Goal: Task Accomplishment & Management: Complete application form

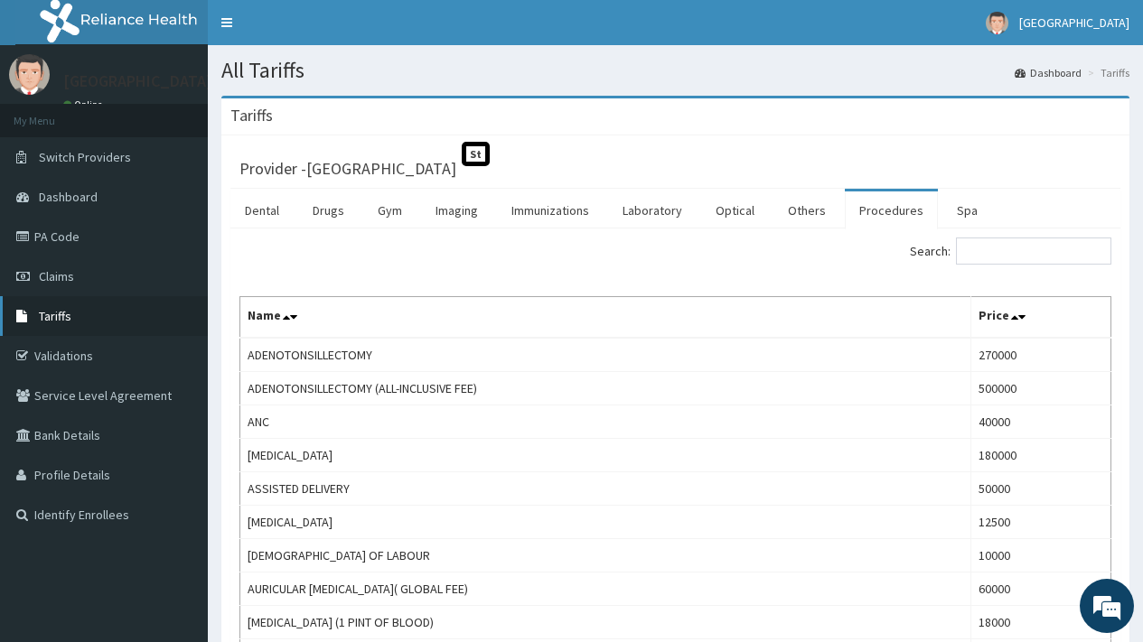
click at [60, 314] on span "Tariffs" at bounding box center [55, 316] width 33 height 16
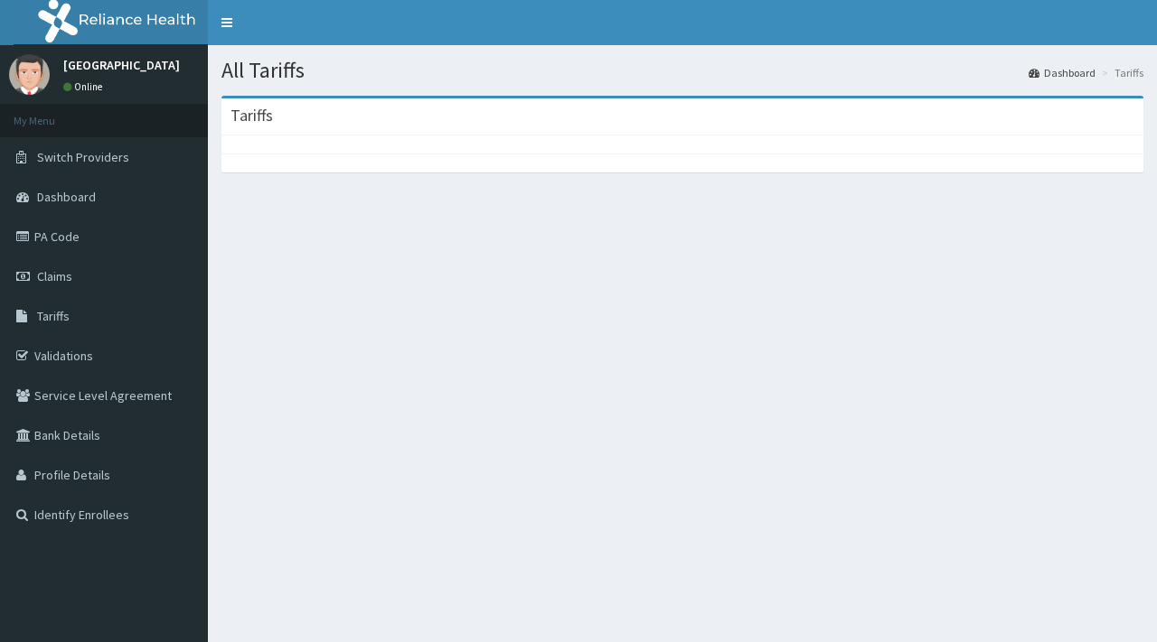
drag, startPoint x: 0, startPoint y: 0, endPoint x: 502, endPoint y: 284, distance: 576.2
click at [502, 284] on section "Tariffs" at bounding box center [682, 195] width 949 height 226
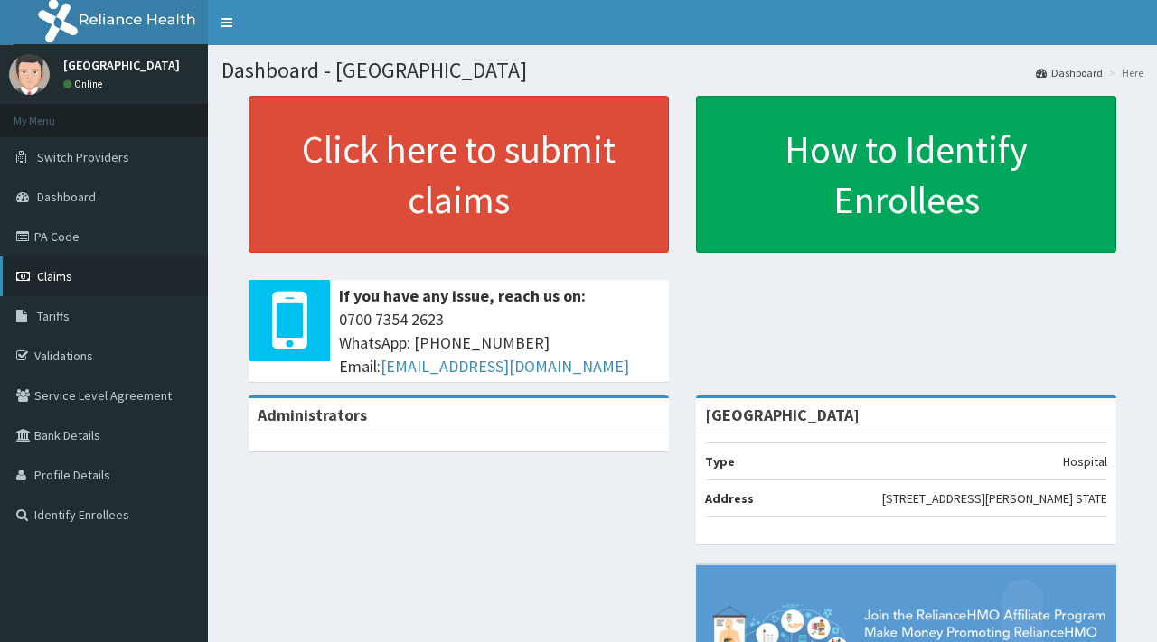
click at [44, 269] on span "Claims" at bounding box center [54, 276] width 35 height 16
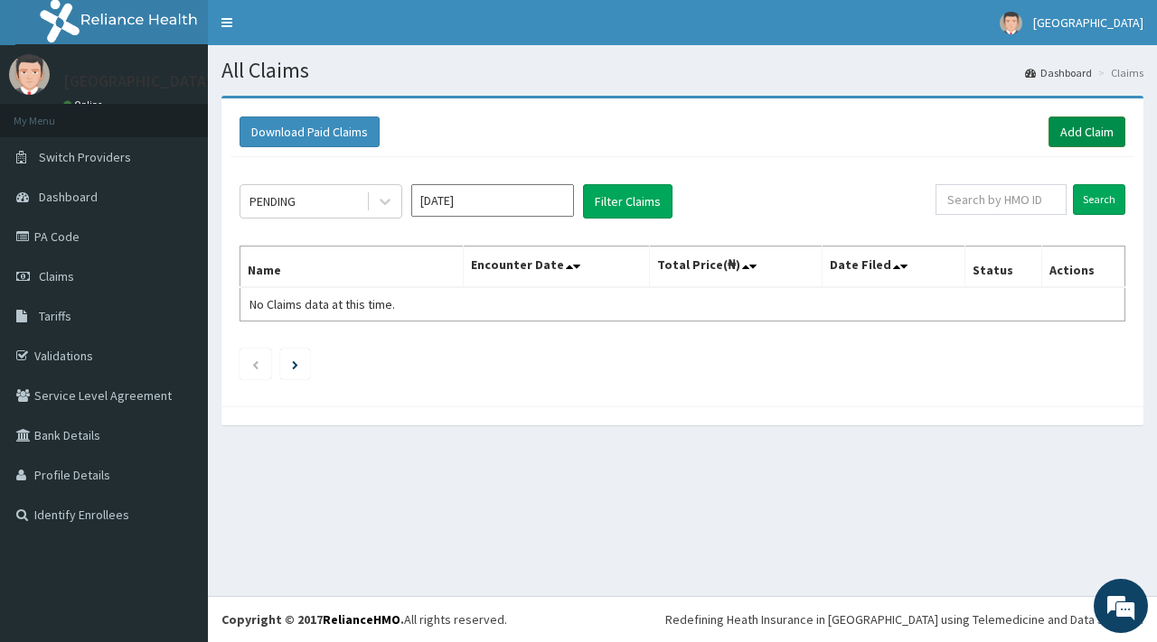
click at [1100, 128] on link "Add Claim" at bounding box center [1086, 132] width 77 height 31
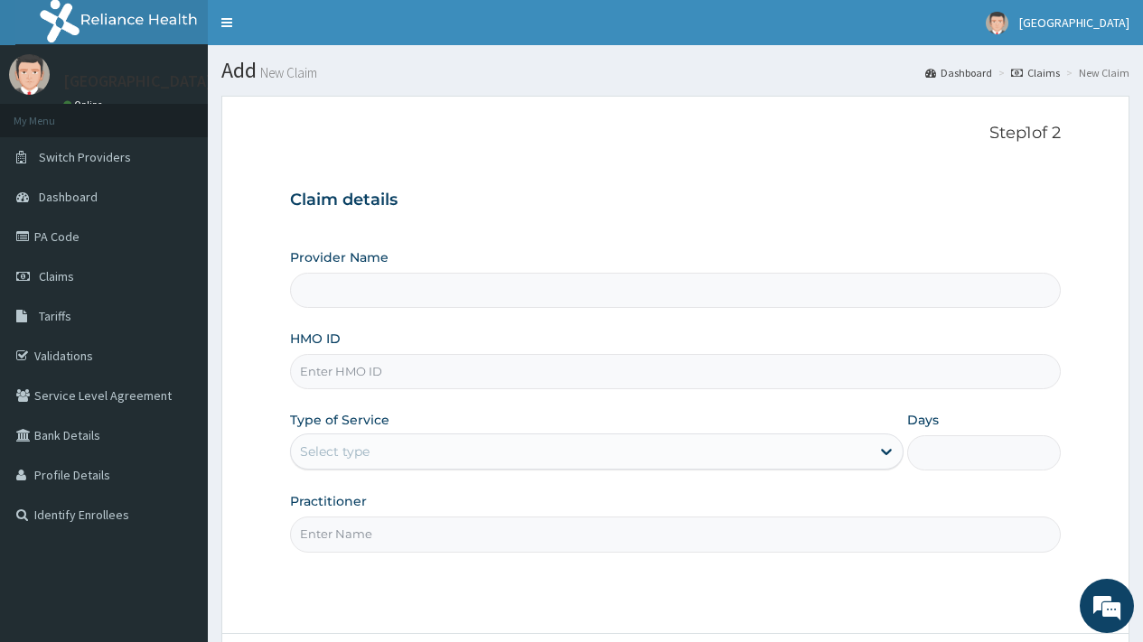
type input "[GEOGRAPHIC_DATA]"
click at [386, 370] on input "HMO ID" at bounding box center [675, 371] width 771 height 35
type input "fcn/10008/b"
click at [374, 441] on div "Select type" at bounding box center [580, 451] width 579 height 29
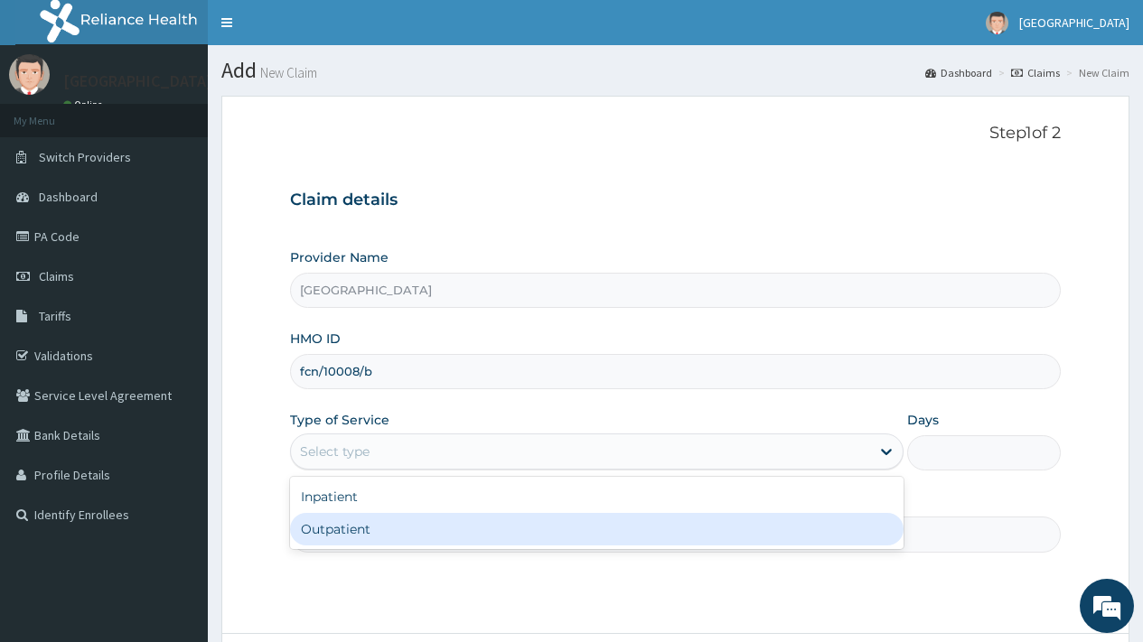
click at [380, 538] on div "Outpatient" at bounding box center [597, 529] width 614 height 33
type input "1"
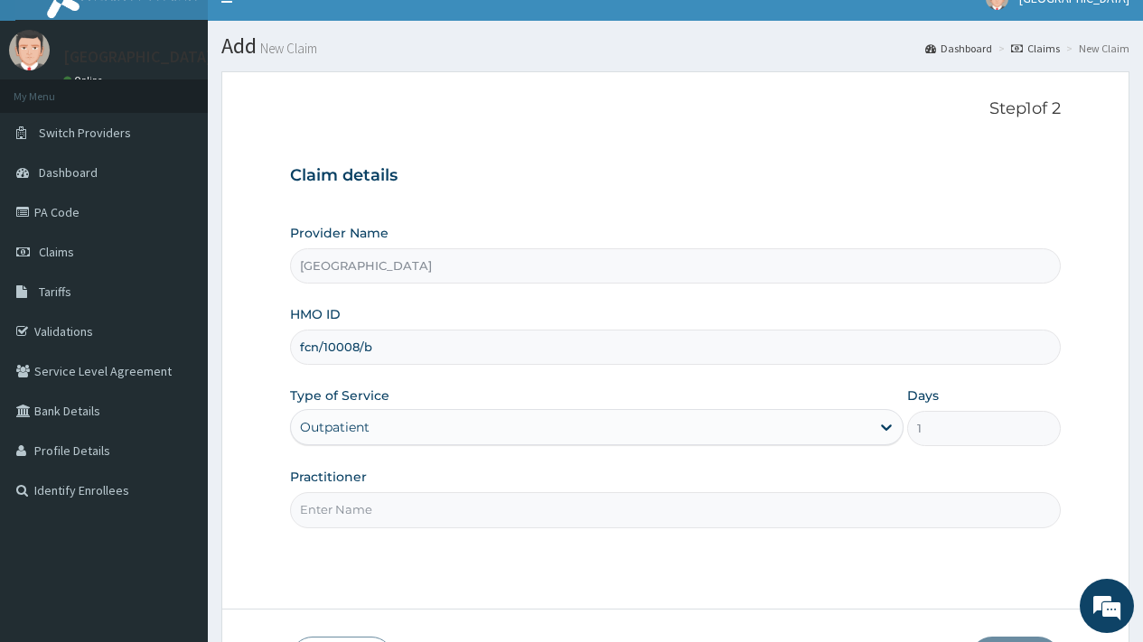
scroll to position [154, 0]
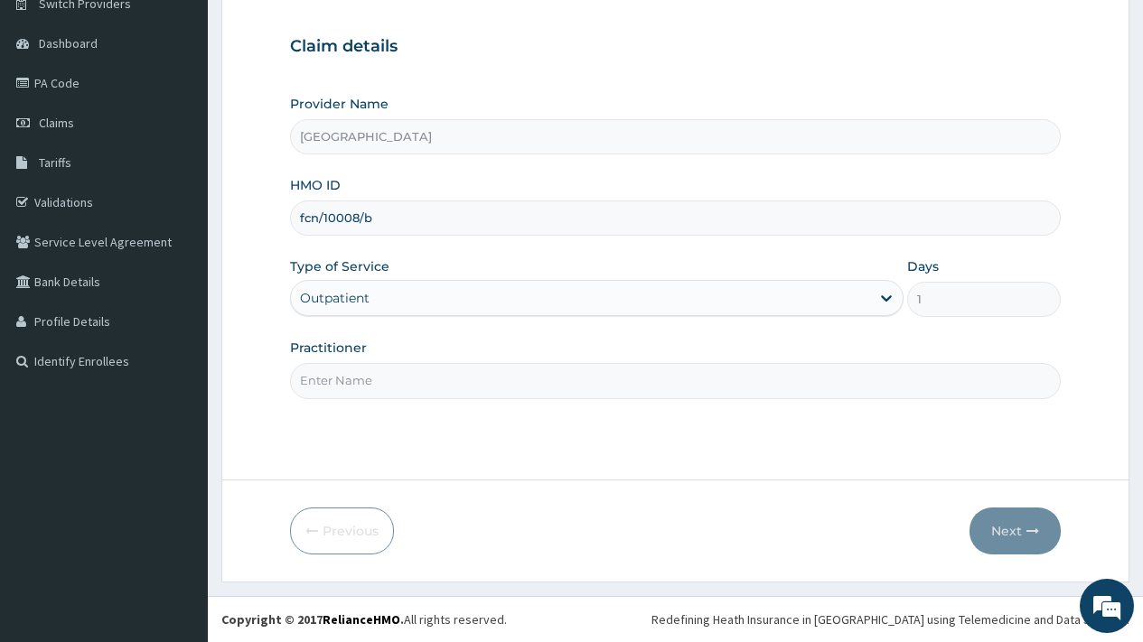
click at [393, 396] on input "Practitioner" at bounding box center [675, 380] width 771 height 35
type input "DR [PERSON_NAME]"
click at [1008, 530] on button "Next" at bounding box center [1015, 531] width 91 height 47
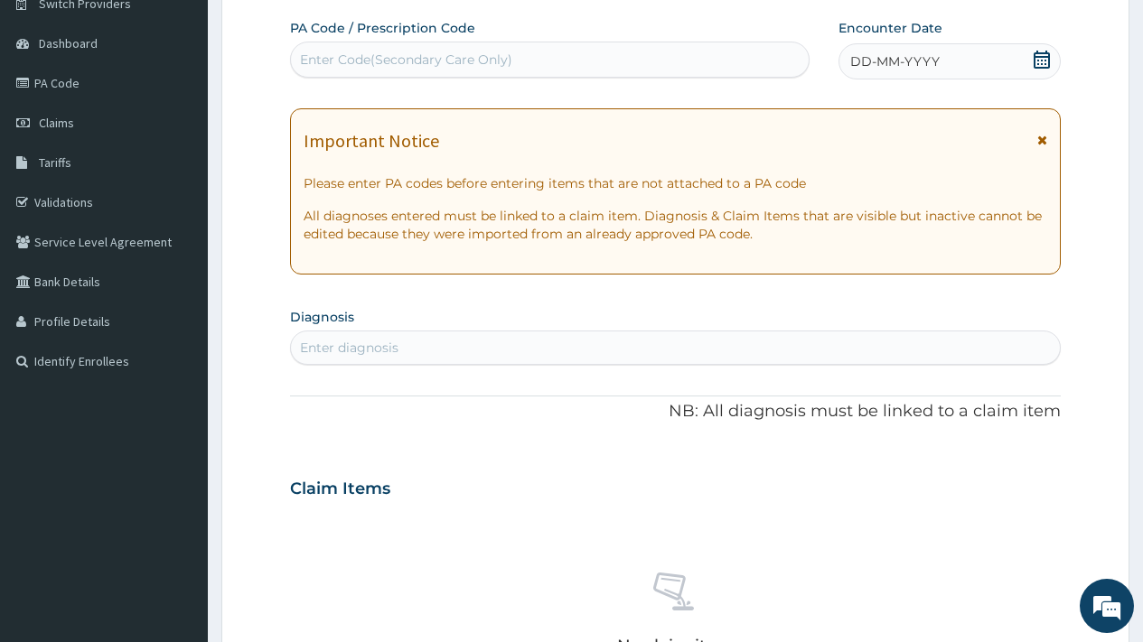
click at [449, 59] on div "Enter Code(Secondary Care Only)" at bounding box center [406, 60] width 212 height 18
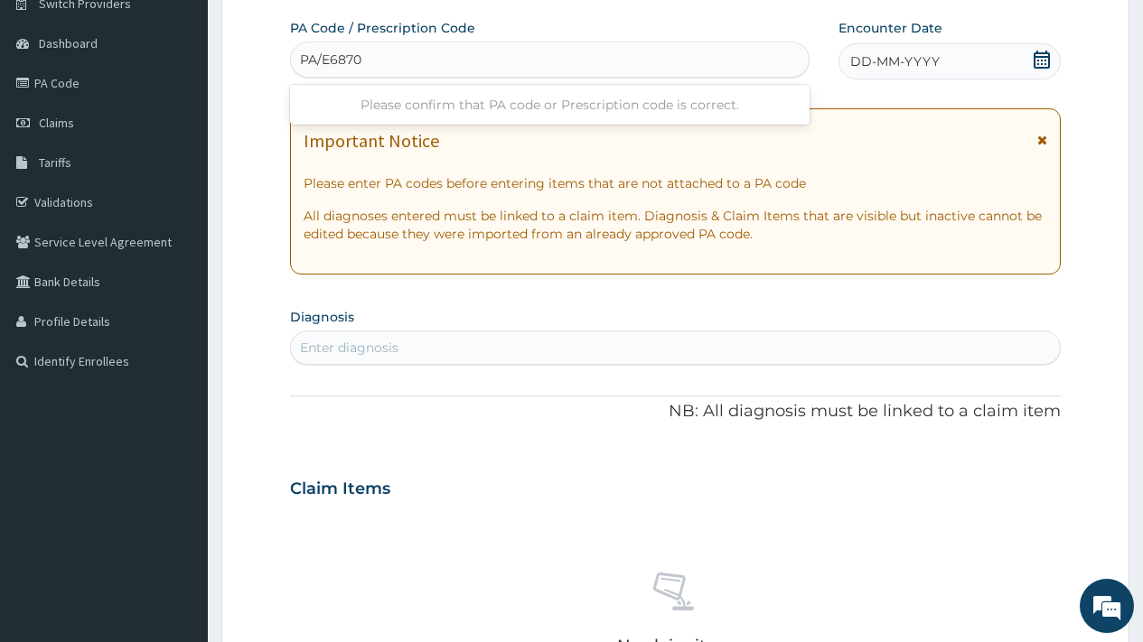
type input "PA/E68707"
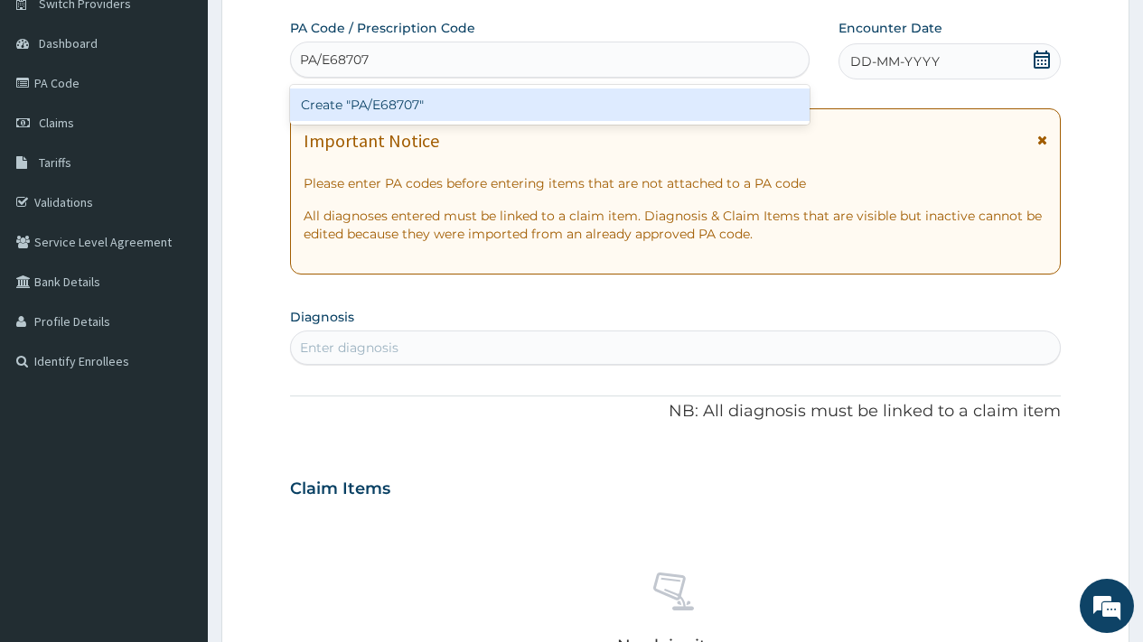
click at [410, 105] on div "Create "PA/E68707"" at bounding box center [549, 105] width 519 height 33
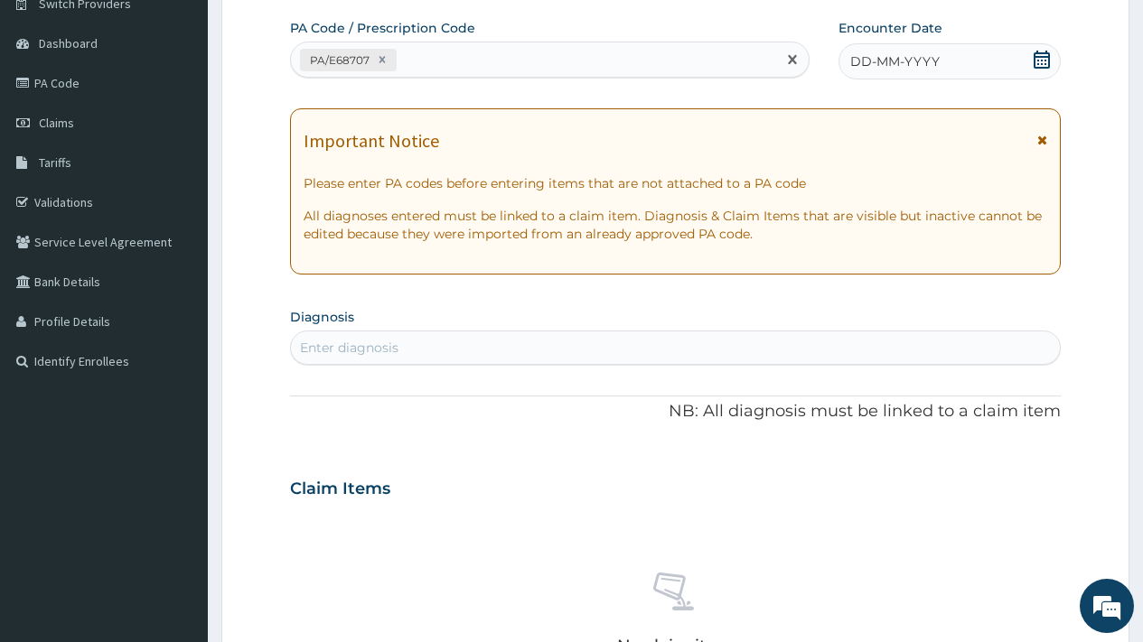
click at [389, 353] on div "Enter diagnosis" at bounding box center [349, 348] width 98 height 18
click at [892, 70] on span "DD-MM-YYYY" at bounding box center [894, 61] width 89 height 18
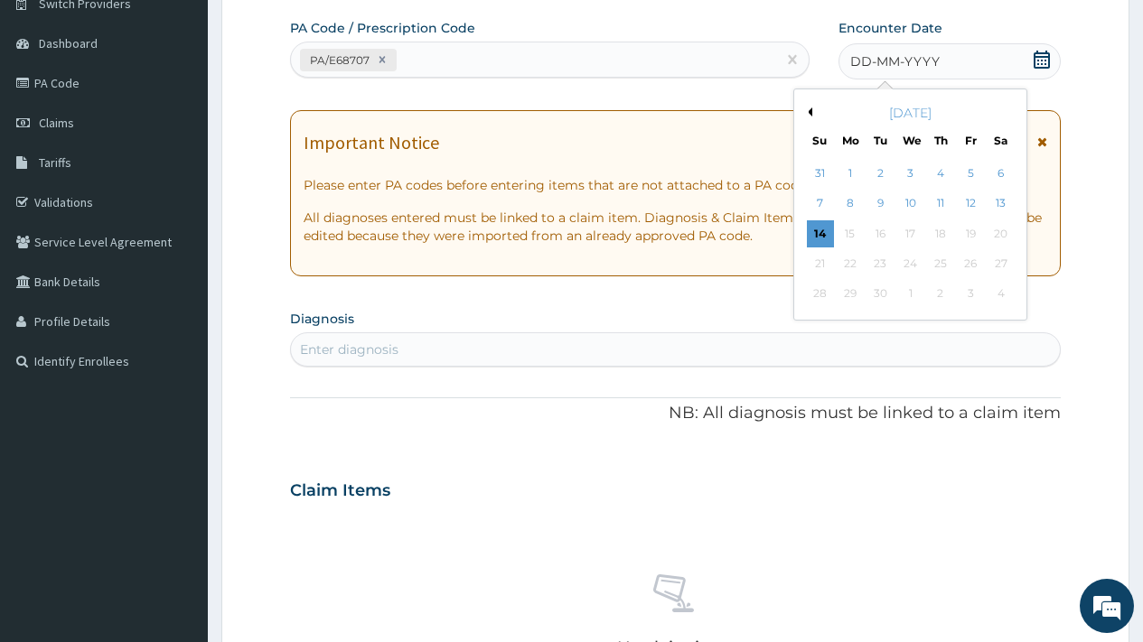
click at [811, 107] on div "[DATE]" at bounding box center [911, 113] width 218 height 18
click at [811, 109] on button "Previous Month" at bounding box center [807, 112] width 9 height 9
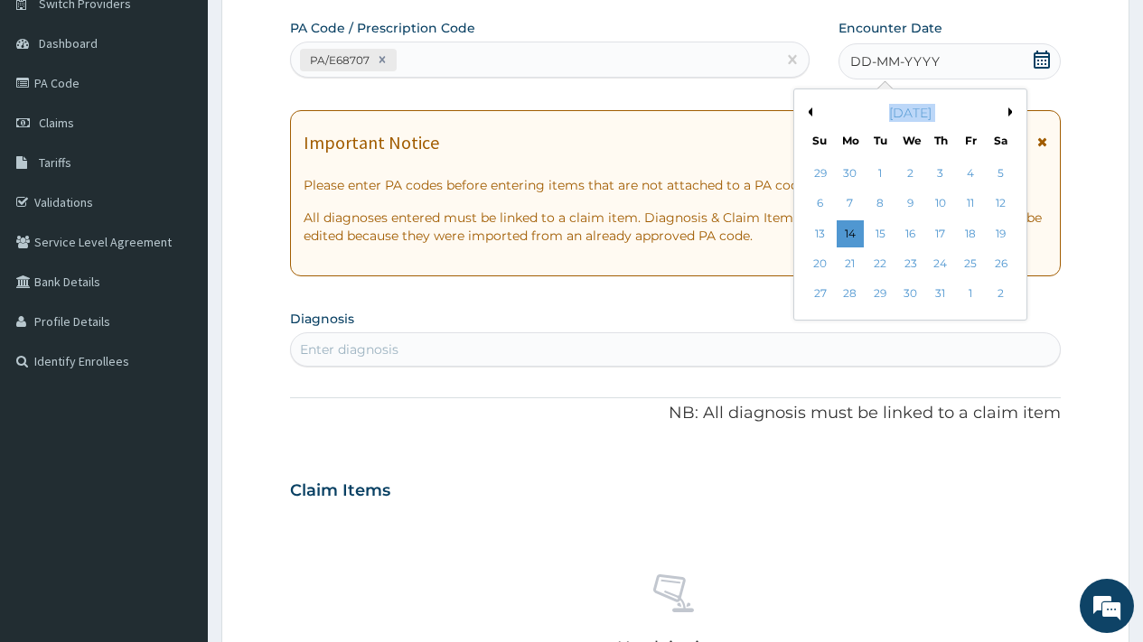
click at [811, 109] on button "Previous Month" at bounding box center [807, 112] width 9 height 9
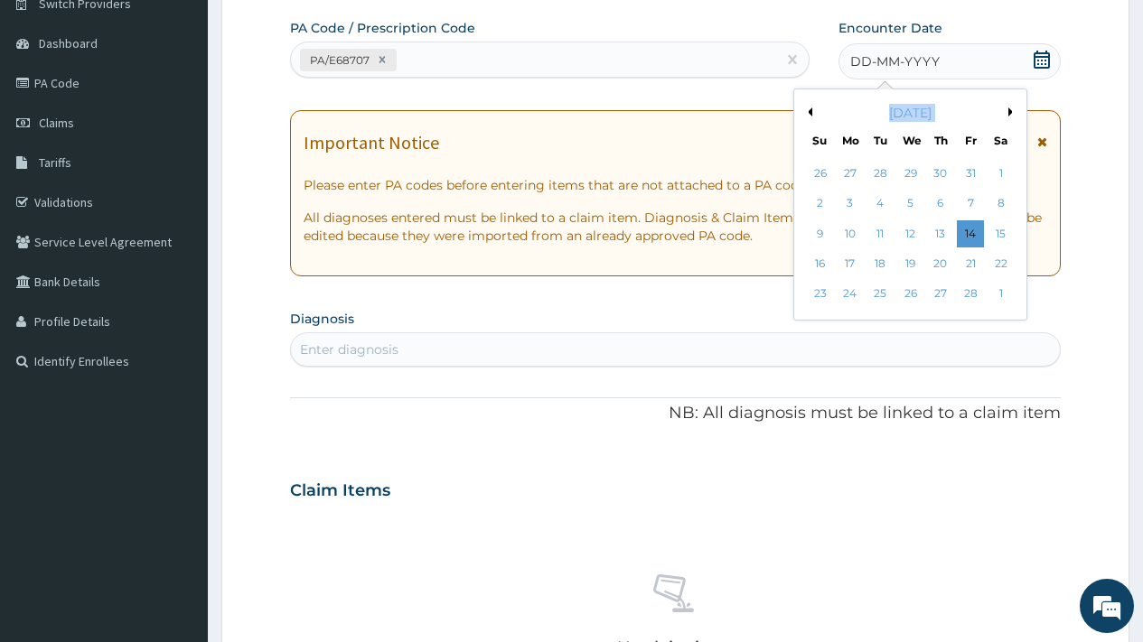
click at [811, 109] on button "Previous Month" at bounding box center [807, 112] width 9 height 9
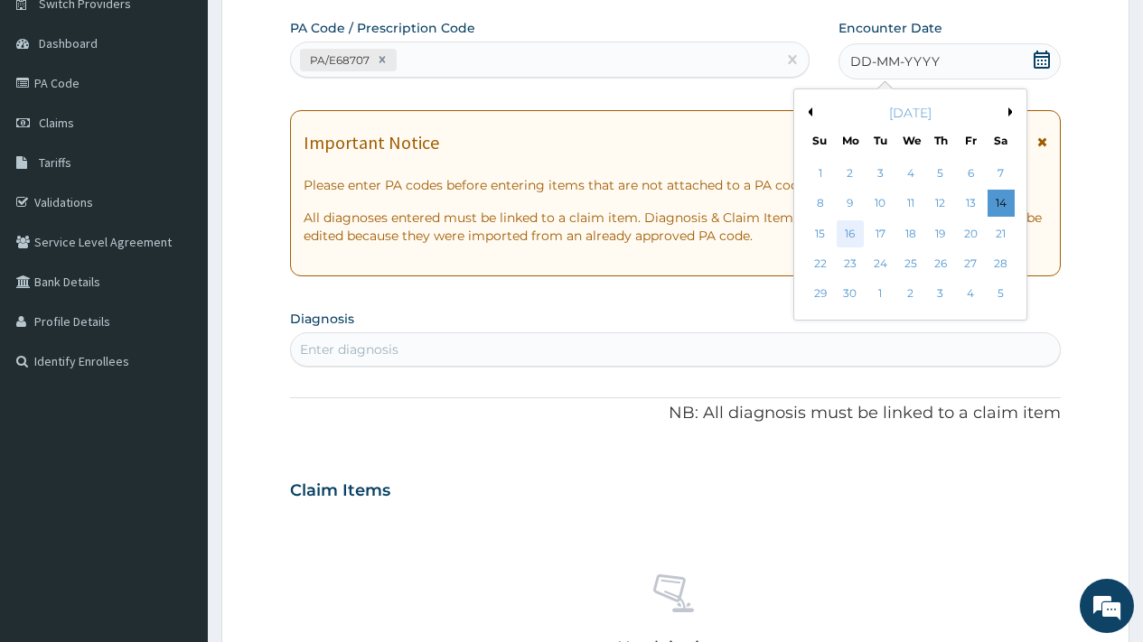
click at [855, 233] on div "16" at bounding box center [850, 233] width 27 height 27
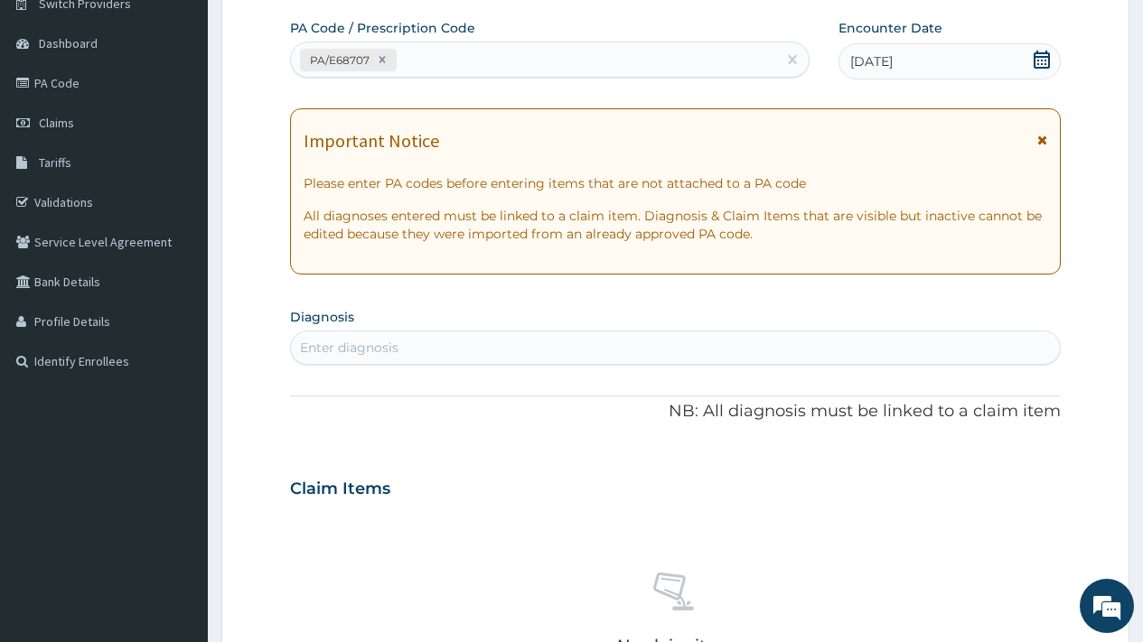
click at [498, 337] on div "Enter diagnosis" at bounding box center [675, 347] width 769 height 29
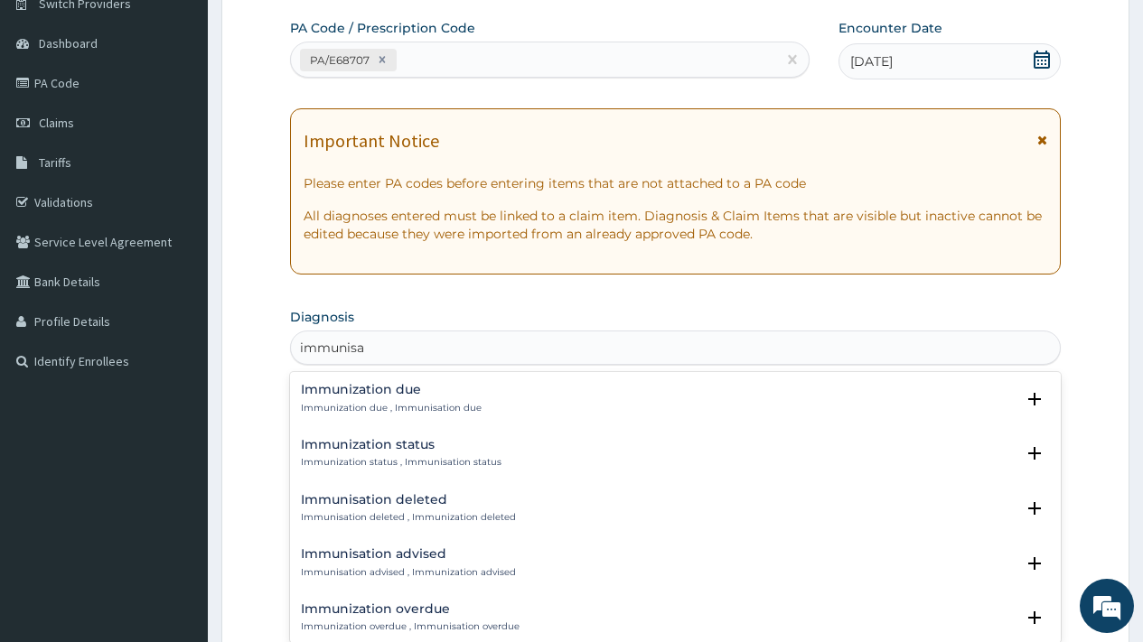
type input "immunisat"
click at [420, 406] on p "Immunization due , Immunisation due" at bounding box center [391, 408] width 181 height 13
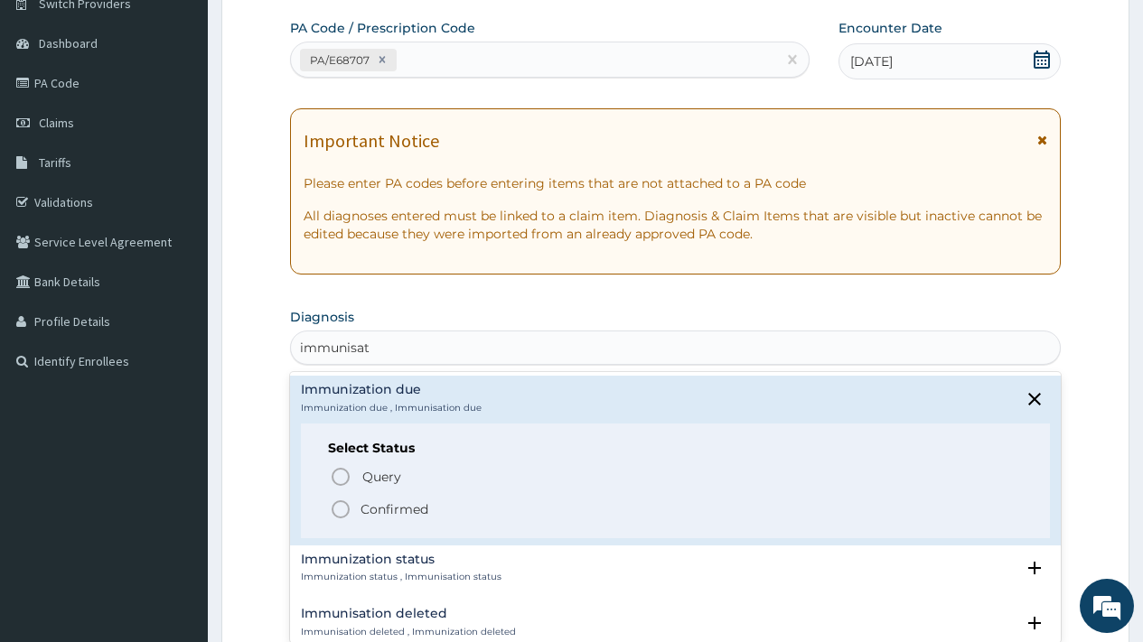
click at [386, 506] on p "Confirmed" at bounding box center [395, 510] width 68 height 18
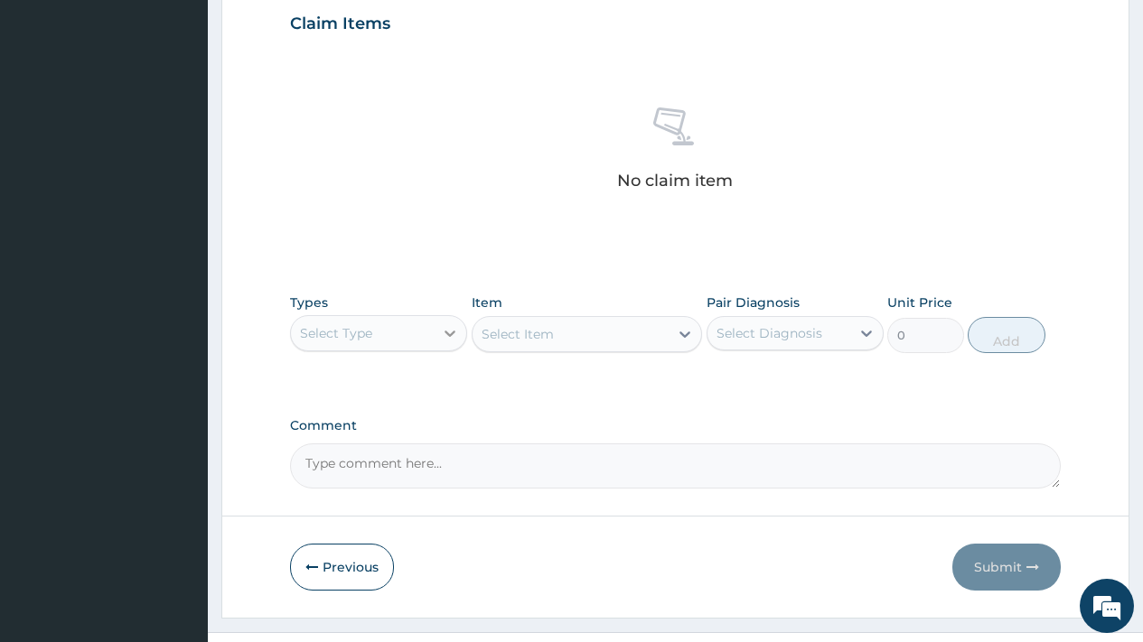
scroll to position [661, 0]
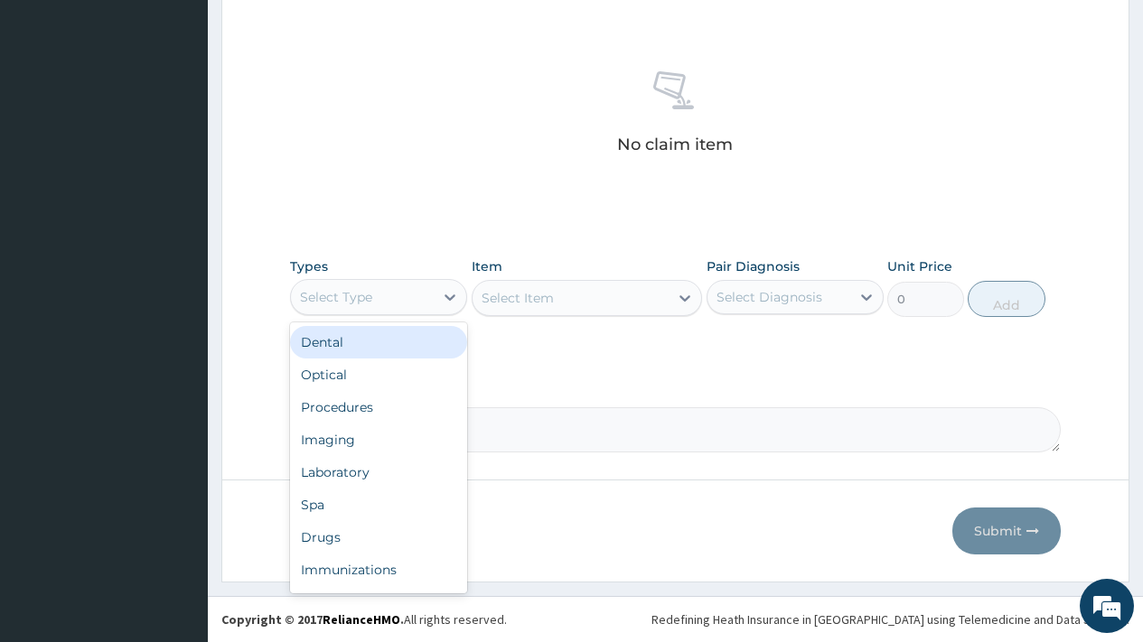
click at [378, 305] on div "Select Type" at bounding box center [362, 297] width 143 height 29
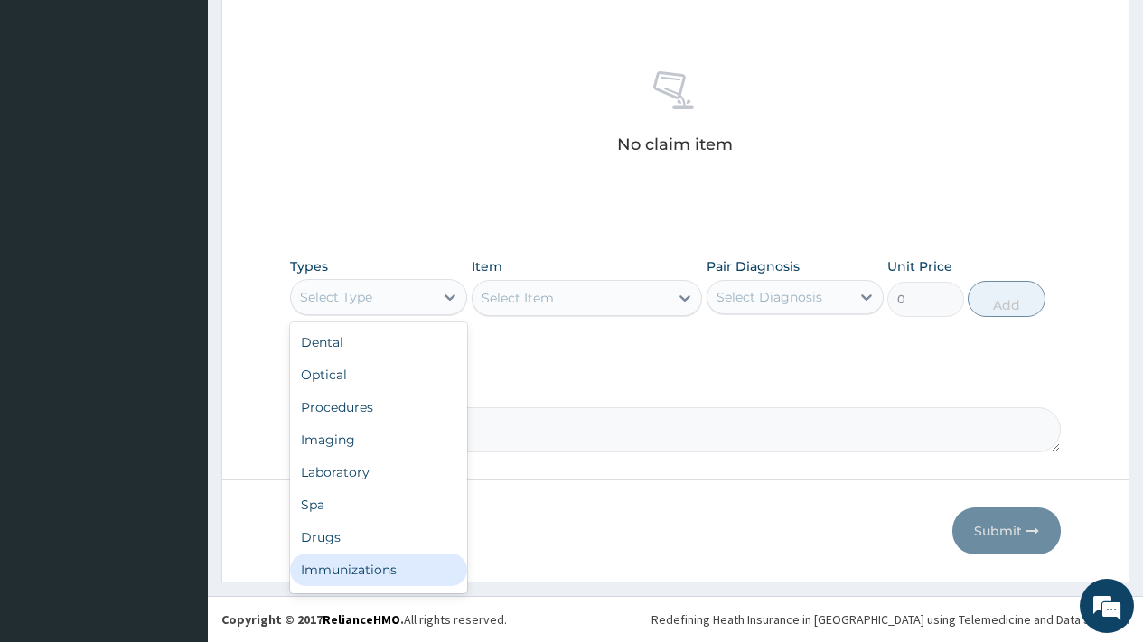
click at [396, 573] on div "Immunizations" at bounding box center [378, 570] width 177 height 33
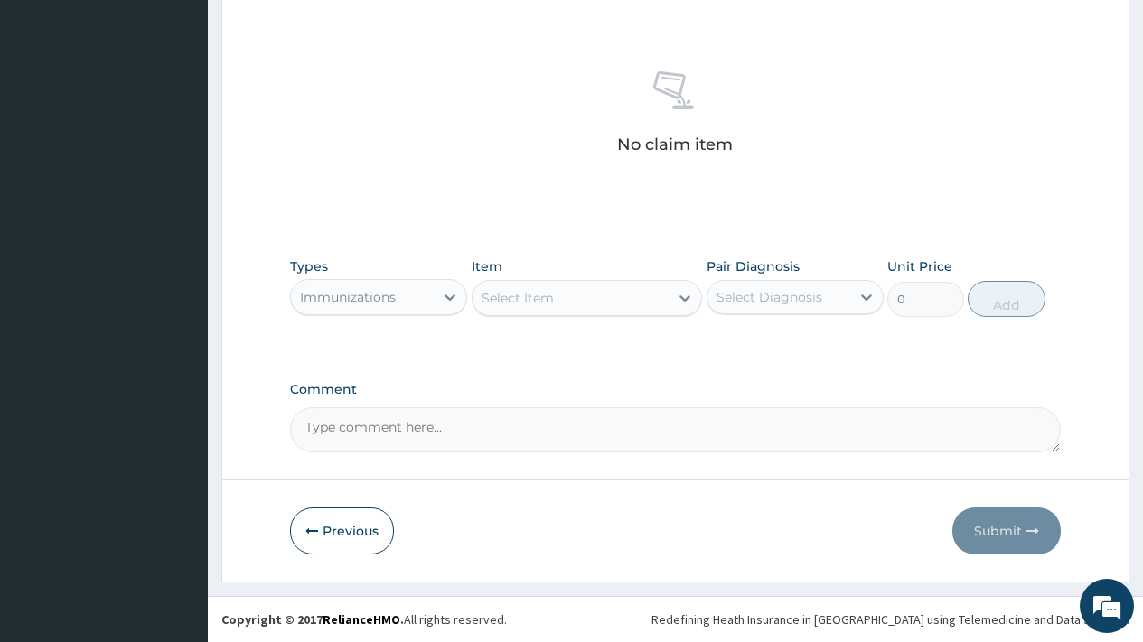
click at [591, 307] on div "Select Item" at bounding box center [571, 298] width 197 height 29
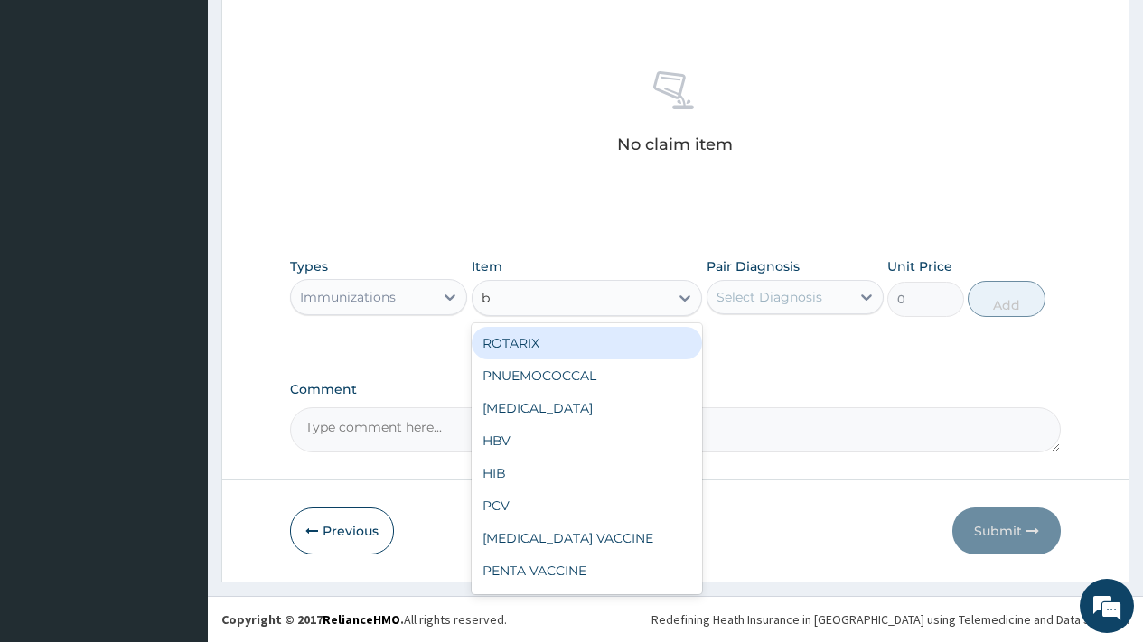
type input "bc"
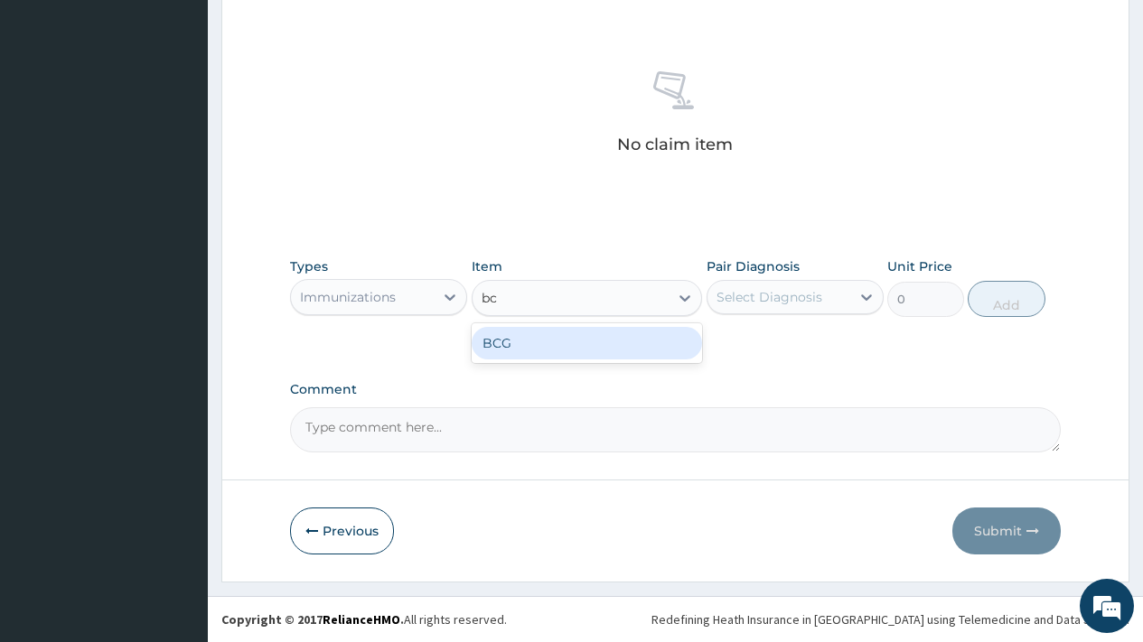
click at [594, 349] on div "BCG" at bounding box center [587, 343] width 231 height 33
type input "700"
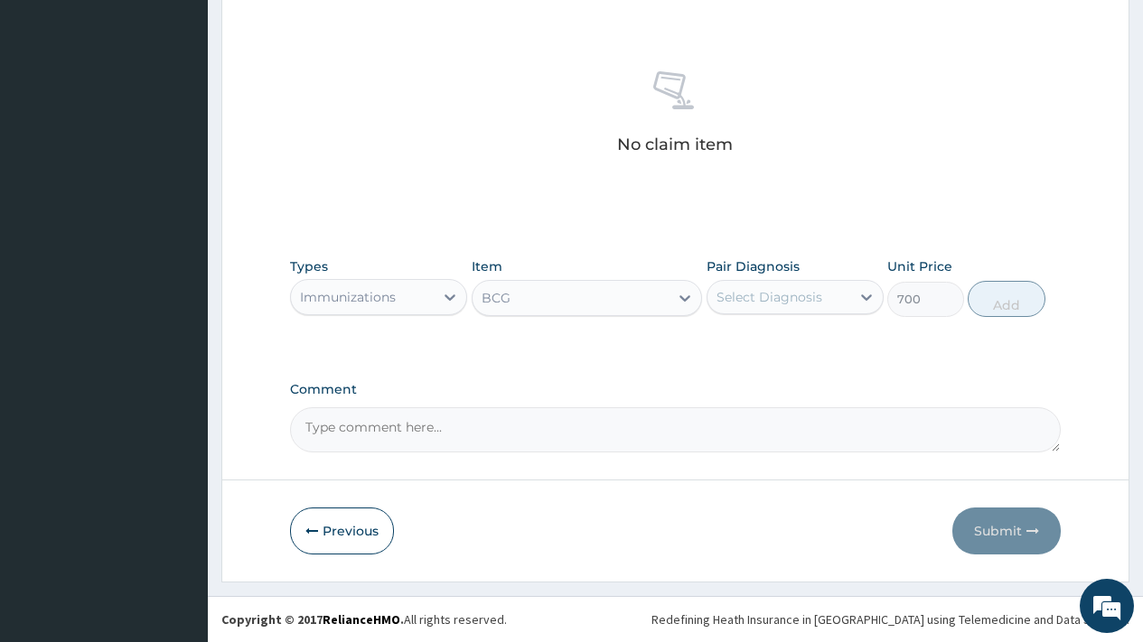
click at [788, 298] on div "Select Diagnosis" at bounding box center [770, 297] width 106 height 18
click at [780, 352] on div "Immunization due" at bounding box center [795, 343] width 177 height 37
checkbox input "true"
click at [991, 304] on button "Add" at bounding box center [1006, 299] width 77 height 36
type input "0"
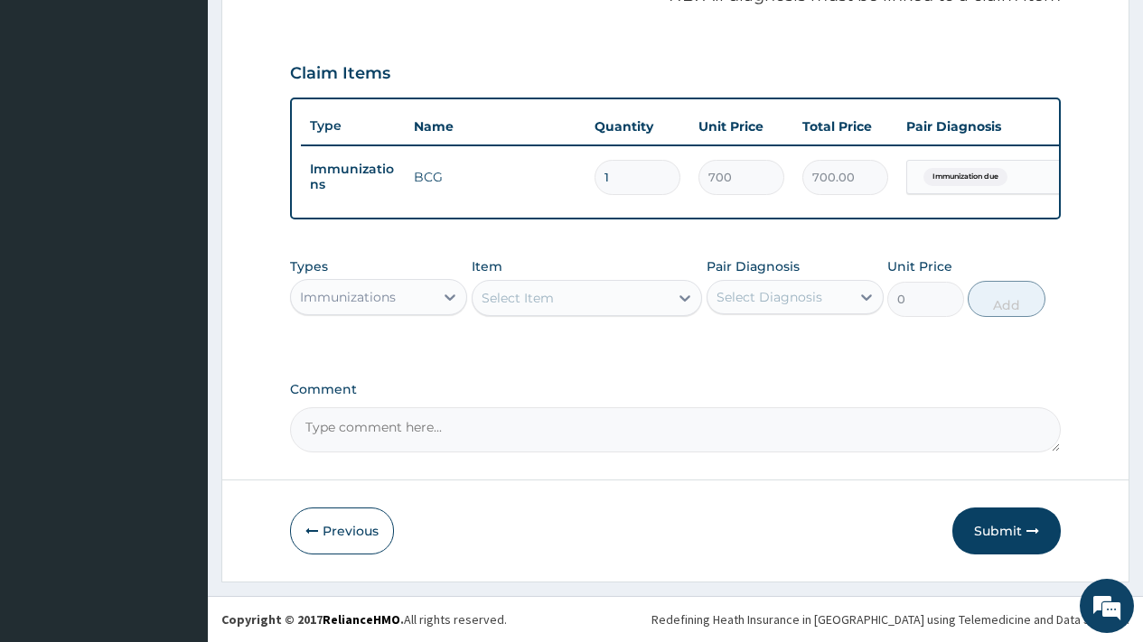
scroll to position [588, 0]
click at [547, 294] on div "Select Item" at bounding box center [518, 298] width 72 height 18
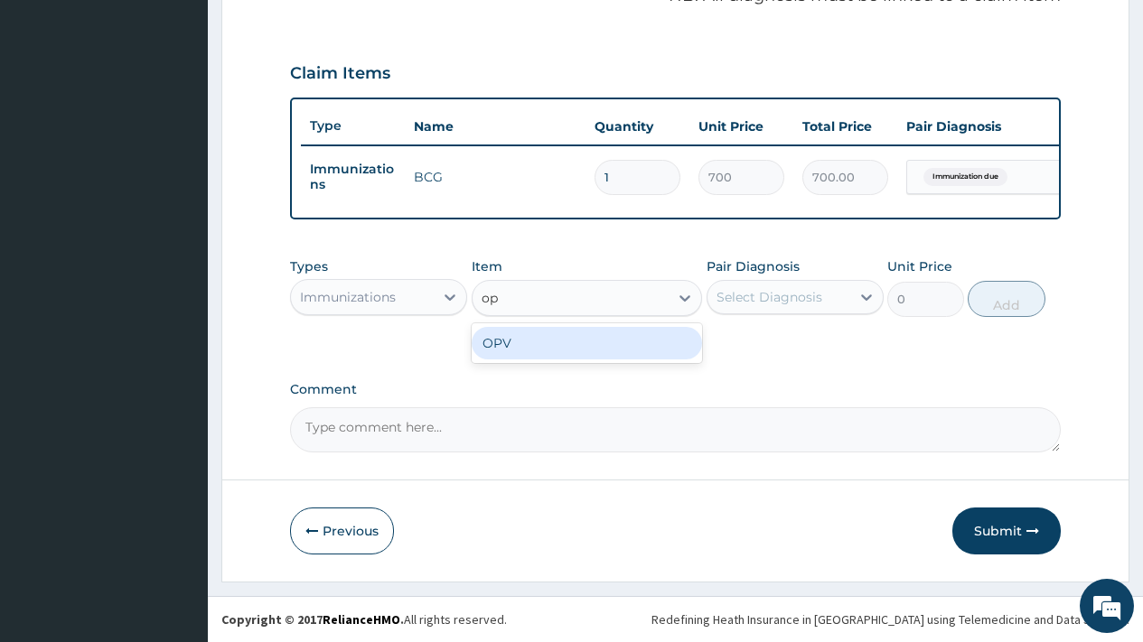
type input "opv"
click at [544, 348] on div "OPV" at bounding box center [587, 343] width 231 height 33
type input "400"
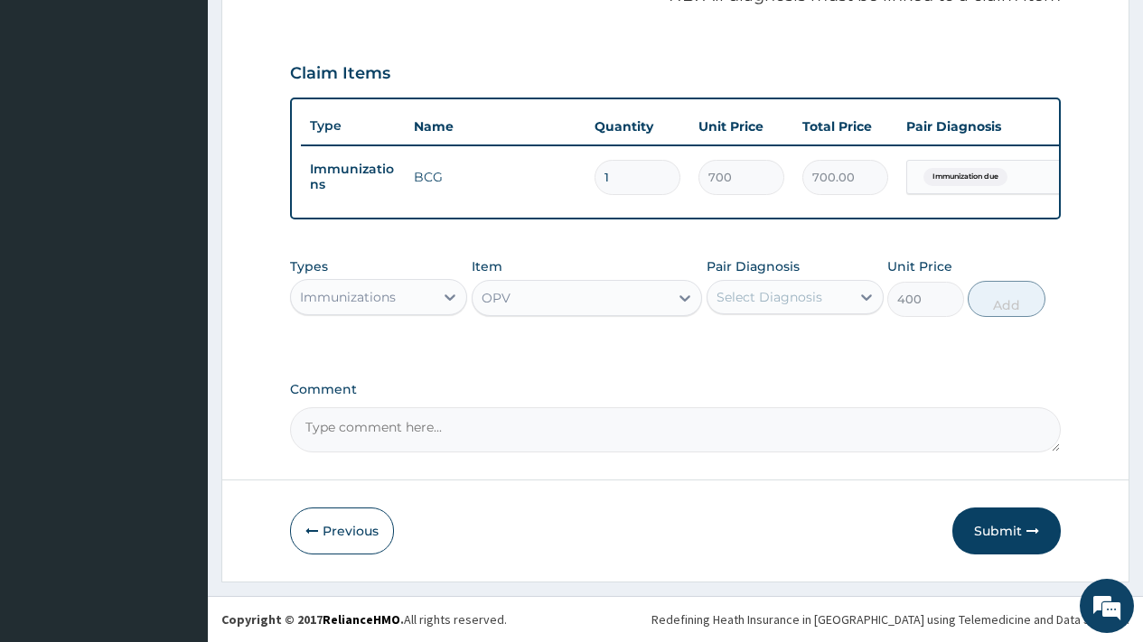
click at [774, 285] on div "Select Diagnosis" at bounding box center [779, 297] width 143 height 29
click at [782, 349] on label "Immunization due" at bounding box center [796, 342] width 120 height 18
checkbox input "true"
click at [1009, 301] on button "Add" at bounding box center [1006, 299] width 77 height 36
type input "0"
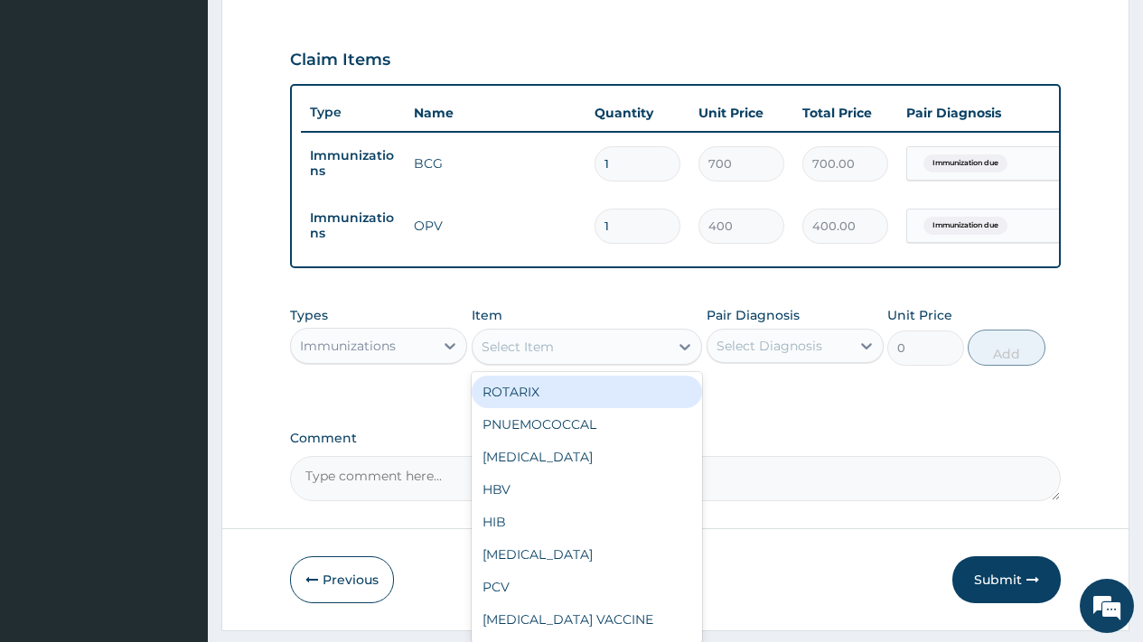
click at [567, 359] on div "Select Item" at bounding box center [571, 347] width 197 height 29
type input "he"
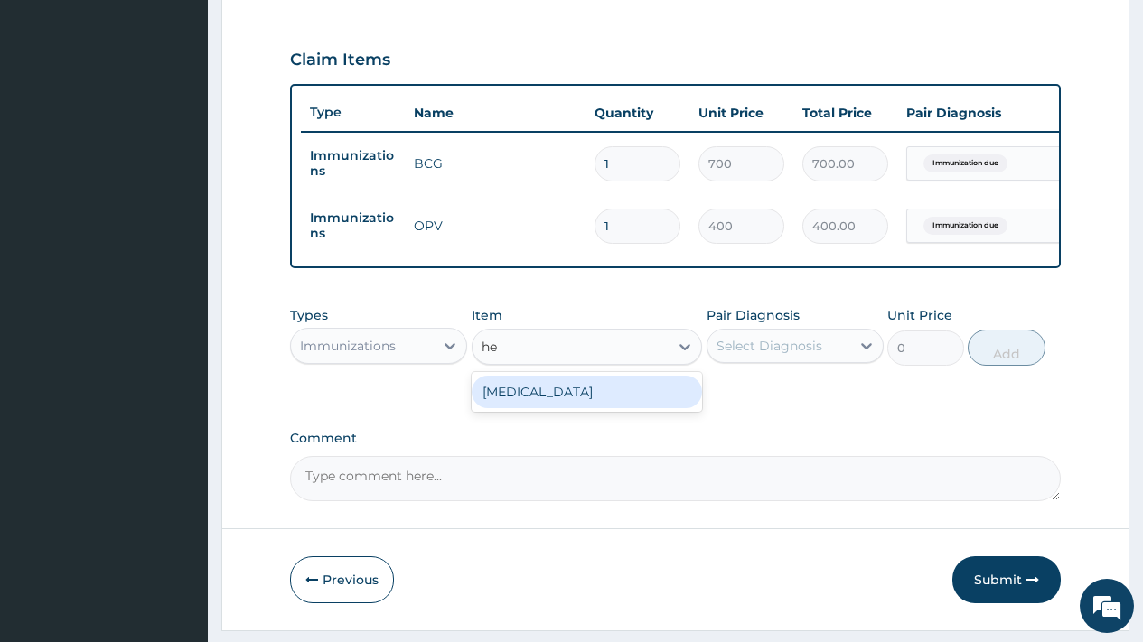
click at [573, 408] on div "HEPATITIS B VACCINE" at bounding box center [587, 392] width 231 height 33
type input "15000"
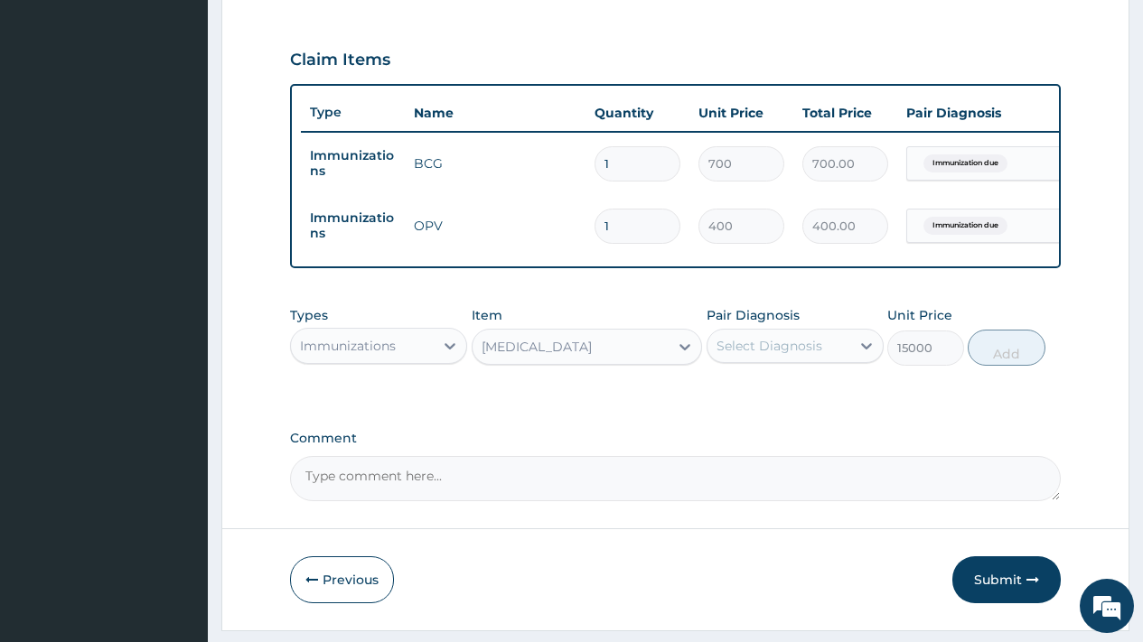
click at [827, 361] on div "Select Diagnosis" at bounding box center [779, 346] width 143 height 29
click at [821, 399] on label "Immunization due" at bounding box center [796, 390] width 120 height 18
checkbox input "true"
click at [1021, 361] on button "Add" at bounding box center [1006, 348] width 77 height 36
type input "0"
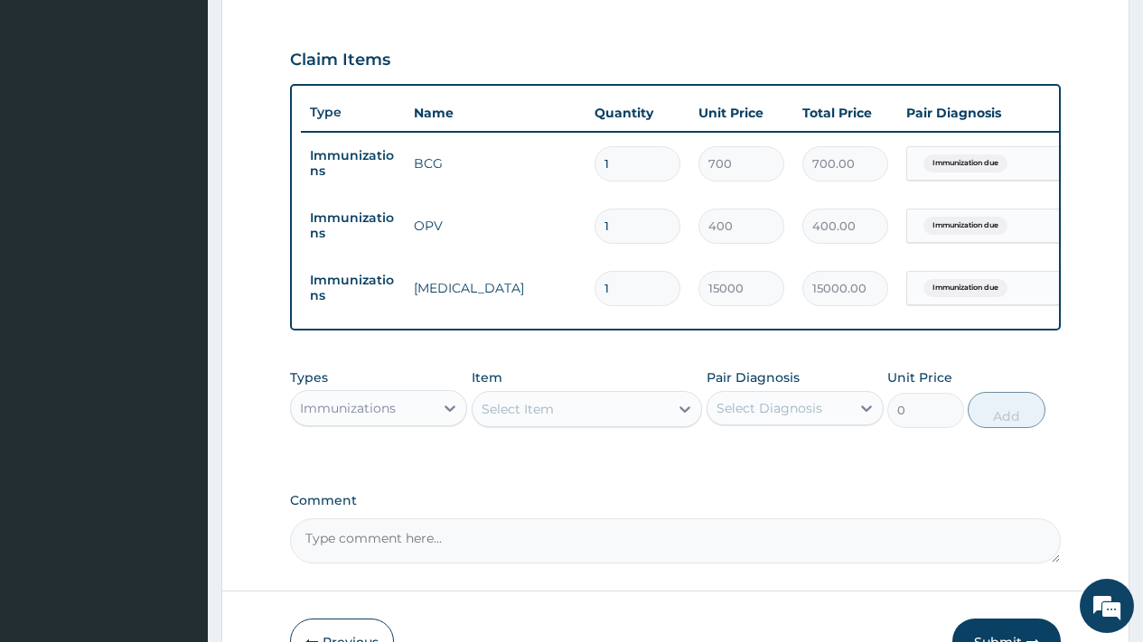
scroll to position [713, 0]
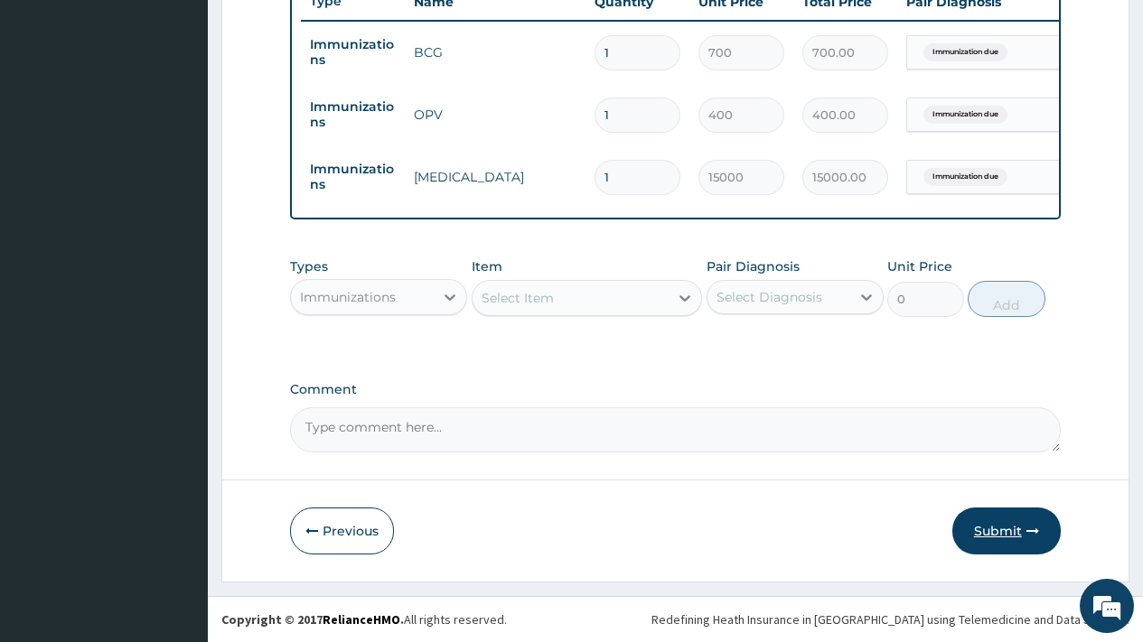
click at [989, 538] on button "Submit" at bounding box center [1006, 531] width 108 height 47
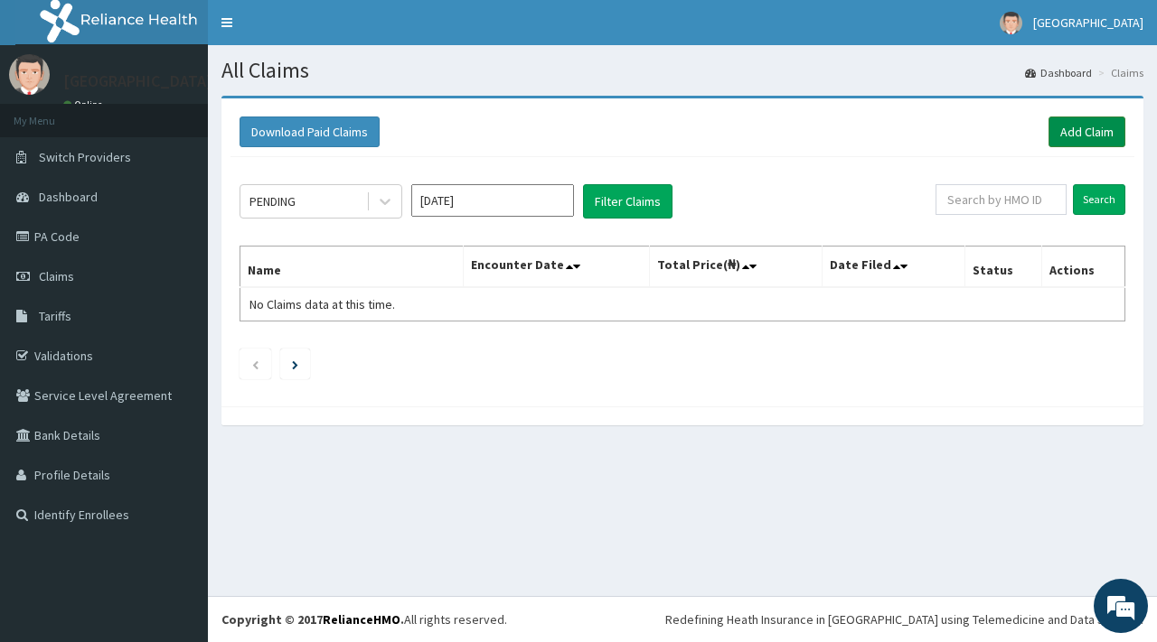
click at [1093, 122] on link "Add Claim" at bounding box center [1086, 132] width 77 height 31
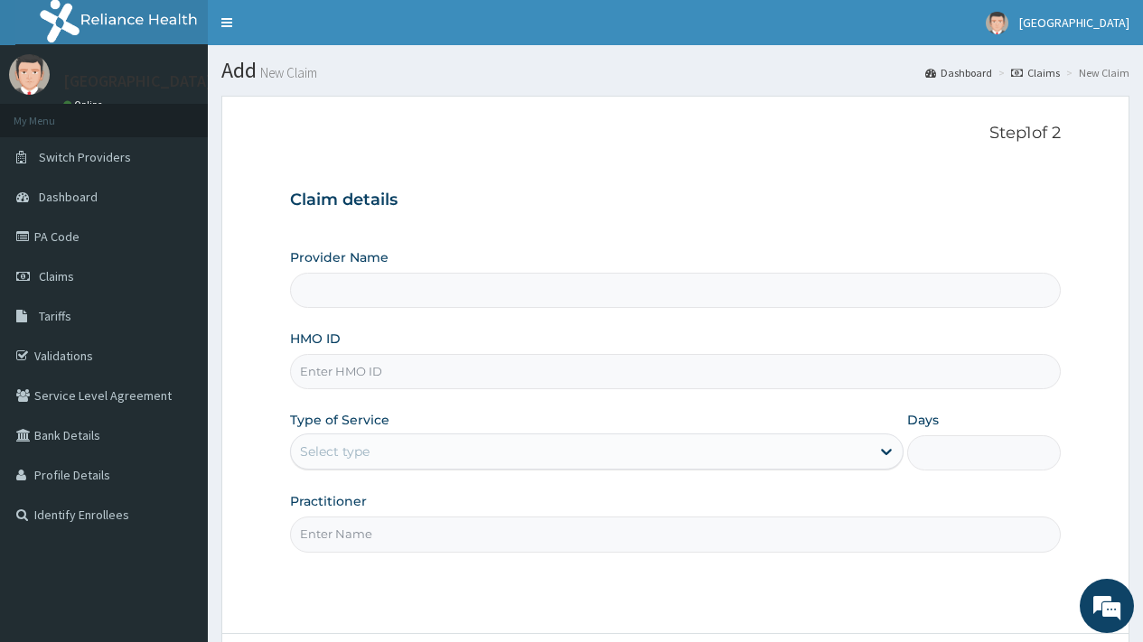
type input "[GEOGRAPHIC_DATA]"
click at [381, 373] on input "HMO ID" at bounding box center [675, 371] width 771 height 35
paste input "RSM/10038/B"
type input "RSM/10038/B"
click at [435, 433] on div "Type of Service Select type" at bounding box center [597, 441] width 614 height 60
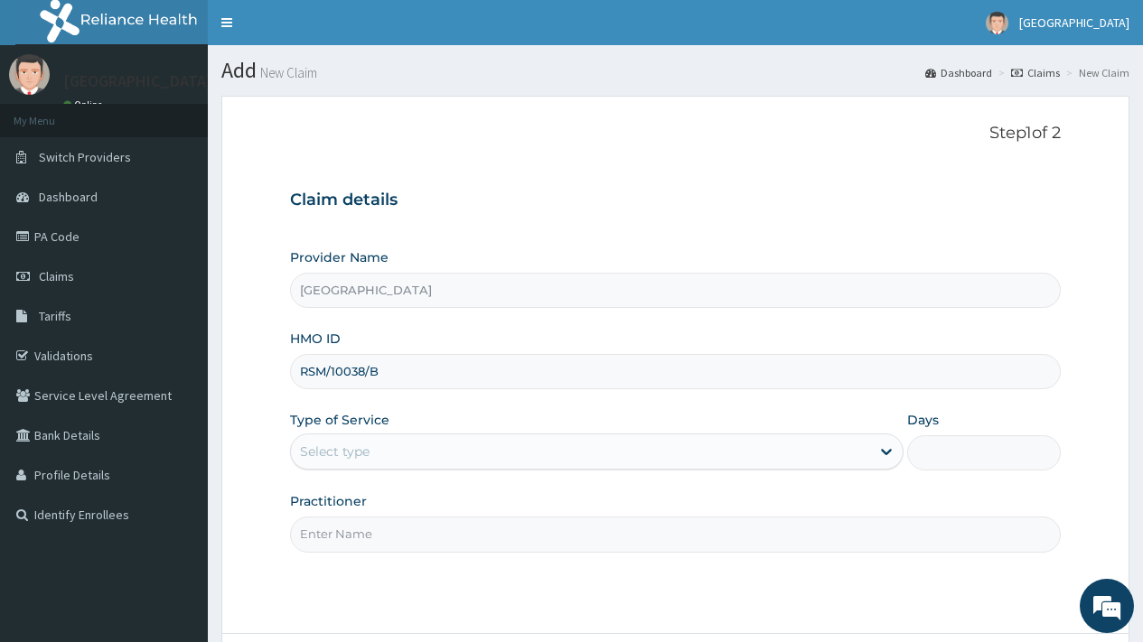
click at [423, 465] on div "Select type" at bounding box center [580, 451] width 579 height 29
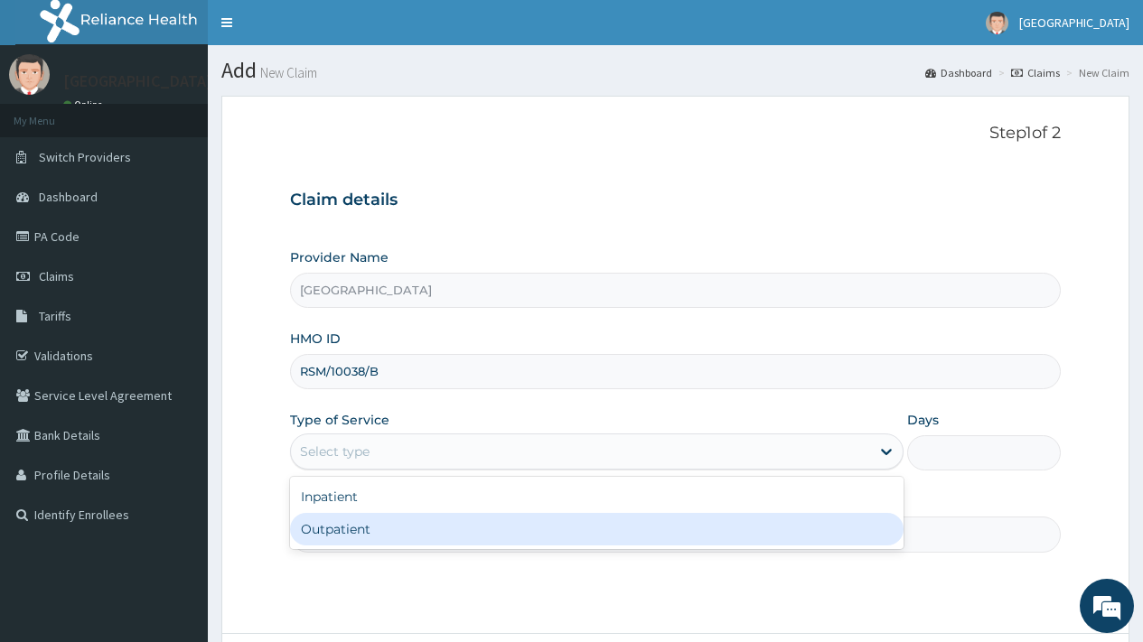
click at [377, 527] on div "Outpatient" at bounding box center [597, 529] width 614 height 33
type input "1"
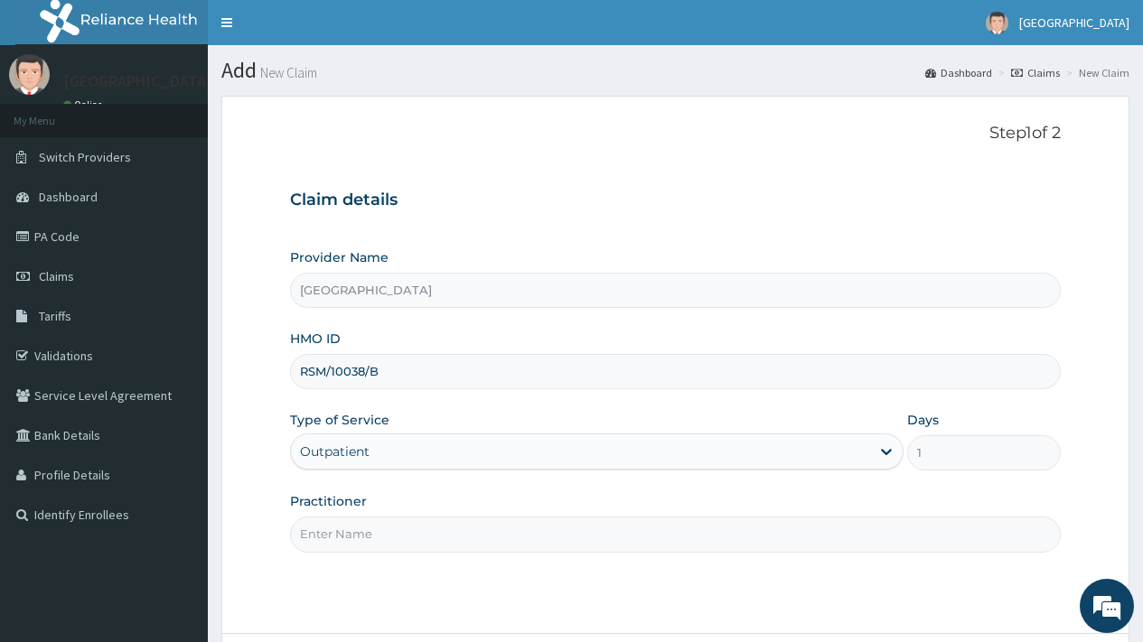
click at [454, 526] on input "Practitioner" at bounding box center [675, 534] width 771 height 35
type input "DR OVIE"
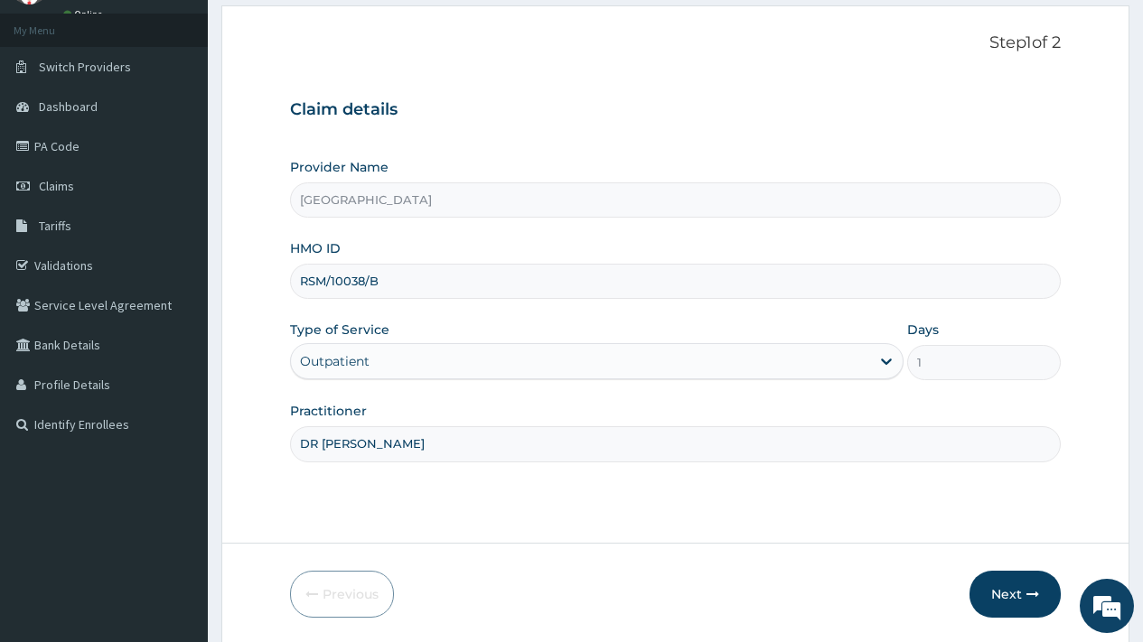
scroll to position [154, 0]
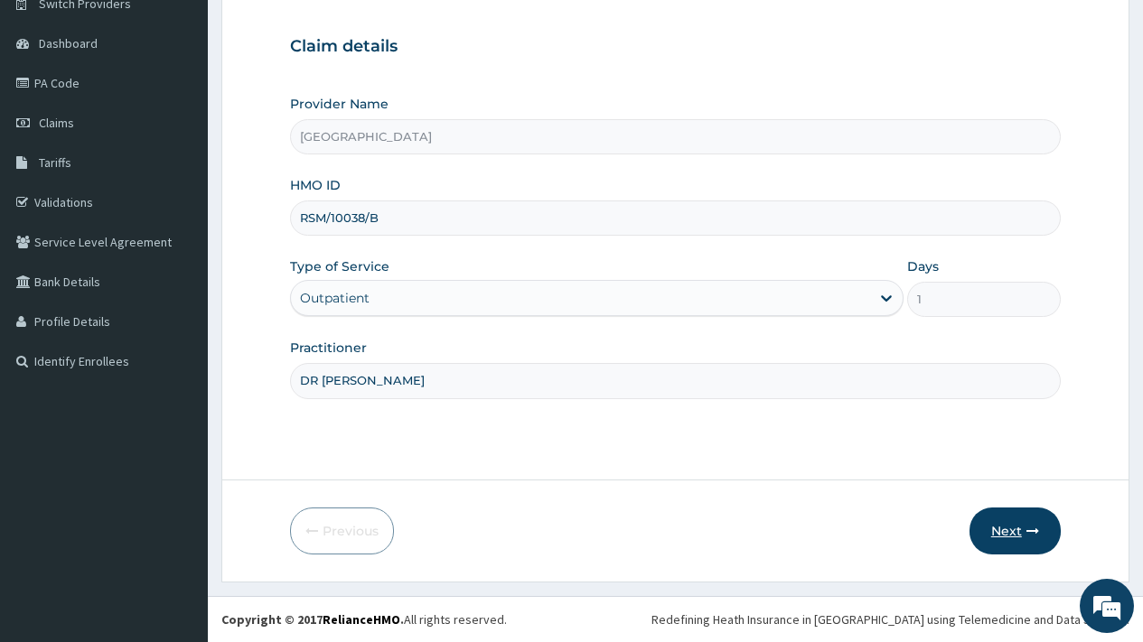
click at [1005, 521] on button "Next" at bounding box center [1015, 531] width 91 height 47
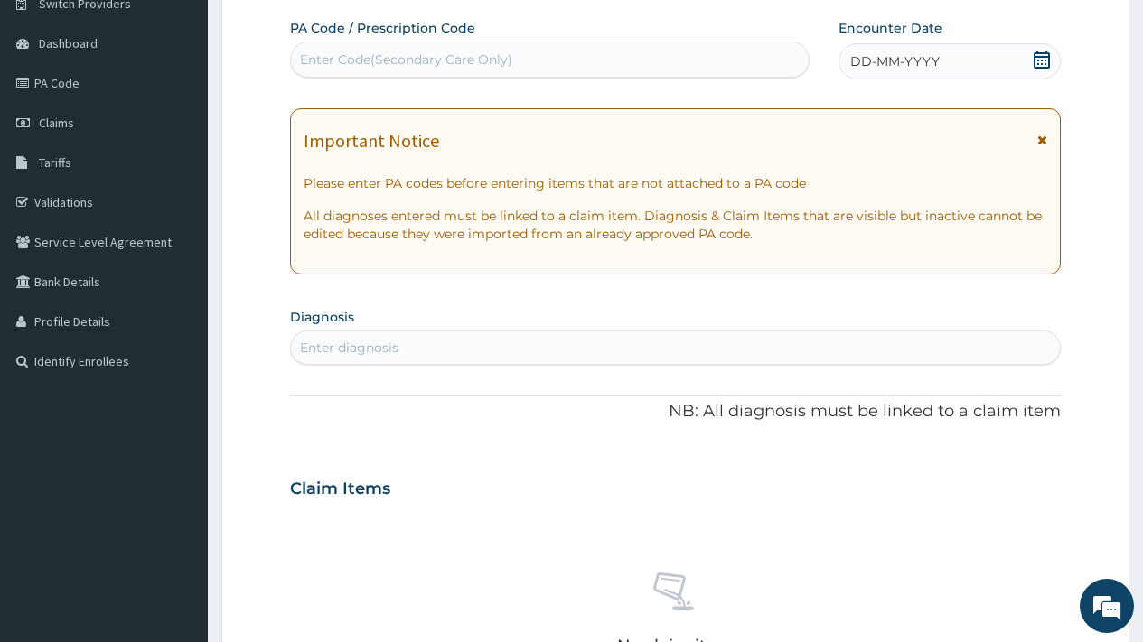
click at [1049, 58] on icon at bounding box center [1042, 60] width 16 height 18
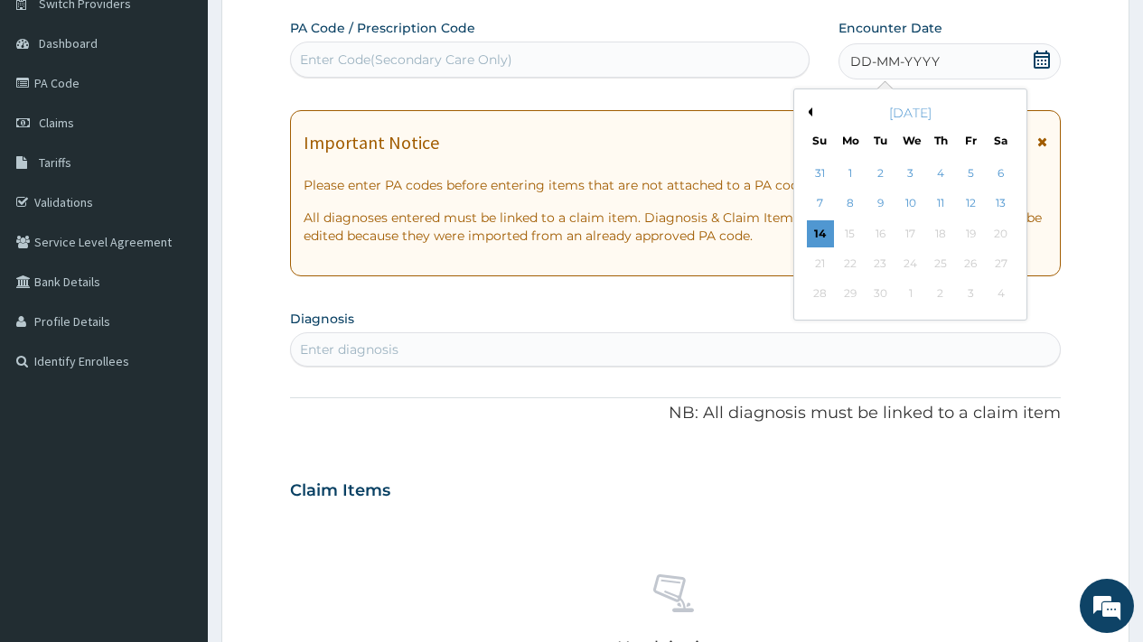
click at [811, 111] on button "Previous Month" at bounding box center [807, 112] width 9 height 9
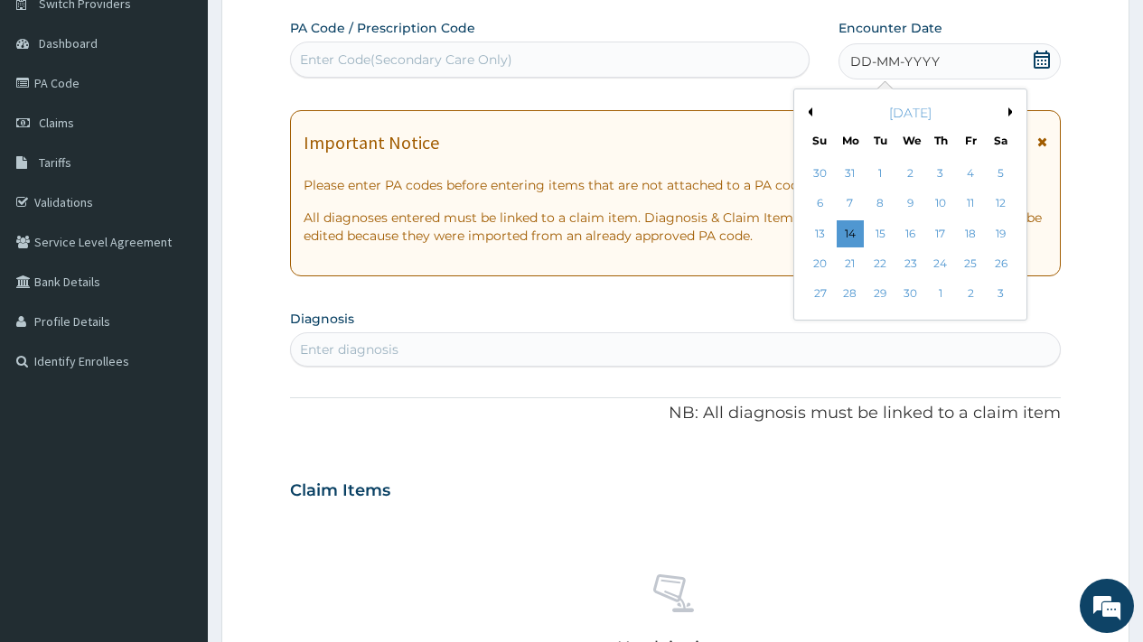
click at [811, 111] on button "Previous Month" at bounding box center [807, 112] width 9 height 9
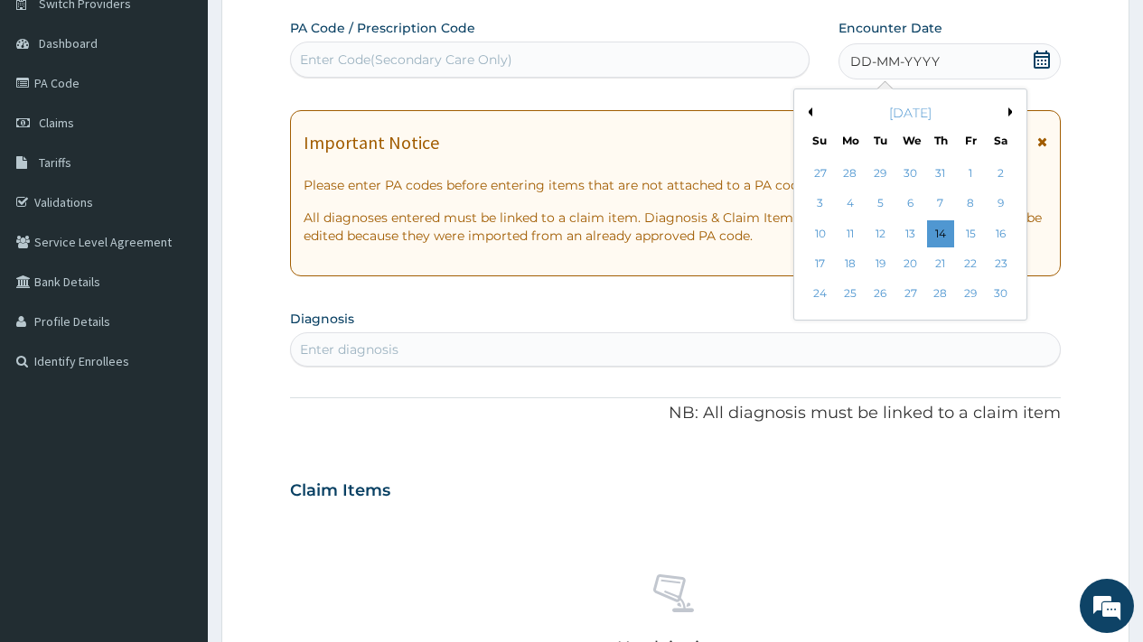
click at [811, 111] on button "Previous Month" at bounding box center [807, 112] width 9 height 9
click at [846, 232] on div "16" at bounding box center [850, 233] width 27 height 27
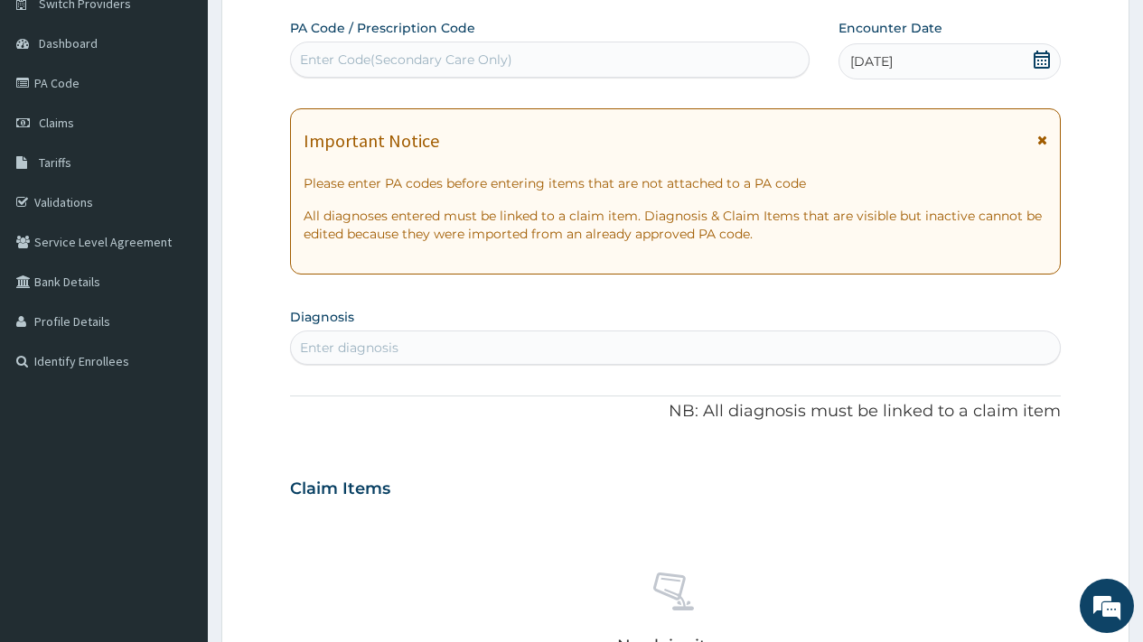
click at [364, 345] on div "Enter diagnosis" at bounding box center [349, 348] width 98 height 18
type input "malaria"
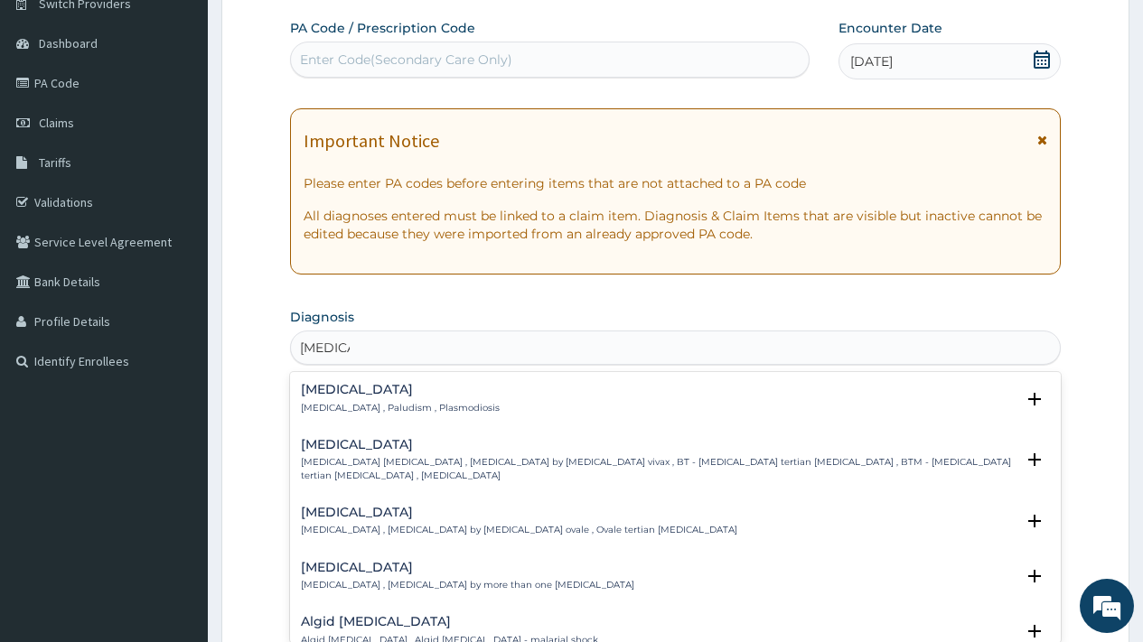
click at [338, 395] on h4 "Malaria" at bounding box center [400, 390] width 199 height 14
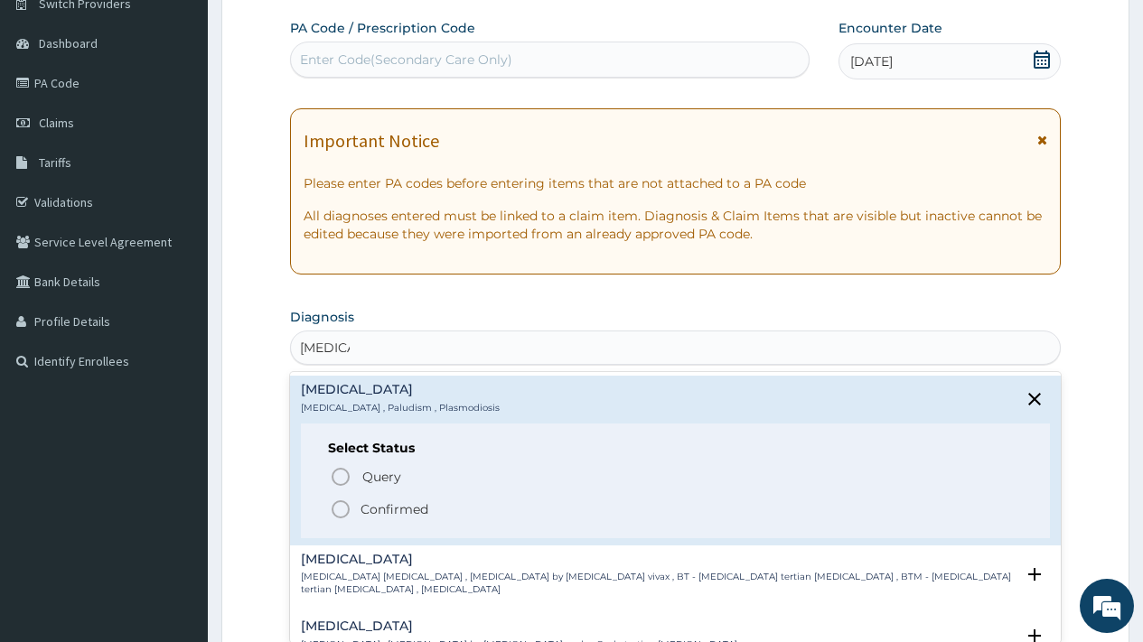
click at [380, 510] on p "Confirmed" at bounding box center [395, 510] width 68 height 18
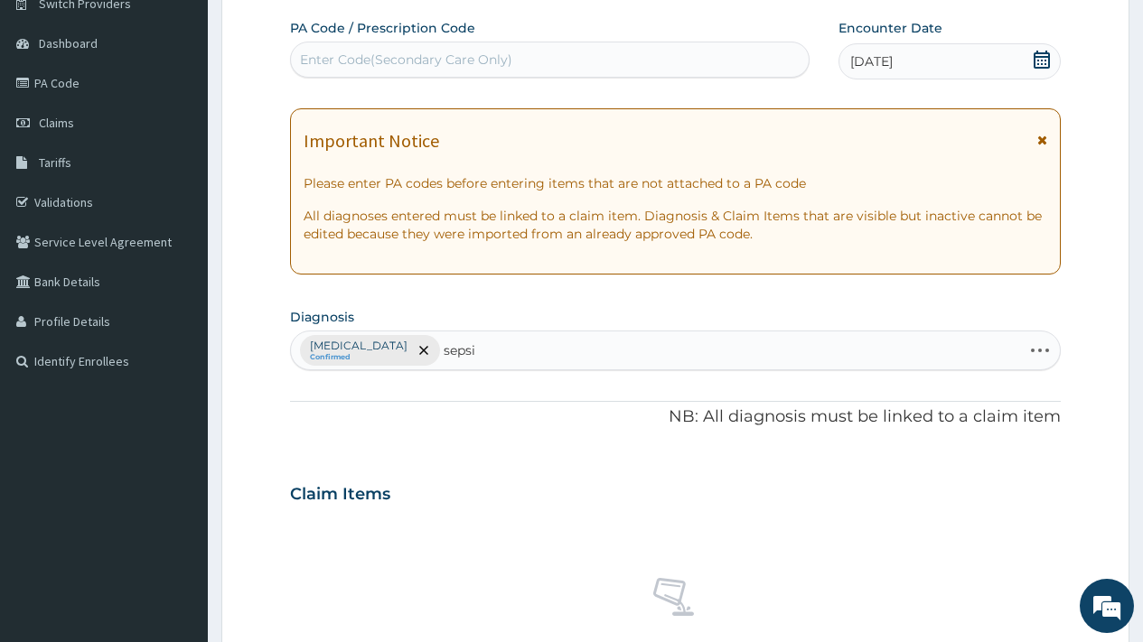
type input "sepsis"
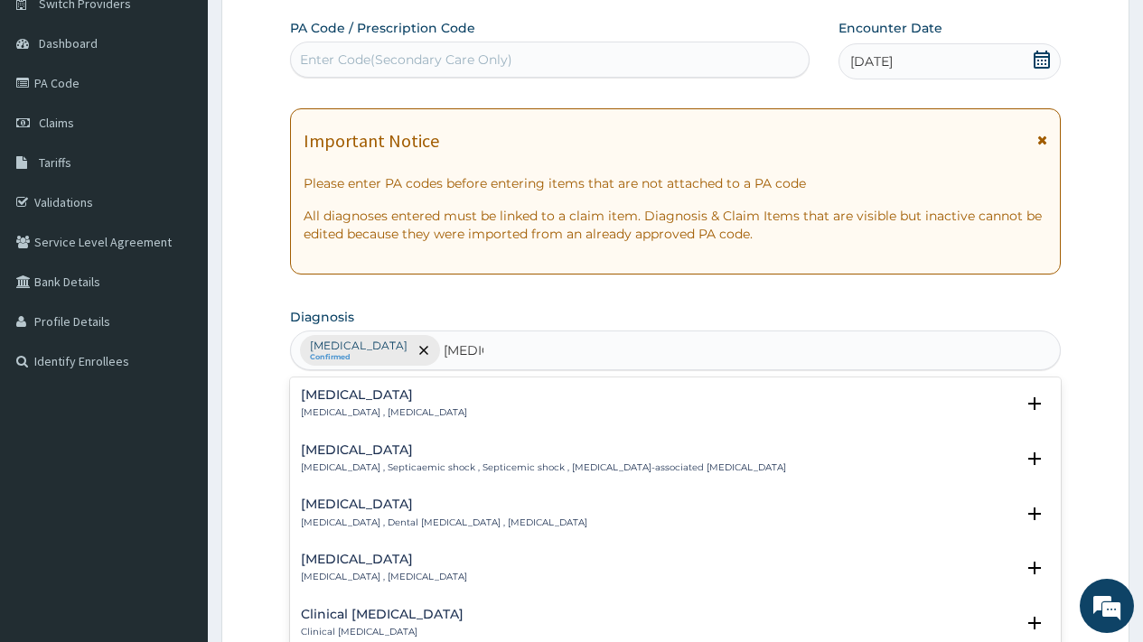
click at [333, 401] on h4 "Sepsis" at bounding box center [384, 396] width 166 height 14
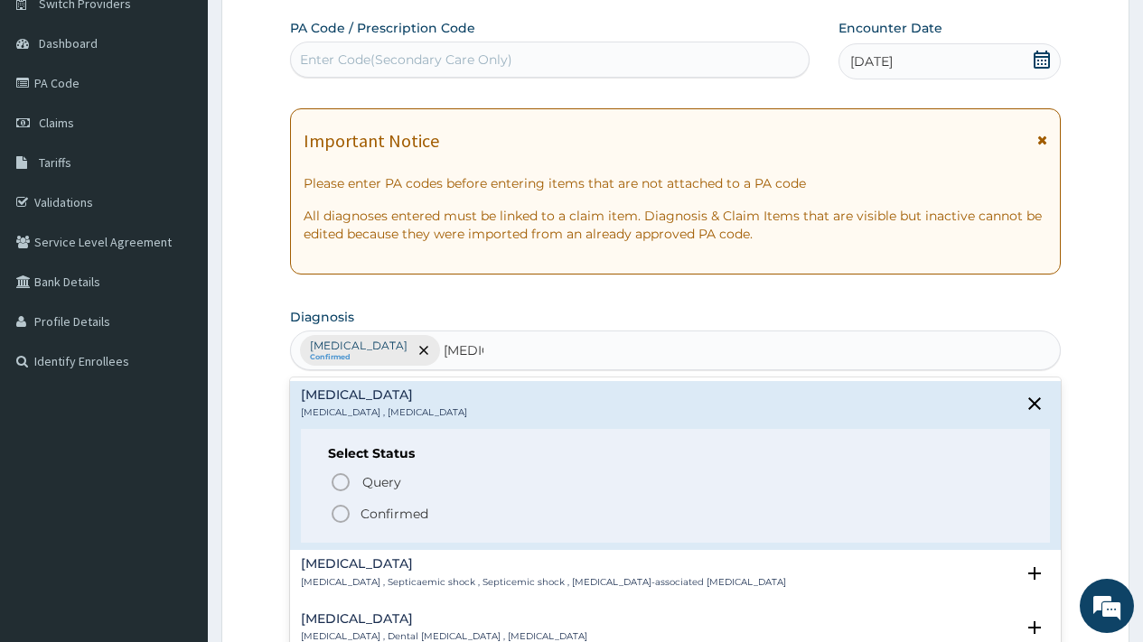
click at [380, 517] on p "Confirmed" at bounding box center [395, 514] width 68 height 18
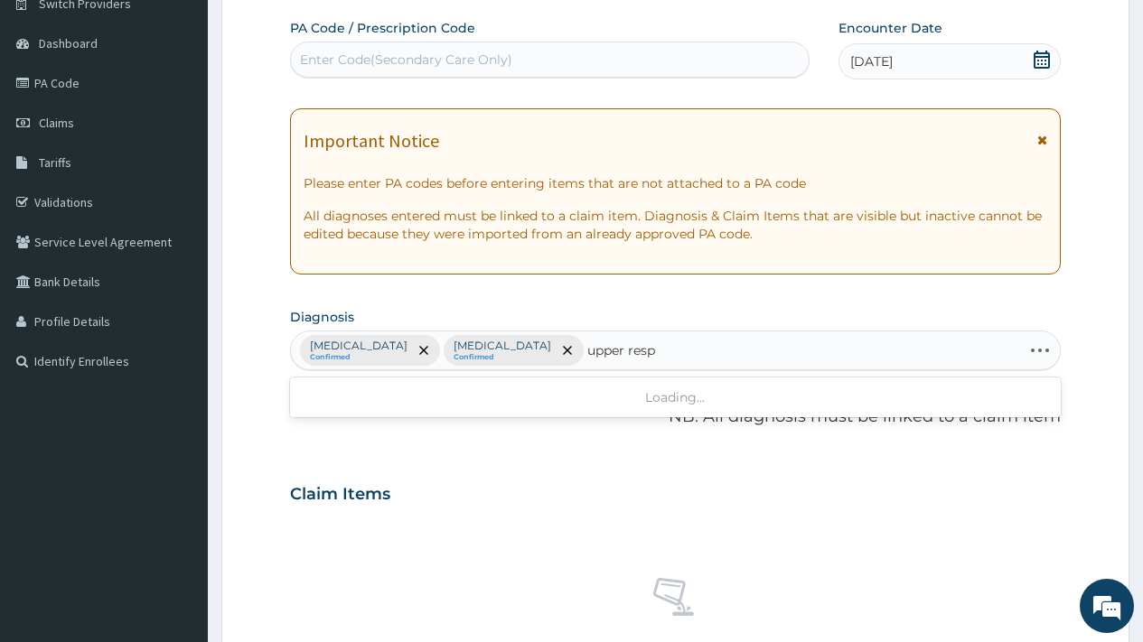
type input "upper respi"
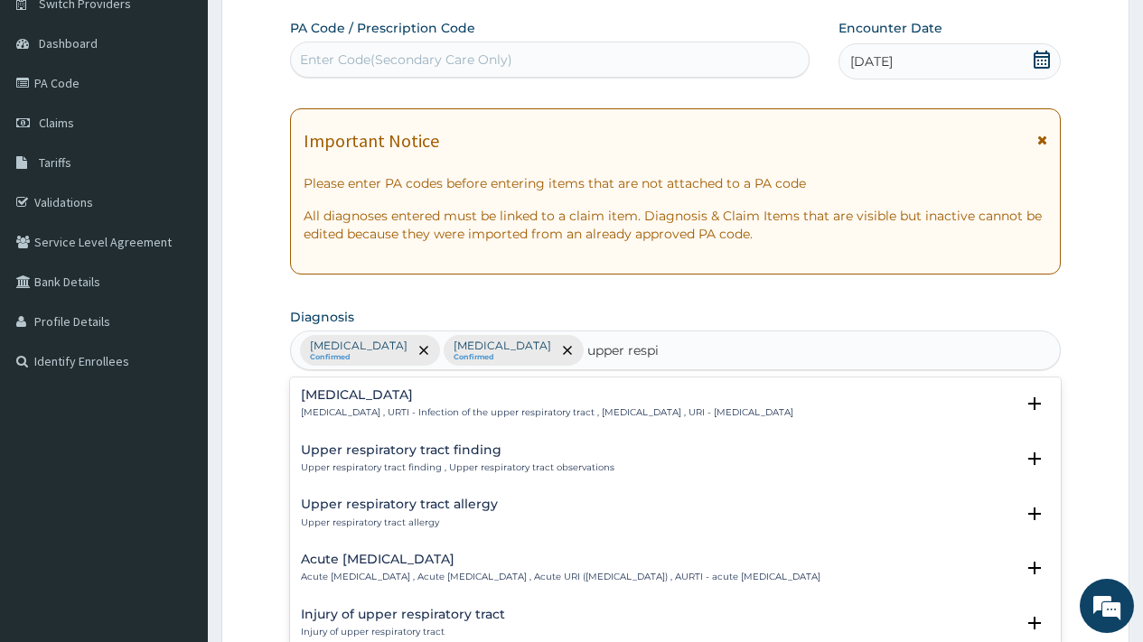
click at [420, 406] on div "Upper respiratory infection Upper respiratory infection , URTI - Infection of t…" at bounding box center [547, 405] width 492 height 32
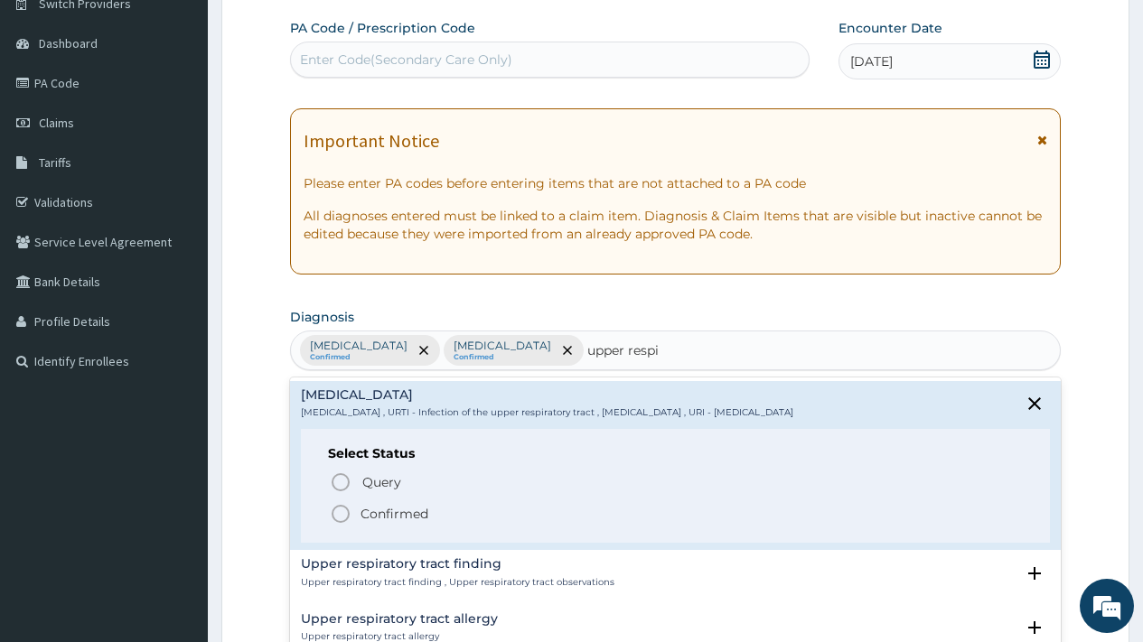
click at [389, 516] on p "Confirmed" at bounding box center [395, 514] width 68 height 18
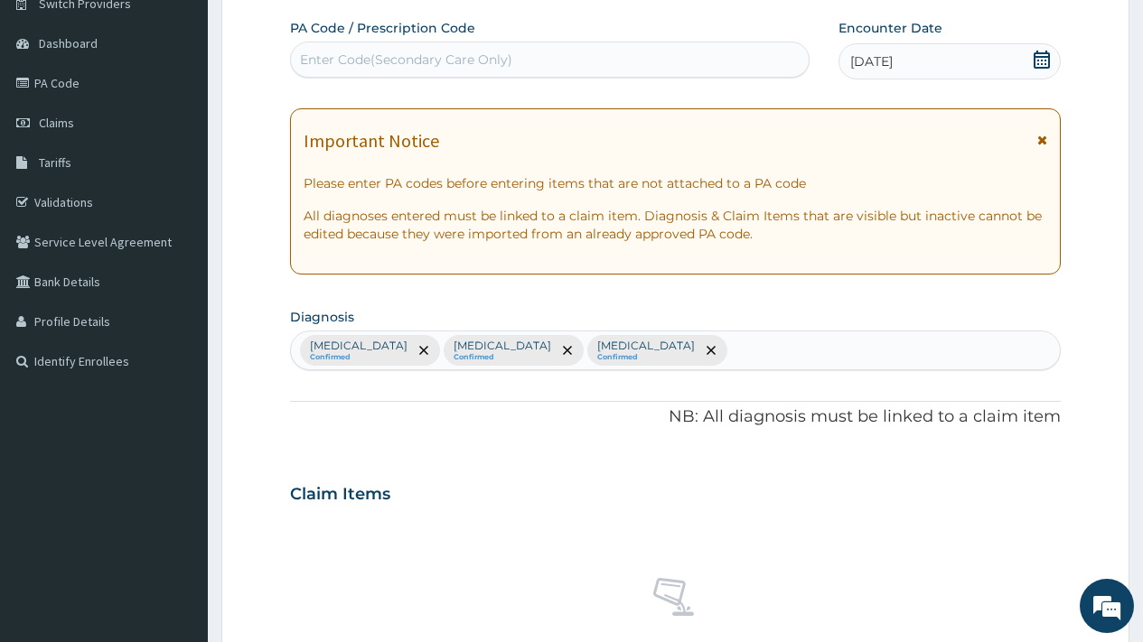
scroll to position [661, 0]
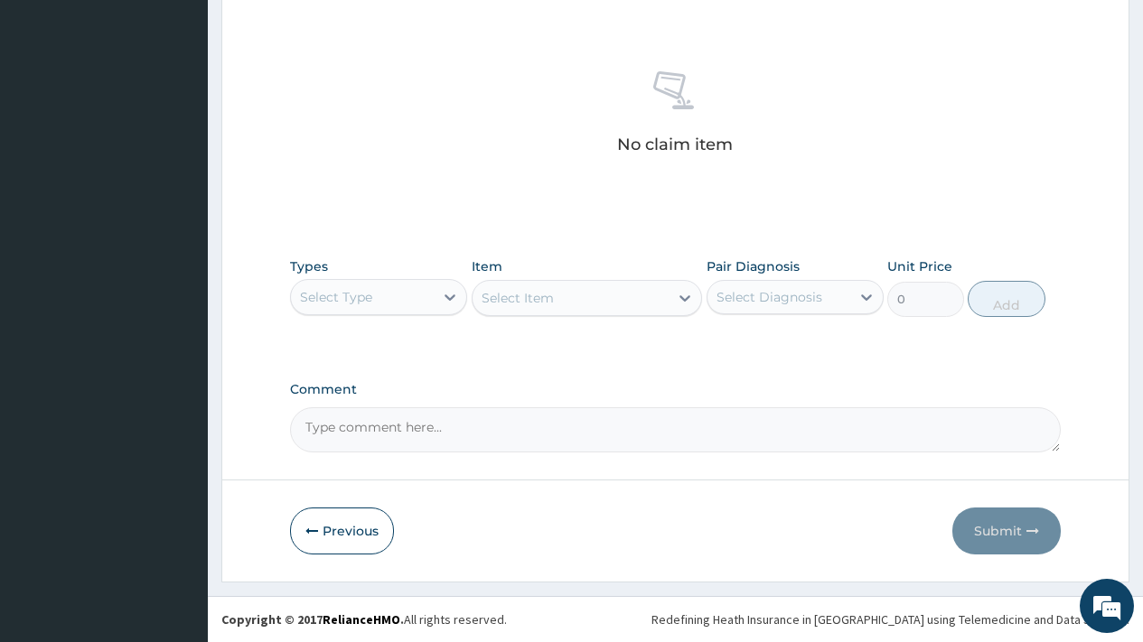
click at [408, 302] on div "Select Type" at bounding box center [362, 297] width 143 height 29
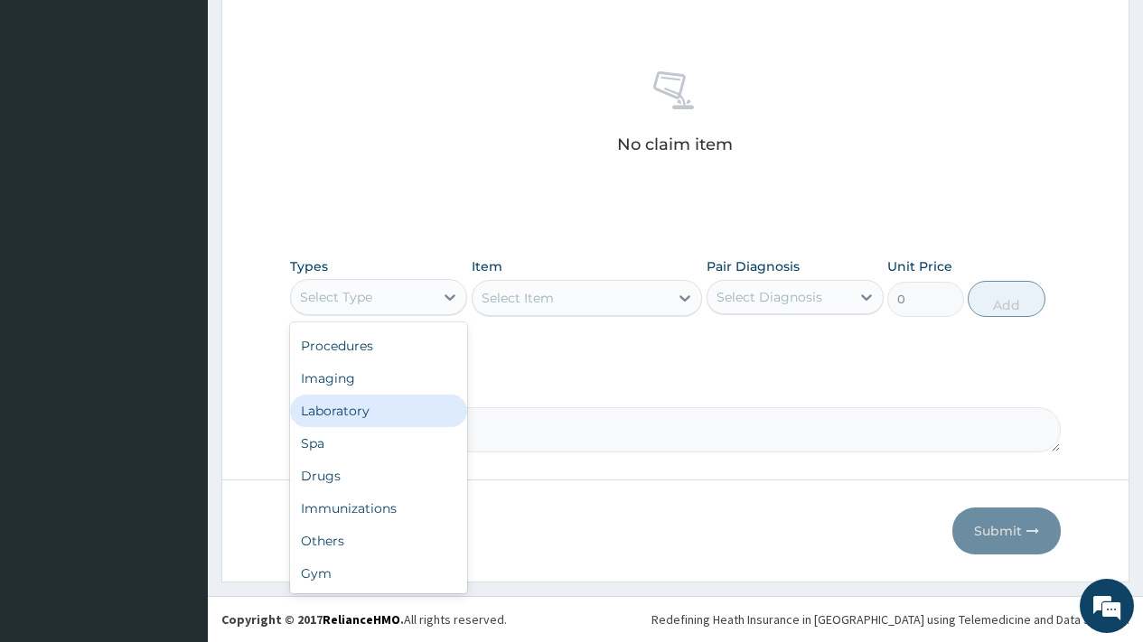
scroll to position [0, 0]
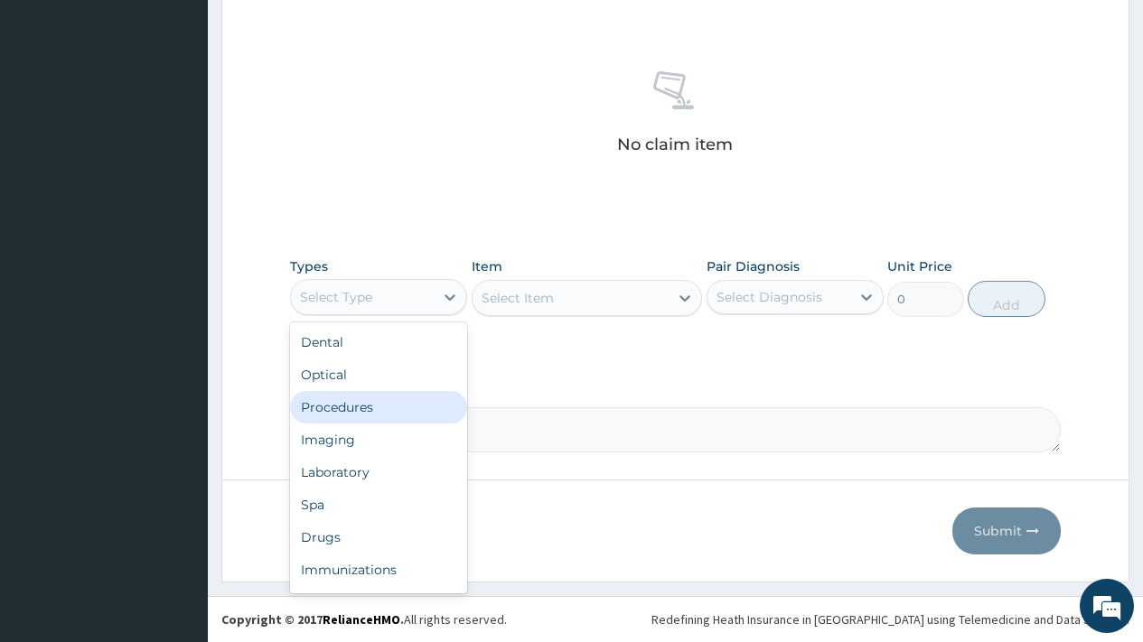
click at [372, 421] on div "Procedures" at bounding box center [378, 407] width 177 height 33
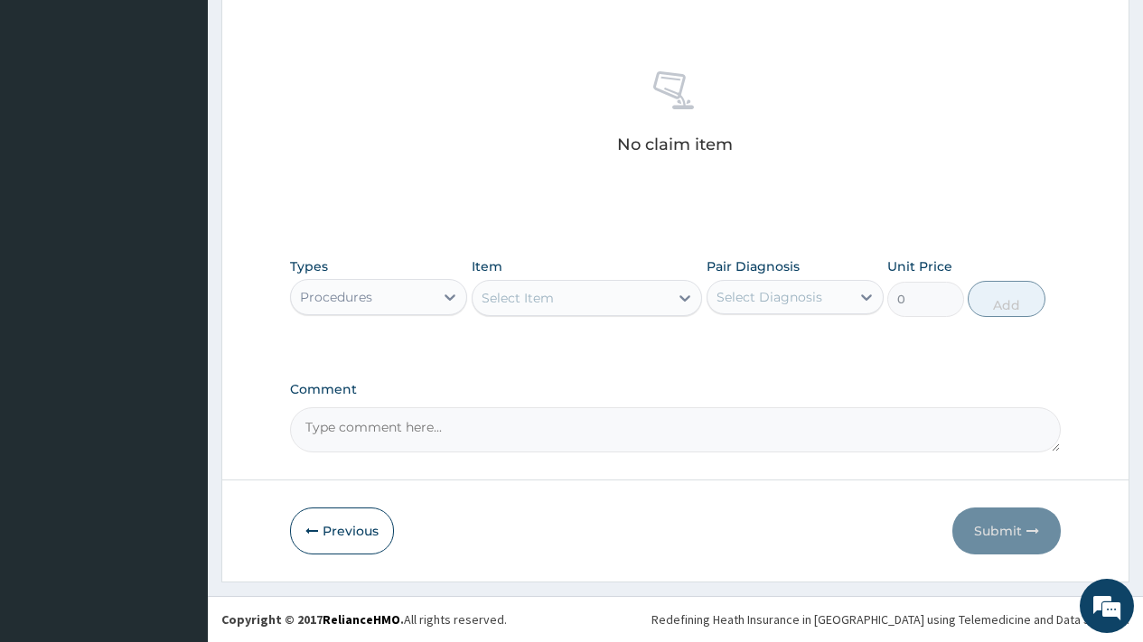
click at [613, 296] on div "Select Item" at bounding box center [571, 298] width 197 height 29
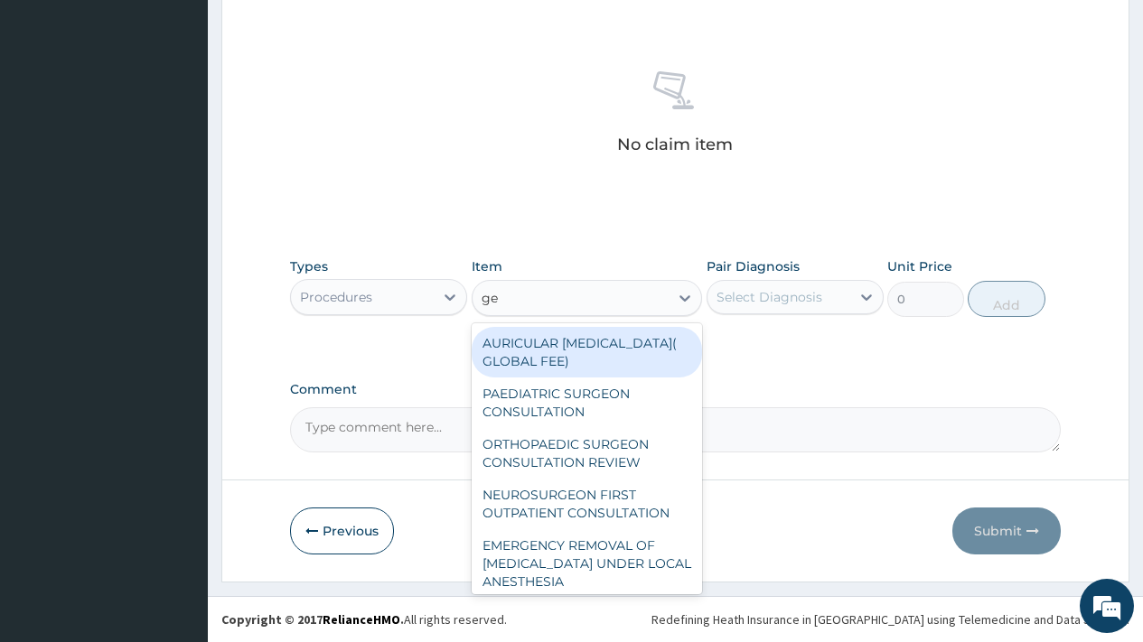
type input "gen"
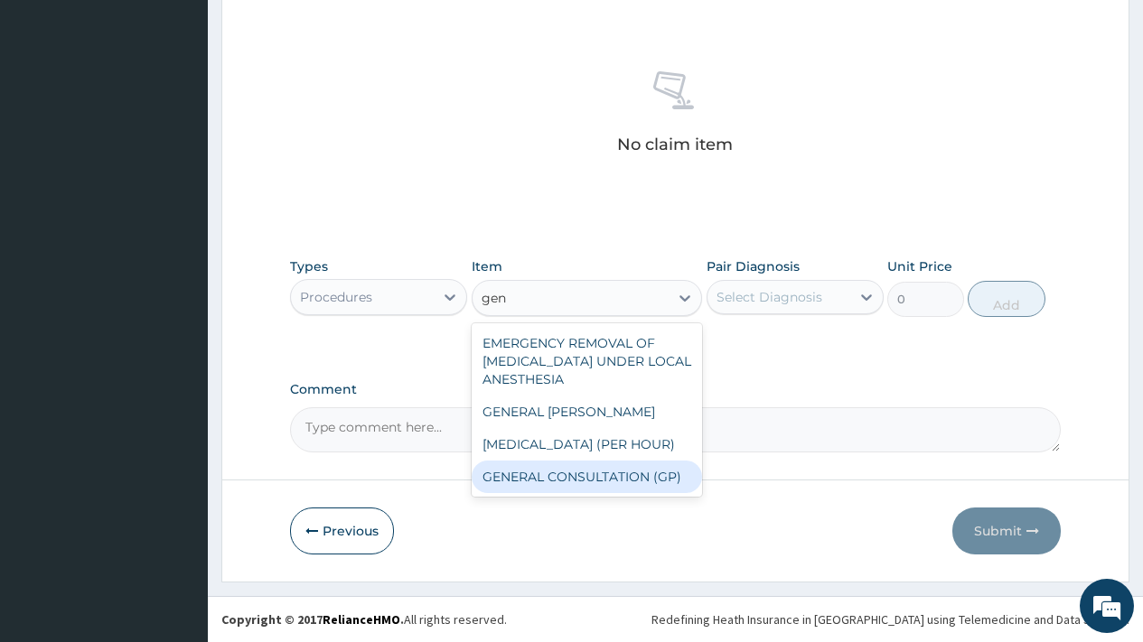
click at [530, 464] on div "GENERAL CONSULTATION (GP)" at bounding box center [587, 477] width 231 height 33
type input "1500"
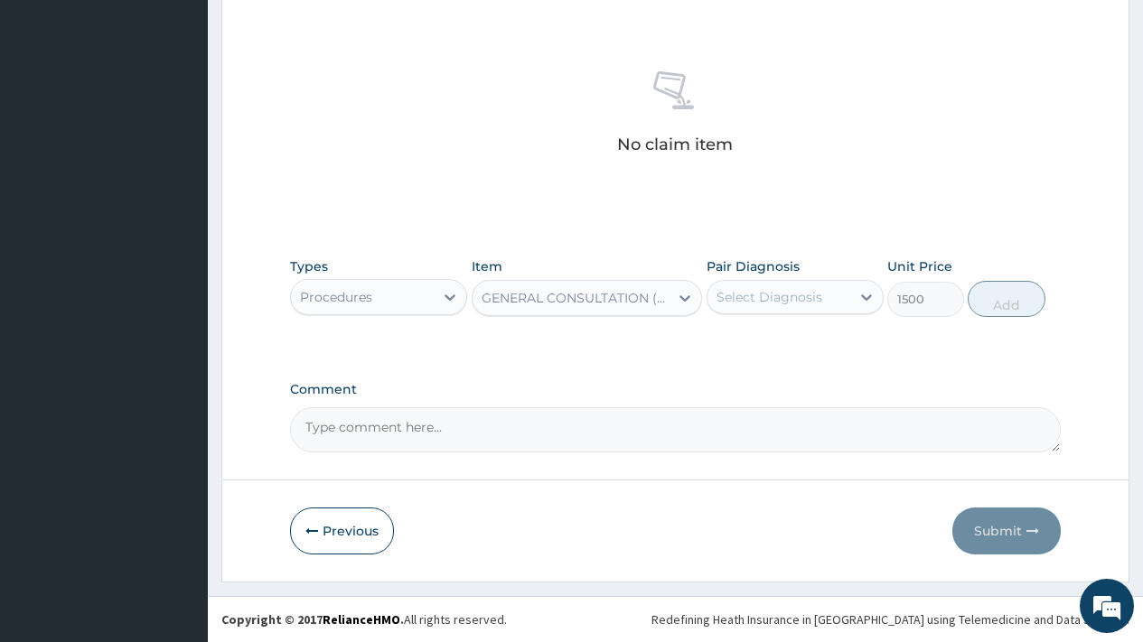
click at [802, 297] on div "Select Diagnosis" at bounding box center [770, 297] width 106 height 18
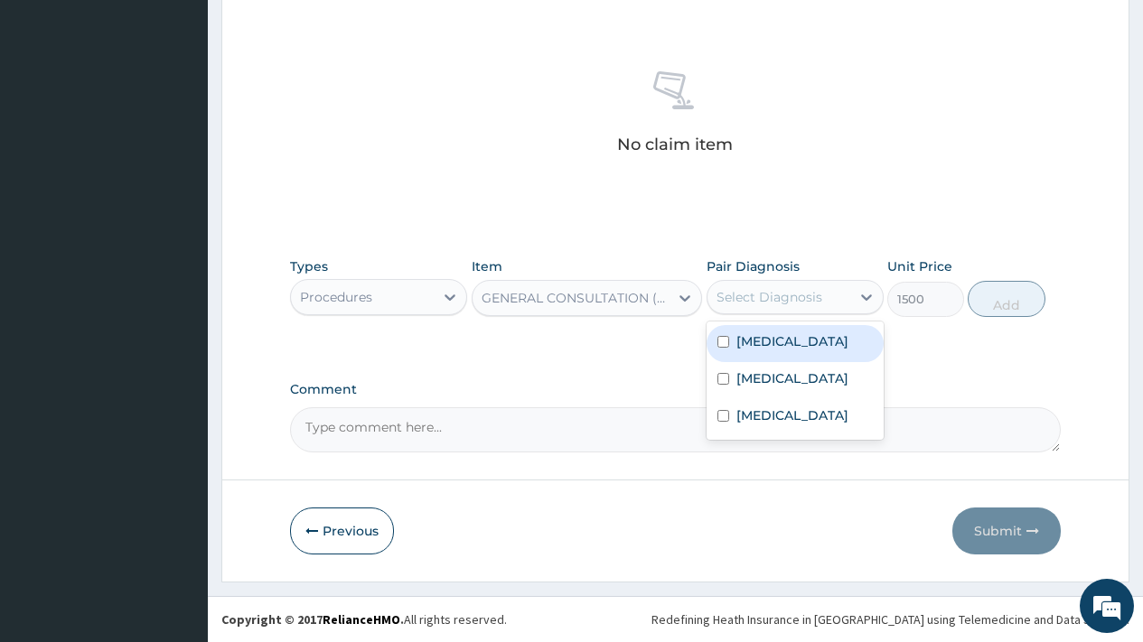
click at [785, 350] on div "Malaria" at bounding box center [795, 343] width 177 height 37
checkbox input "true"
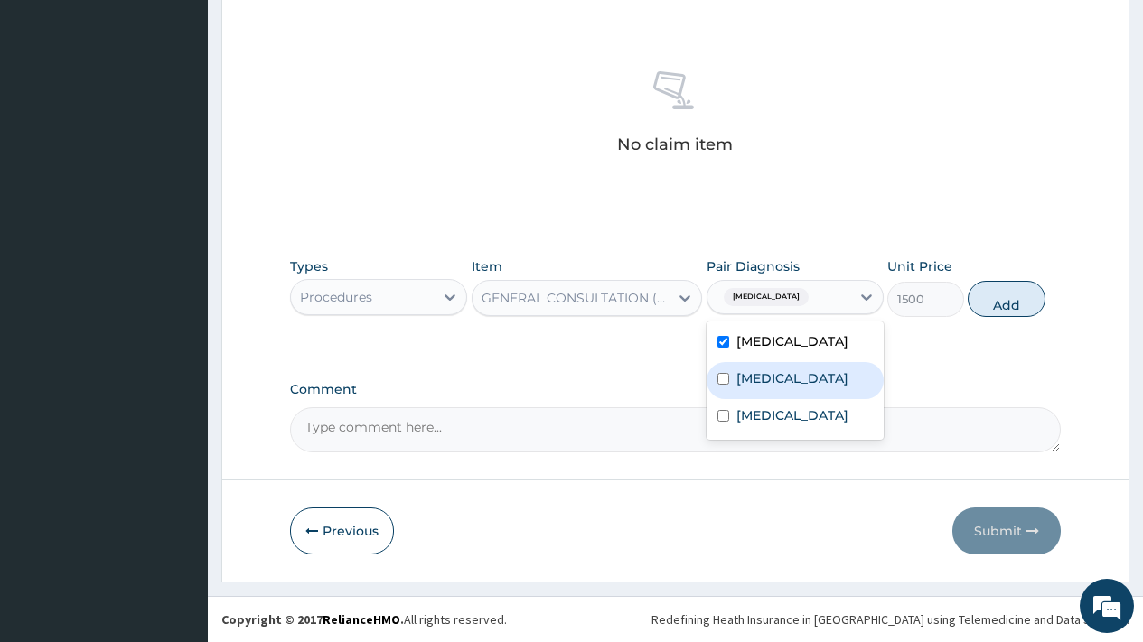
click at [774, 392] on div "Sepsis" at bounding box center [795, 380] width 177 height 37
checkbox input "true"
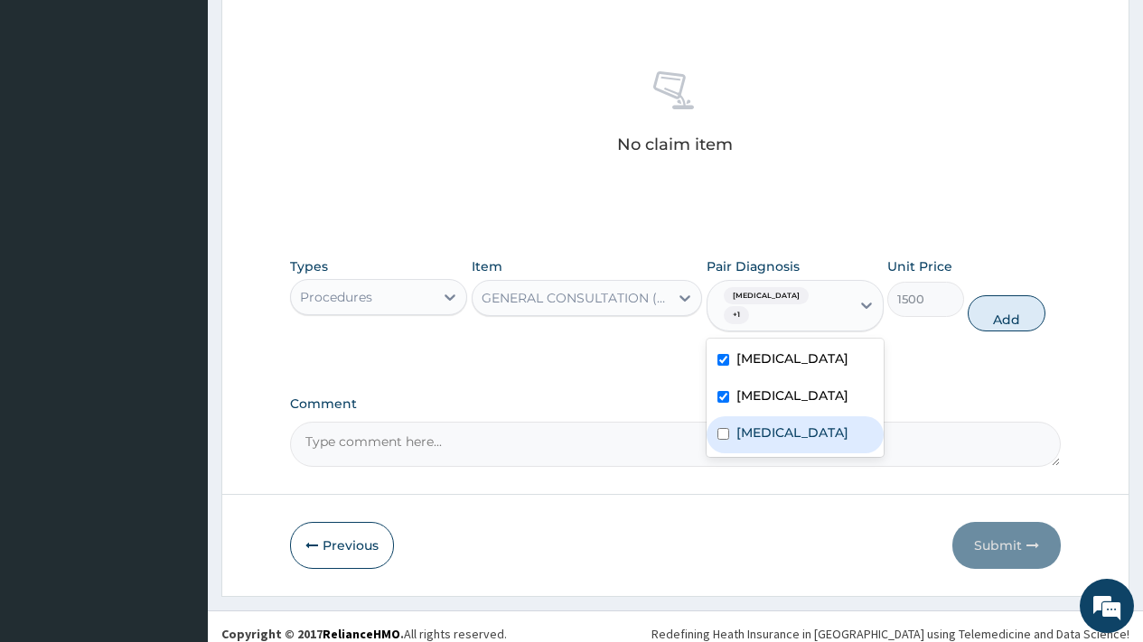
click at [774, 427] on label "Upper respiratory infection" at bounding box center [792, 433] width 112 height 18
checkbox input "true"
click at [1008, 295] on button "Add" at bounding box center [1006, 313] width 77 height 36
type input "0"
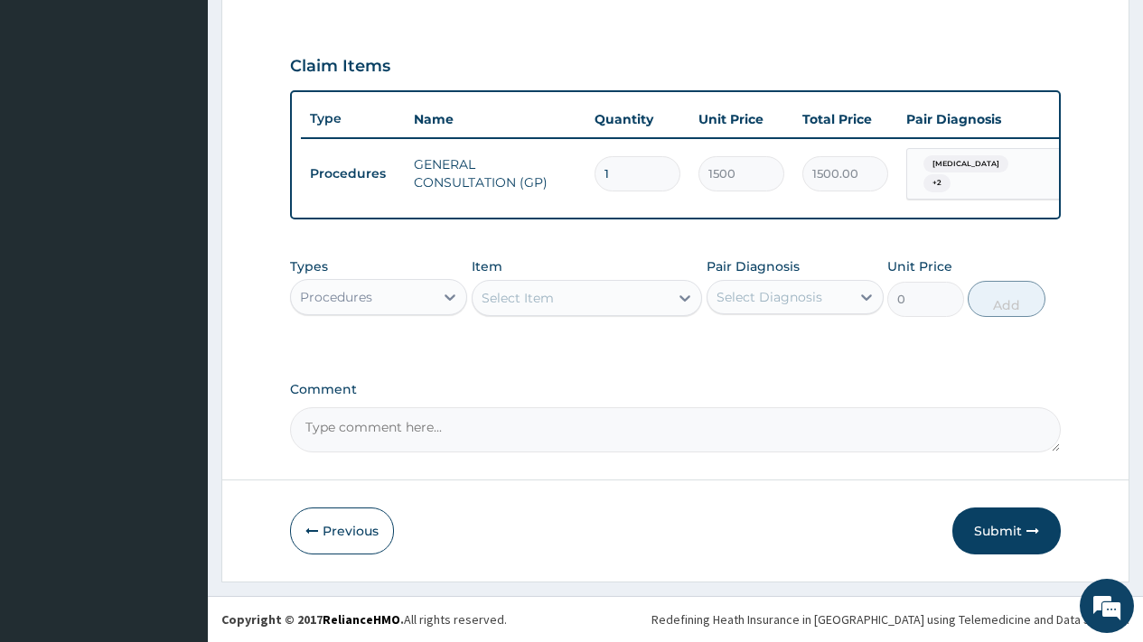
scroll to position [588, 0]
click at [373, 286] on div "Procedures" at bounding box center [362, 297] width 143 height 29
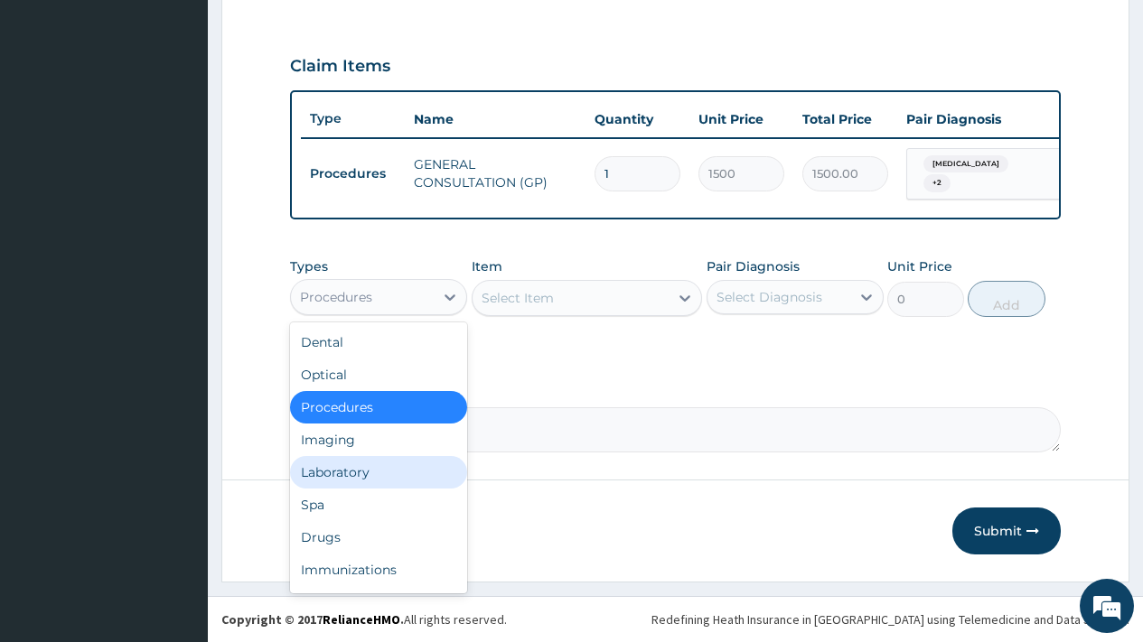
click at [333, 471] on div "Laboratory" at bounding box center [378, 472] width 177 height 33
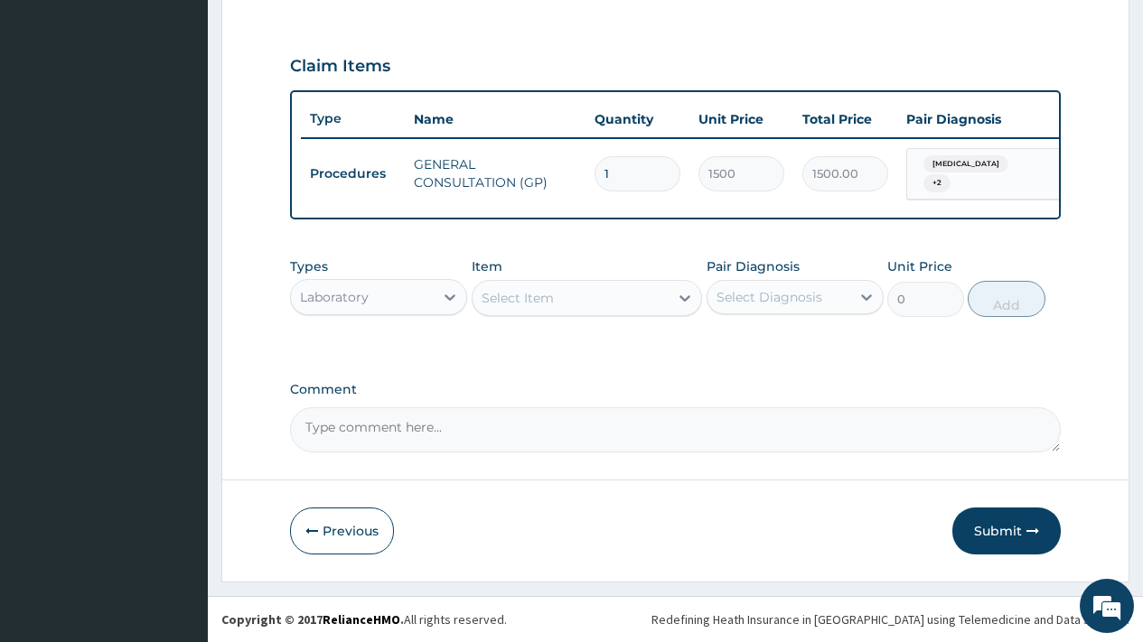
click at [570, 298] on div "Select Item" at bounding box center [571, 298] width 197 height 29
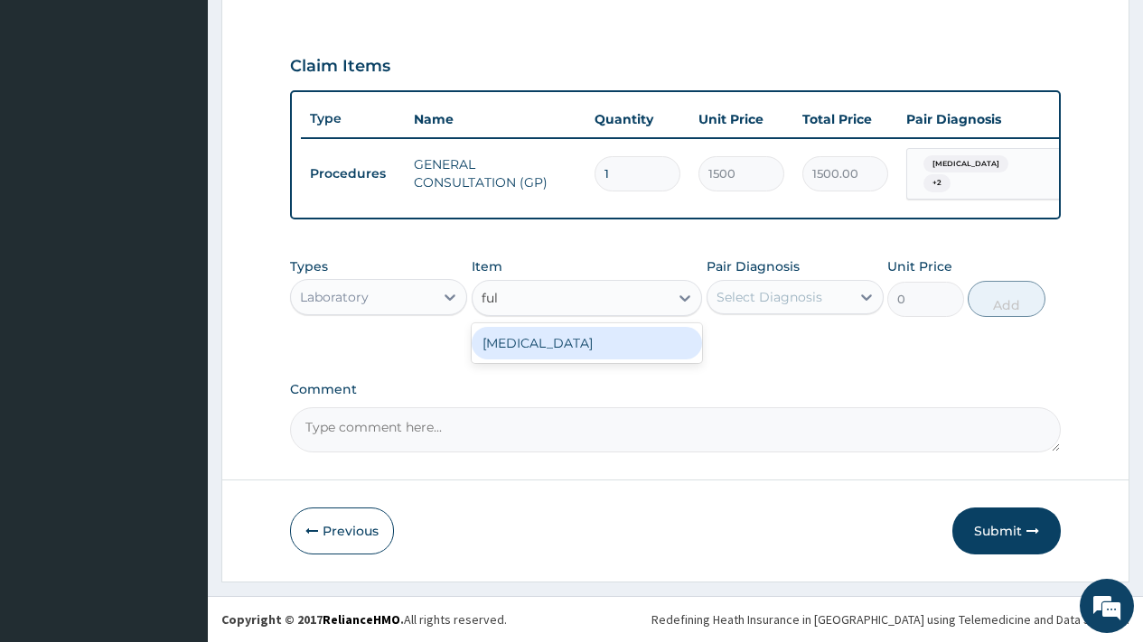
type input "full"
click at [599, 344] on div "[MEDICAL_DATA]" at bounding box center [587, 343] width 231 height 33
type input "1500"
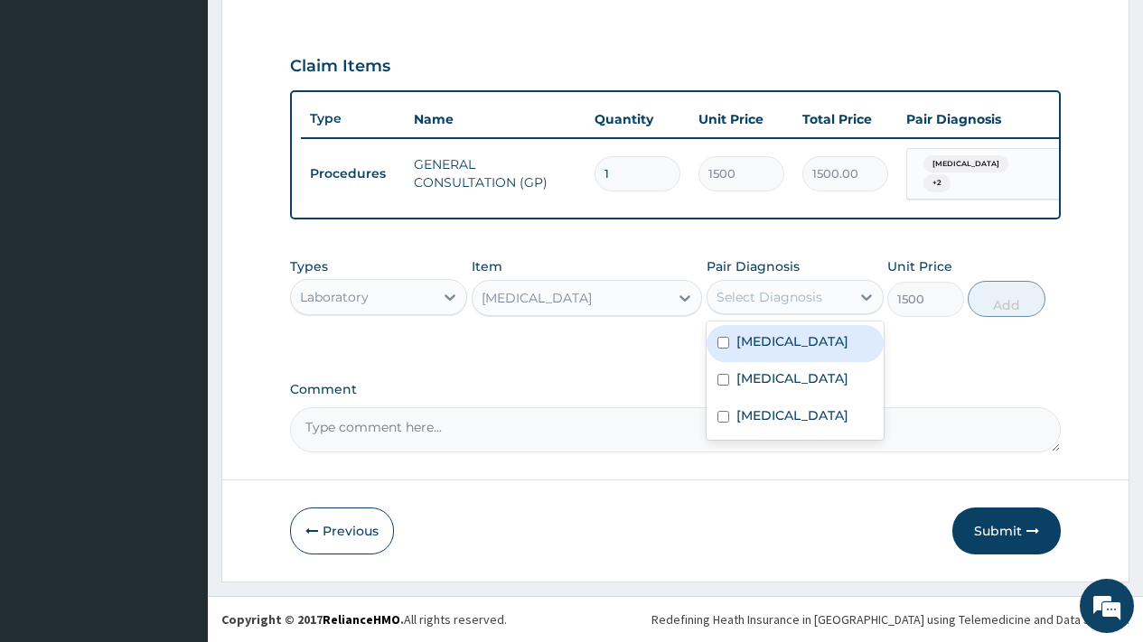
click at [722, 305] on div "Select Diagnosis" at bounding box center [770, 297] width 106 height 18
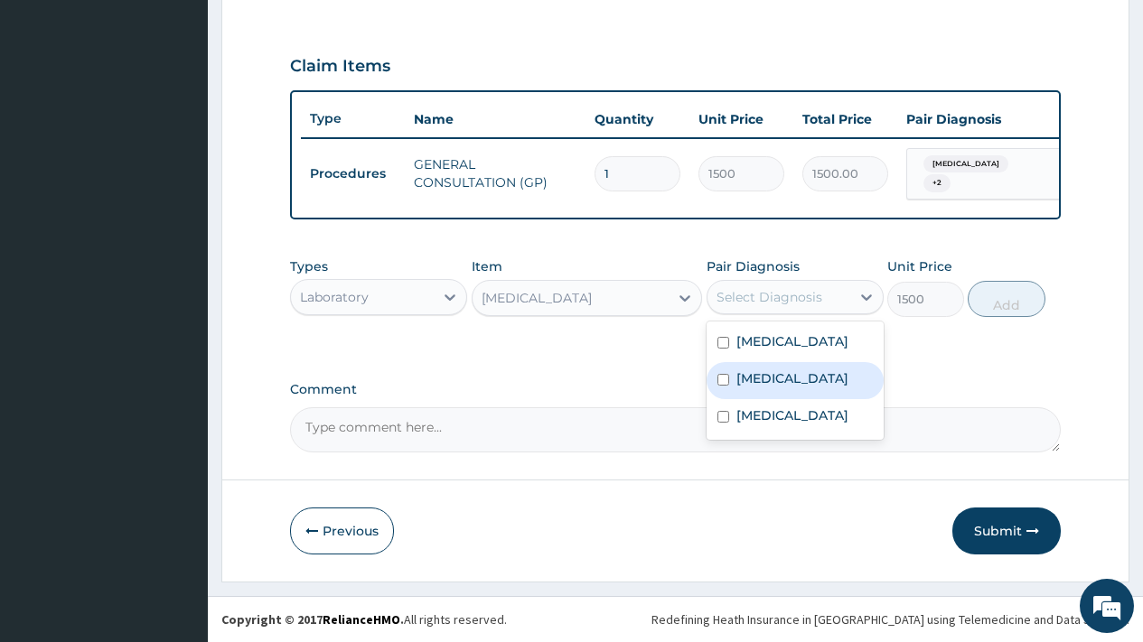
click at [769, 380] on label "Sepsis" at bounding box center [792, 379] width 112 height 18
checkbox input "true"
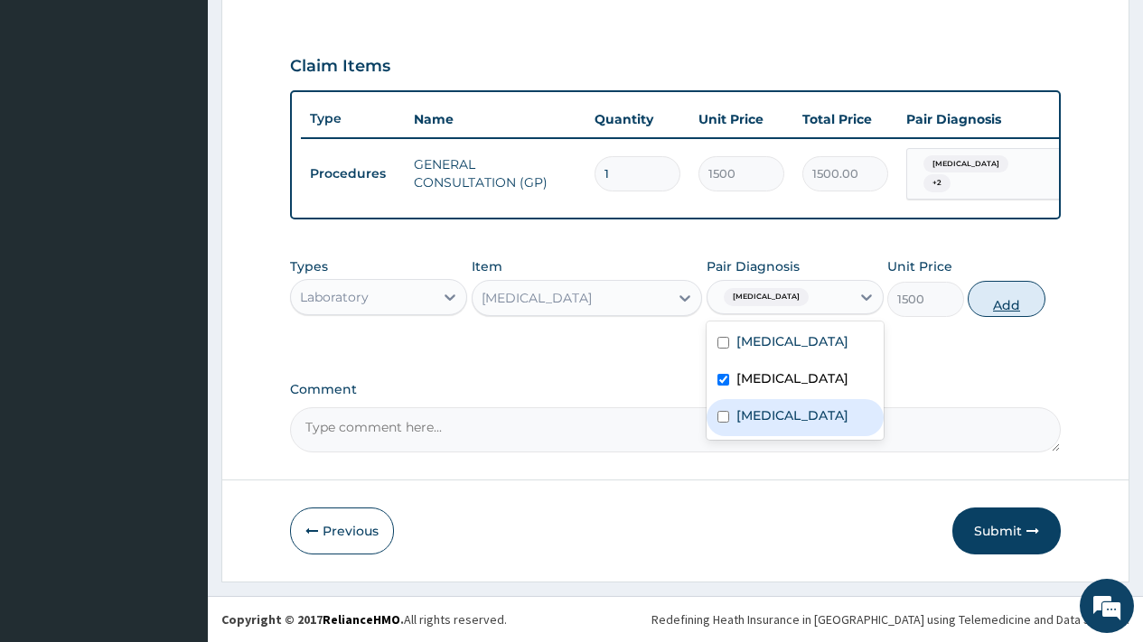
click at [1012, 297] on button "Add" at bounding box center [1006, 299] width 77 height 36
type input "0"
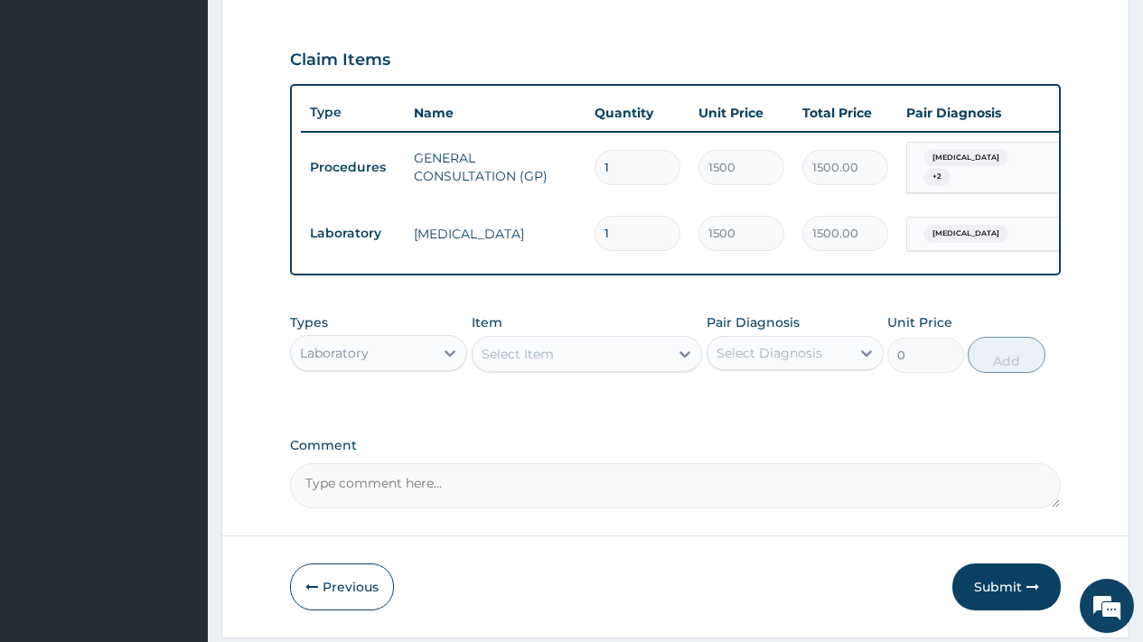
click at [617, 365] on div "Select Item" at bounding box center [571, 354] width 197 height 29
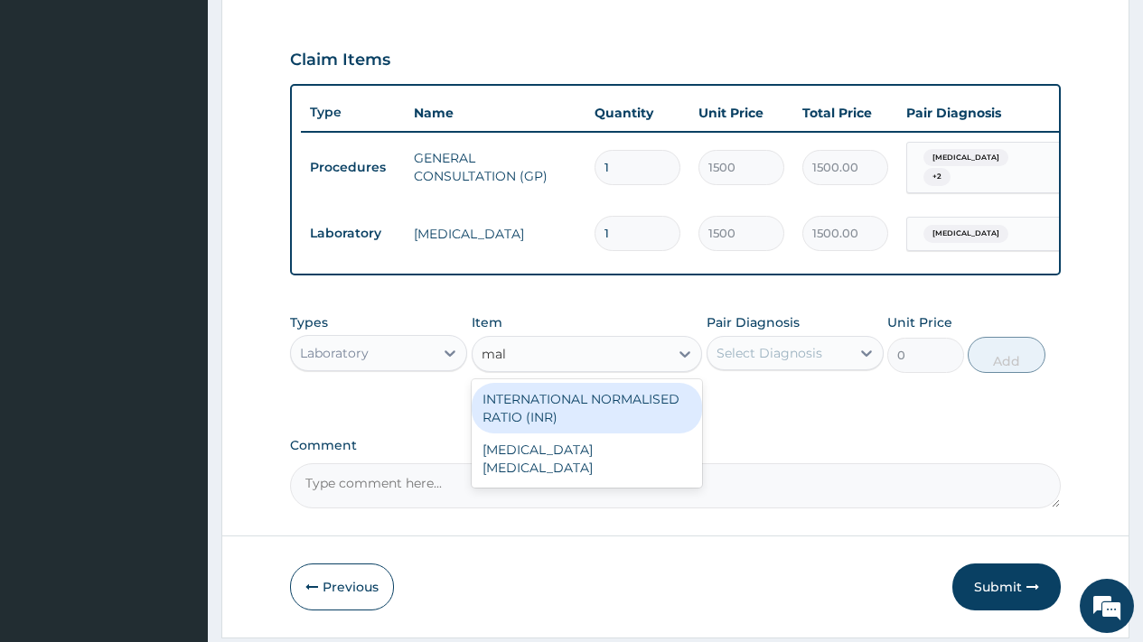
type input "mala"
click at [604, 407] on div "[MEDICAL_DATA] [MEDICAL_DATA]" at bounding box center [587, 408] width 231 height 51
type input "800"
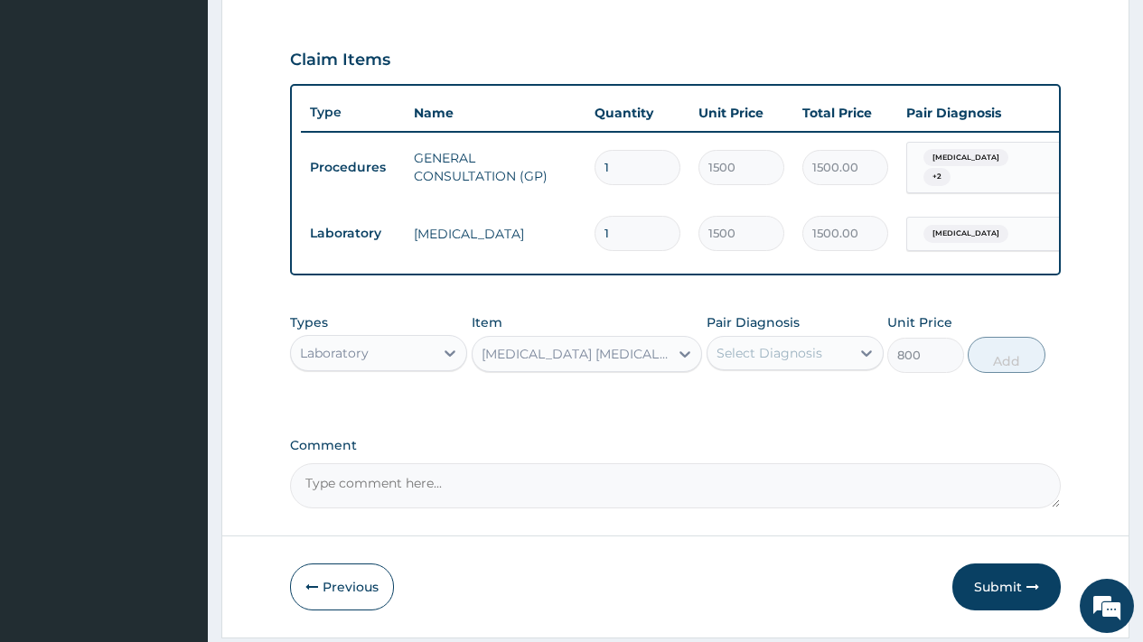
click at [803, 360] on div "Select Diagnosis" at bounding box center [770, 353] width 106 height 18
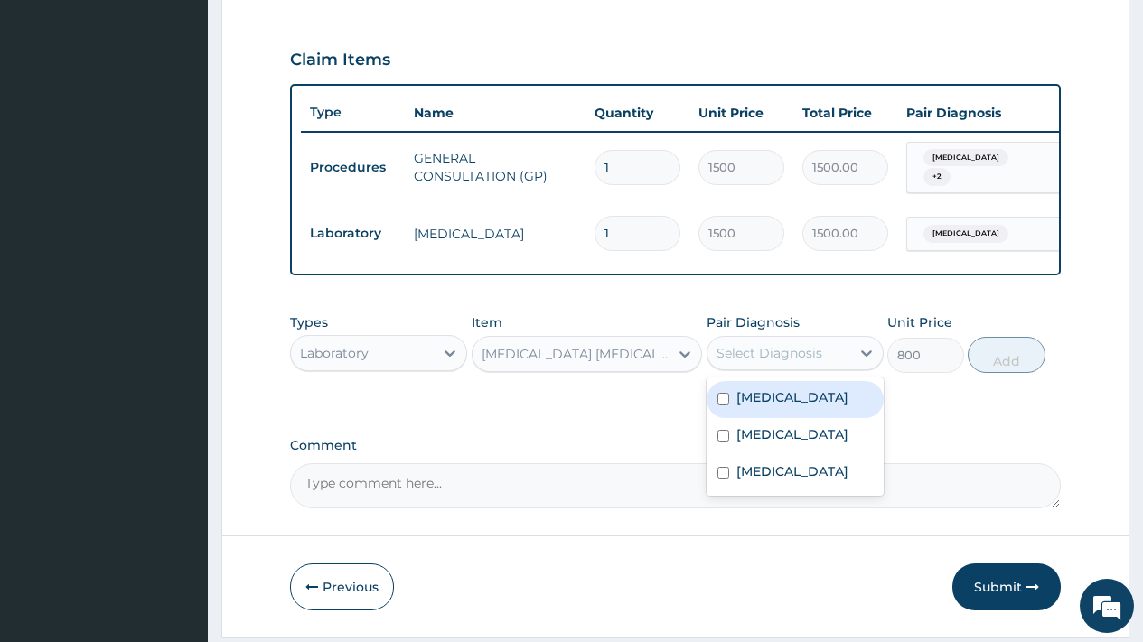
click at [786, 412] on div "Malaria" at bounding box center [795, 399] width 177 height 37
checkbox input "true"
click at [1000, 357] on button "Add" at bounding box center [1006, 355] width 77 height 36
type input "0"
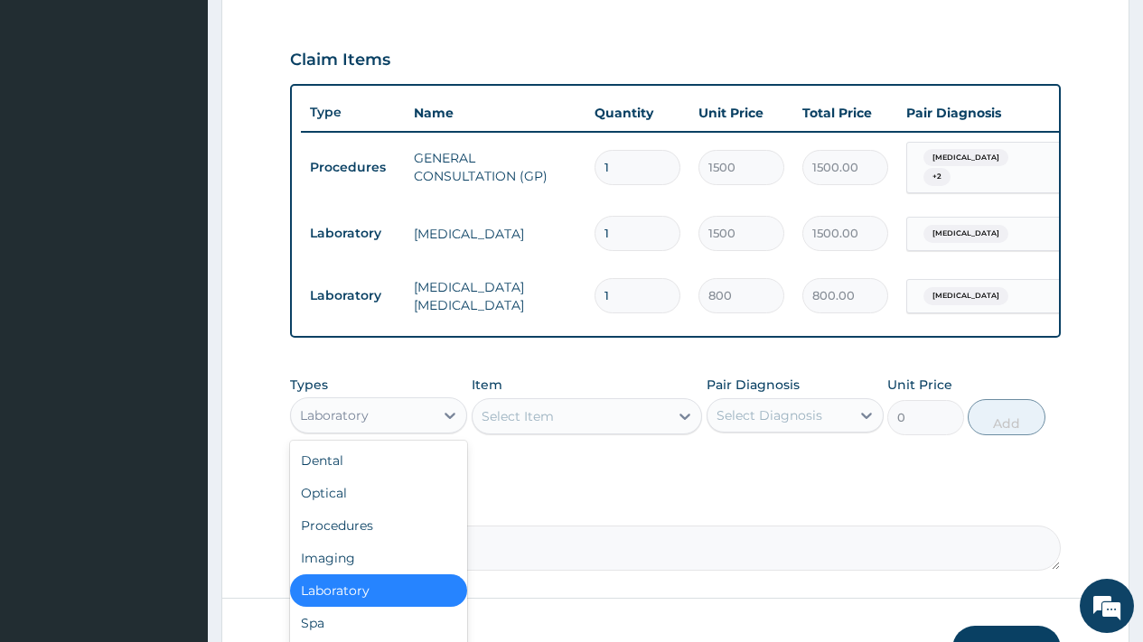
click at [405, 426] on div "Laboratory" at bounding box center [362, 415] width 143 height 29
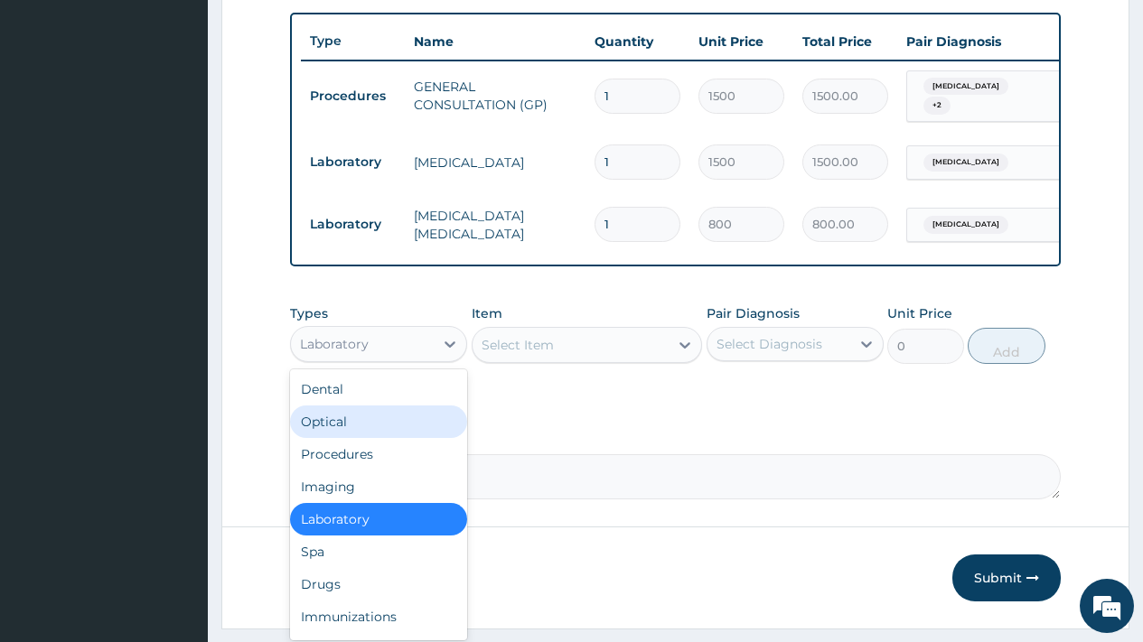
scroll to position [713, 0]
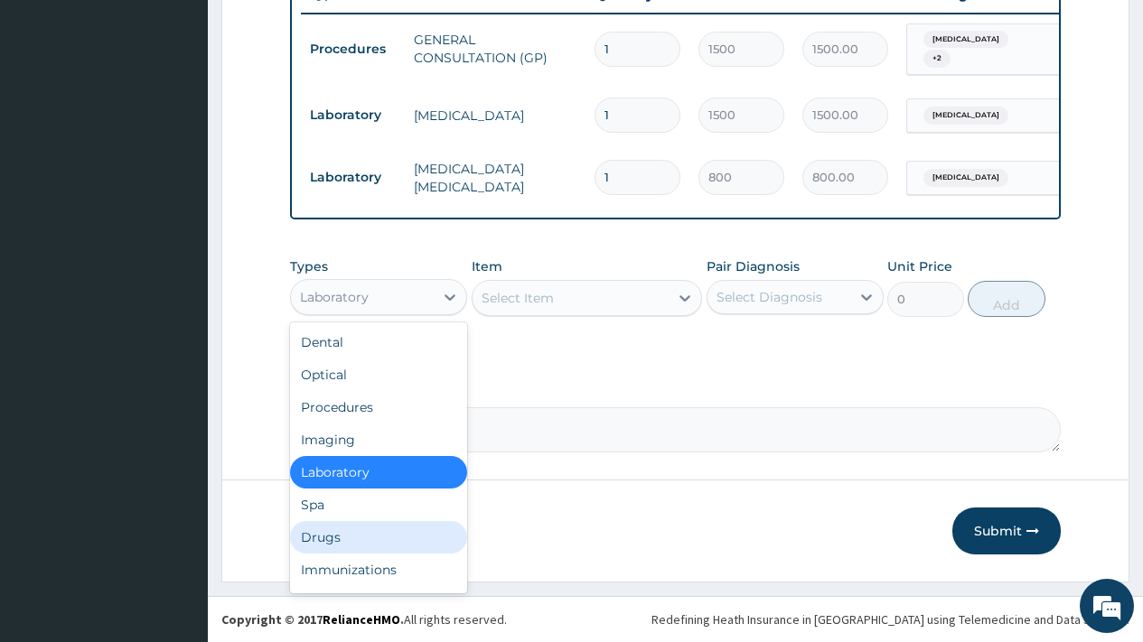
click at [361, 542] on div "Drugs" at bounding box center [378, 537] width 177 height 33
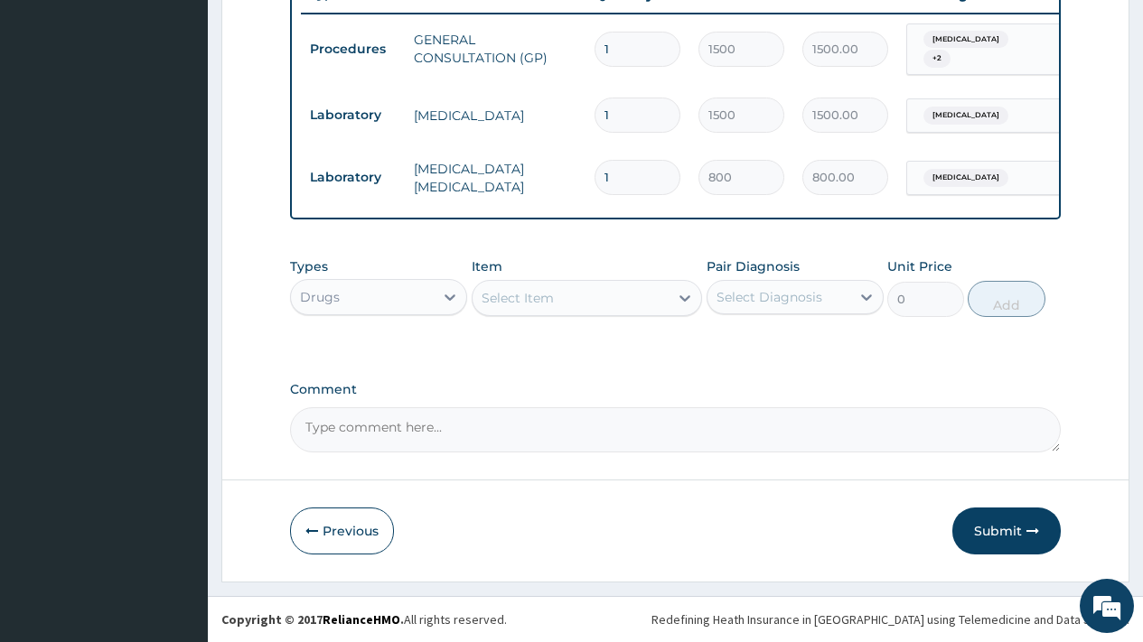
click at [601, 305] on div "Select Item" at bounding box center [571, 298] width 197 height 29
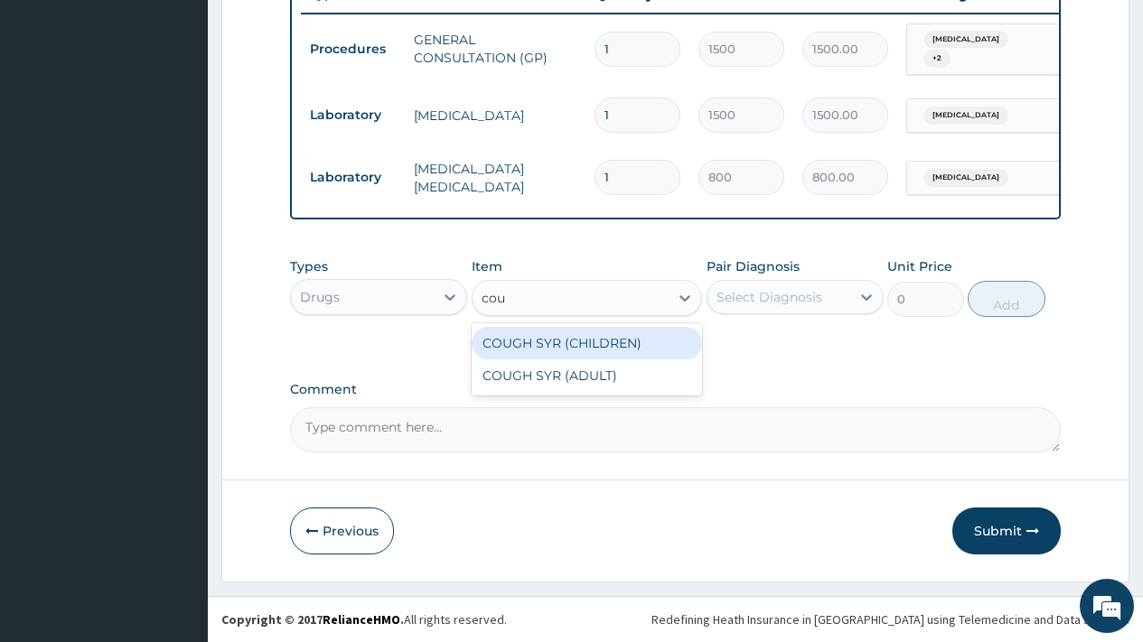
type input "coug"
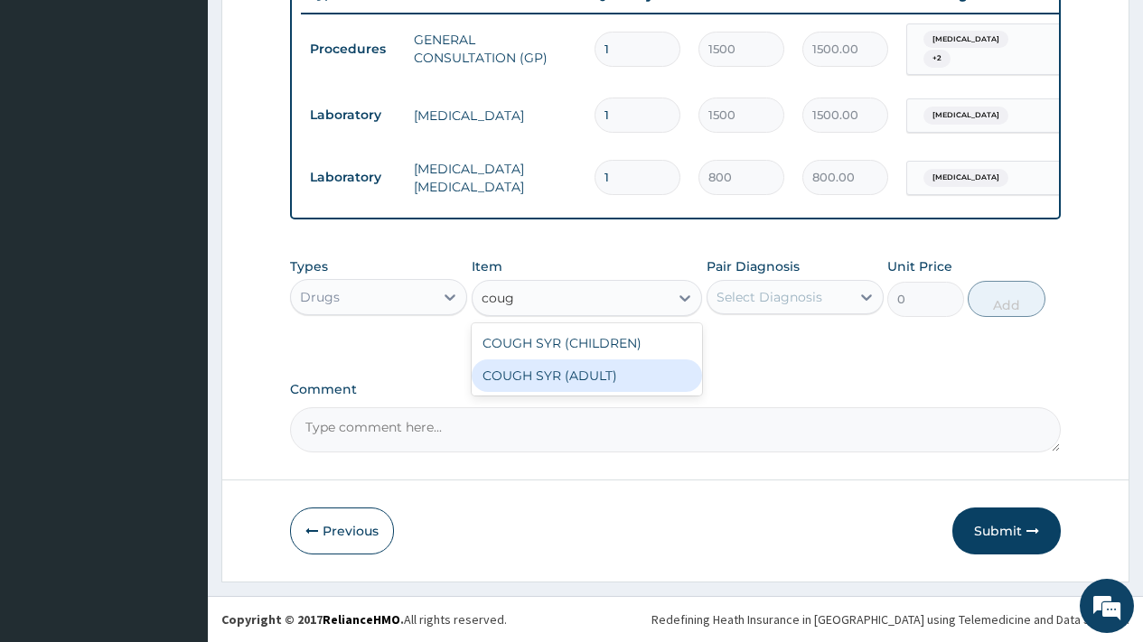
click at [587, 367] on div "COUGH SYR (ADULT)" at bounding box center [587, 376] width 231 height 33
type input "300"
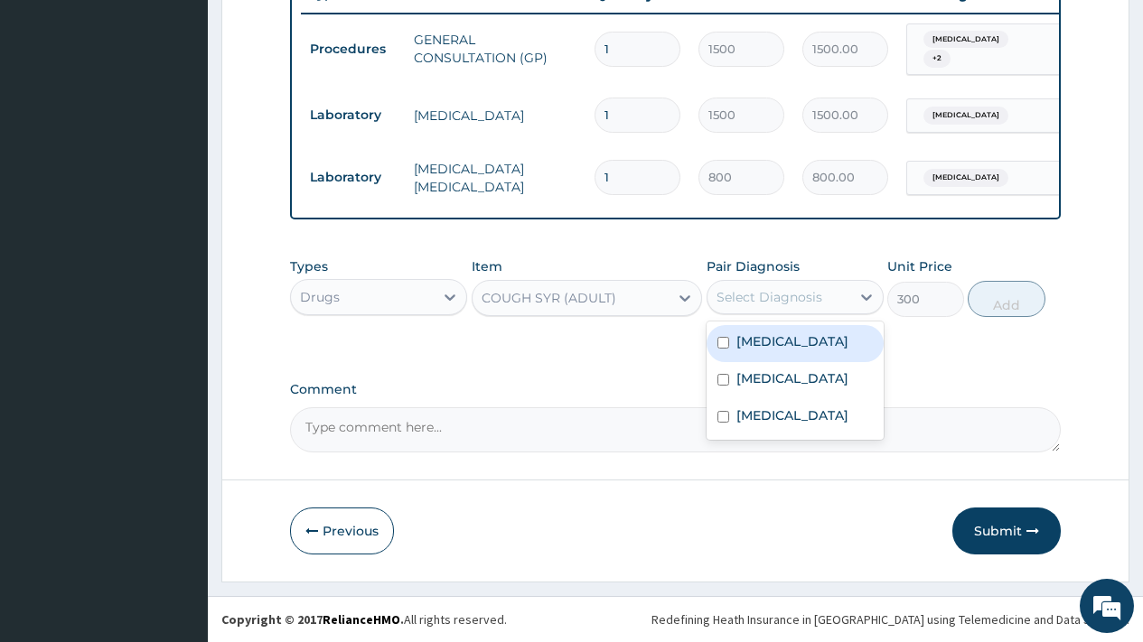
click at [757, 296] on div "Select Diagnosis" at bounding box center [770, 297] width 106 height 18
click at [777, 339] on label "Malaria" at bounding box center [792, 342] width 112 height 18
checkbox input "true"
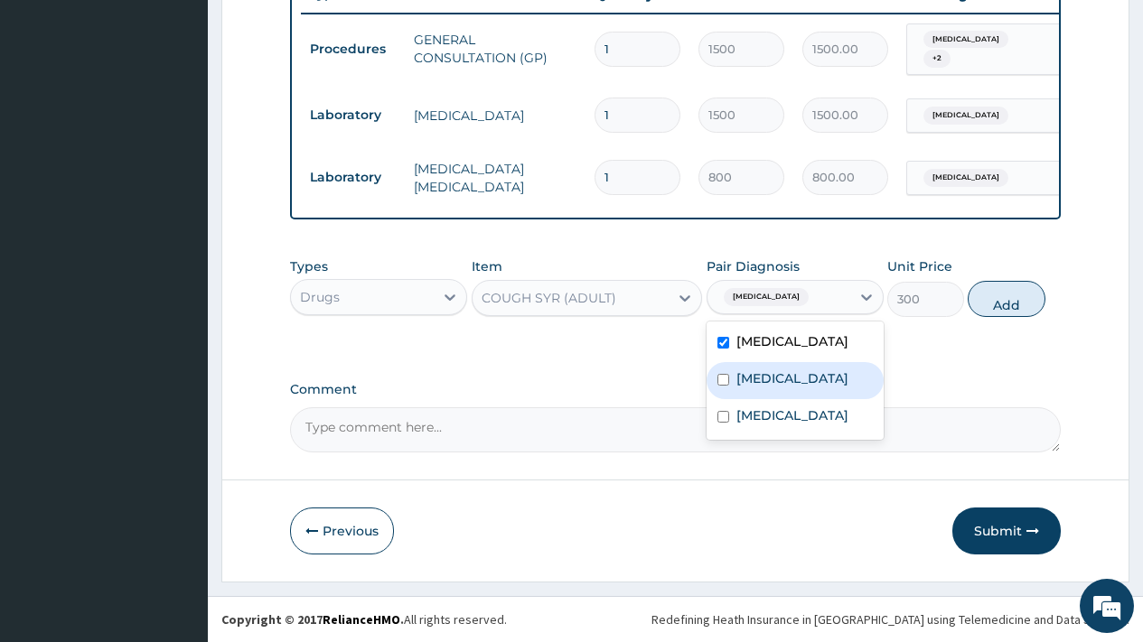
click at [779, 375] on div "Sepsis" at bounding box center [795, 380] width 177 height 37
checkbox input "true"
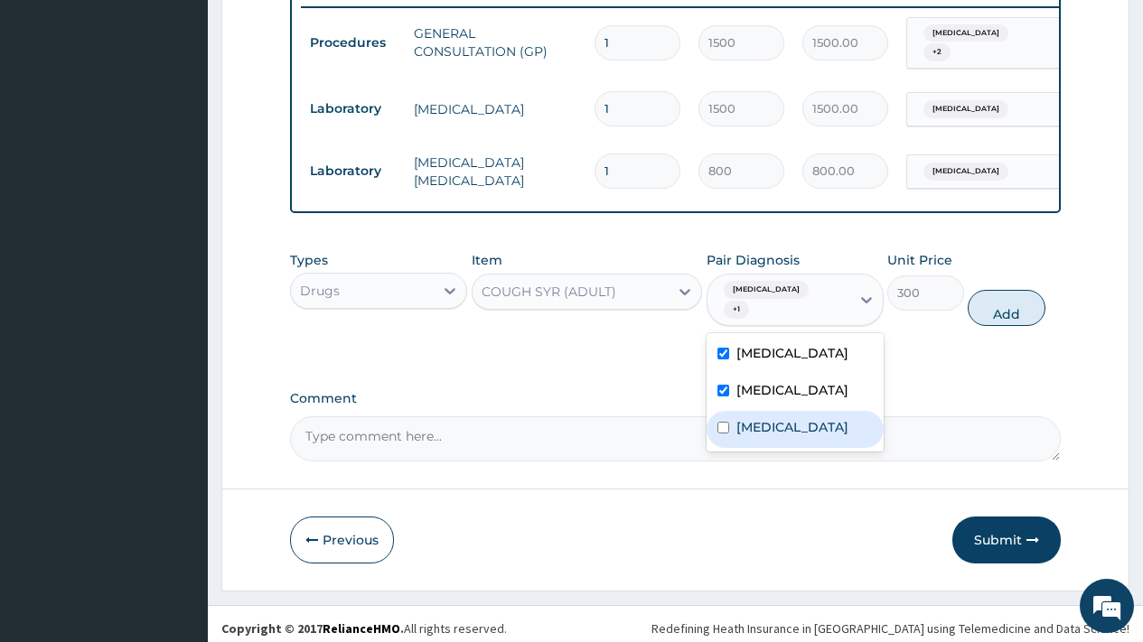
click at [794, 430] on label "Upper respiratory infection" at bounding box center [792, 427] width 112 height 18
checkbox input "true"
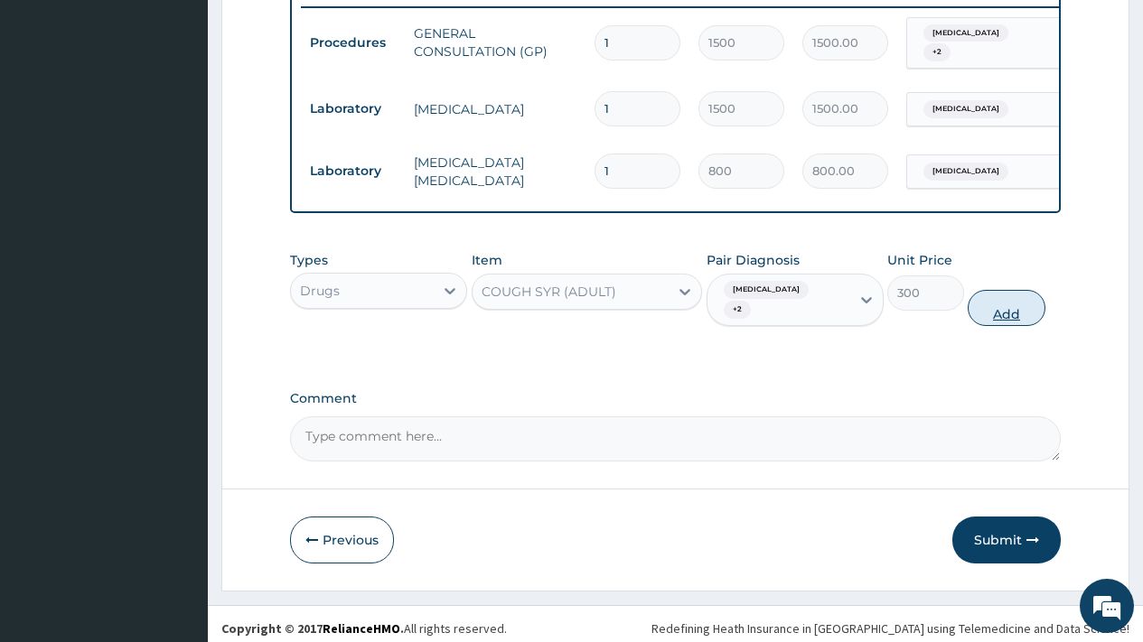
click at [1024, 293] on button "Add" at bounding box center [1006, 308] width 77 height 36
type input "0"
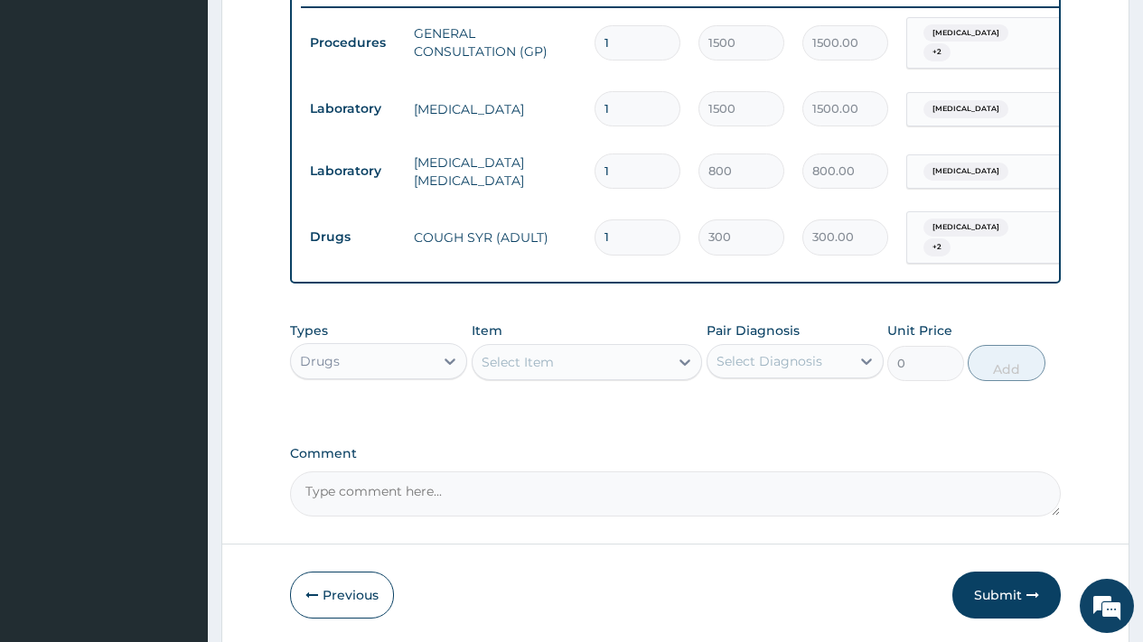
click at [545, 361] on div "Select Item" at bounding box center [518, 362] width 72 height 18
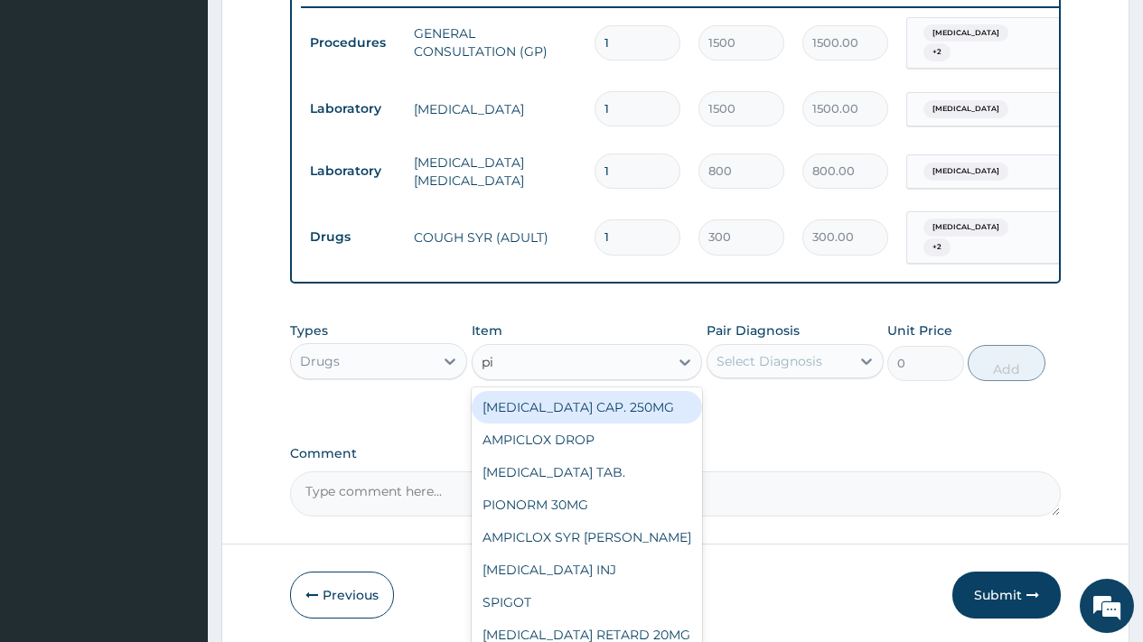
type input "pir"
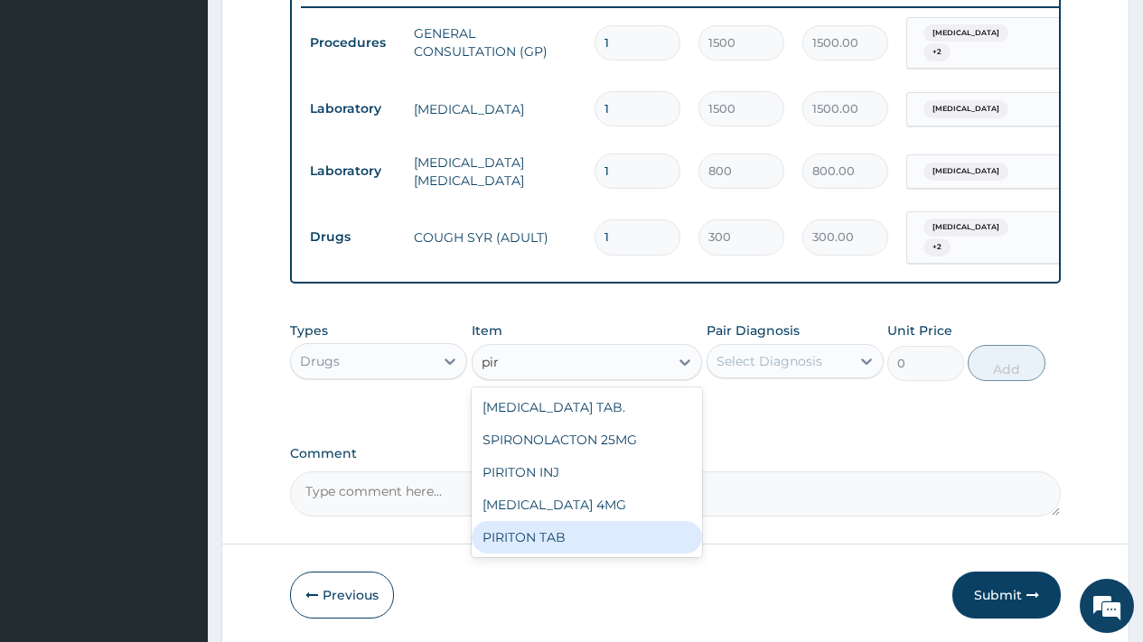
click at [551, 528] on div "PIRITON TAB" at bounding box center [587, 537] width 231 height 33
type input "11"
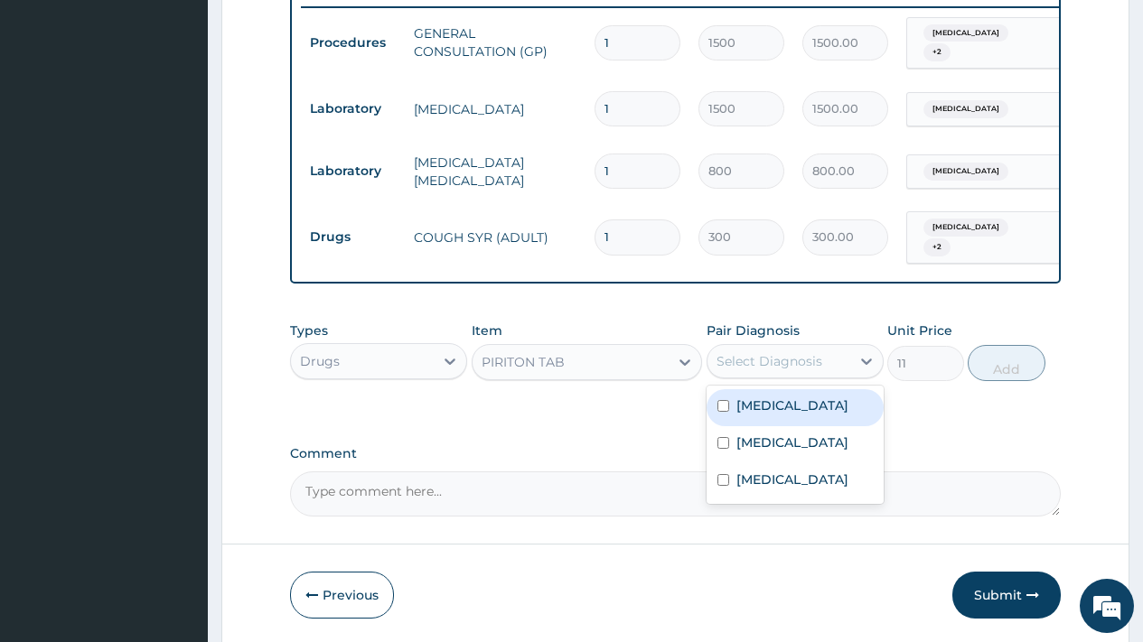
click at [745, 365] on div "Select Diagnosis" at bounding box center [770, 361] width 106 height 18
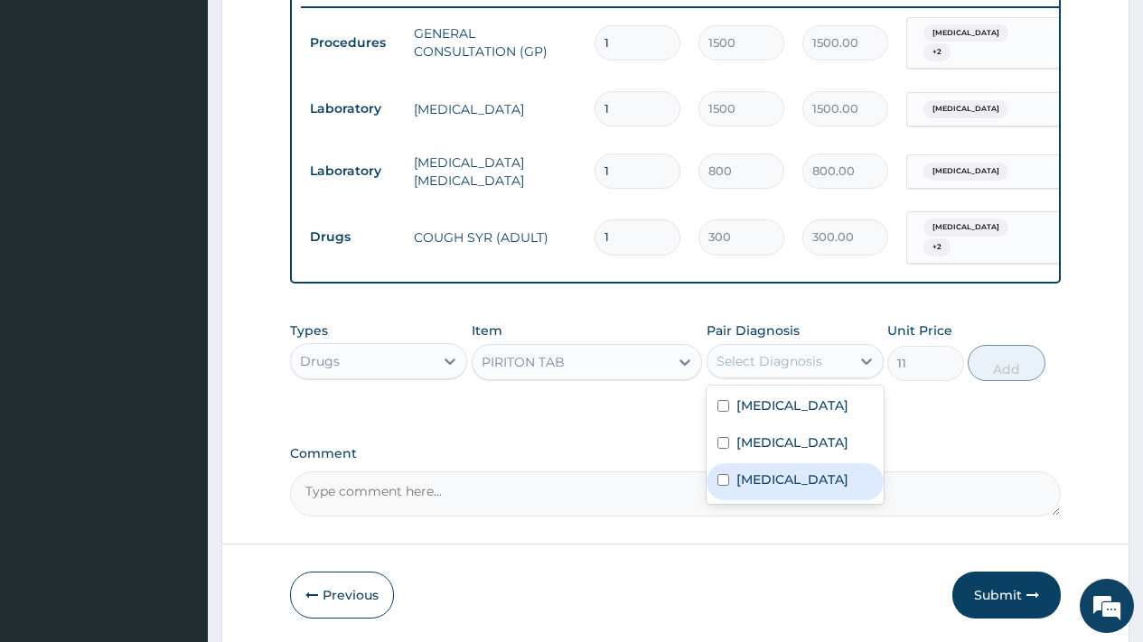
click at [775, 464] on div "Upper respiratory infection" at bounding box center [795, 482] width 177 height 37
checkbox input "true"
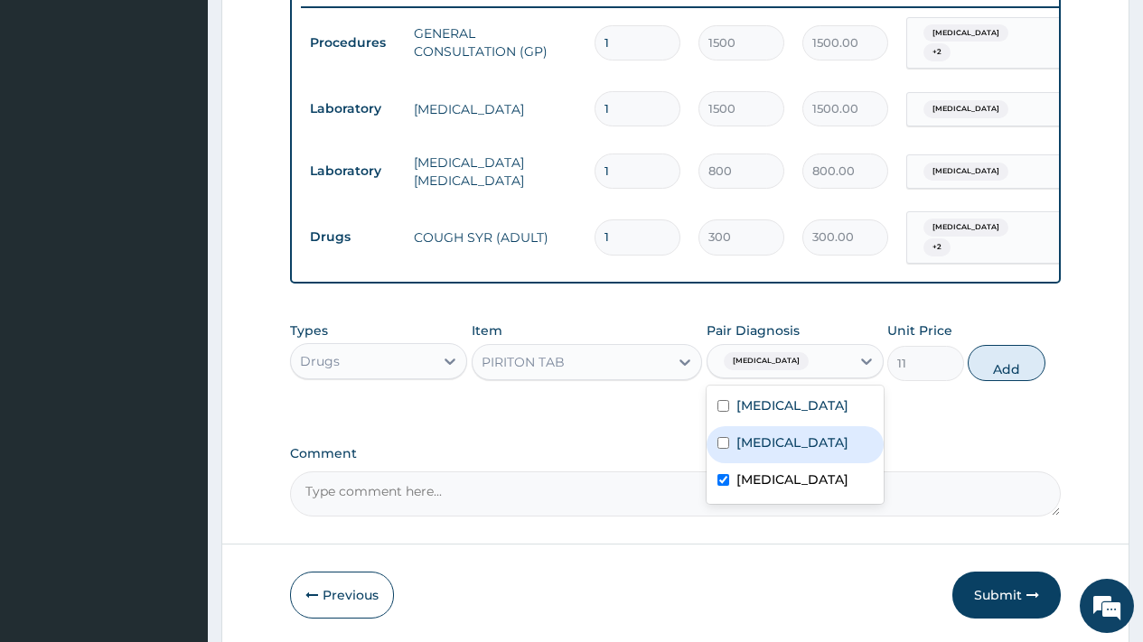
click at [789, 434] on div "Sepsis" at bounding box center [795, 445] width 177 height 37
checkbox input "true"
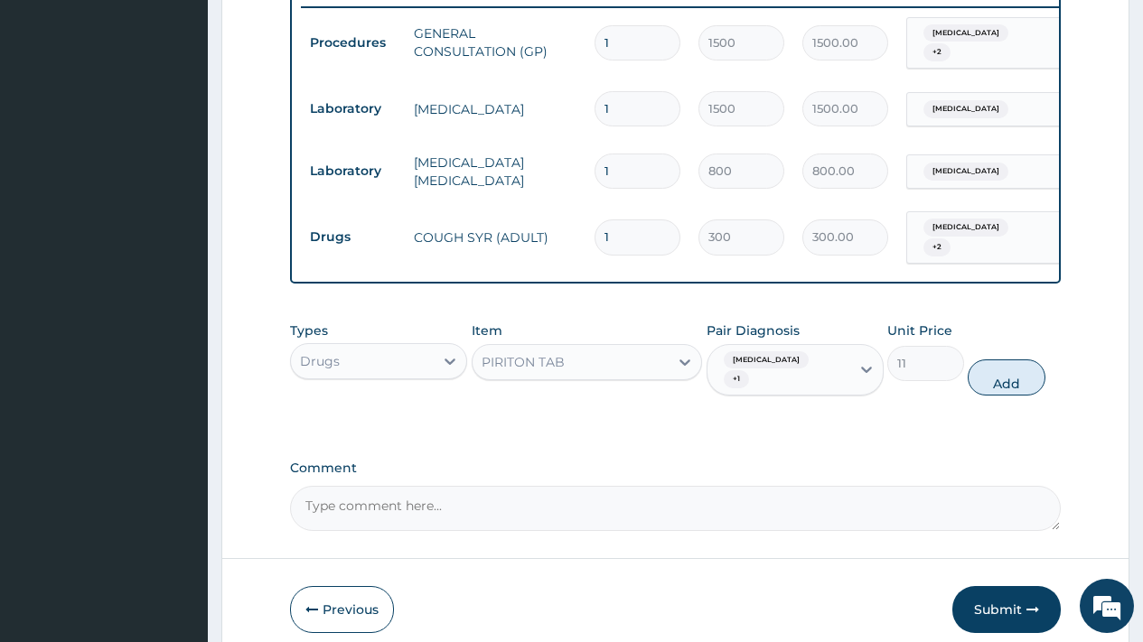
click at [1002, 377] on button "Add" at bounding box center [1006, 378] width 77 height 36
type input "0"
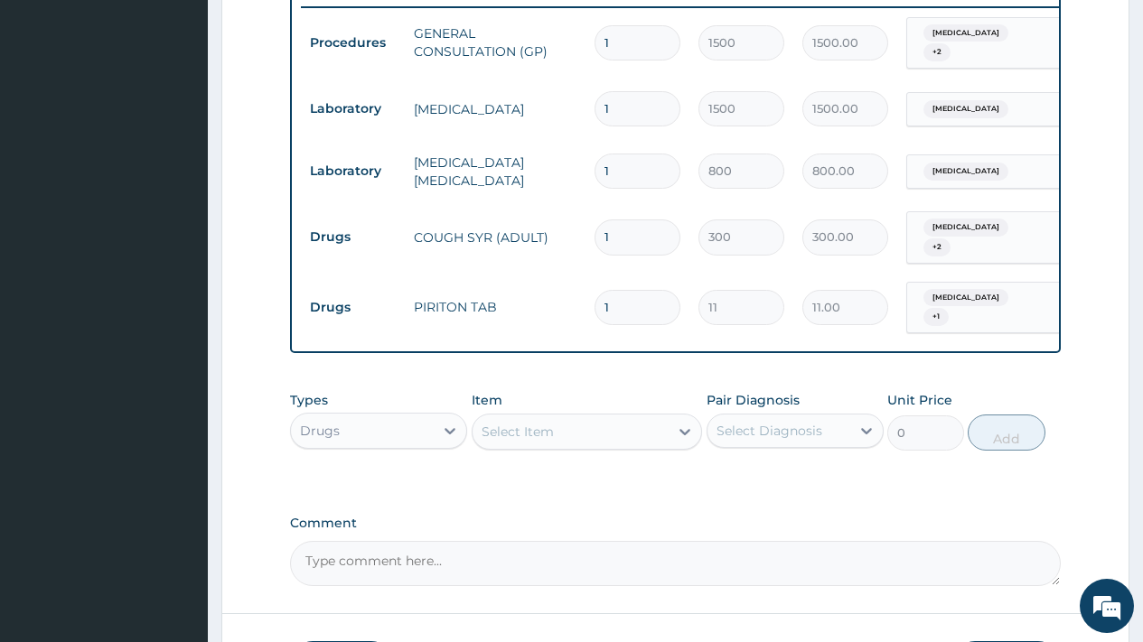
click at [644, 438] on div "Select Item" at bounding box center [571, 431] width 197 height 29
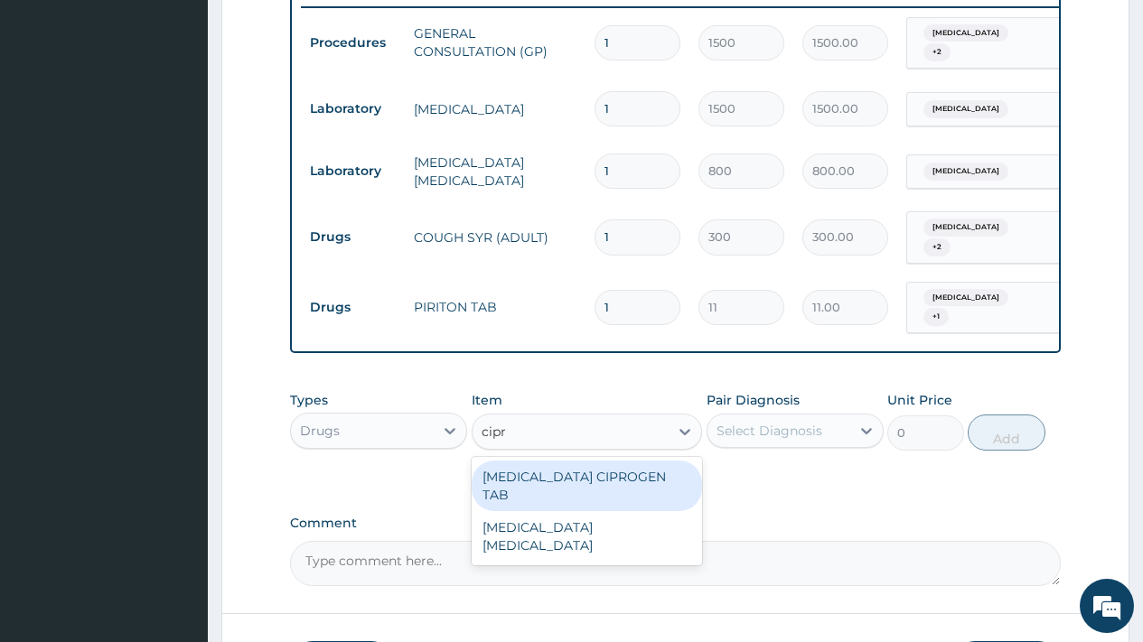
type input "cipro"
click at [624, 479] on div "[MEDICAL_DATA] CIPROGEN TAB" at bounding box center [587, 486] width 231 height 51
type input "600"
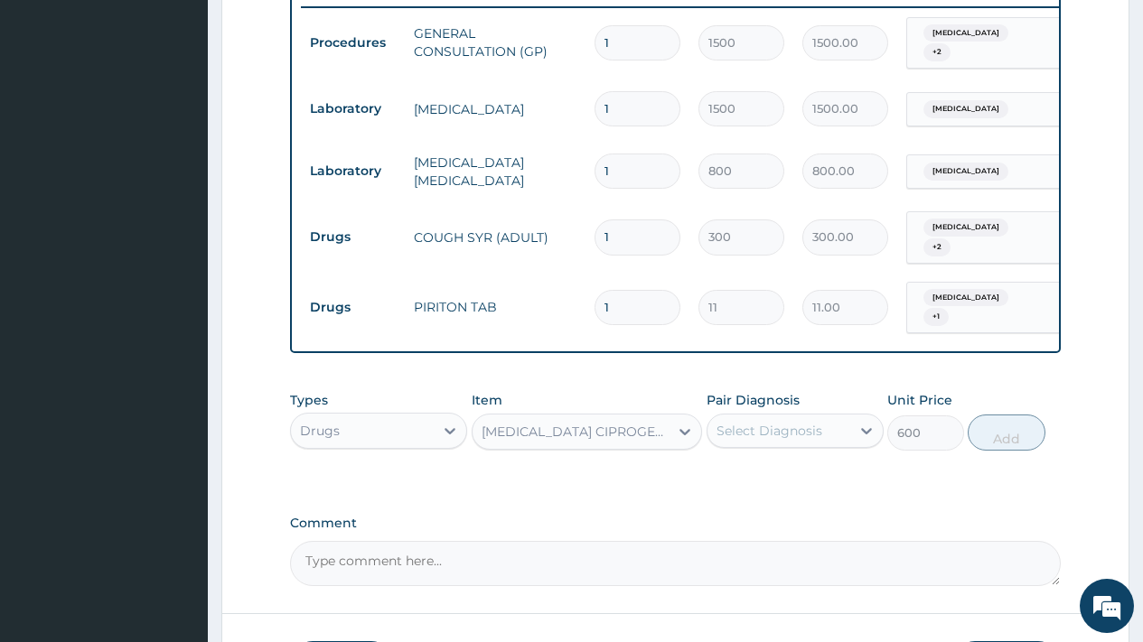
click at [783, 431] on div "Select Diagnosis" at bounding box center [770, 431] width 106 height 18
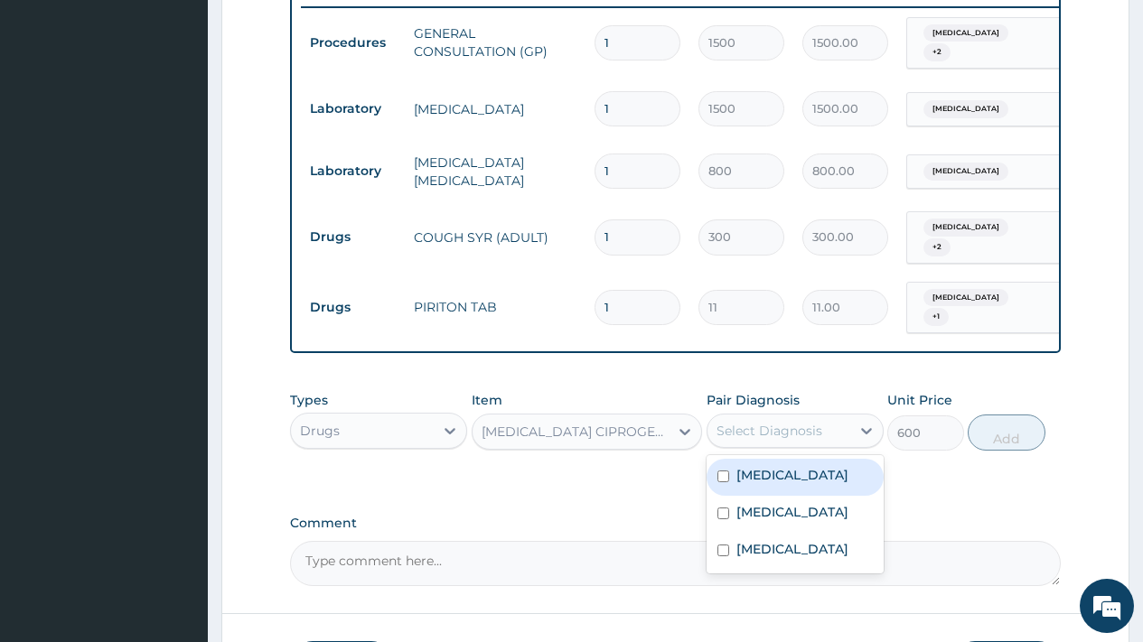
click at [783, 474] on label "Malaria" at bounding box center [792, 475] width 112 height 18
checkbox input "true"
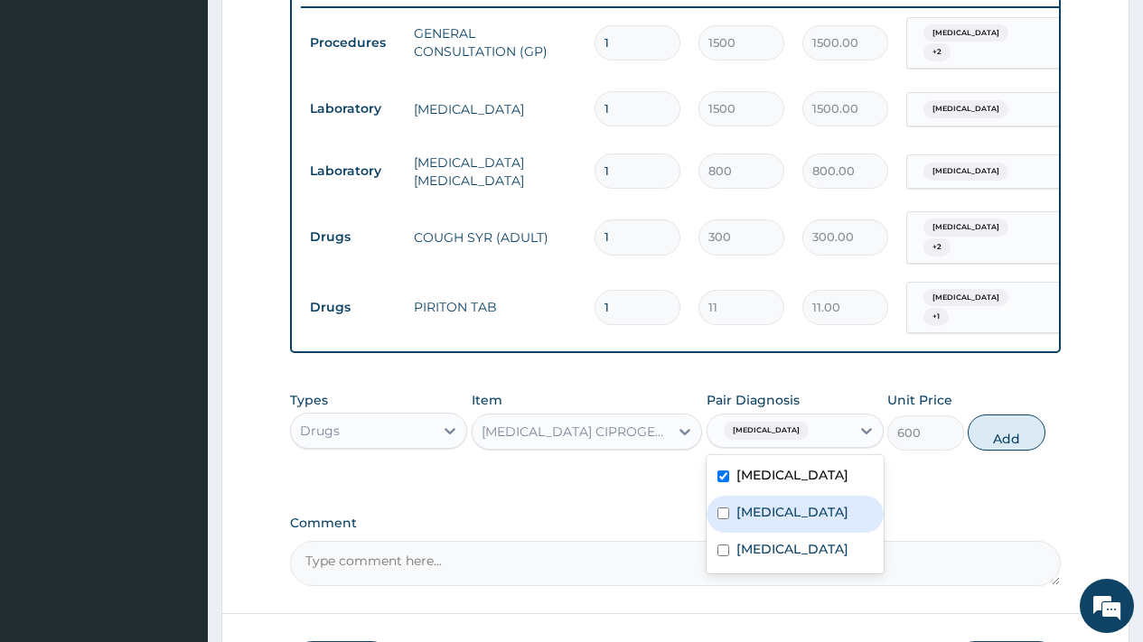
click at [775, 503] on label "Sepsis" at bounding box center [792, 512] width 112 height 18
checkbox input "true"
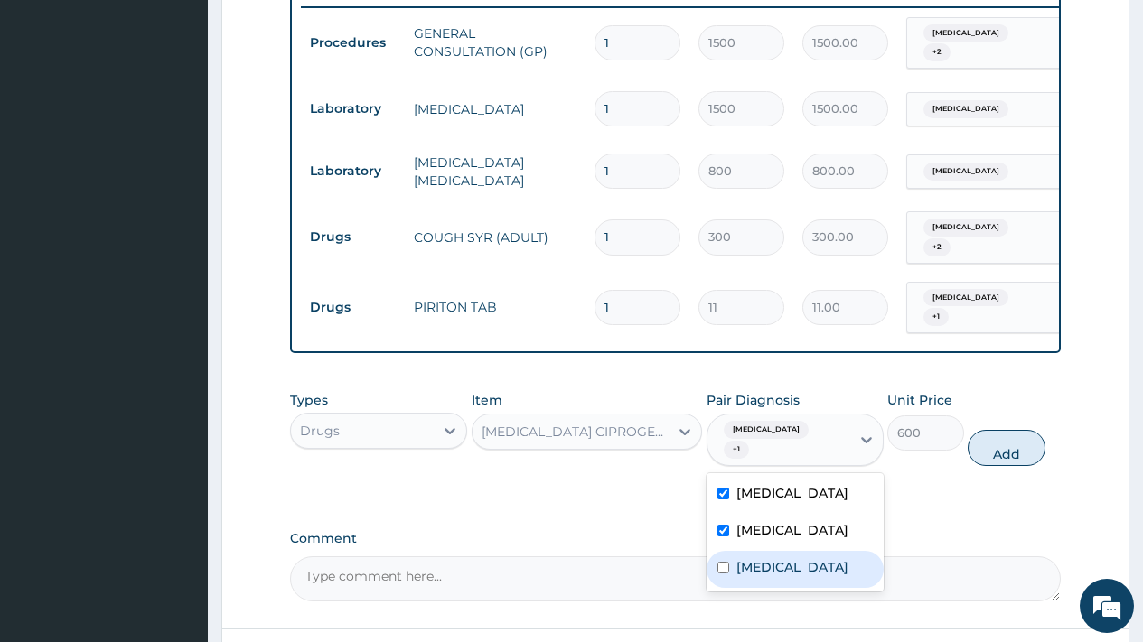
click at [823, 558] on label "Upper respiratory infection" at bounding box center [792, 567] width 112 height 18
checkbox input "true"
click at [1006, 431] on button "Add" at bounding box center [1006, 448] width 77 height 36
type input "0"
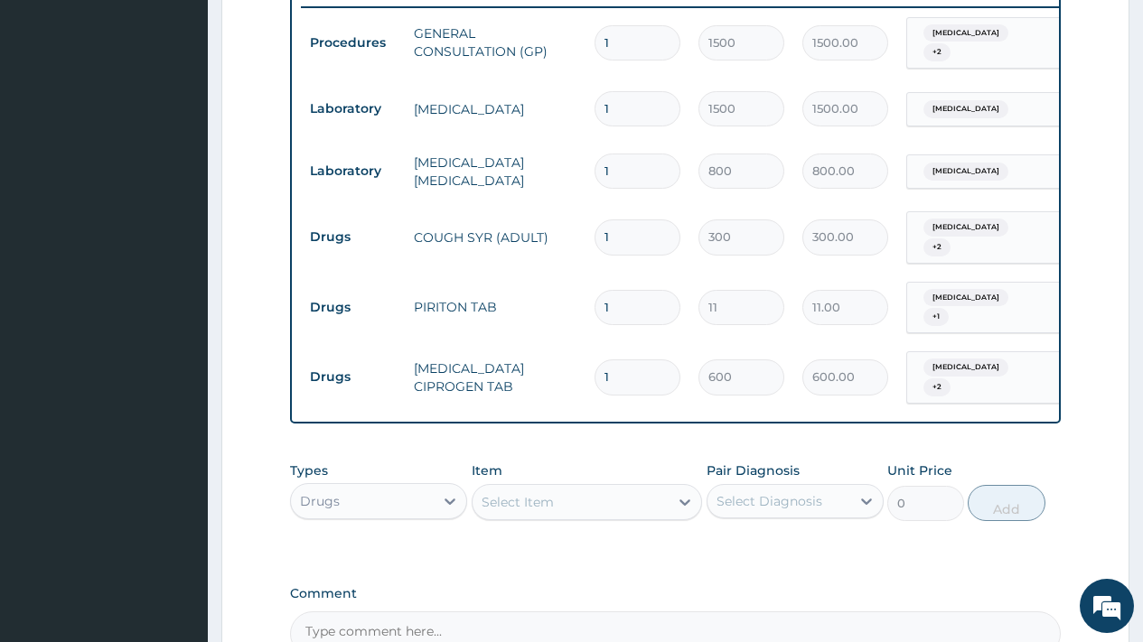
type input "10"
type input "6000.00"
type input "10"
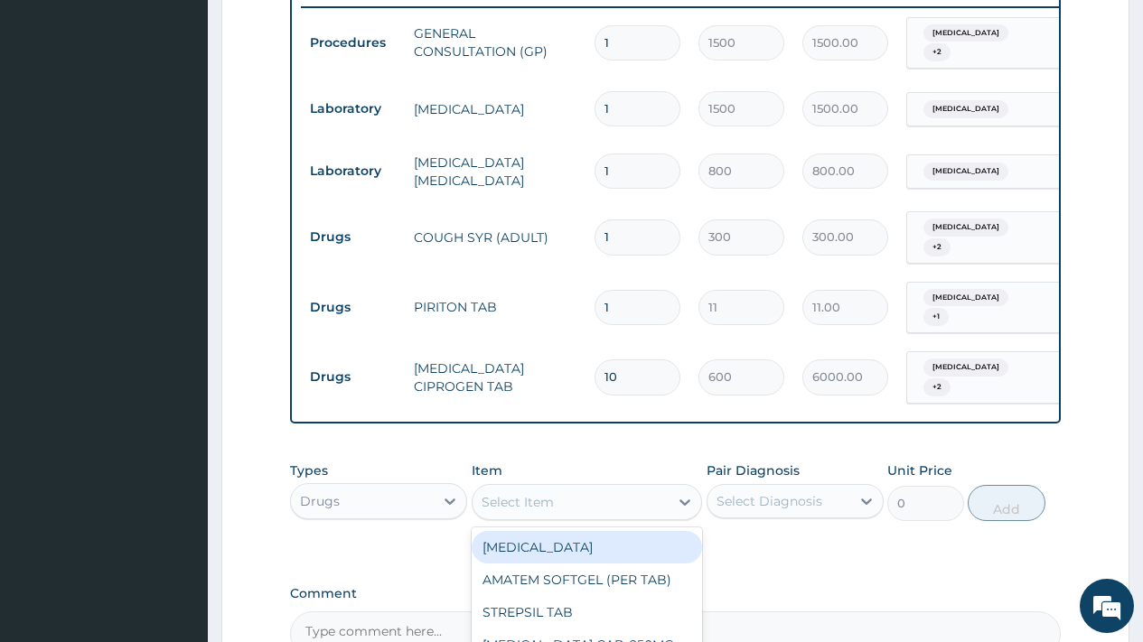
click at [539, 497] on div "Select Item" at bounding box center [518, 502] width 72 height 18
type input "para"
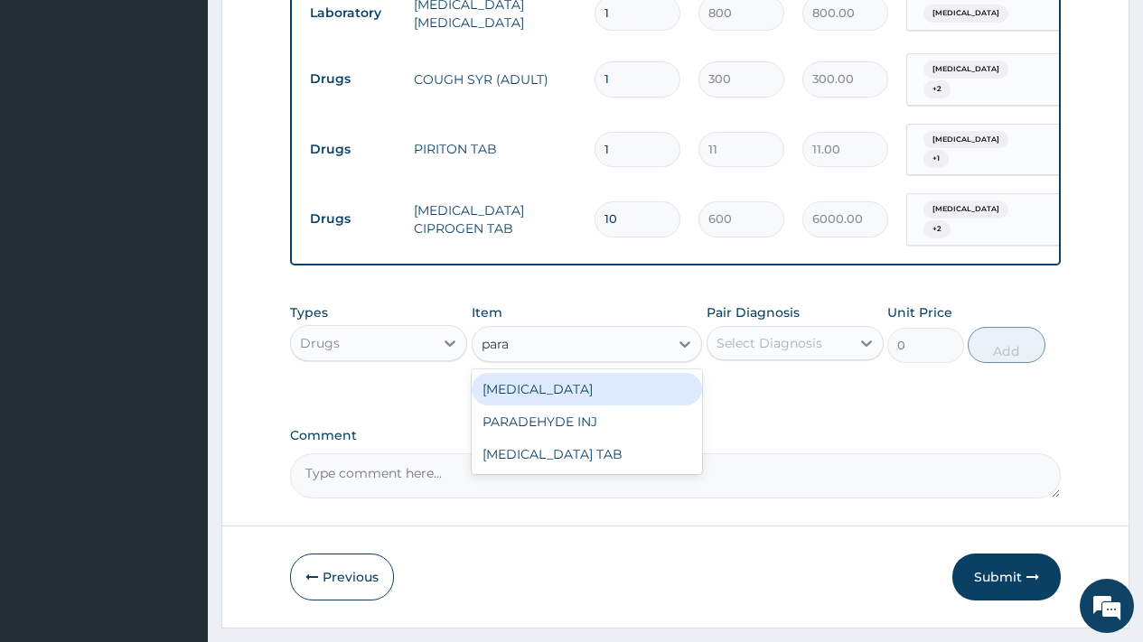
scroll to position [907, 0]
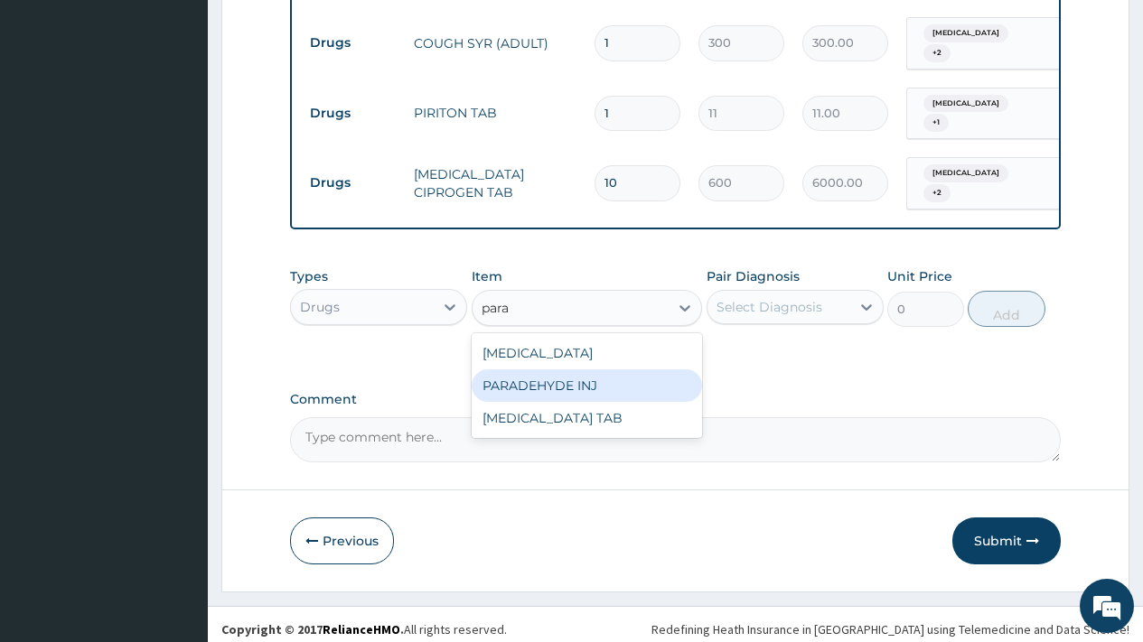
click at [585, 381] on div "PARADEHYDE INJ" at bounding box center [587, 386] width 231 height 33
type input "650"
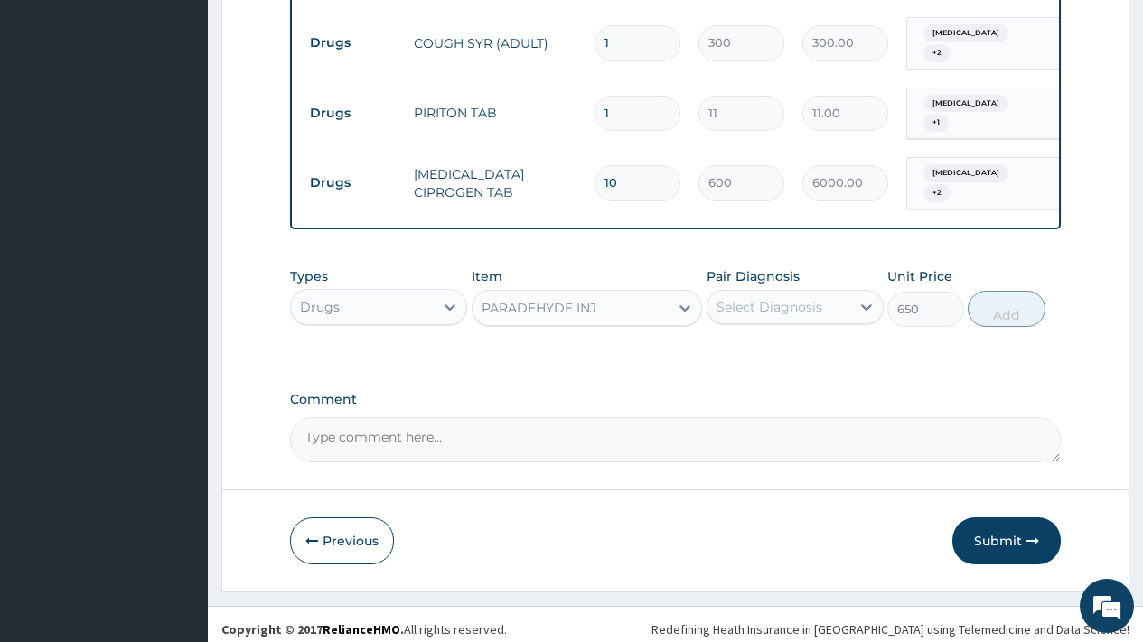
click at [807, 303] on div "Select Diagnosis" at bounding box center [770, 307] width 106 height 18
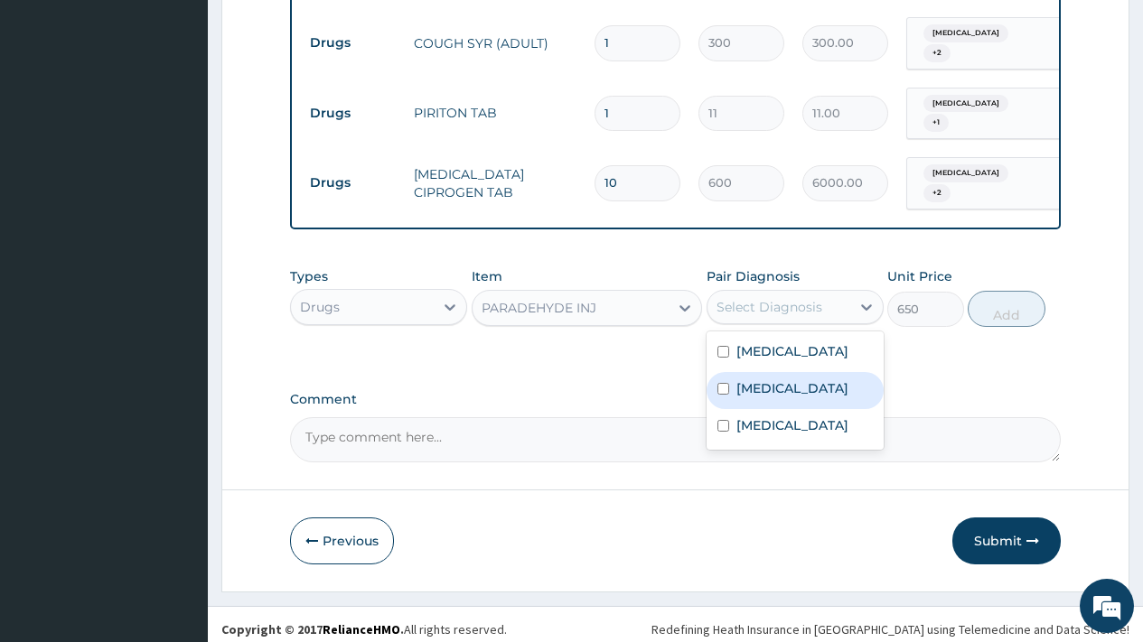
click at [774, 387] on label "Sepsis" at bounding box center [792, 389] width 112 height 18
checkbox input "true"
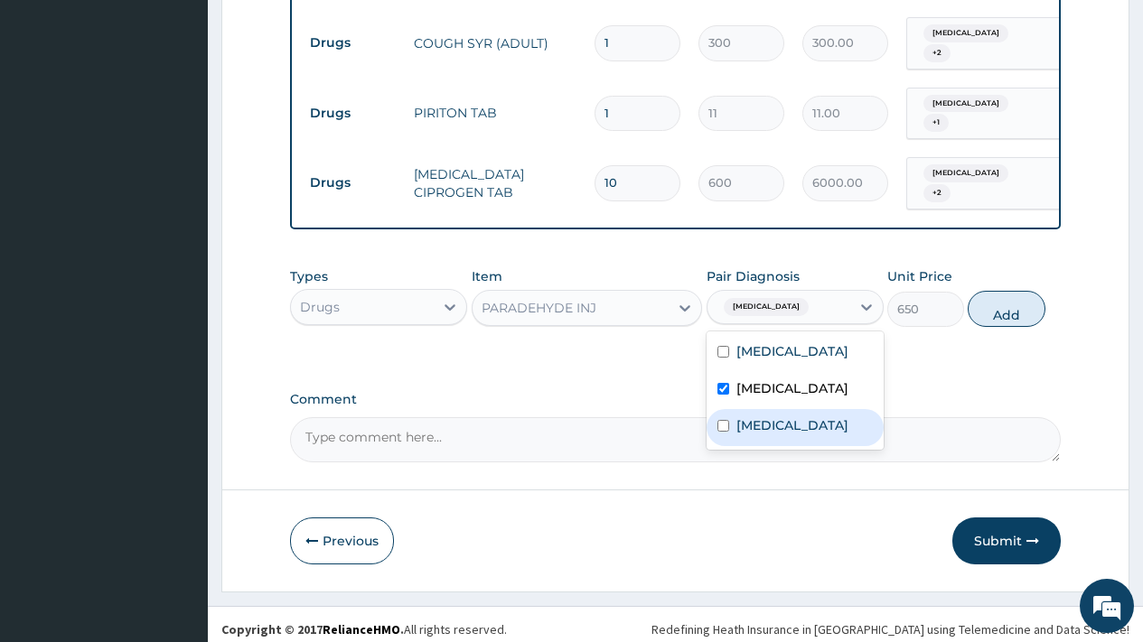
click at [779, 435] on label "Upper respiratory infection" at bounding box center [792, 426] width 112 height 18
checkbox input "true"
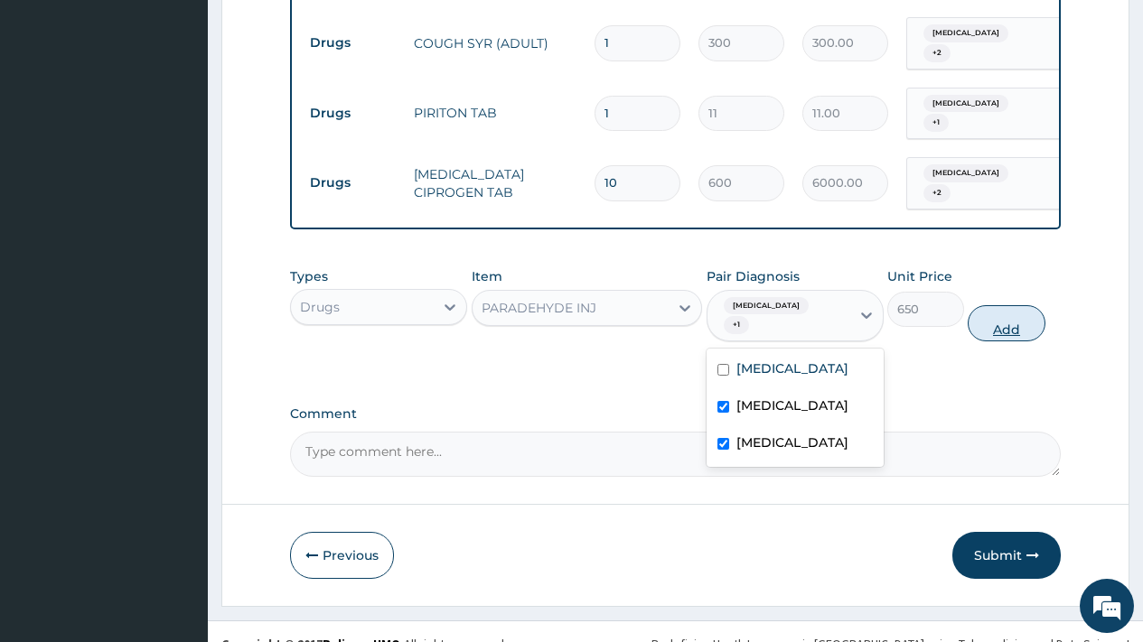
click at [1009, 306] on button "Add" at bounding box center [1006, 323] width 77 height 36
type input "0"
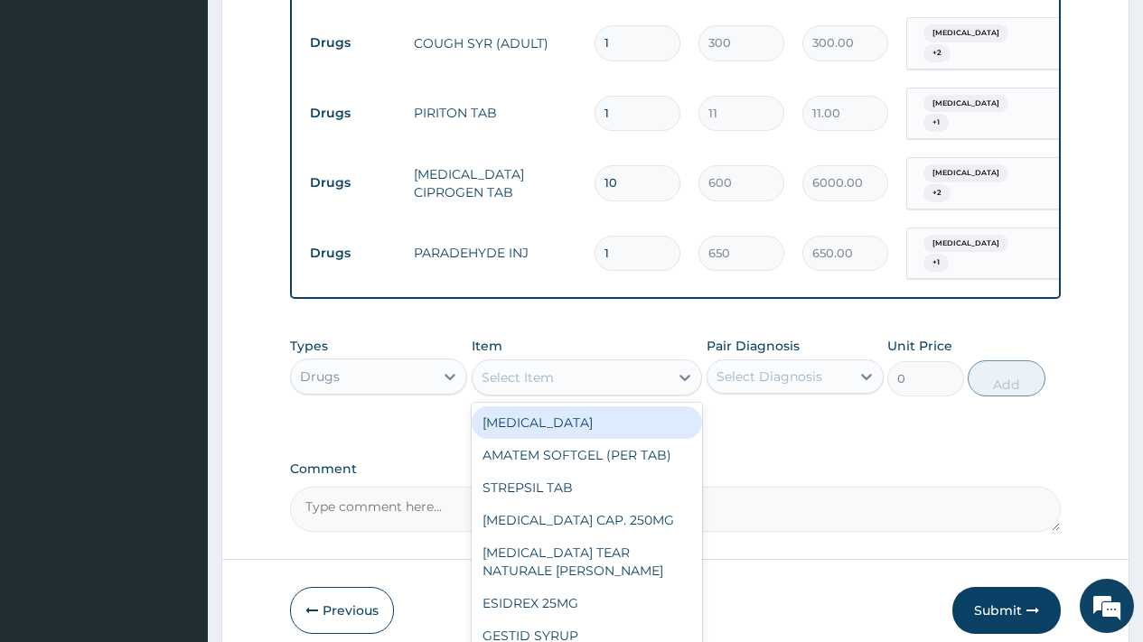
click at [574, 363] on div "Select Item" at bounding box center [571, 377] width 197 height 29
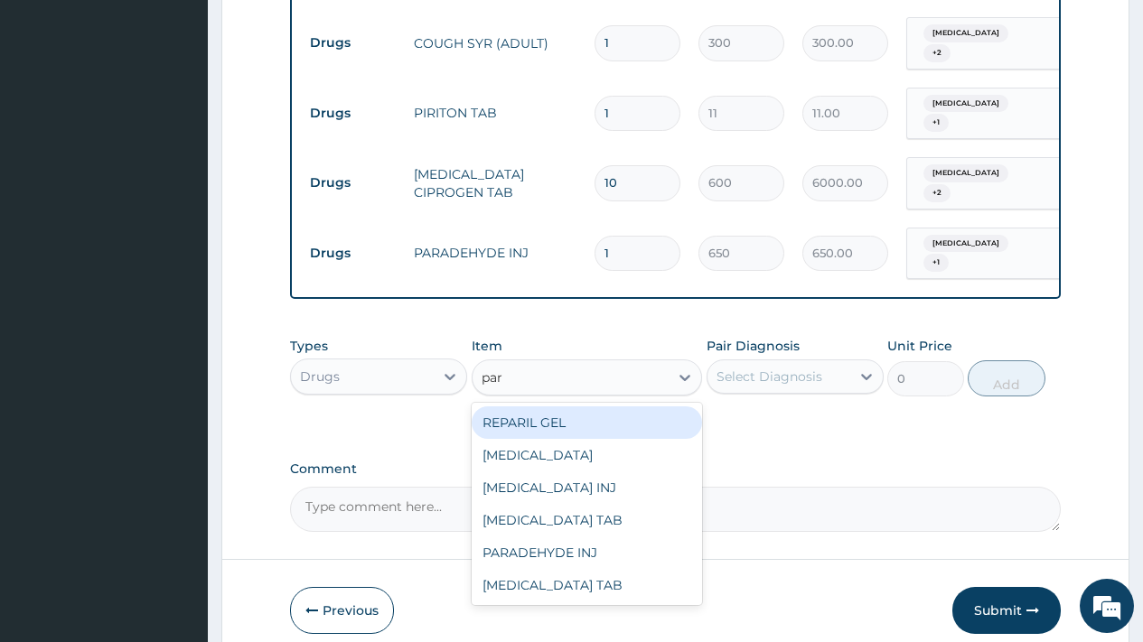
type input "para"
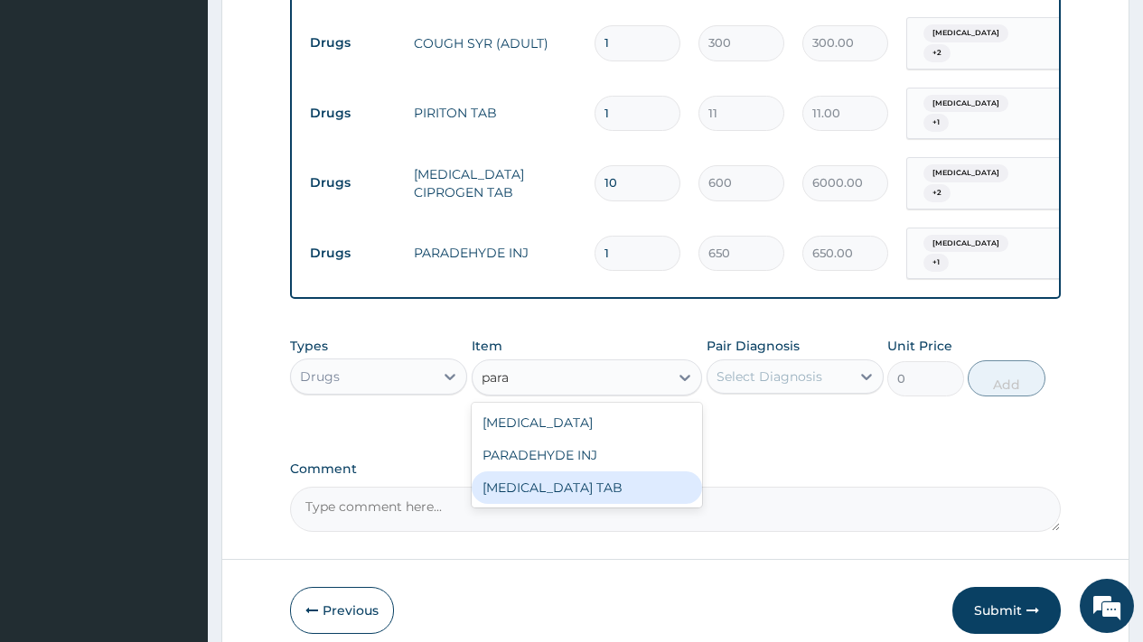
click at [550, 472] on div "[MEDICAL_DATA] TAB" at bounding box center [587, 488] width 231 height 33
type input "7.5"
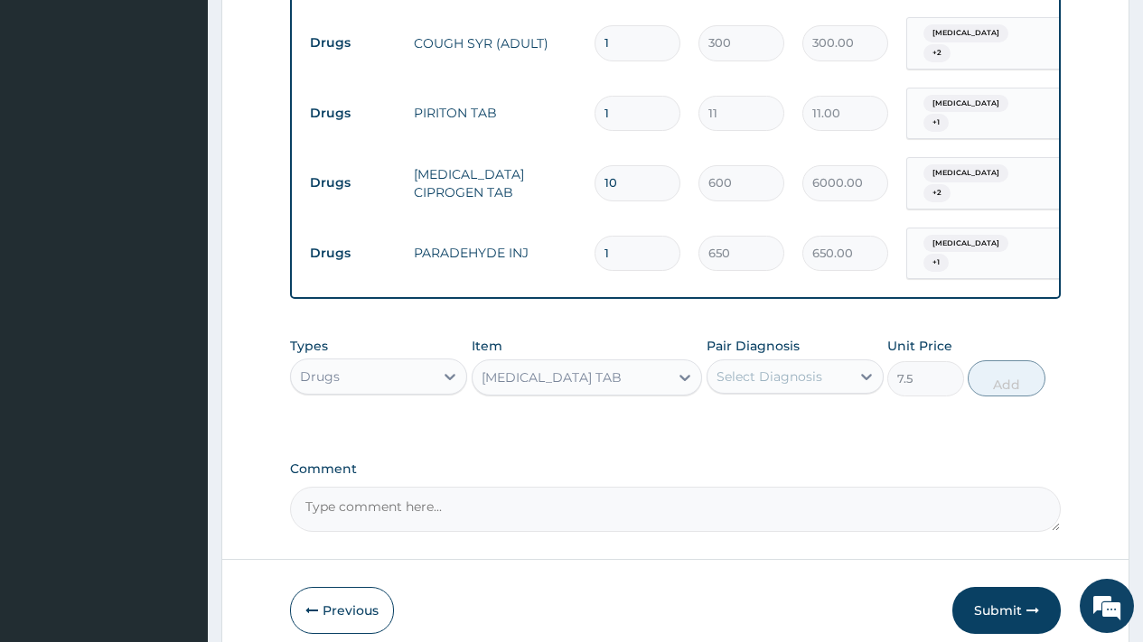
click at [764, 368] on div "Select Diagnosis" at bounding box center [770, 377] width 106 height 18
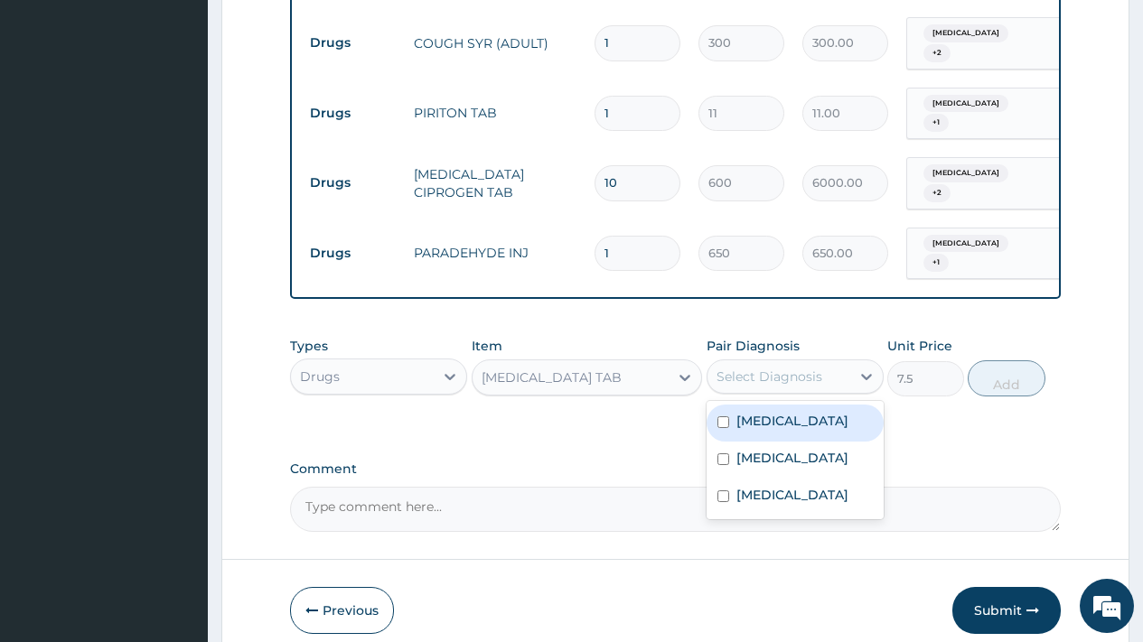
click at [771, 412] on label "Malaria" at bounding box center [792, 421] width 112 height 18
checkbox input "true"
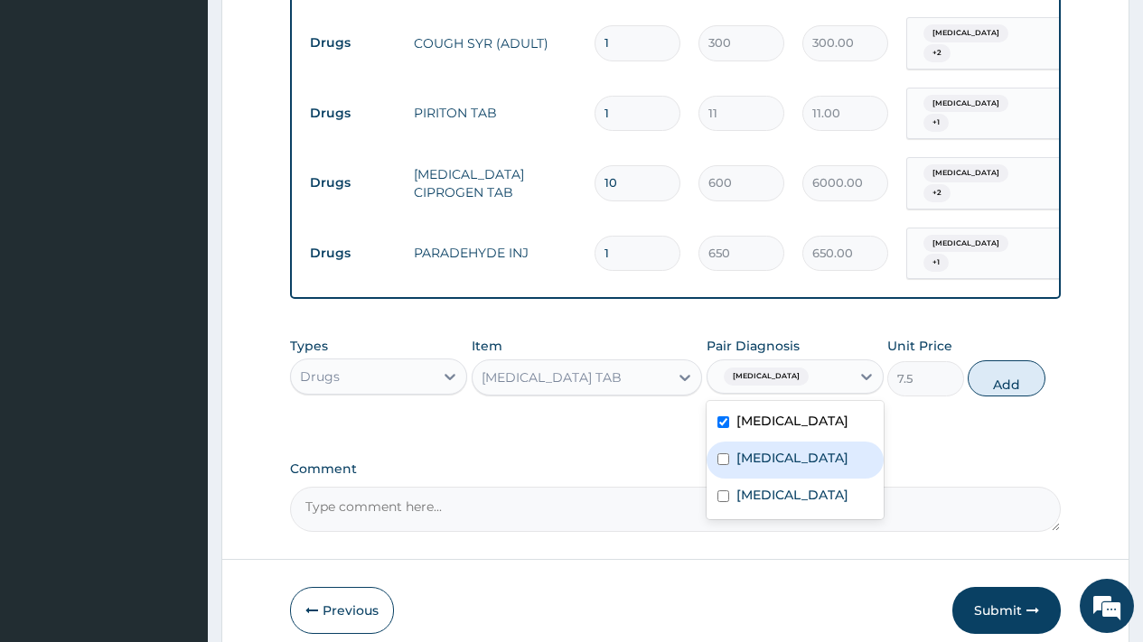
click at [774, 452] on div "Sepsis" at bounding box center [795, 460] width 177 height 37
checkbox input "true"
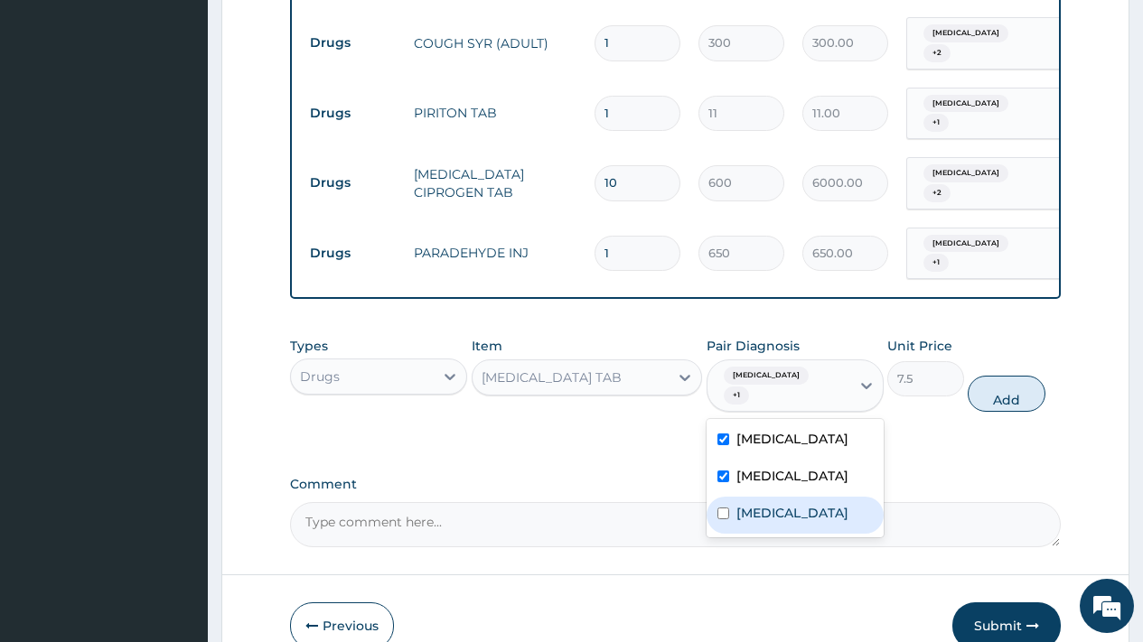
click at [778, 504] on label "Upper respiratory infection" at bounding box center [792, 513] width 112 height 18
checkbox input "true"
click at [1020, 376] on button "Add" at bounding box center [1006, 394] width 77 height 36
type input "0"
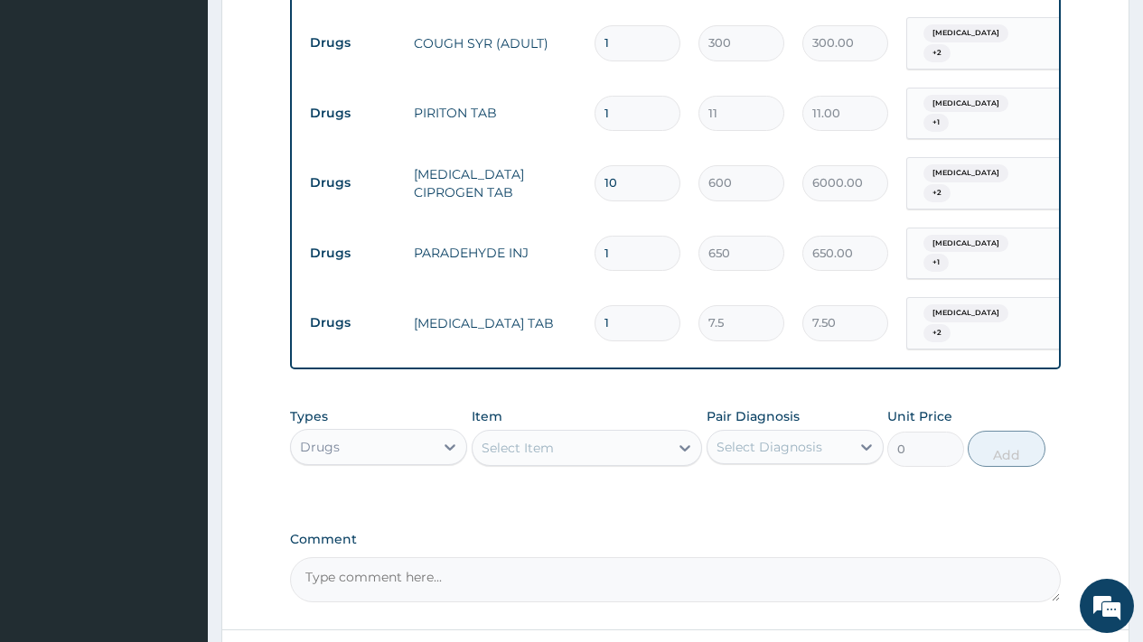
click at [635, 305] on input "1" at bounding box center [638, 322] width 86 height 35
type input "12"
type input "90.00"
type input "12"
click at [539, 439] on div "Select Item" at bounding box center [518, 448] width 72 height 18
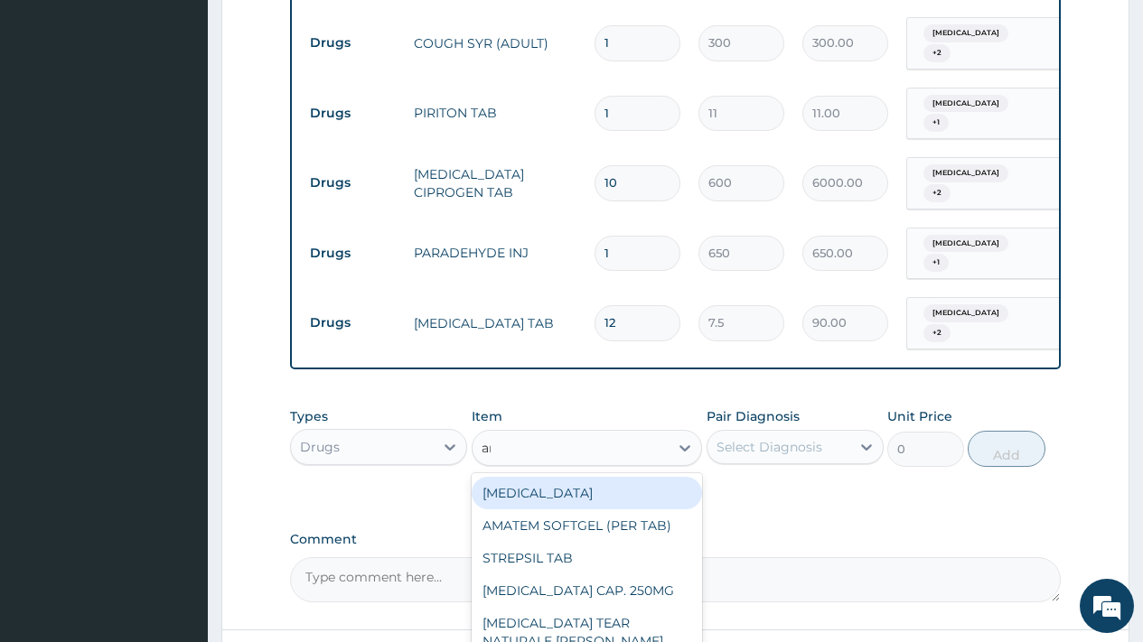
type input "ama"
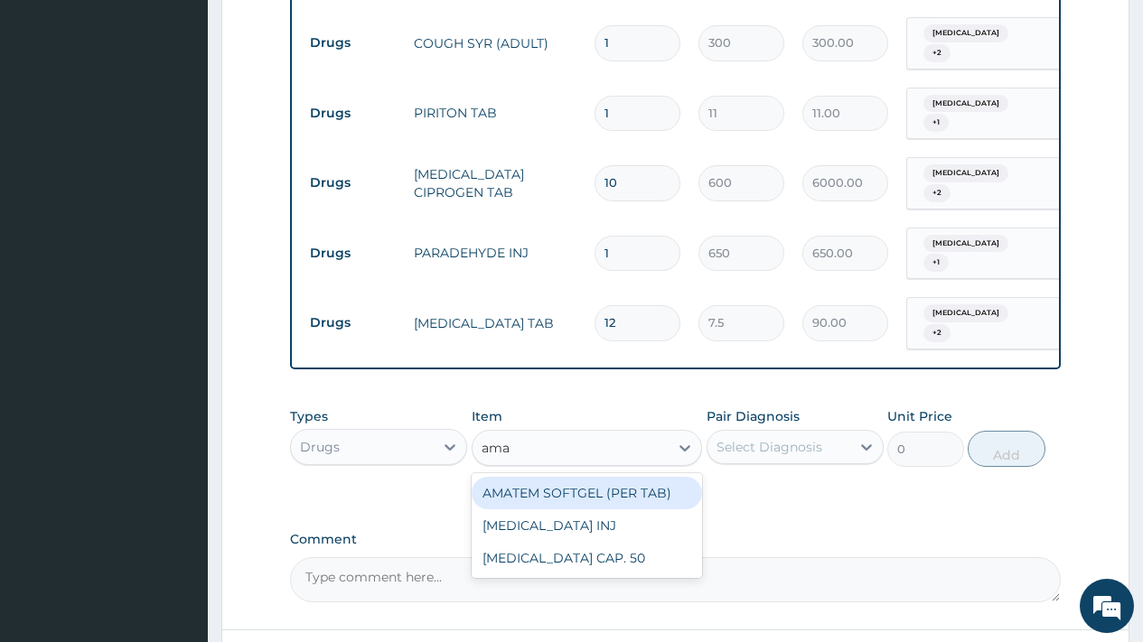
click at [584, 477] on div "AMATEM SOFTGEL (PER TAB)" at bounding box center [587, 493] width 231 height 33
type input "350"
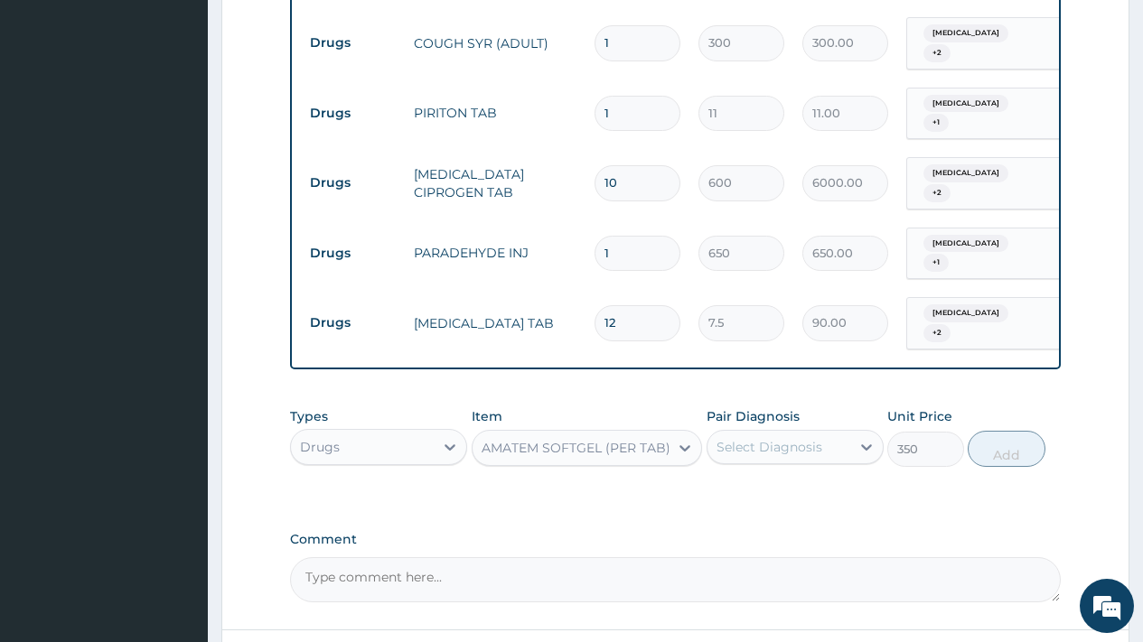
click at [759, 438] on div "Select Diagnosis" at bounding box center [770, 447] width 106 height 18
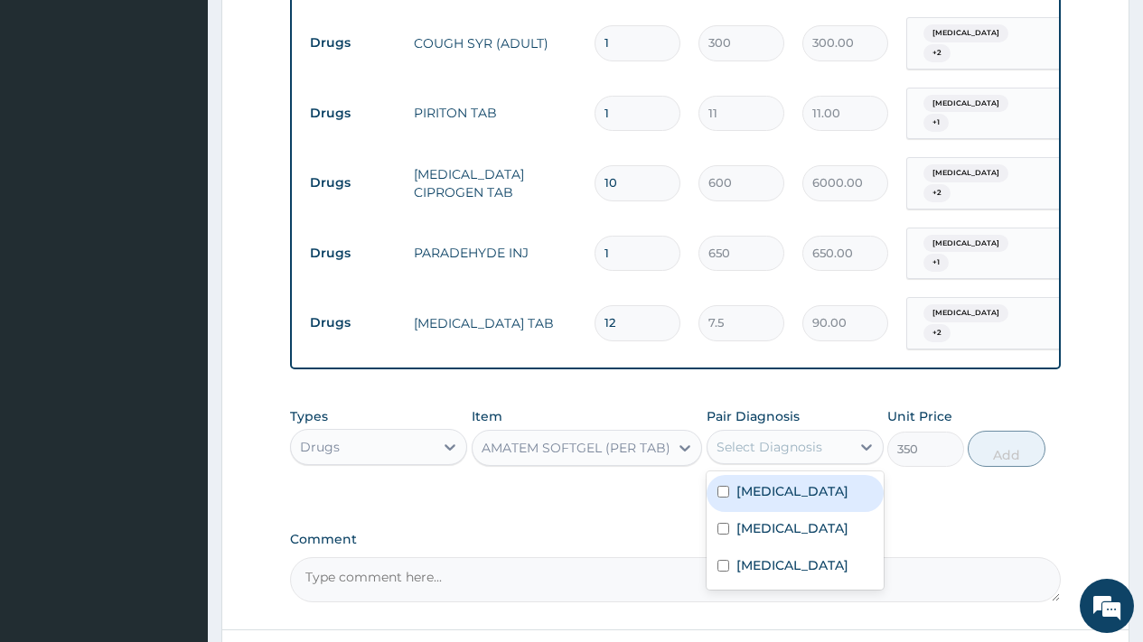
click at [766, 483] on label "Malaria" at bounding box center [792, 492] width 112 height 18
checkbox input "true"
click at [999, 431] on button "Add" at bounding box center [1006, 449] width 77 height 36
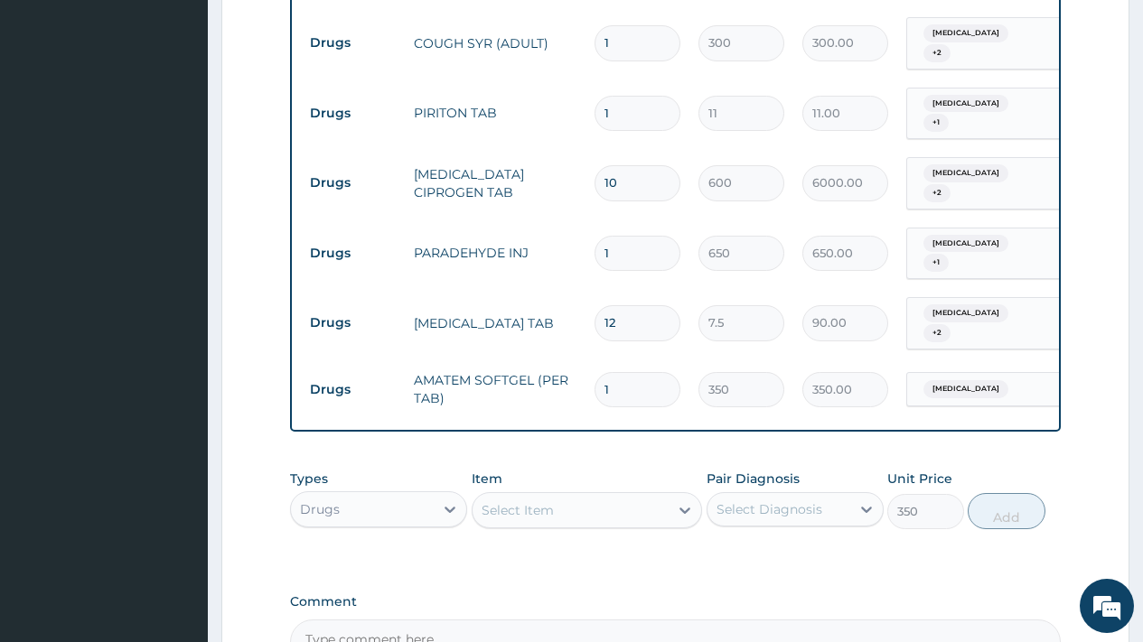
type input "0"
drag, startPoint x: 632, startPoint y: 352, endPoint x: 530, endPoint y: 335, distance: 103.5
click at [530, 359] on tr "Drugs AMATEM SOFTGEL (PER TAB) 1 350 350.00 Malaria Delete" at bounding box center [744, 390] width 886 height 62
type input "6"
type input "2100.00"
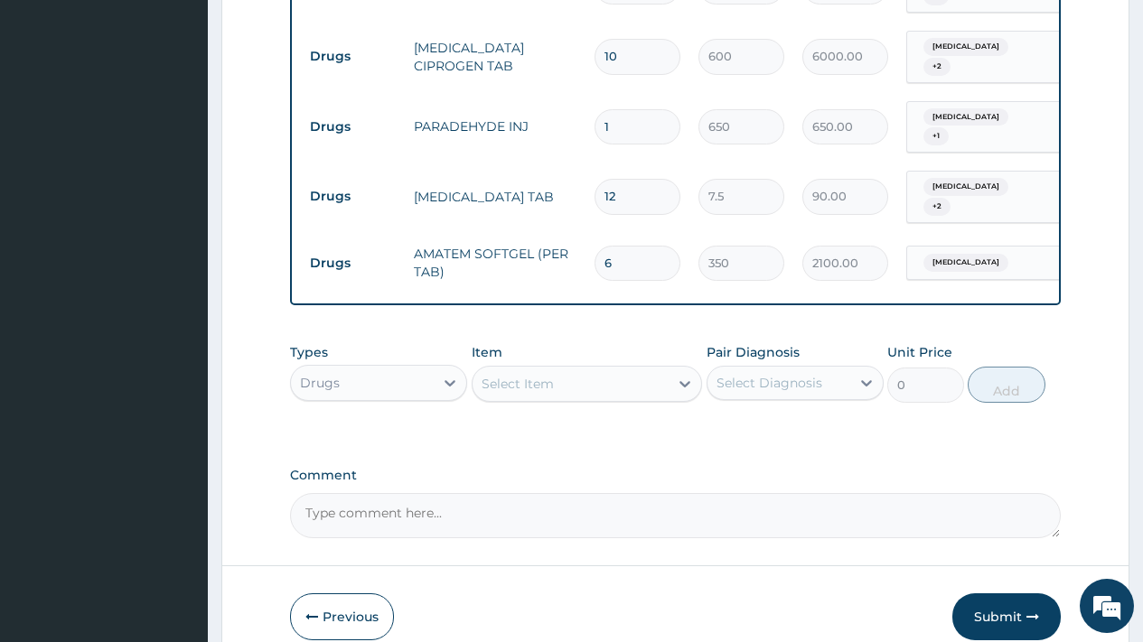
scroll to position [1094, 0]
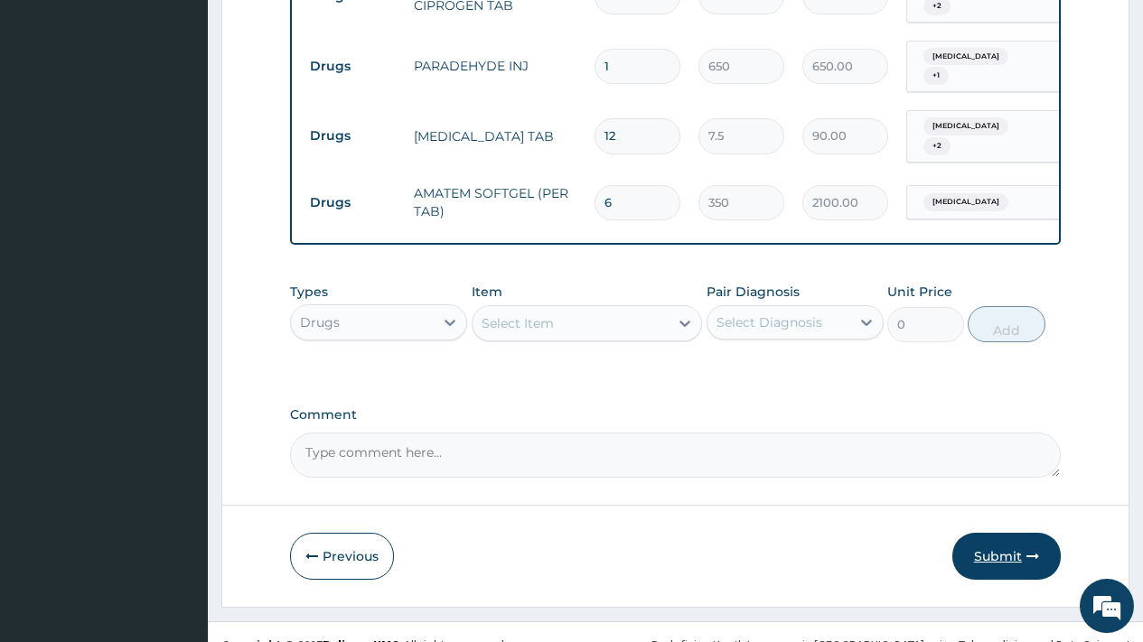
type input "6"
click at [998, 533] on button "Submit" at bounding box center [1006, 556] width 108 height 47
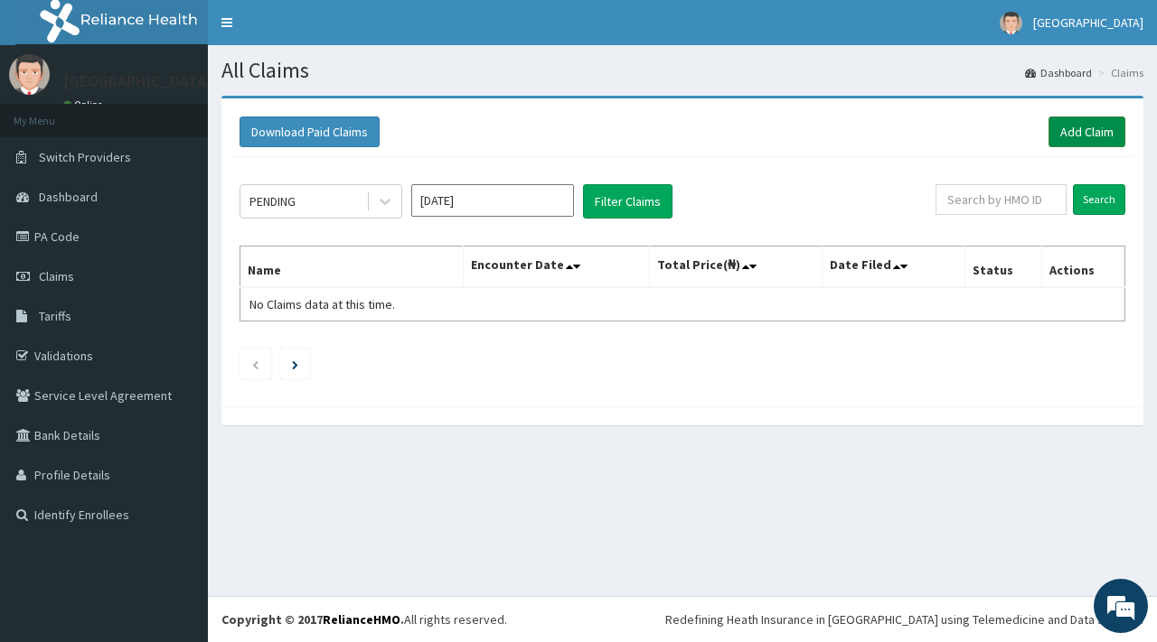
click at [1084, 132] on link "Add Claim" at bounding box center [1086, 132] width 77 height 31
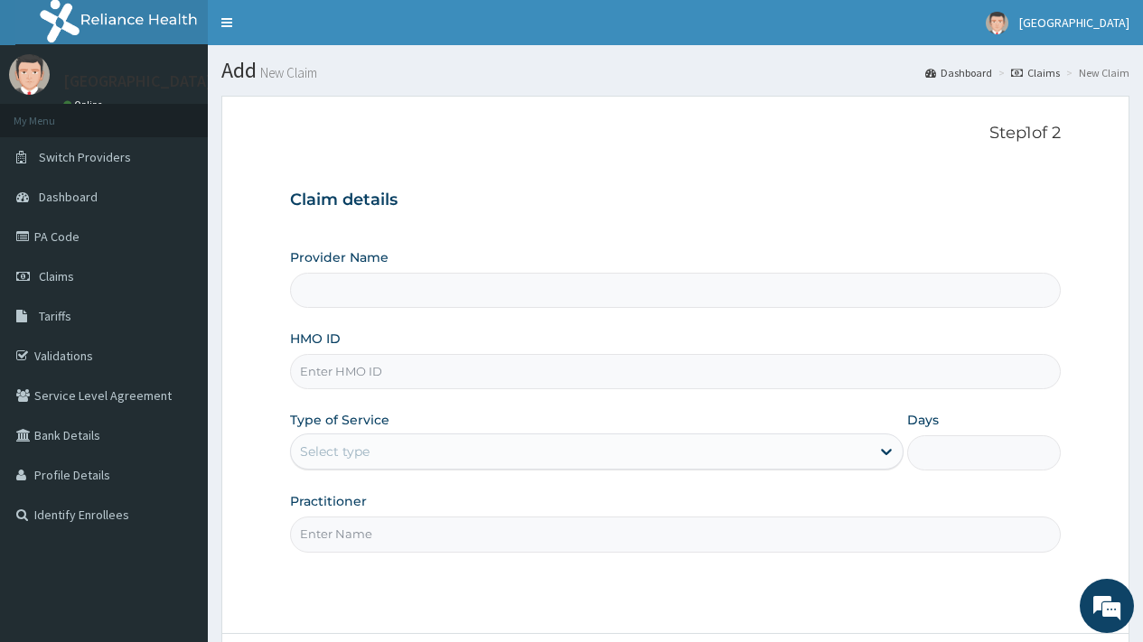
type input "[GEOGRAPHIC_DATA]"
click at [412, 370] on input "HMO ID" at bounding box center [675, 371] width 771 height 35
type input "p"
type input "PBL/10104/A"
click at [396, 452] on div "Select type" at bounding box center [580, 451] width 579 height 29
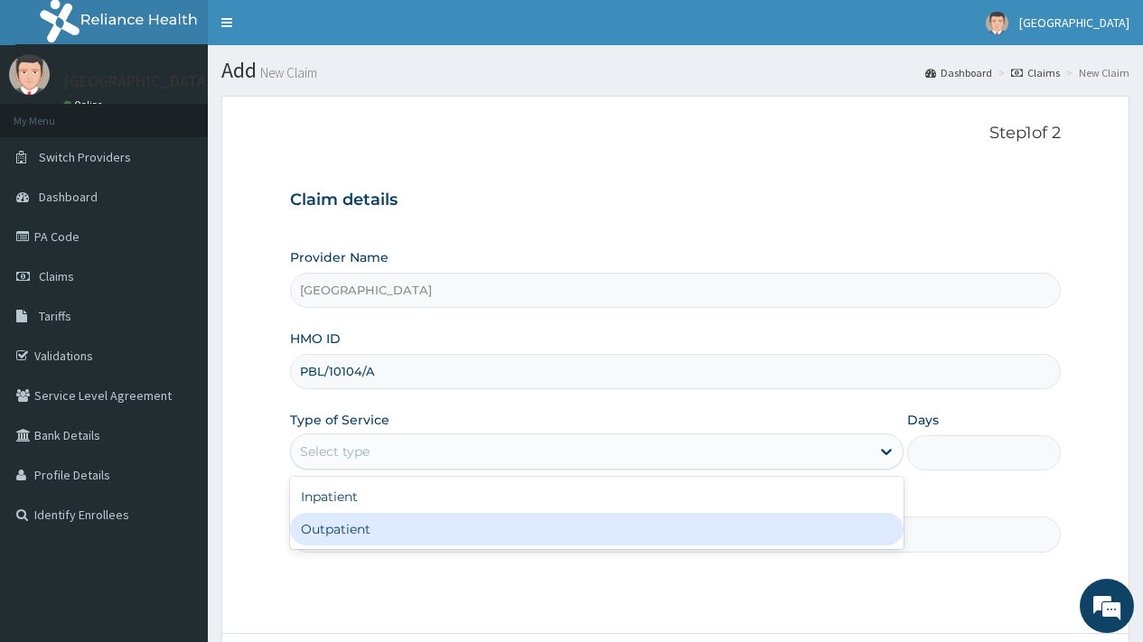
click at [380, 527] on div "Outpatient" at bounding box center [597, 529] width 614 height 33
type input "1"
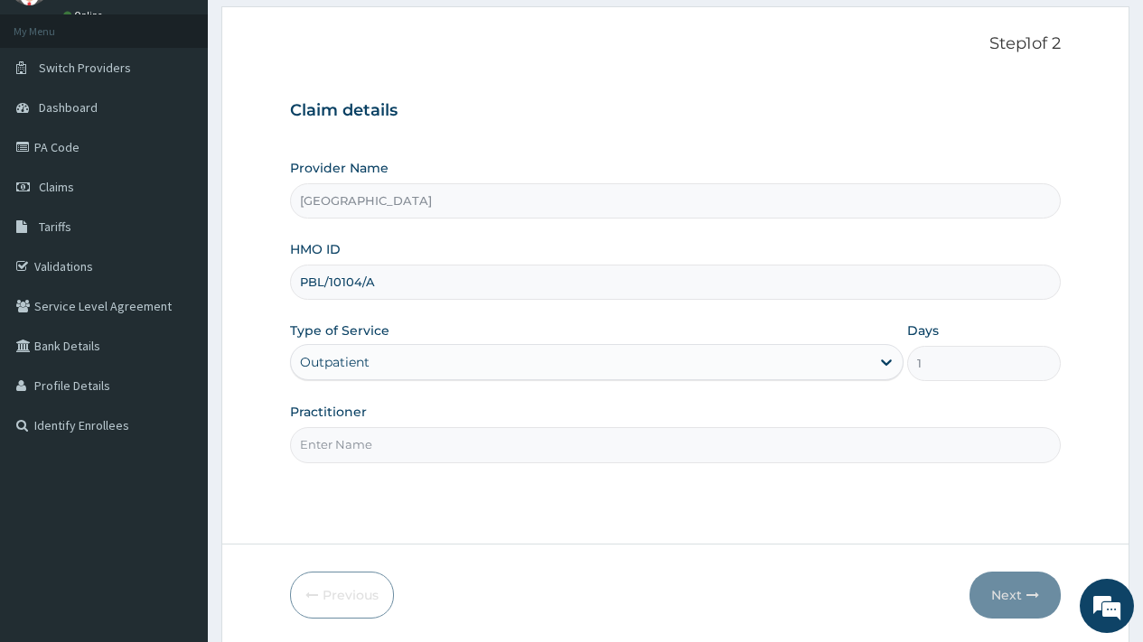
scroll to position [154, 0]
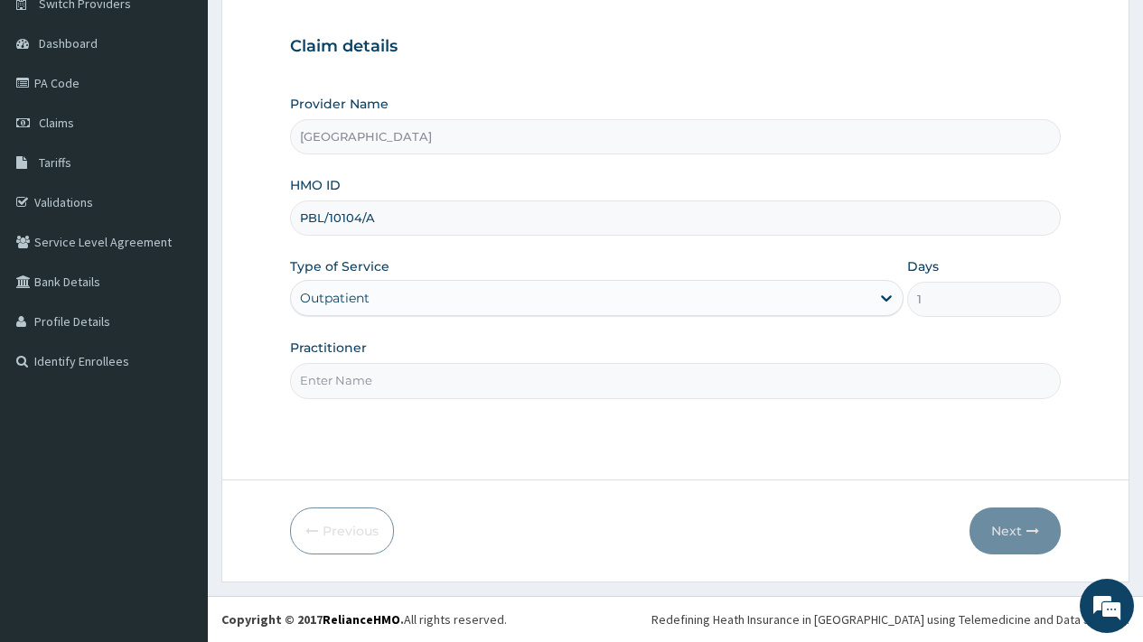
click at [418, 408] on div "Step 1 of 2 Claim details Provider Name Meridian Hospital HMO ID PBL/10104/A Ty…" at bounding box center [675, 211] width 771 height 482
click at [436, 389] on input "Practitioner" at bounding box center [675, 380] width 771 height 35
type input "DR [PERSON_NAME]"
click at [999, 524] on button "Next" at bounding box center [1015, 531] width 91 height 47
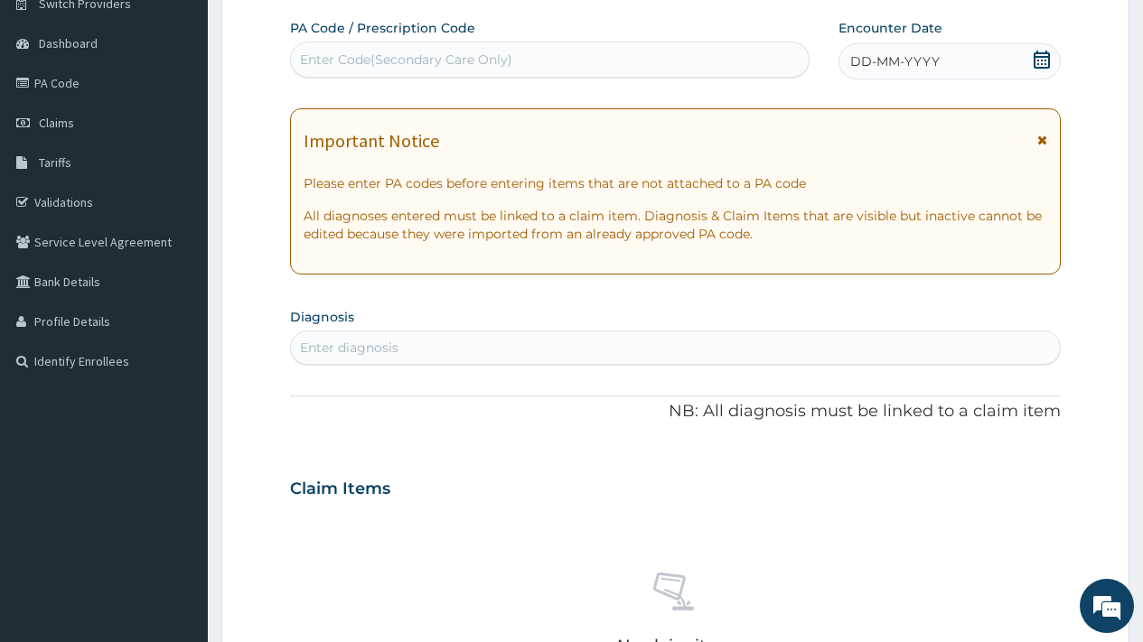
click at [410, 351] on div "Enter diagnosis" at bounding box center [675, 347] width 769 height 29
click at [336, 55] on div "Enter Code(Secondary Care Only)" at bounding box center [406, 60] width 212 height 18
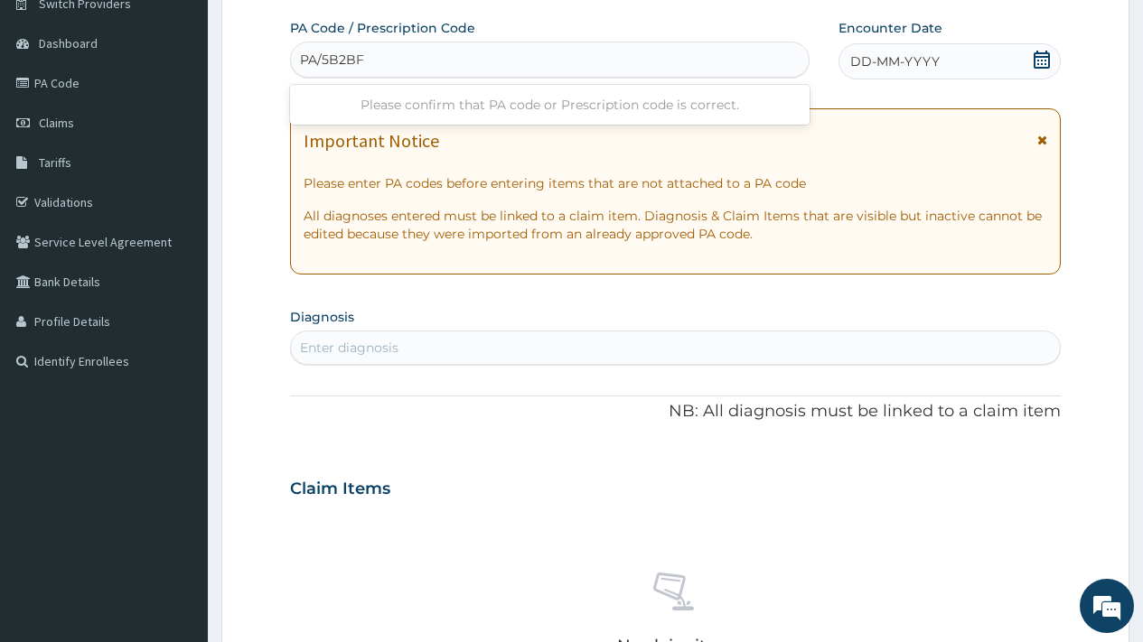
type input "PA/5B2BFF"
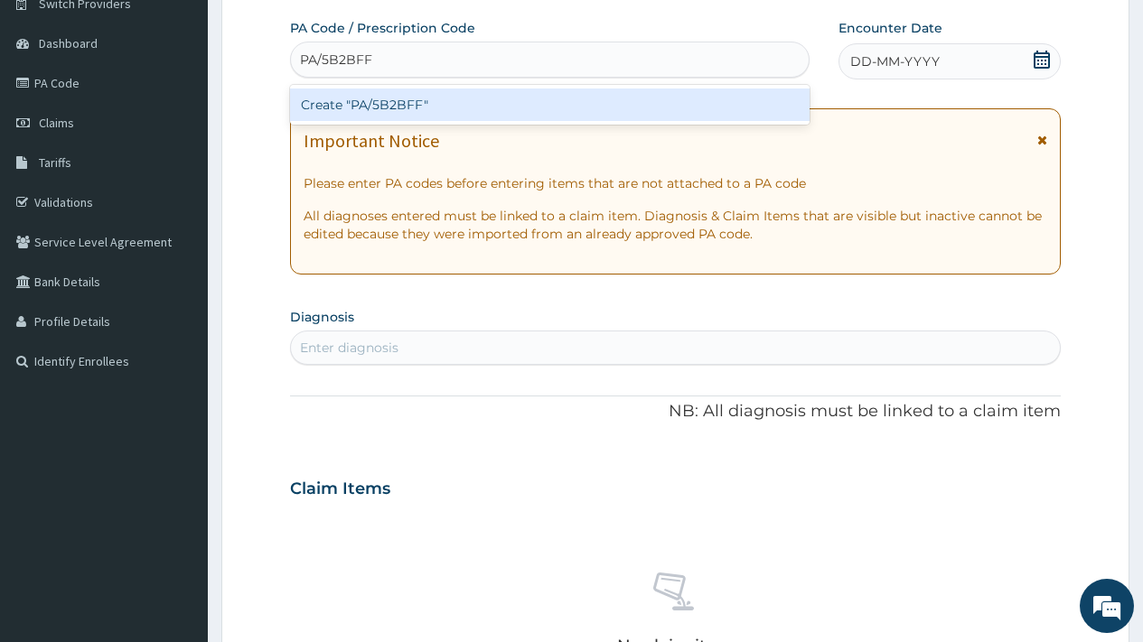
click at [461, 111] on div "Create "PA/5B2BFF"" at bounding box center [549, 105] width 519 height 33
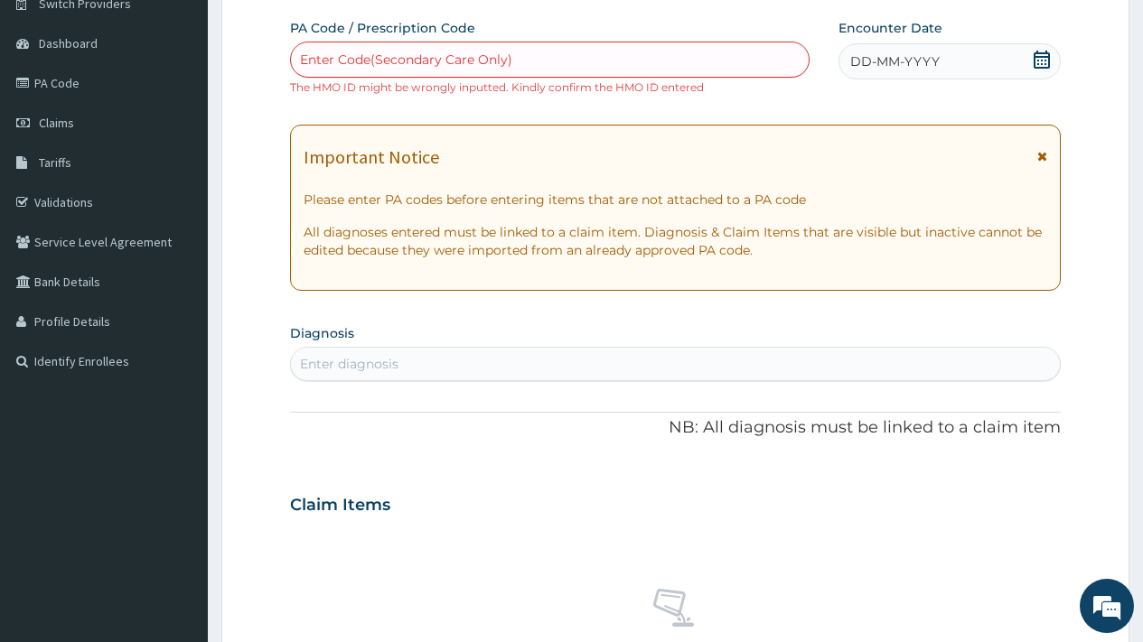
scroll to position [671, 0]
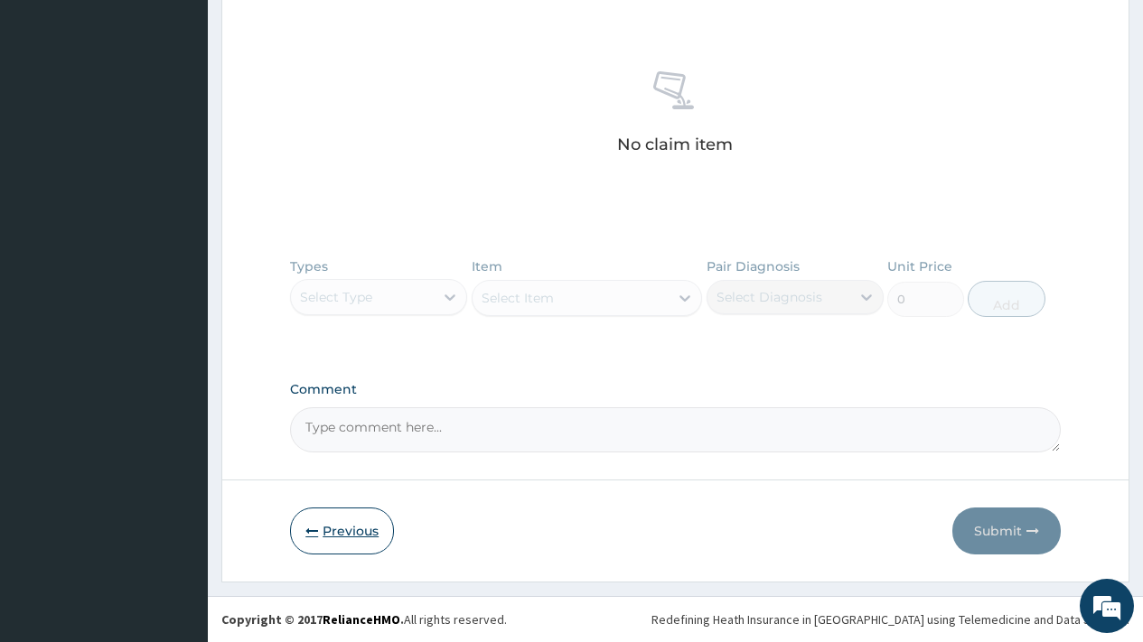
click at [352, 532] on button "Previous" at bounding box center [342, 531] width 104 height 47
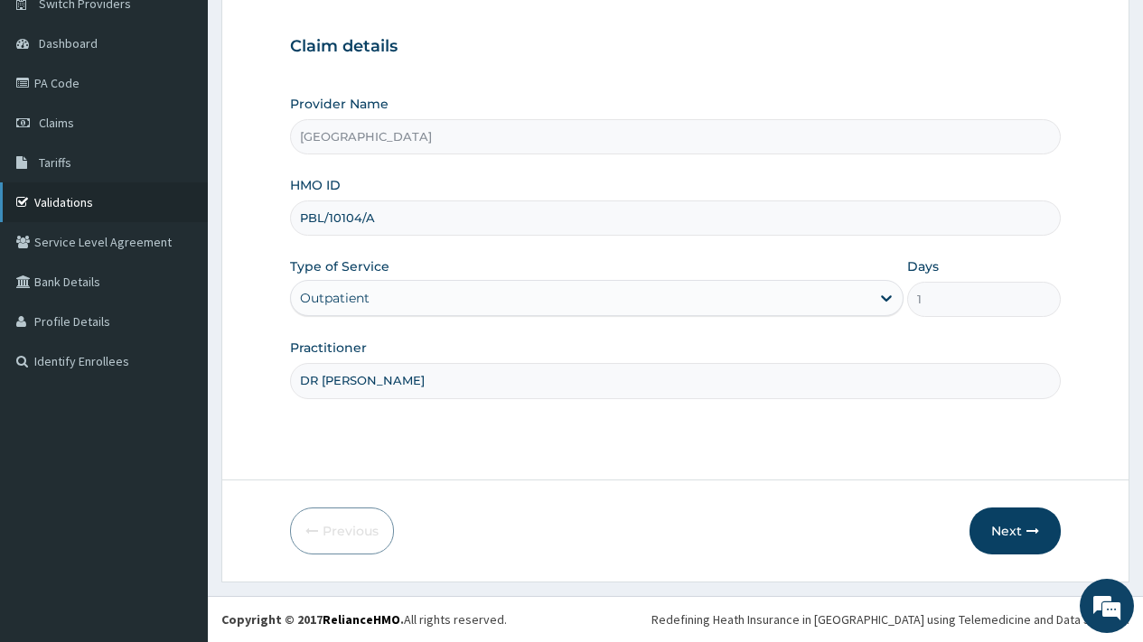
drag, startPoint x: 409, startPoint y: 222, endPoint x: 148, endPoint y: 214, distance: 261.3
click at [148, 214] on div "R EL Toggle navigation Meridian Hospital Meridian Hospital - meridianhospitalph…" at bounding box center [571, 244] width 1143 height 796
paste input "RL/10146"
type input "PRL/10146/A"
click at [1018, 526] on button "Next" at bounding box center [1015, 531] width 91 height 47
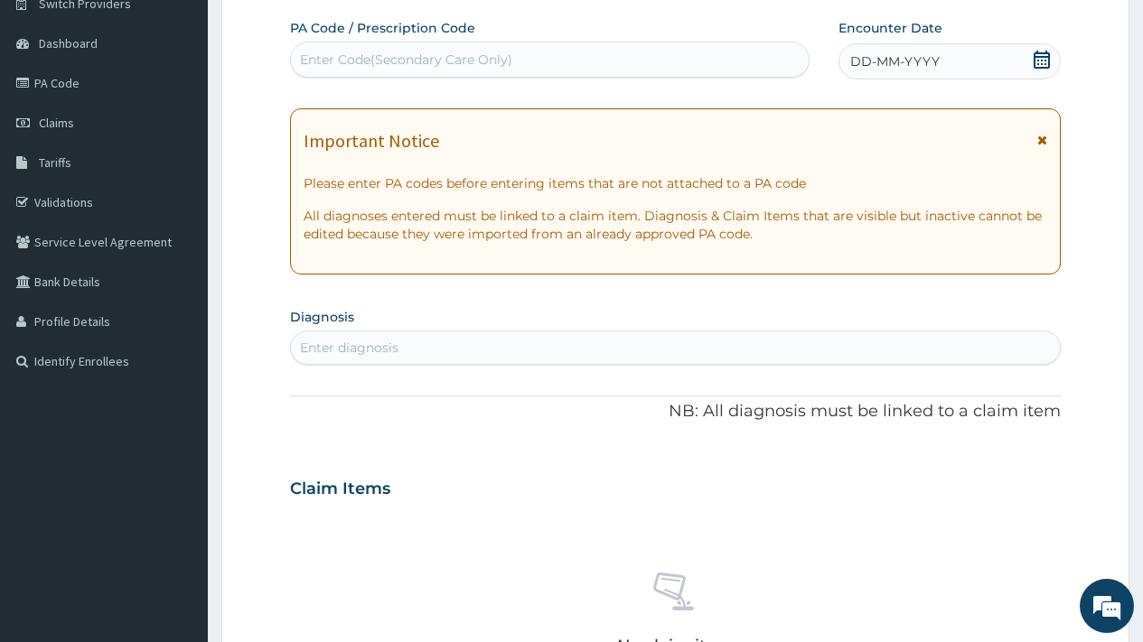
click at [408, 68] on div "Enter Code(Secondary Care Only)" at bounding box center [406, 60] width 212 height 18
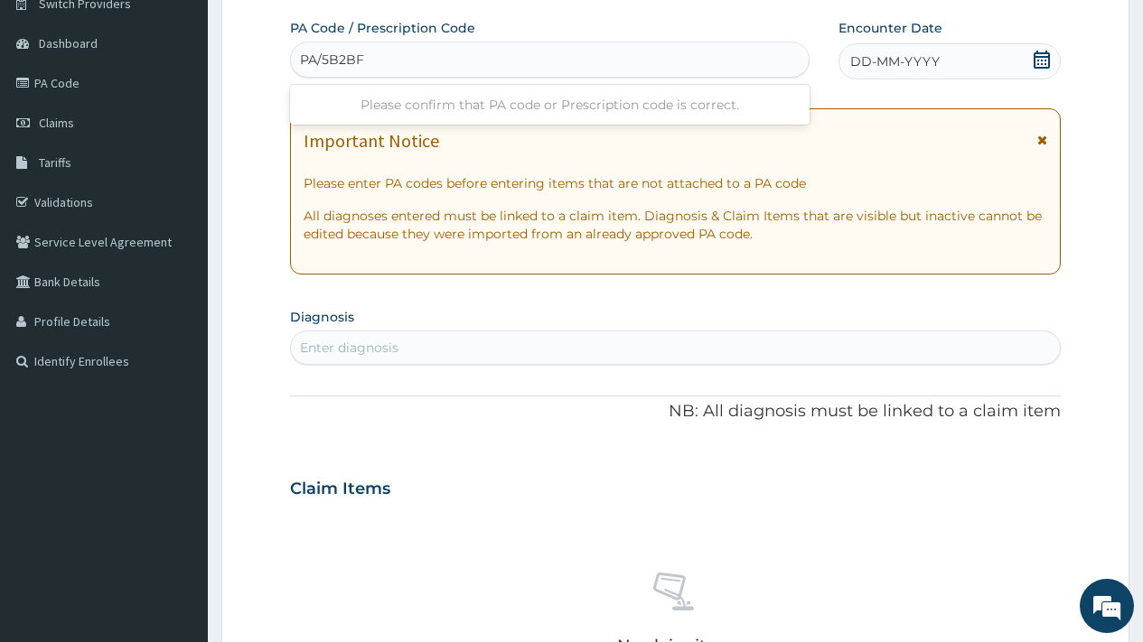
type input "PA/5B2BFF"
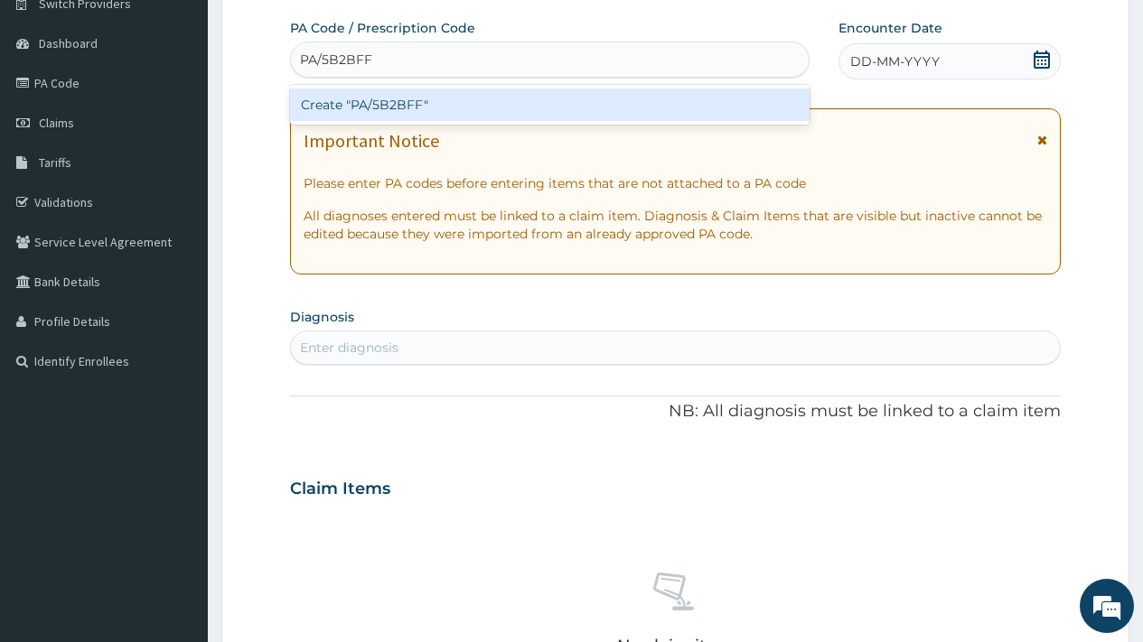
click at [451, 106] on div "Create "PA/5B2BFF"" at bounding box center [549, 105] width 519 height 33
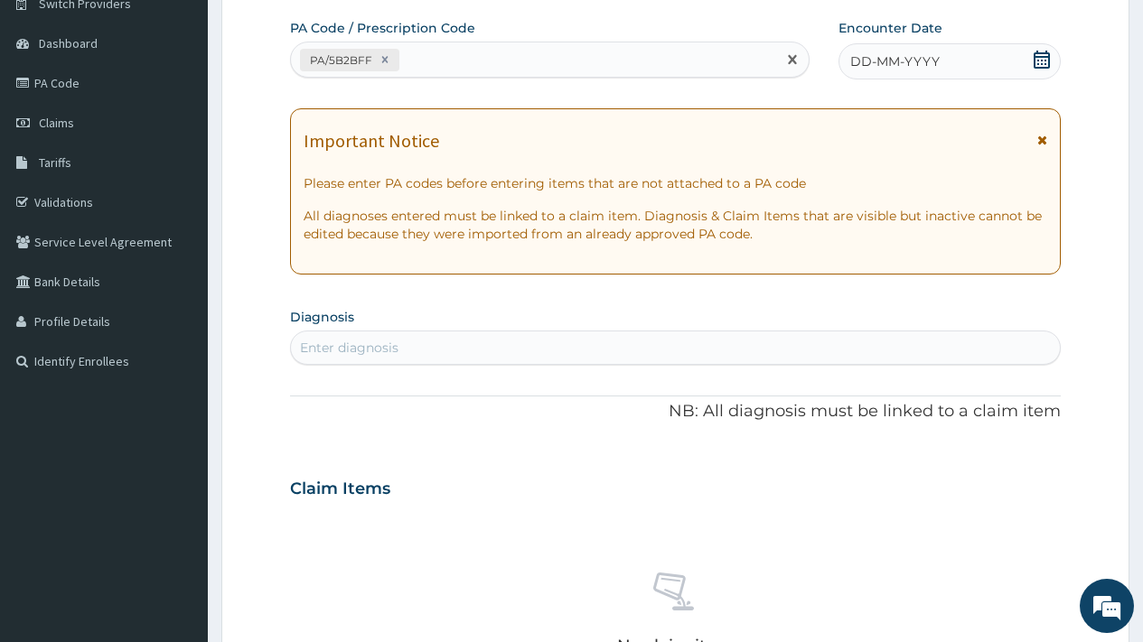
click at [1041, 52] on icon at bounding box center [1042, 60] width 18 height 18
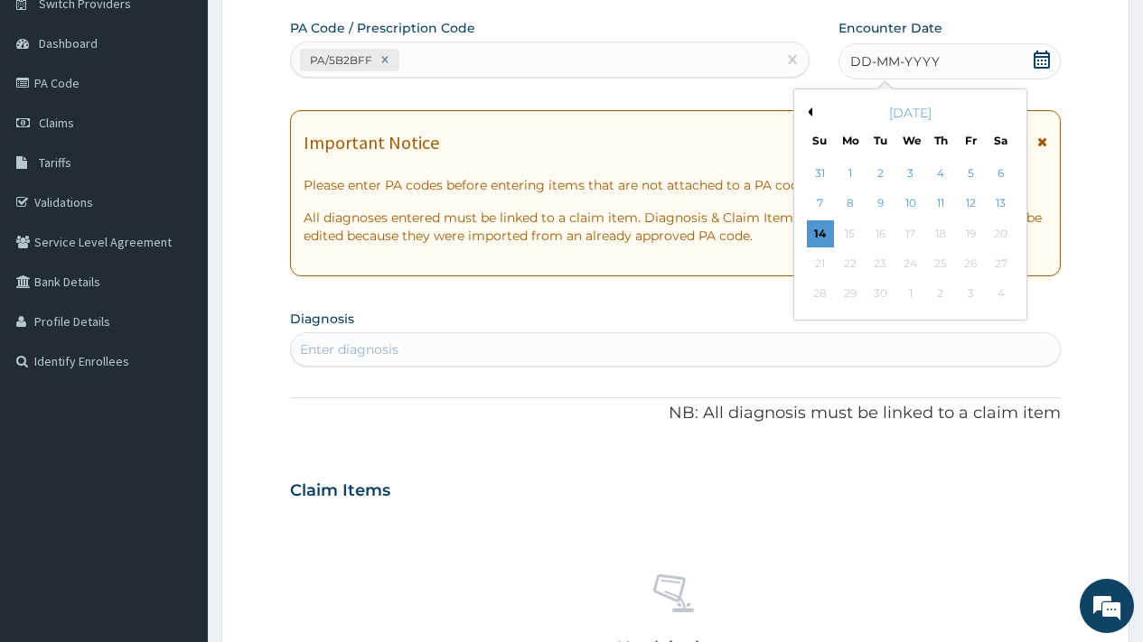
click at [811, 111] on button "Previous Month" at bounding box center [807, 112] width 9 height 9
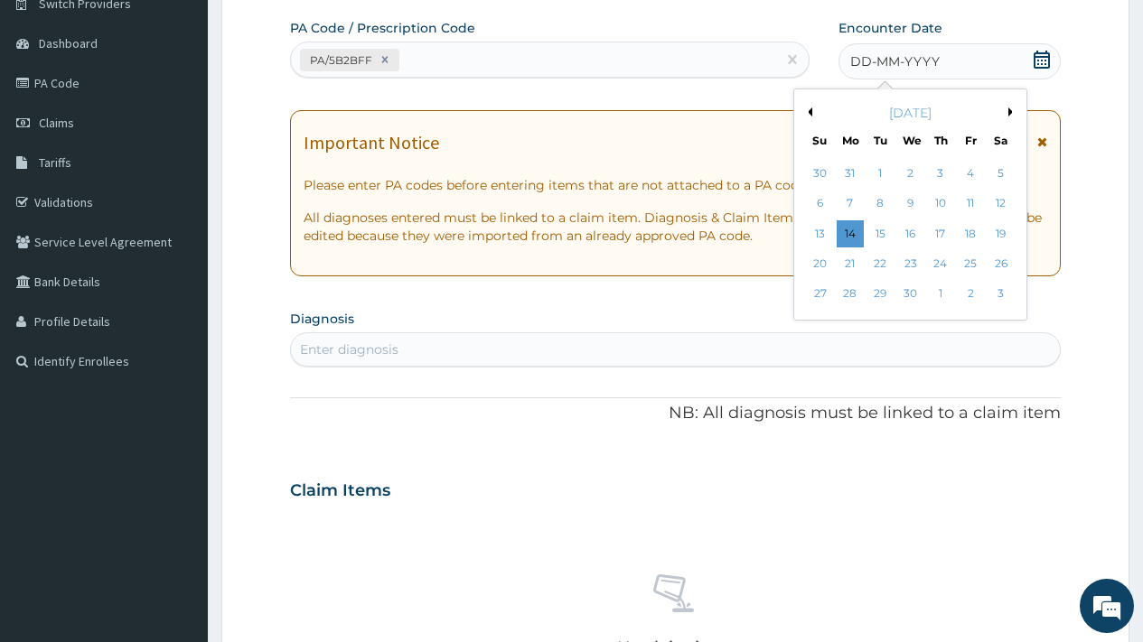
click at [811, 111] on button "Previous Month" at bounding box center [807, 112] width 9 height 9
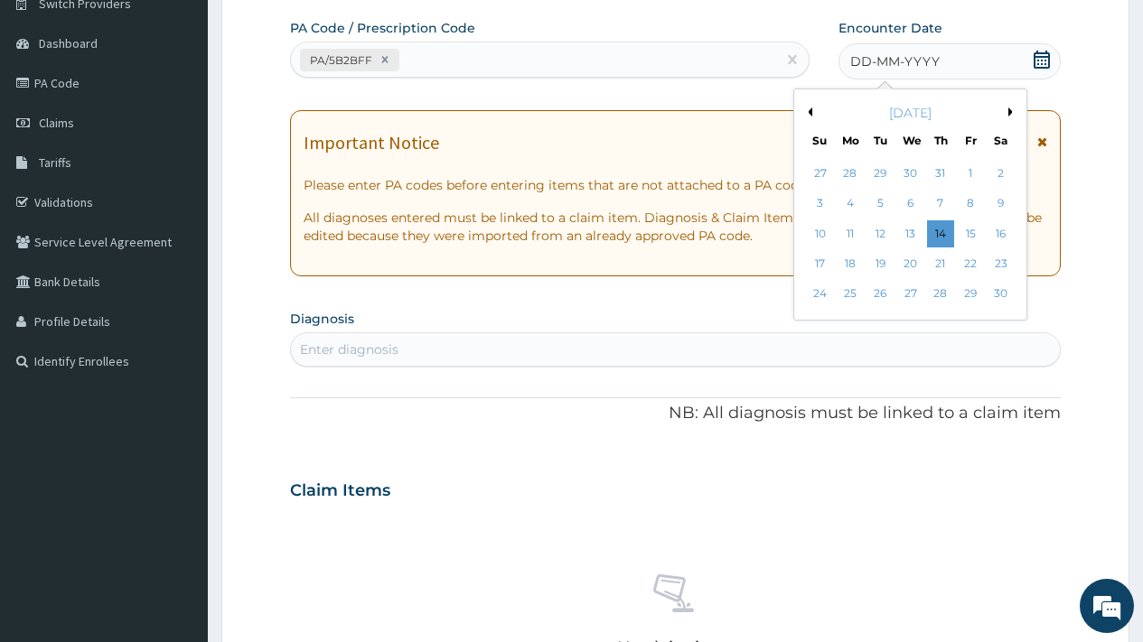
click at [811, 111] on button "Previous Month" at bounding box center [807, 112] width 9 height 9
click at [849, 234] on div "16" at bounding box center [850, 233] width 27 height 27
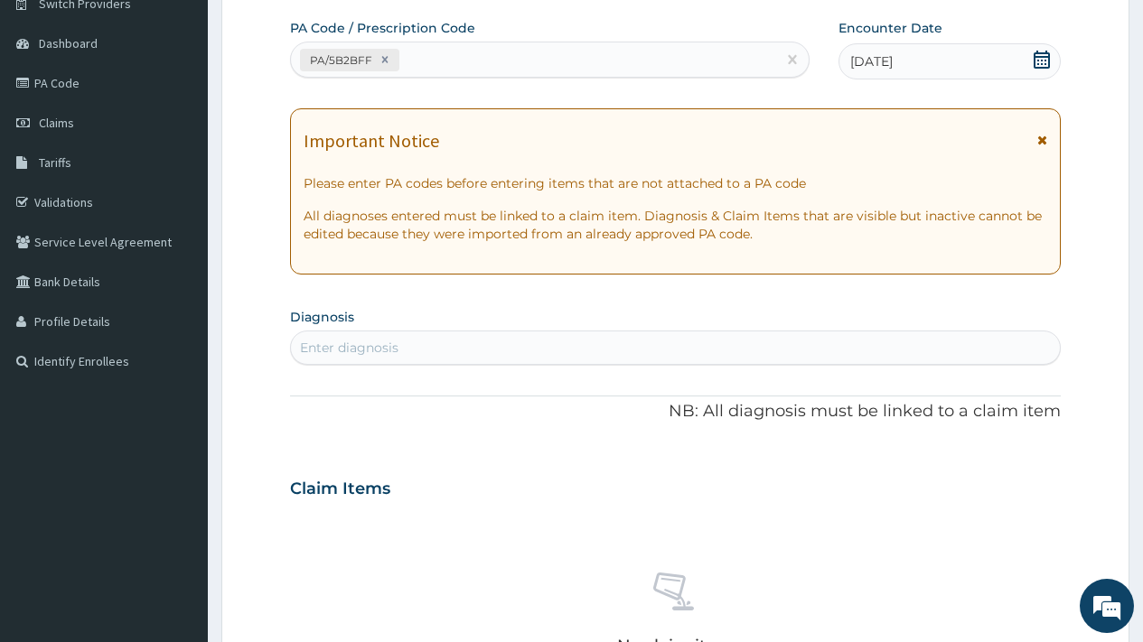
click at [366, 345] on div "Enter diagnosis" at bounding box center [349, 348] width 98 height 18
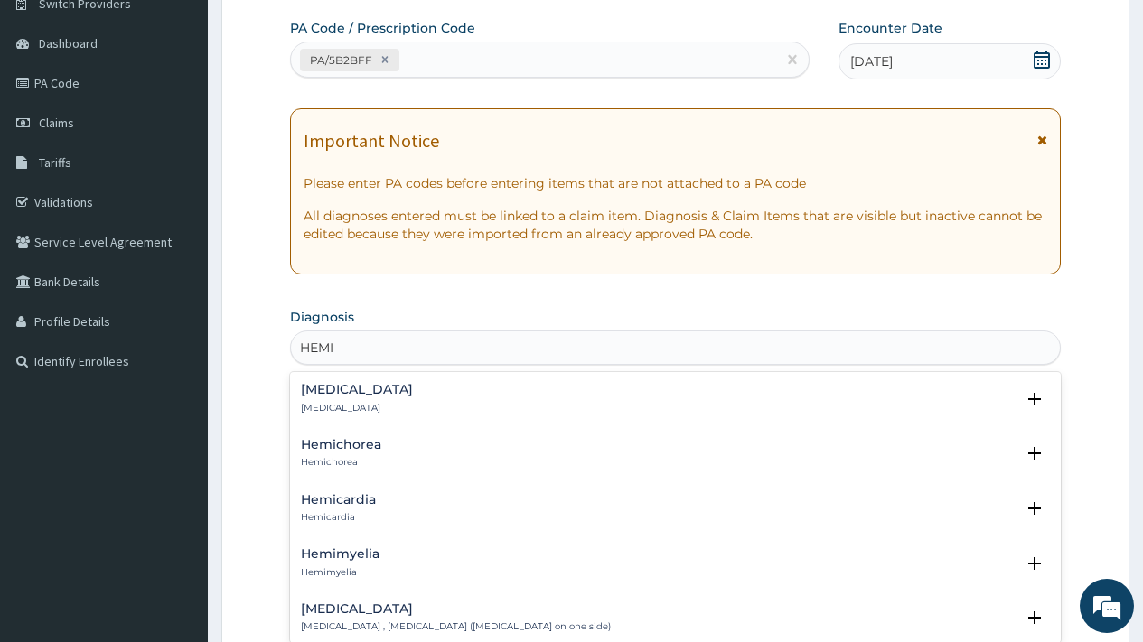
type input "HEMIP"
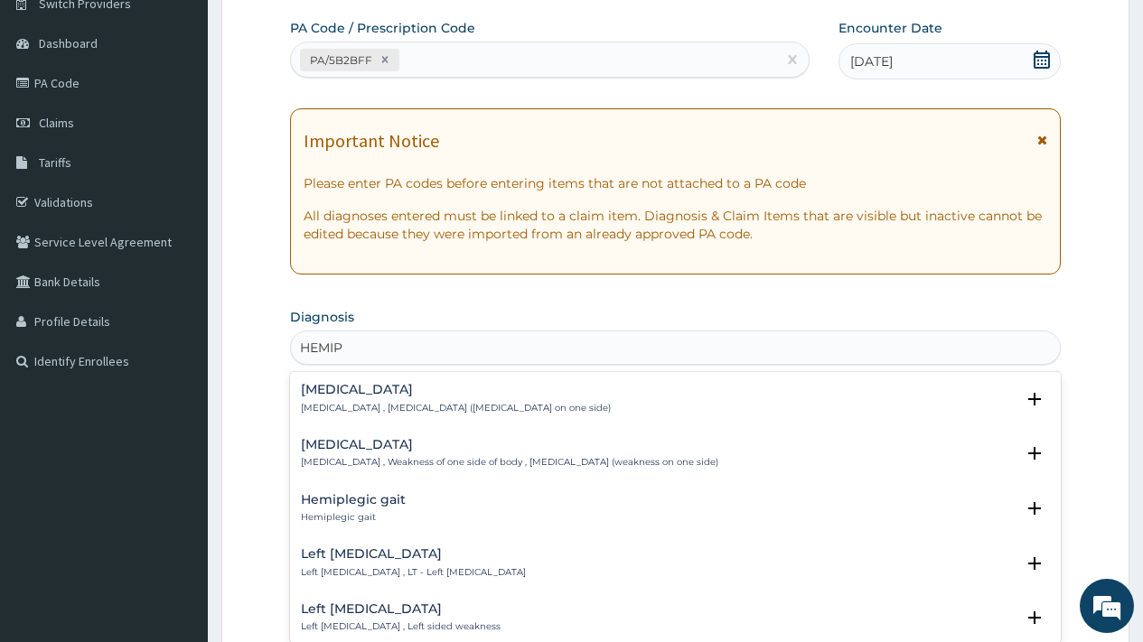
click at [371, 455] on div "Hemiparesis Hemiparesis , Weakness of one side of body , Hemiparesis (weakness …" at bounding box center [509, 454] width 417 height 32
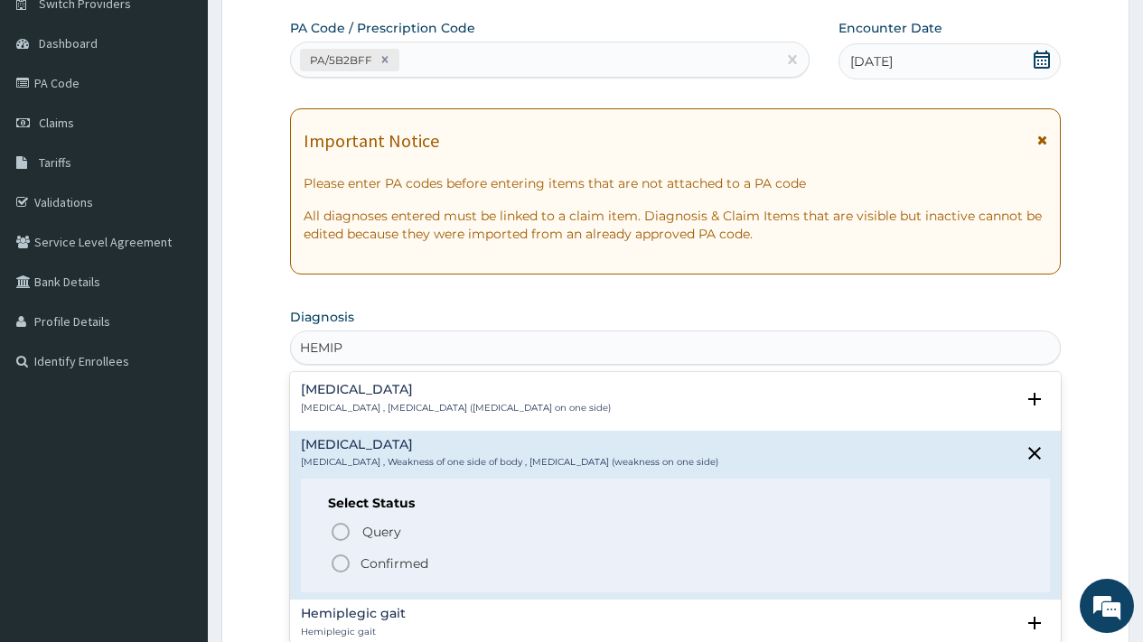
click at [364, 558] on p "Confirmed" at bounding box center [395, 564] width 68 height 18
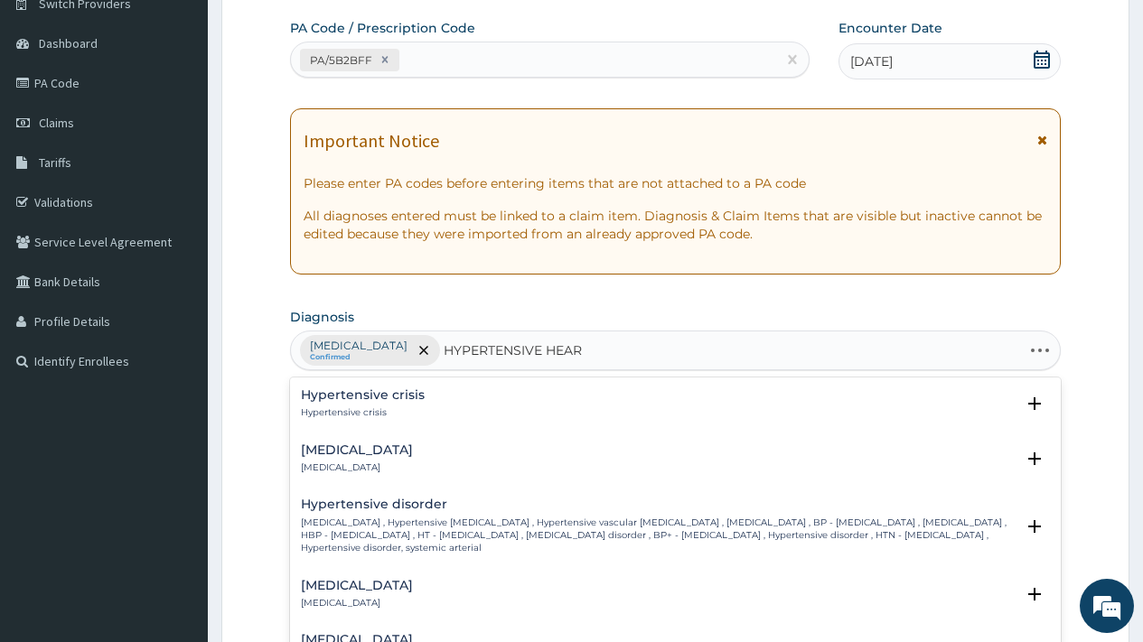
type input "HYPERTENSIVE HEART"
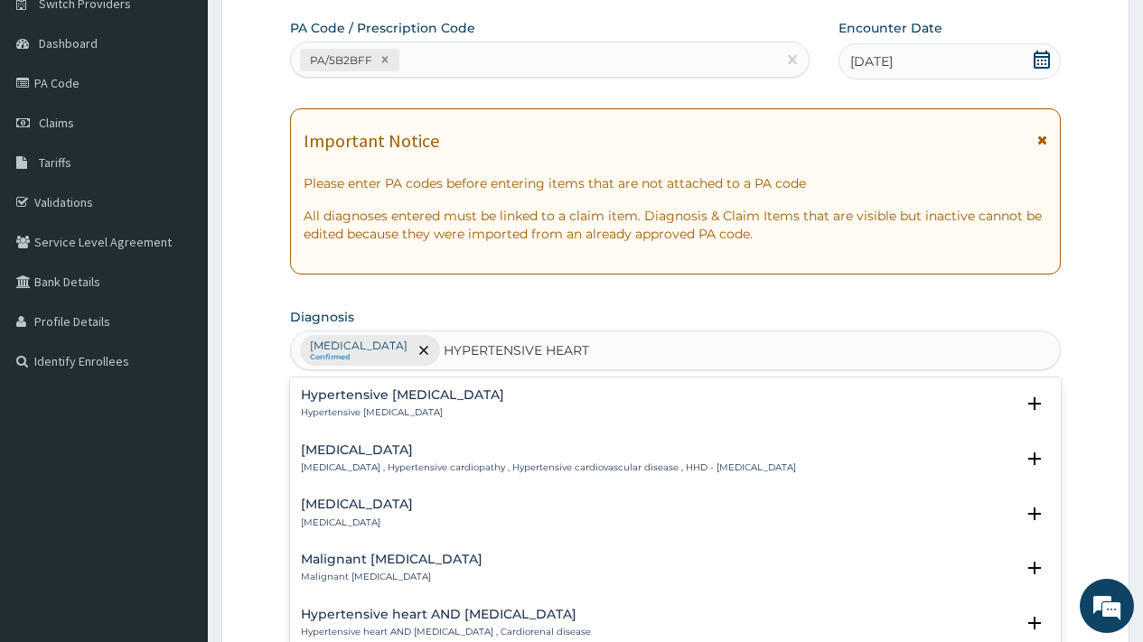
click at [385, 452] on h4 "Hypertensive heart disease" at bounding box center [548, 451] width 495 height 14
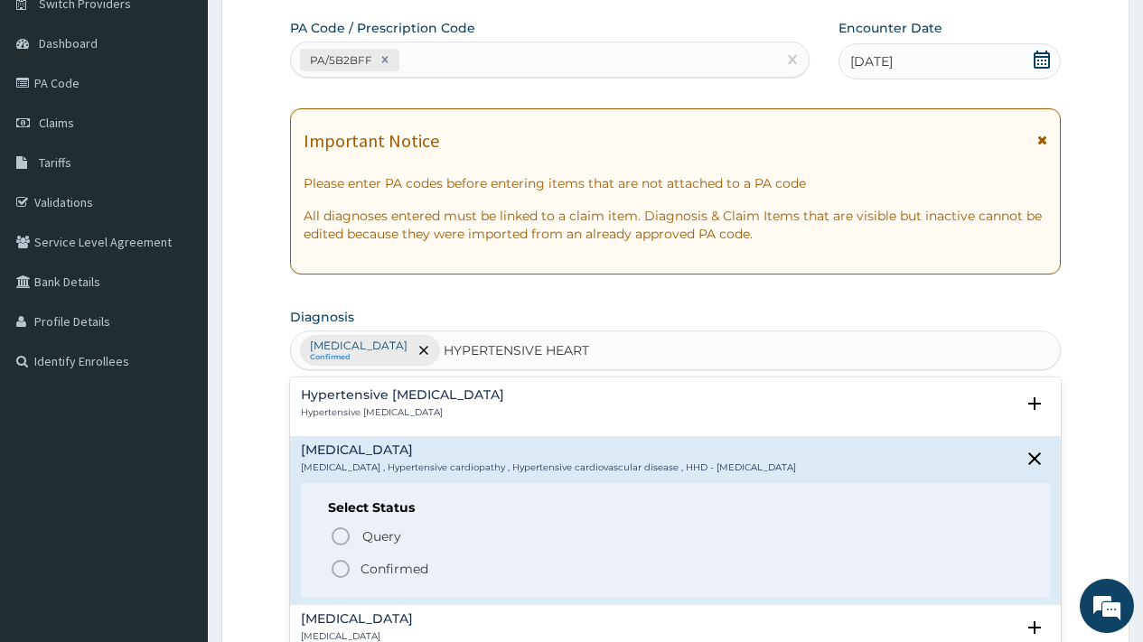
click at [380, 573] on p "Confirmed" at bounding box center [395, 569] width 68 height 18
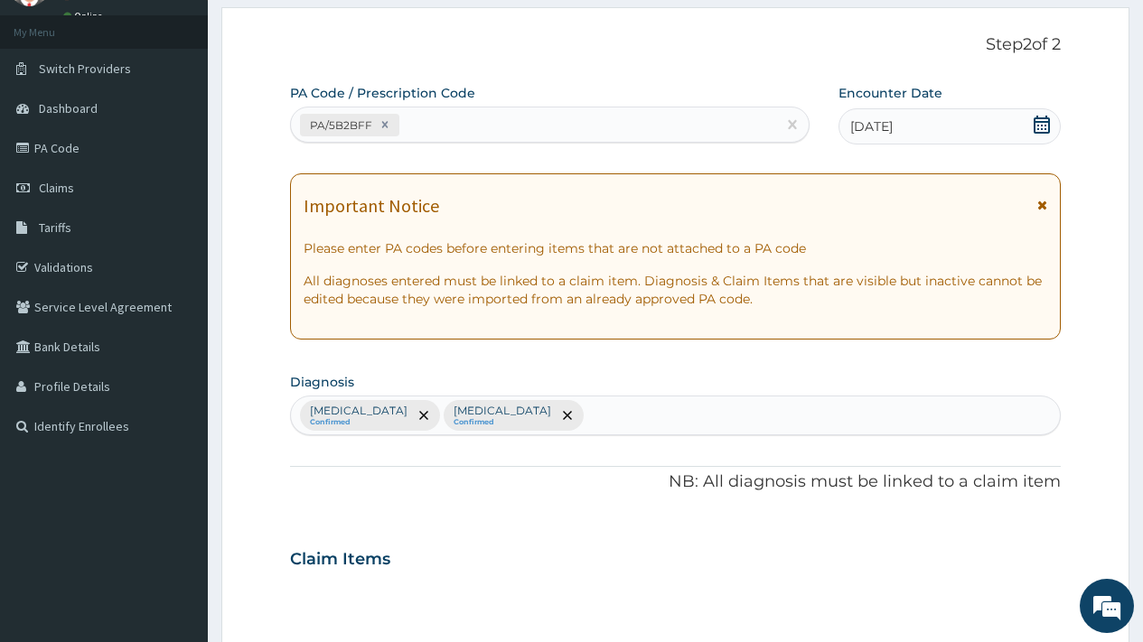
scroll to position [661, 0]
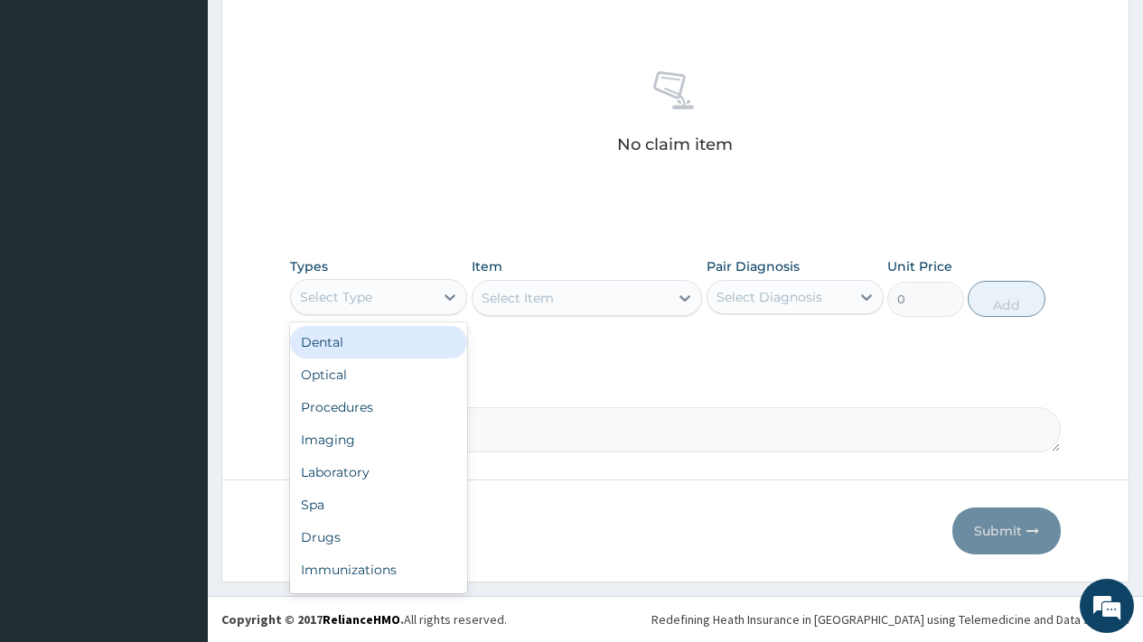
click at [425, 304] on div "Select Type" at bounding box center [362, 297] width 143 height 29
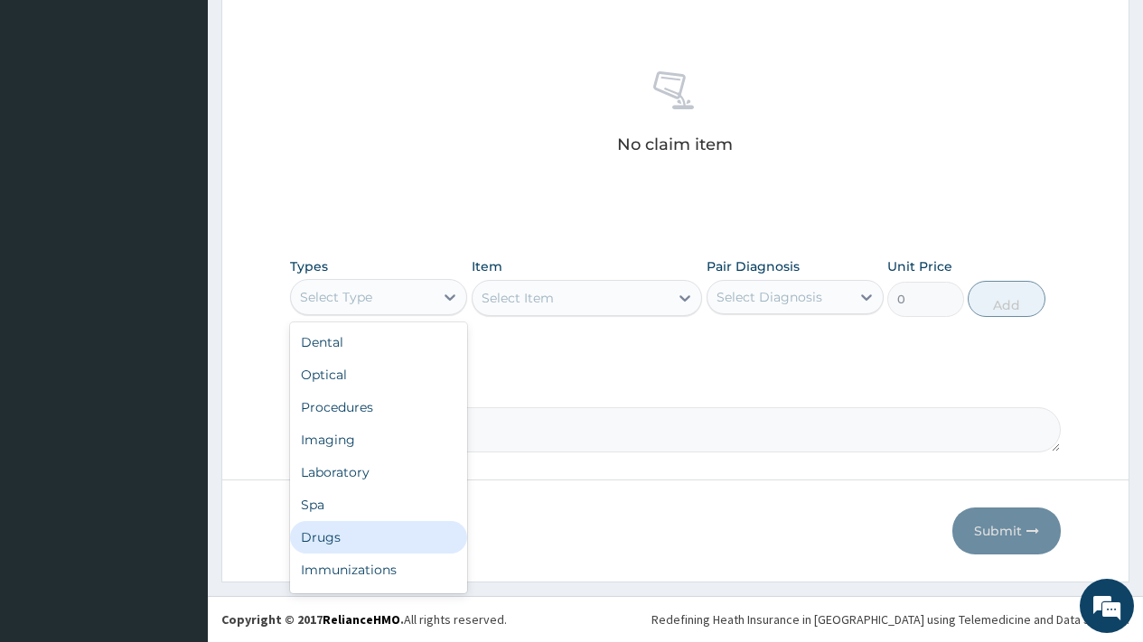
click at [351, 533] on div "Drugs" at bounding box center [378, 537] width 177 height 33
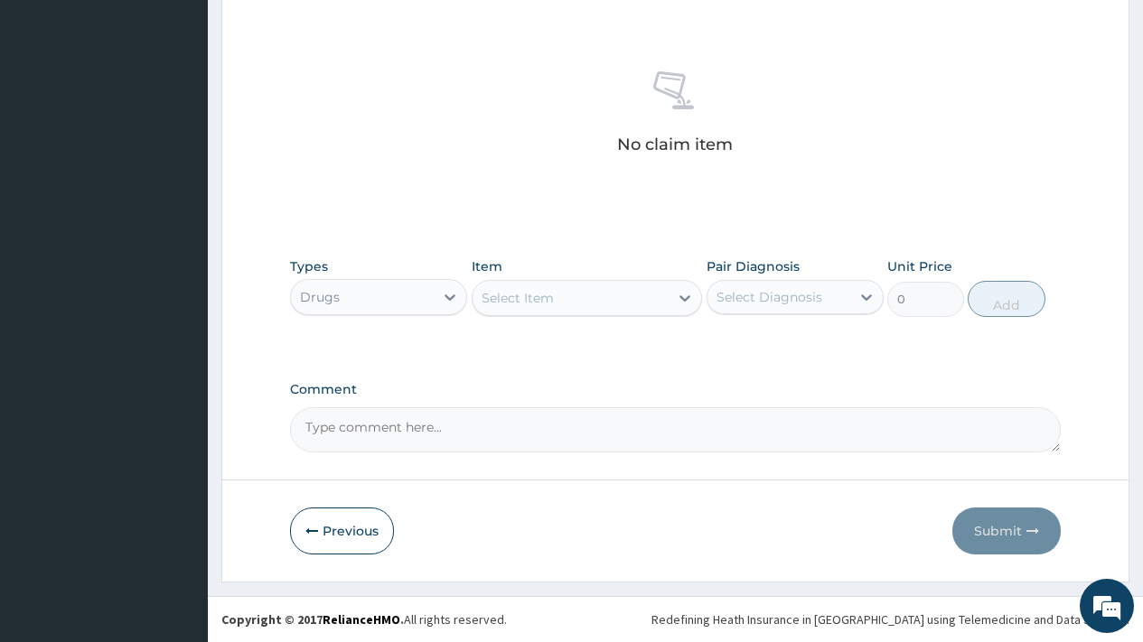
click at [573, 295] on div "Select Item" at bounding box center [571, 298] width 197 height 29
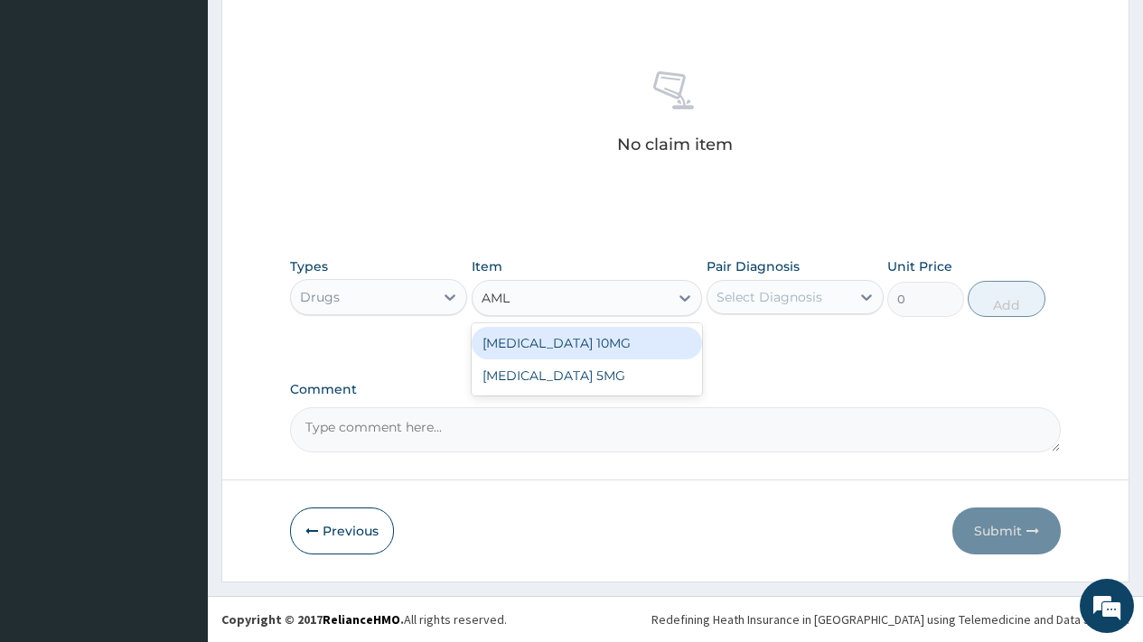
type input "AMLO"
click at [571, 346] on div "[MEDICAL_DATA] 10MG" at bounding box center [587, 343] width 231 height 33
type input "120"
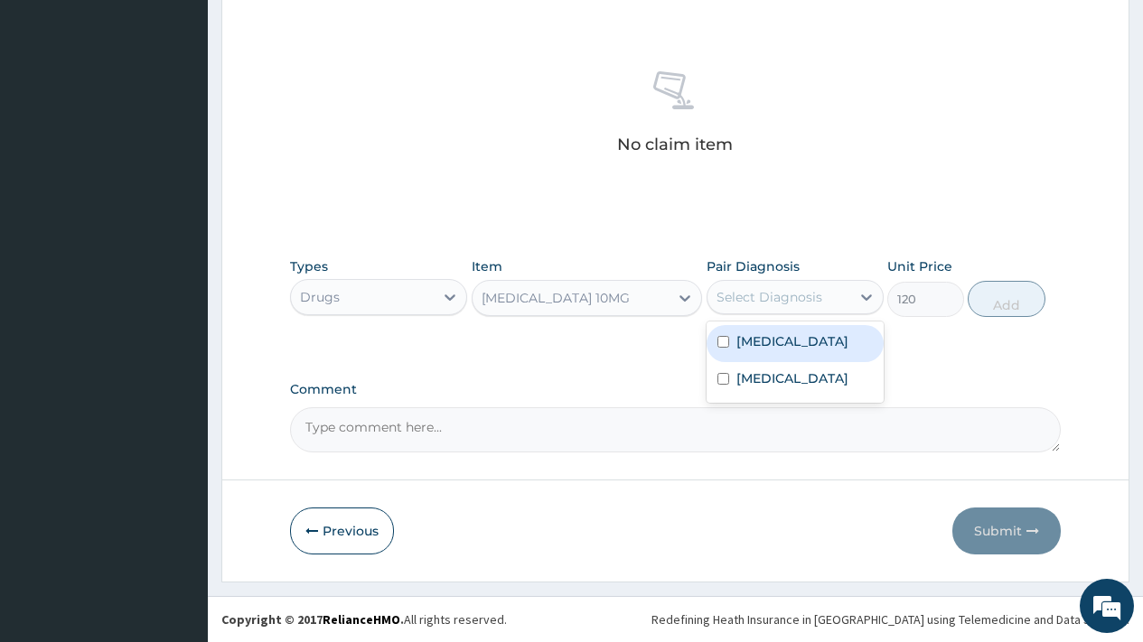
click at [796, 302] on div "Select Diagnosis" at bounding box center [770, 297] width 106 height 18
click at [787, 342] on label "Hemiparesis" at bounding box center [792, 342] width 112 height 18
checkbox input "true"
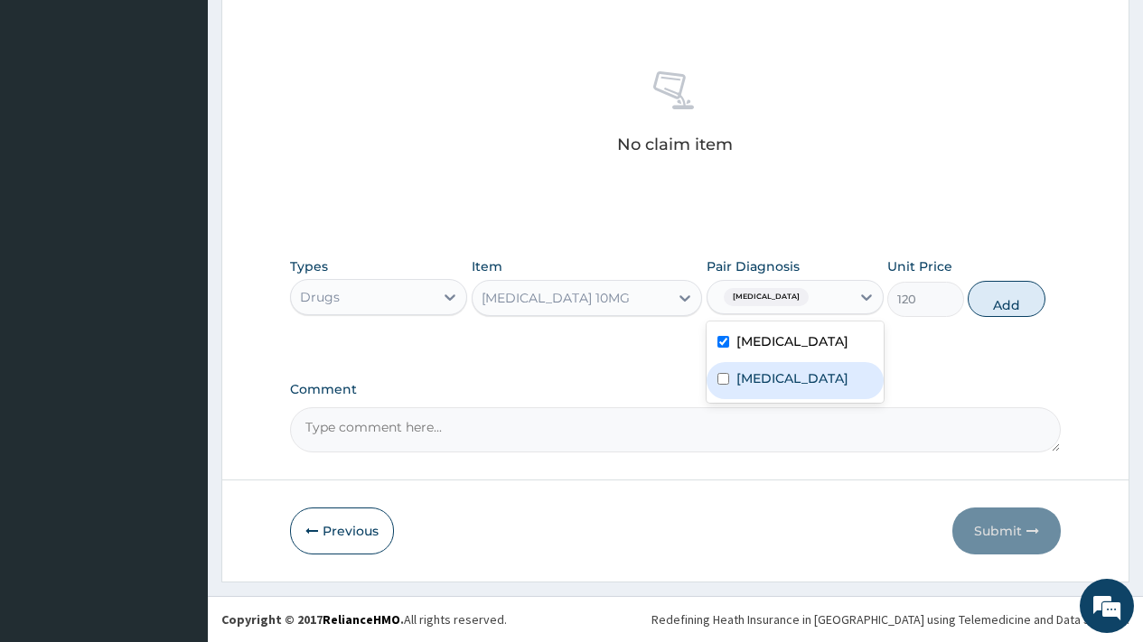
click at [787, 388] on label "Hypertensive heart disease" at bounding box center [792, 379] width 112 height 18
checkbox input "true"
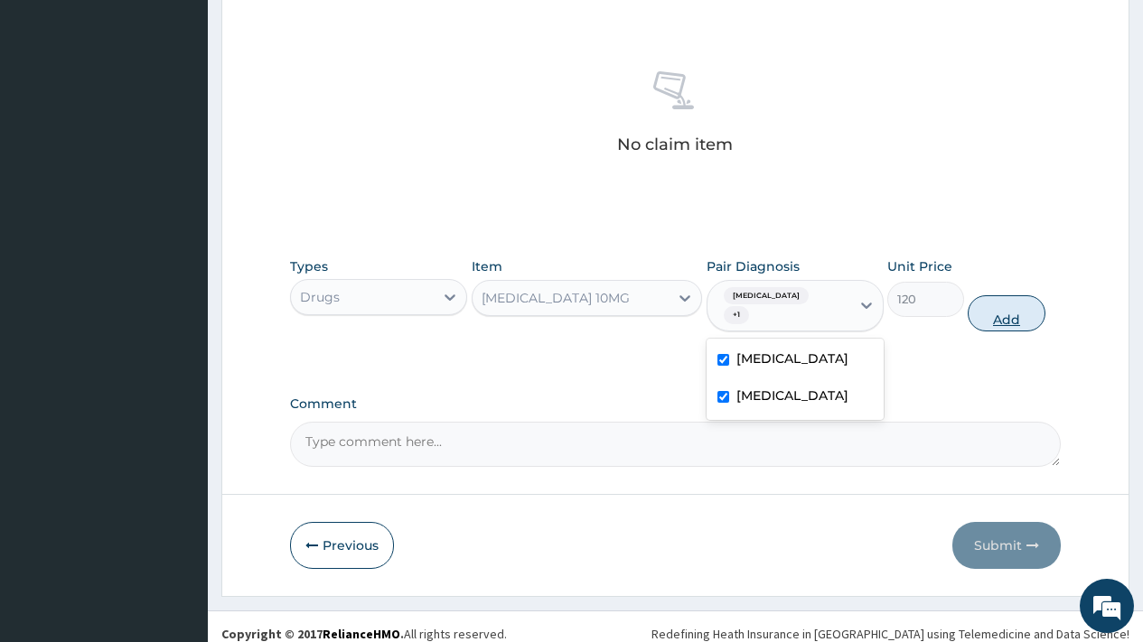
click at [999, 295] on button "Add" at bounding box center [1006, 313] width 77 height 36
type input "0"
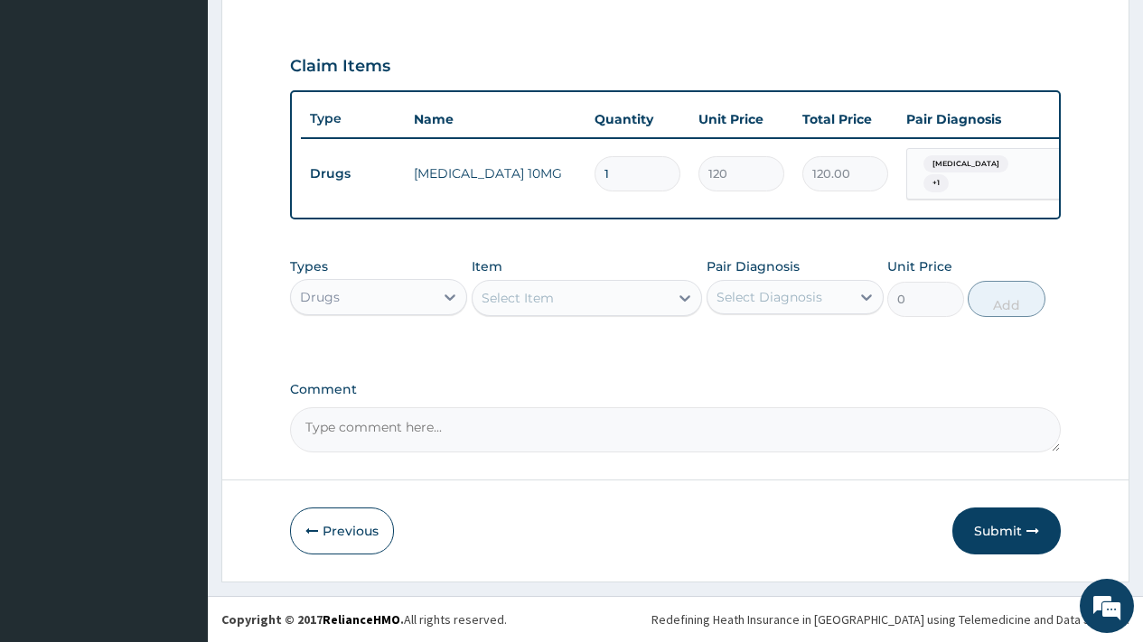
scroll to position [588, 0]
drag, startPoint x: 633, startPoint y: 167, endPoint x: 524, endPoint y: 178, distance: 109.0
click at [524, 178] on tr "Drugs AMLODIPINE 10MG 1 120 120.00 Hemiparesis + 1 Delete" at bounding box center [744, 174] width 886 height 70
type input "3"
type input "360.00"
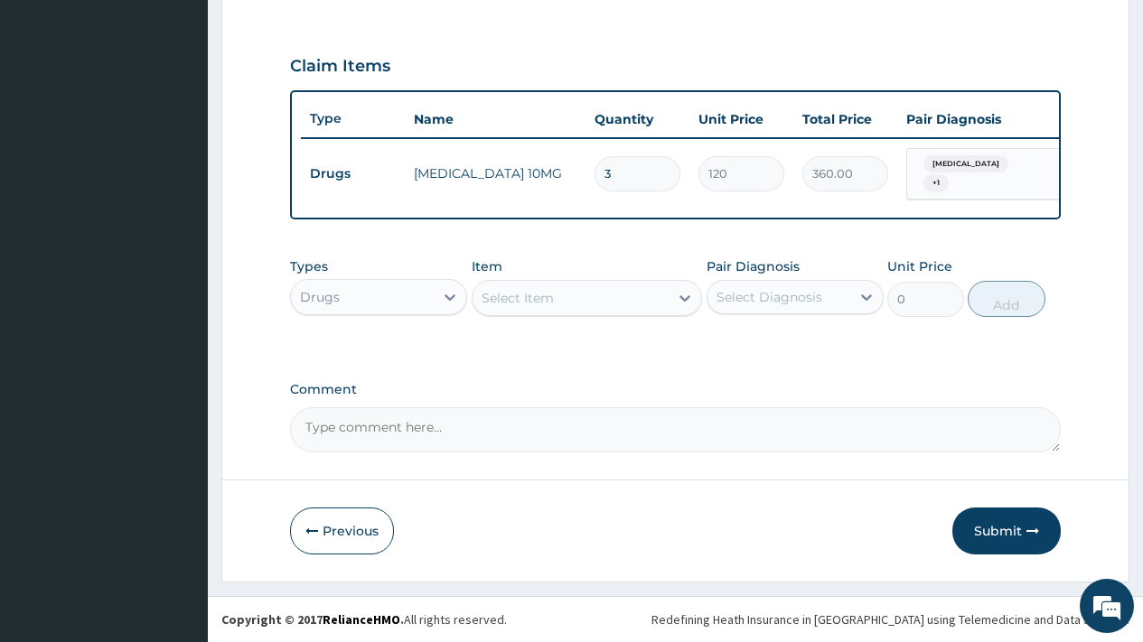
type input "30"
type input "3600.00"
type input "30"
click at [562, 317] on div "Types Drugs Item Select Item Pair Diagnosis Select Diagnosis Unit Price 0 Add" at bounding box center [675, 287] width 771 height 78
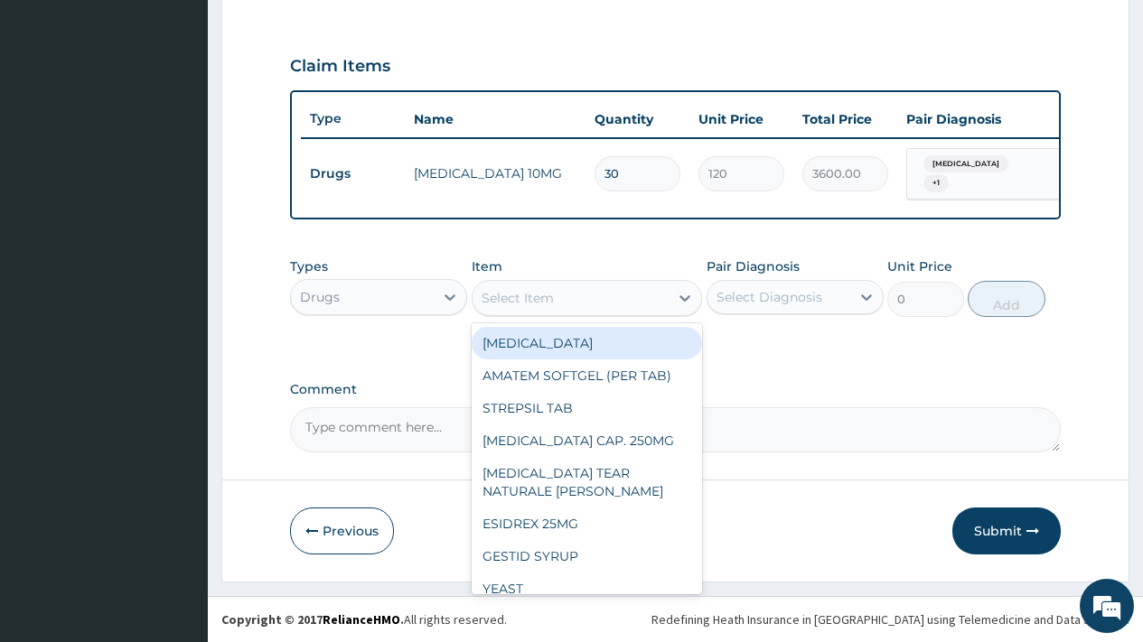
click at [567, 302] on div "Select Item" at bounding box center [571, 298] width 197 height 29
type input "VALS"
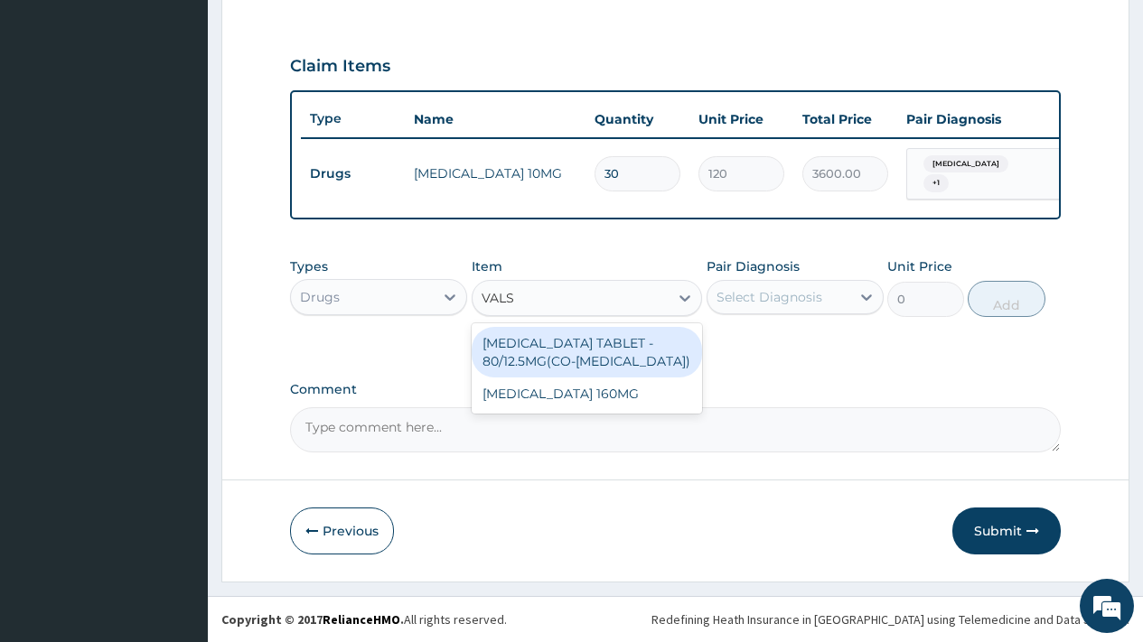
click at [524, 359] on div "[MEDICAL_DATA] TABLET - 80/12.5MG(CO-[MEDICAL_DATA])" at bounding box center [587, 352] width 231 height 51
type input "1400"
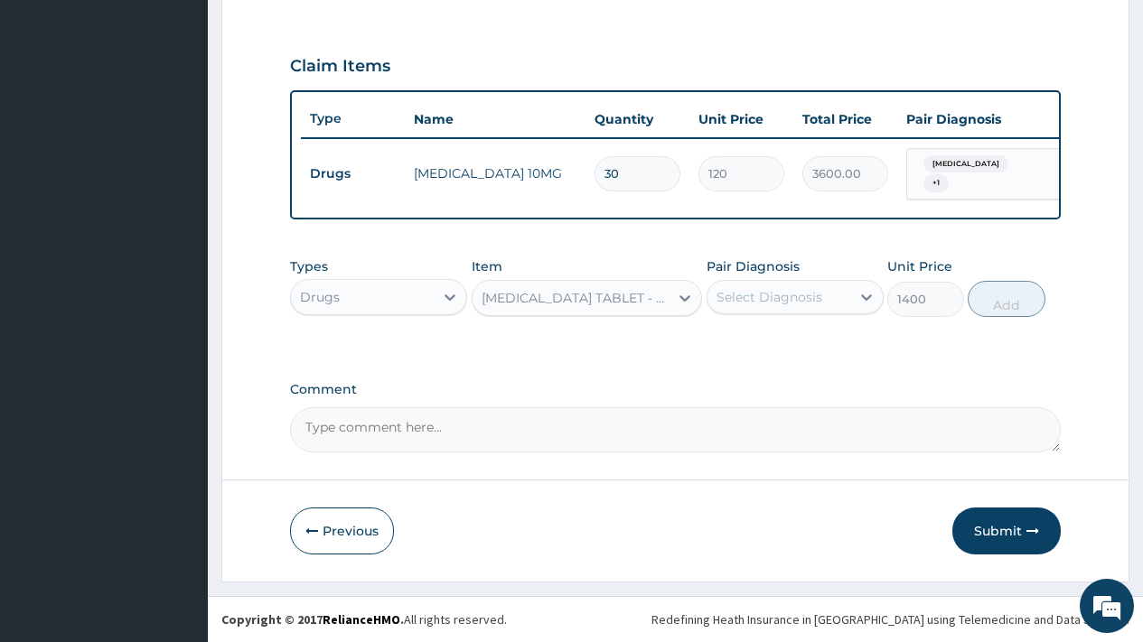
click at [783, 305] on div "Select Diagnosis" at bounding box center [770, 297] width 106 height 18
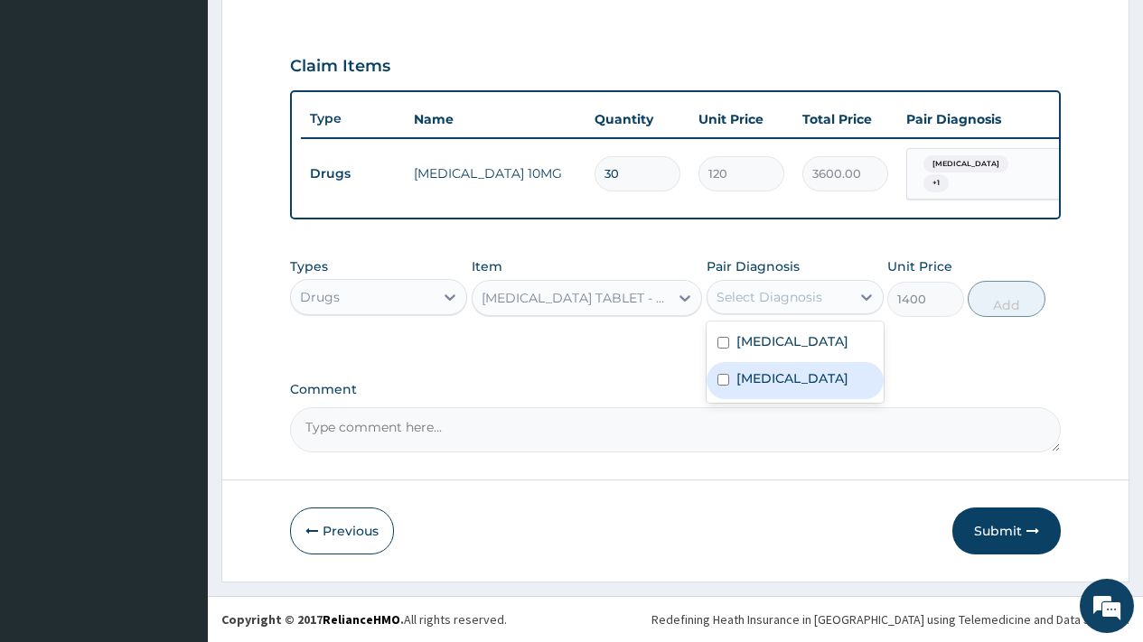
click at [785, 379] on label "Hypertensive heart disease" at bounding box center [792, 379] width 112 height 18
checkbox input "true"
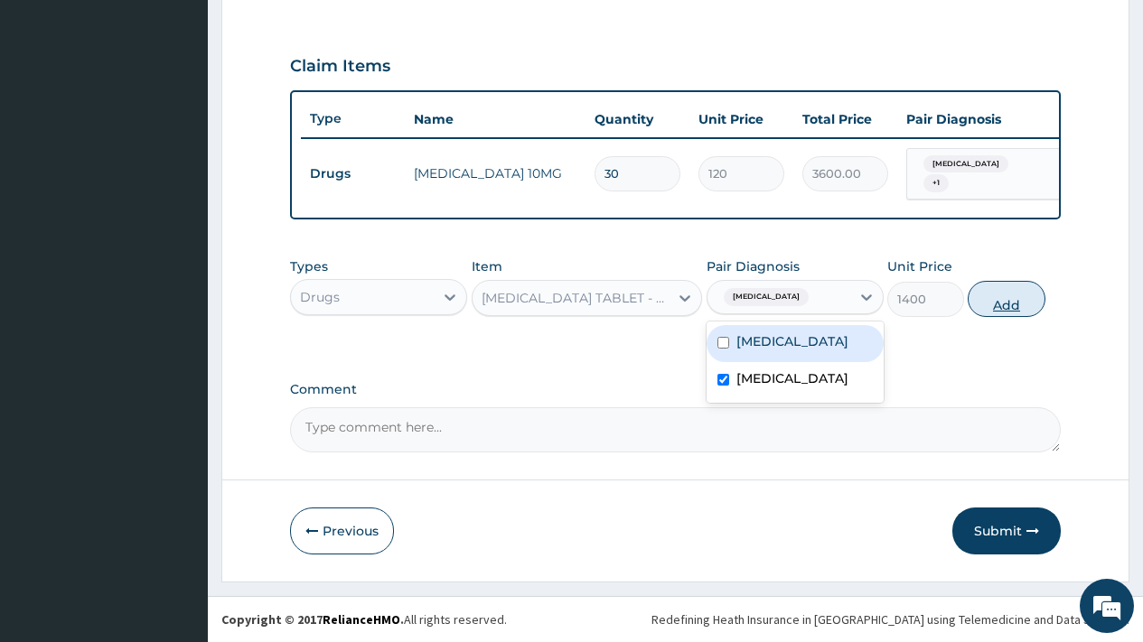
click at [1026, 305] on button "Add" at bounding box center [1006, 299] width 77 height 36
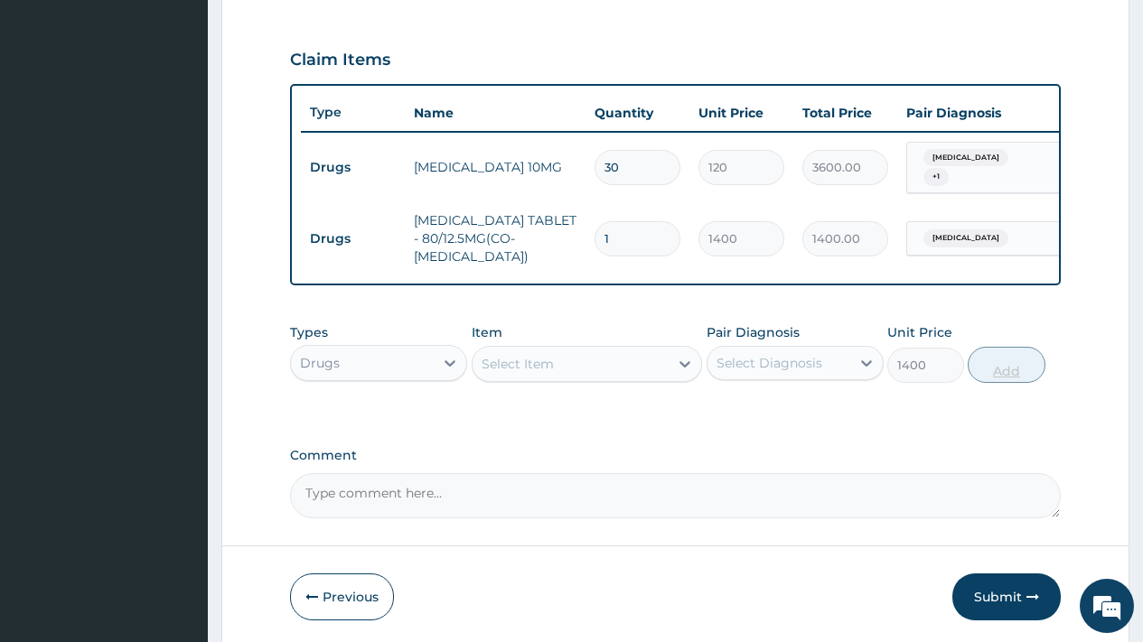
type input "0"
drag, startPoint x: 614, startPoint y: 232, endPoint x: 569, endPoint y: 249, distance: 48.3
click at [569, 249] on tr "Drugs VALSARTAN + HYDROCHLOROTHIAZIDE TABLET - 80/12.5MG(CO-DIOVAN) 1 1400 1400…" at bounding box center [744, 238] width 886 height 72
type input "3"
type input "4200.00"
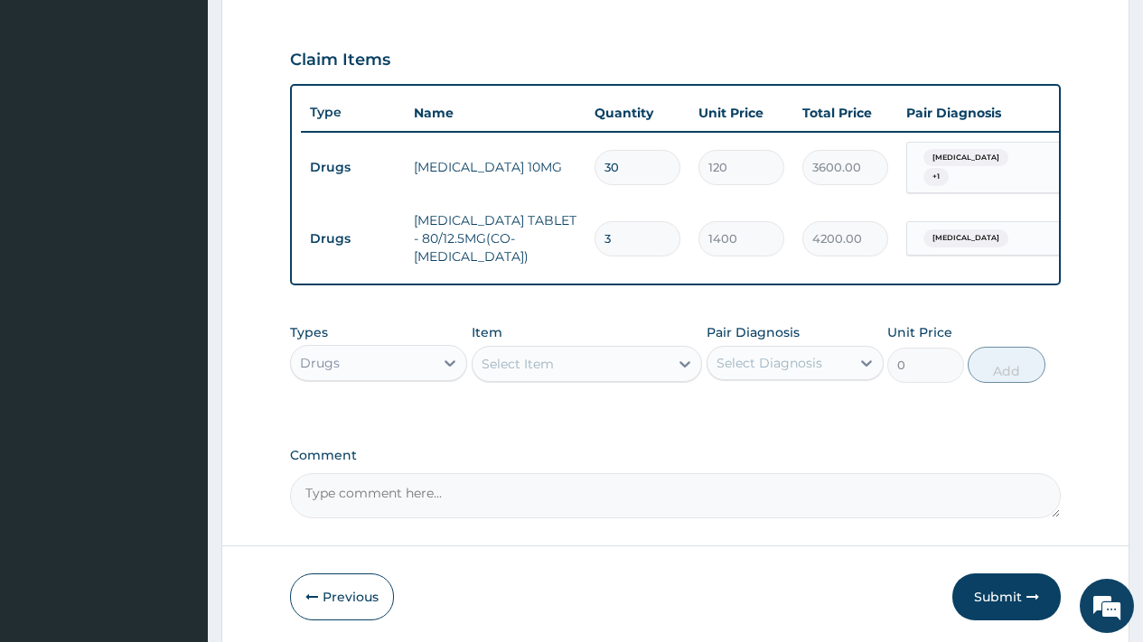
type input "30"
type input "42000.00"
type input "30"
click at [516, 373] on div "Select Item" at bounding box center [518, 364] width 72 height 18
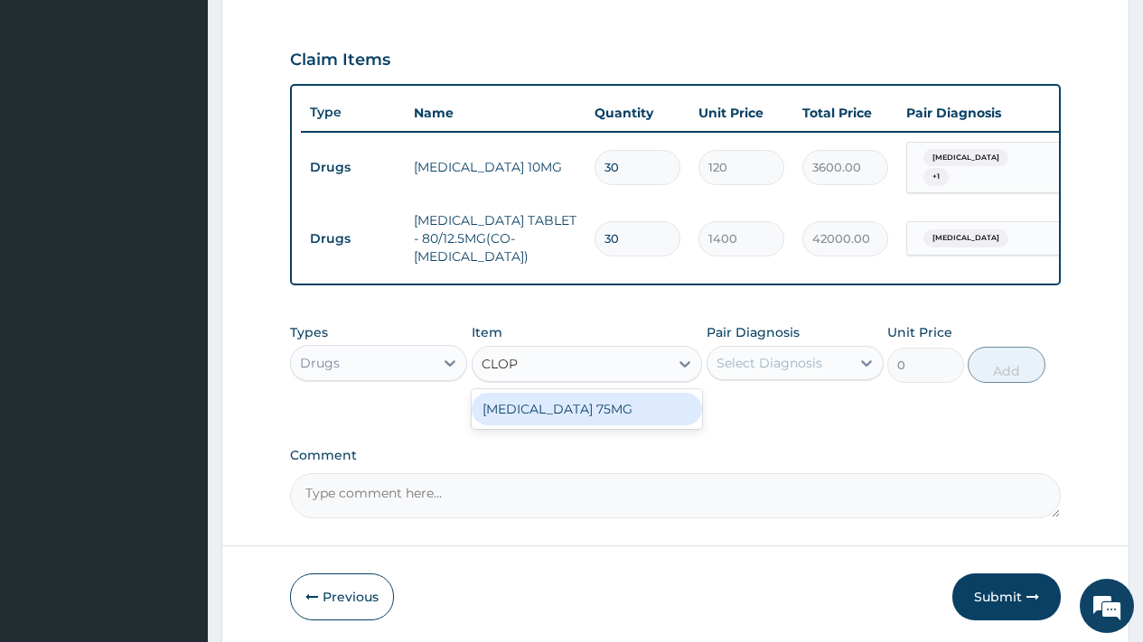
type input "CLOPI"
click at [557, 426] on div "[MEDICAL_DATA] 75MG" at bounding box center [587, 409] width 231 height 33
type input "320"
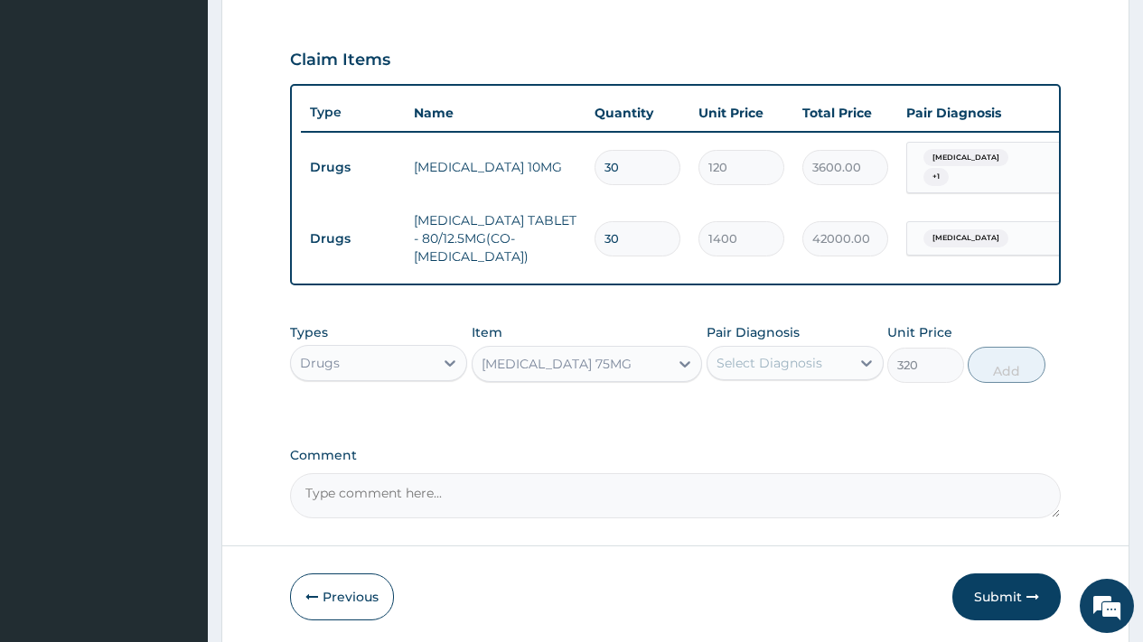
click at [750, 378] on div "Select Diagnosis" at bounding box center [779, 363] width 143 height 29
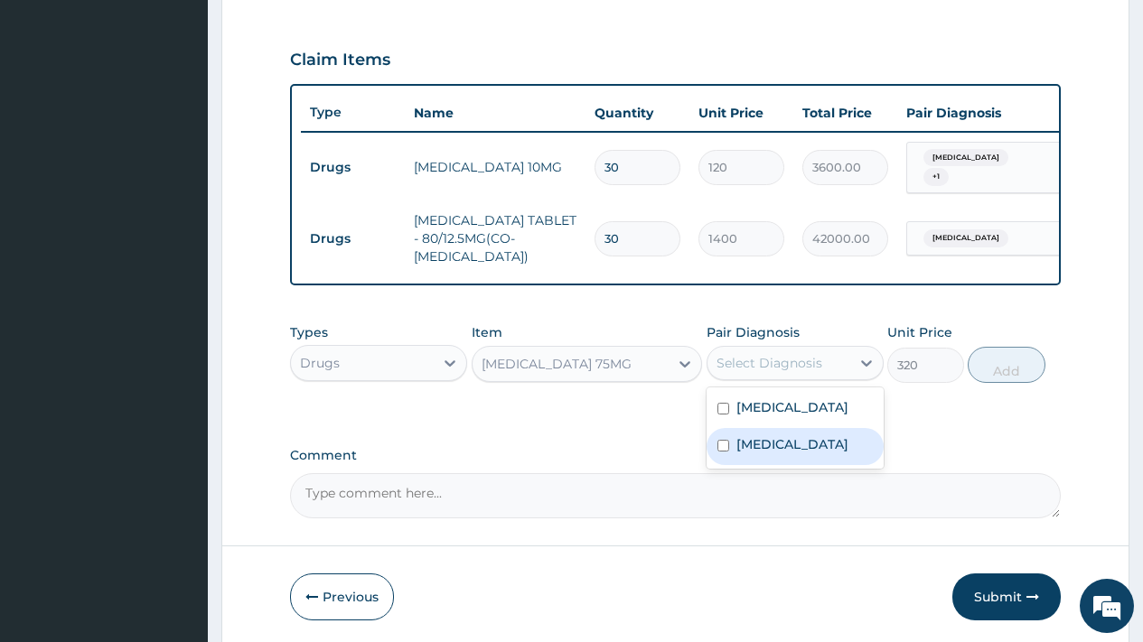
click at [753, 454] on label "Hypertensive heart disease" at bounding box center [792, 445] width 112 height 18
checkbox input "true"
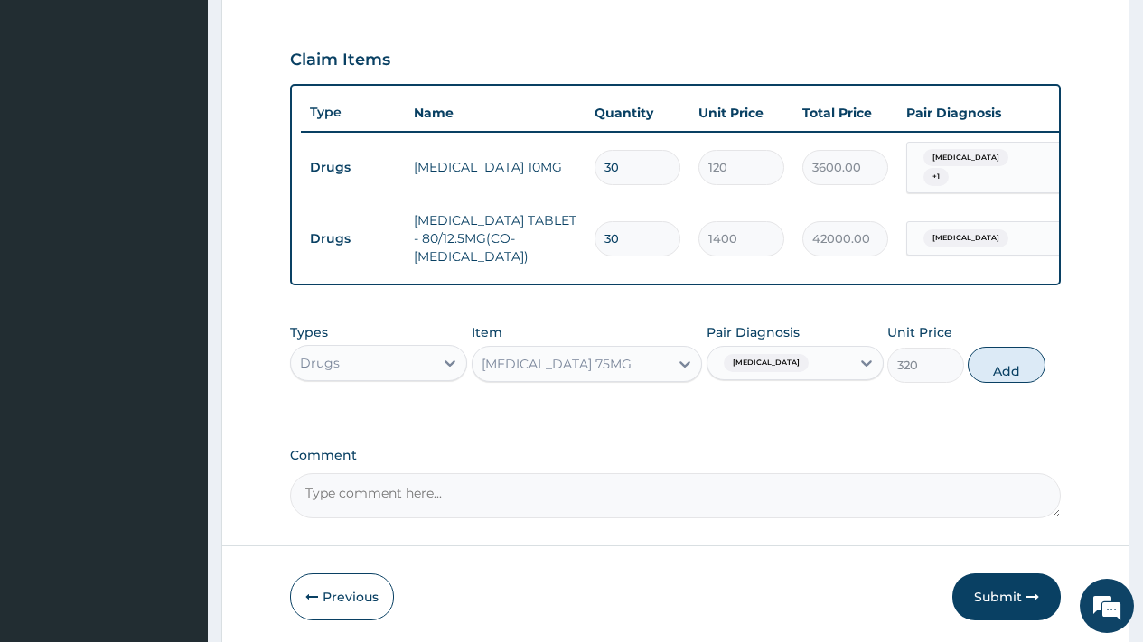
click at [997, 383] on button "Add" at bounding box center [1006, 365] width 77 height 36
type input "0"
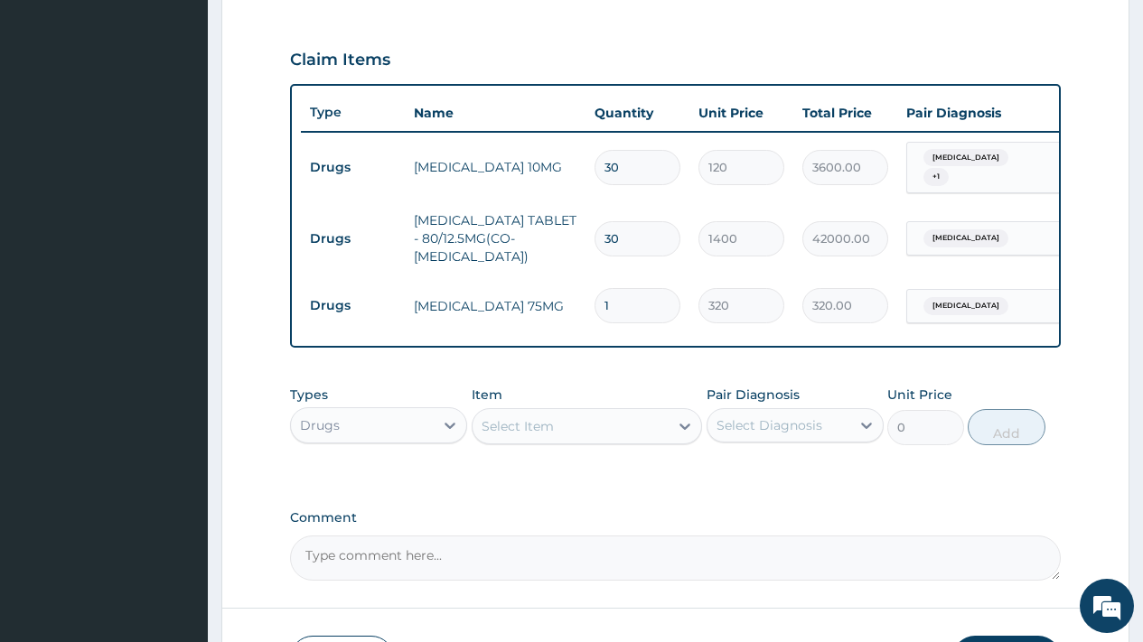
drag, startPoint x: 646, startPoint y: 305, endPoint x: 442, endPoint y: 327, distance: 205.4
click at [442, 327] on tr "Drugs CLOPIDOGREL 75MG 1 320 320.00 Hypertensive heart disease Delete" at bounding box center [744, 306] width 886 height 62
type input "3"
type input "960.00"
type input "30"
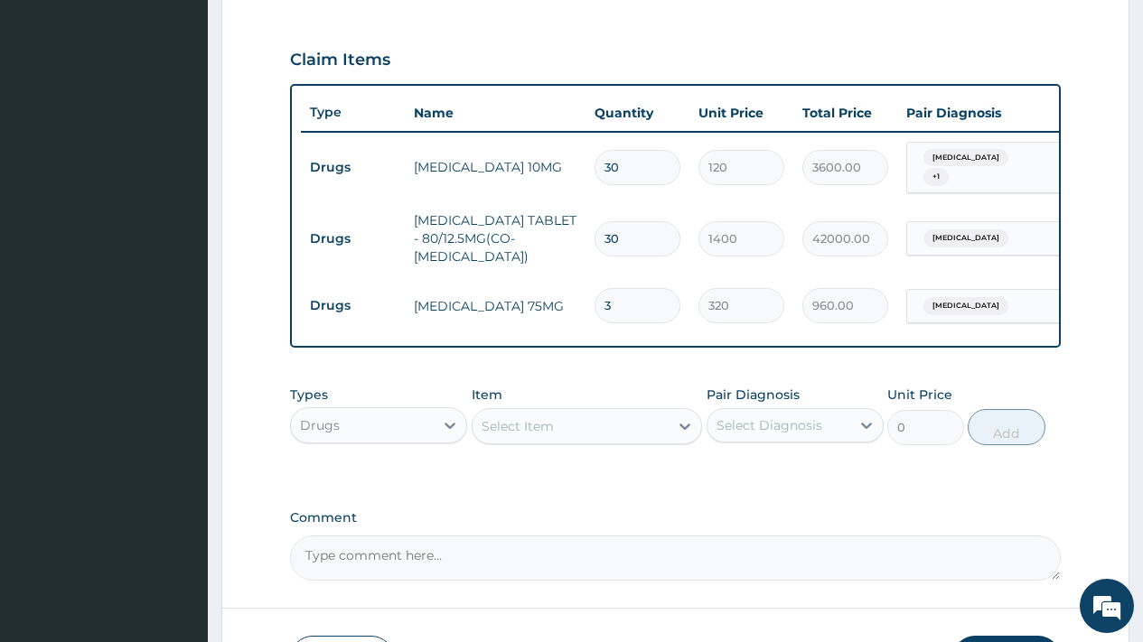
type input "9600.00"
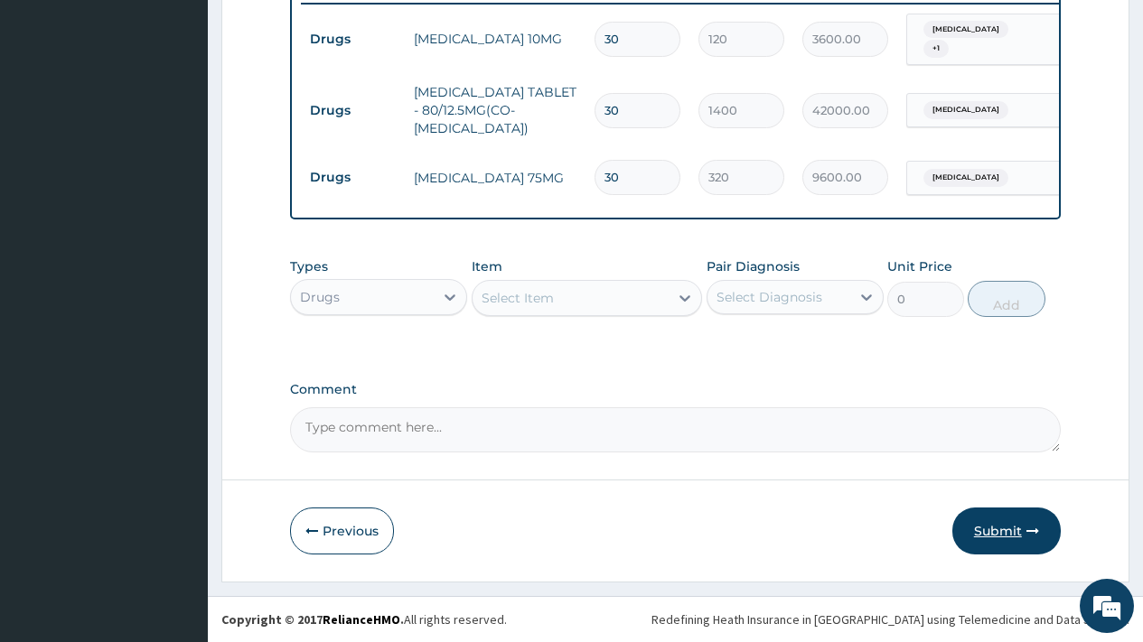
type input "30"
click at [1001, 524] on button "Submit" at bounding box center [1006, 531] width 108 height 47
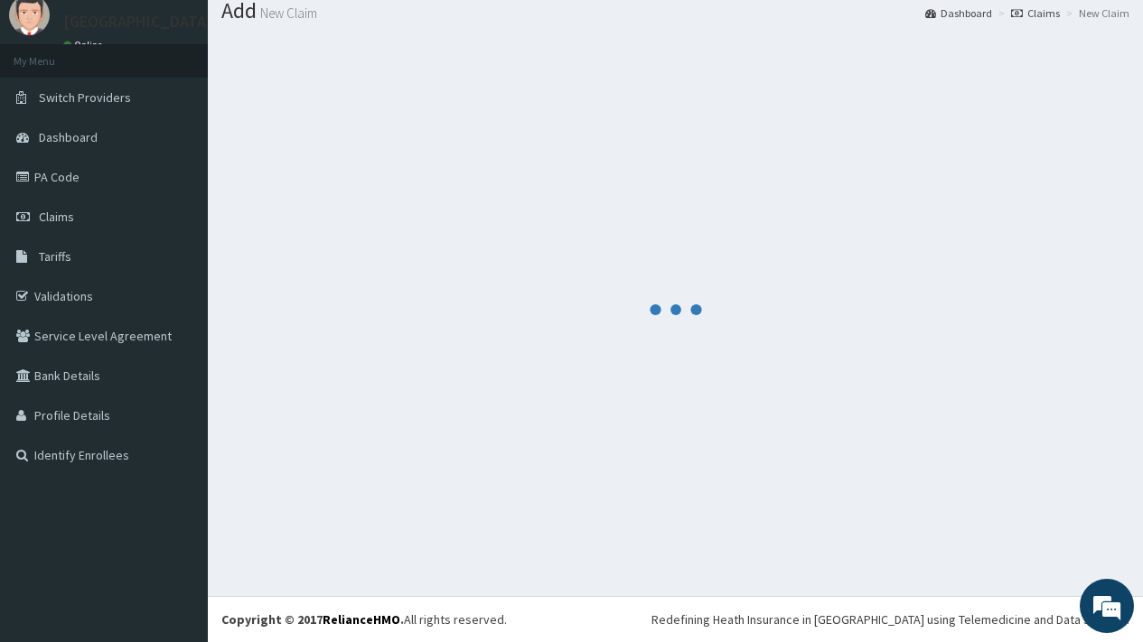
scroll to position [741, 0]
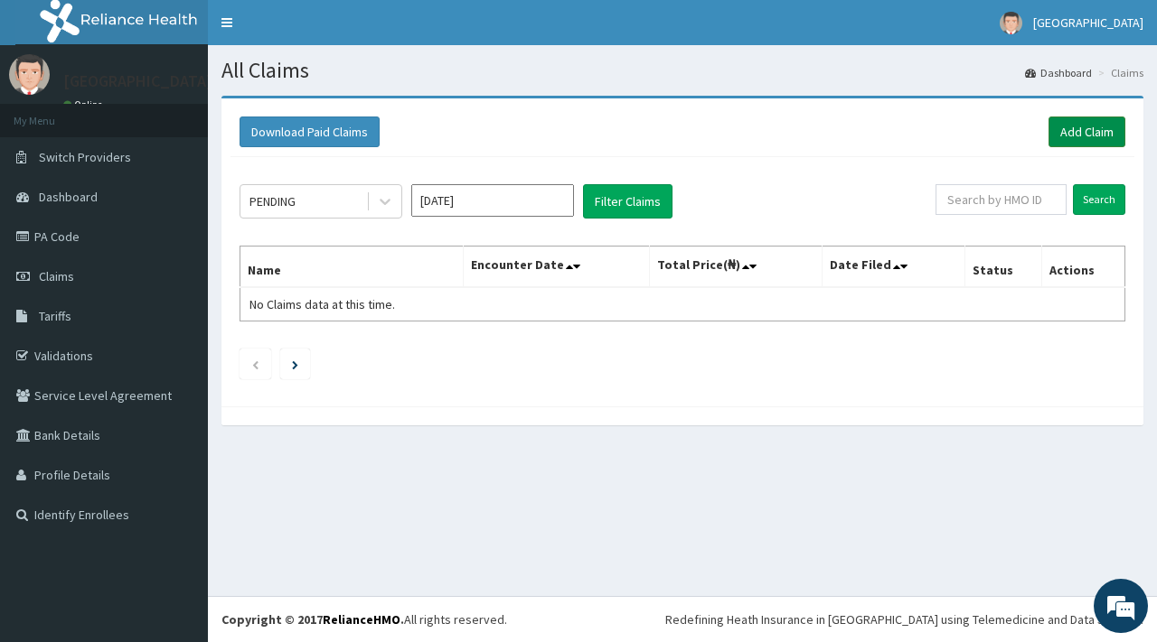
click at [1086, 130] on link "Add Claim" at bounding box center [1086, 132] width 77 height 31
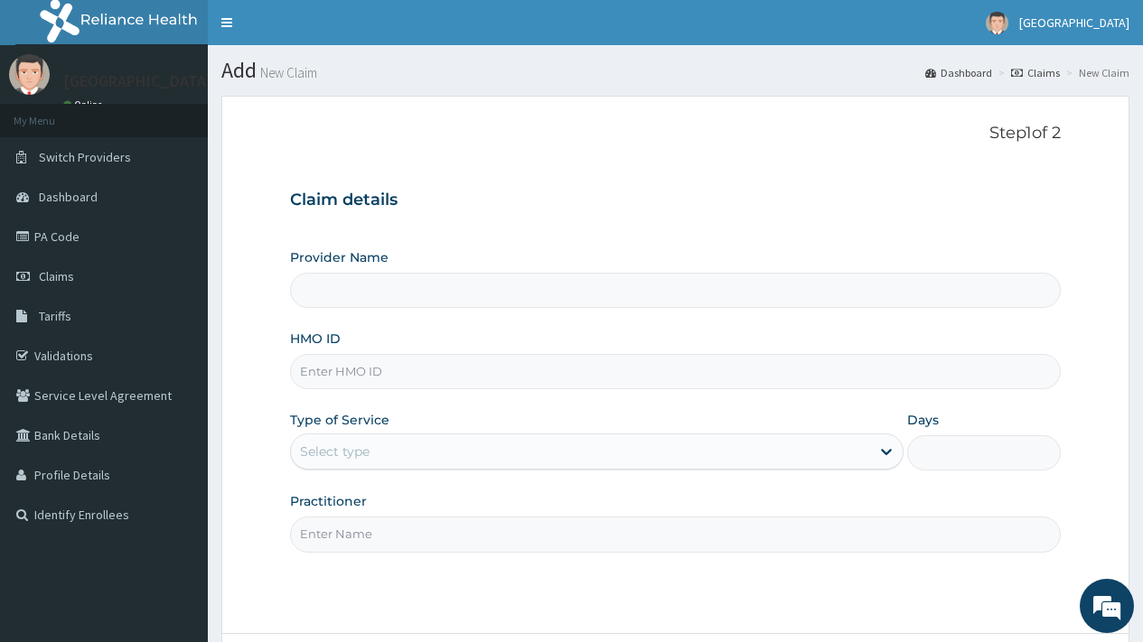
type input "[GEOGRAPHIC_DATA]"
click at [373, 368] on input "HMO ID" at bounding box center [675, 371] width 771 height 35
type input "OHT/11430/A"
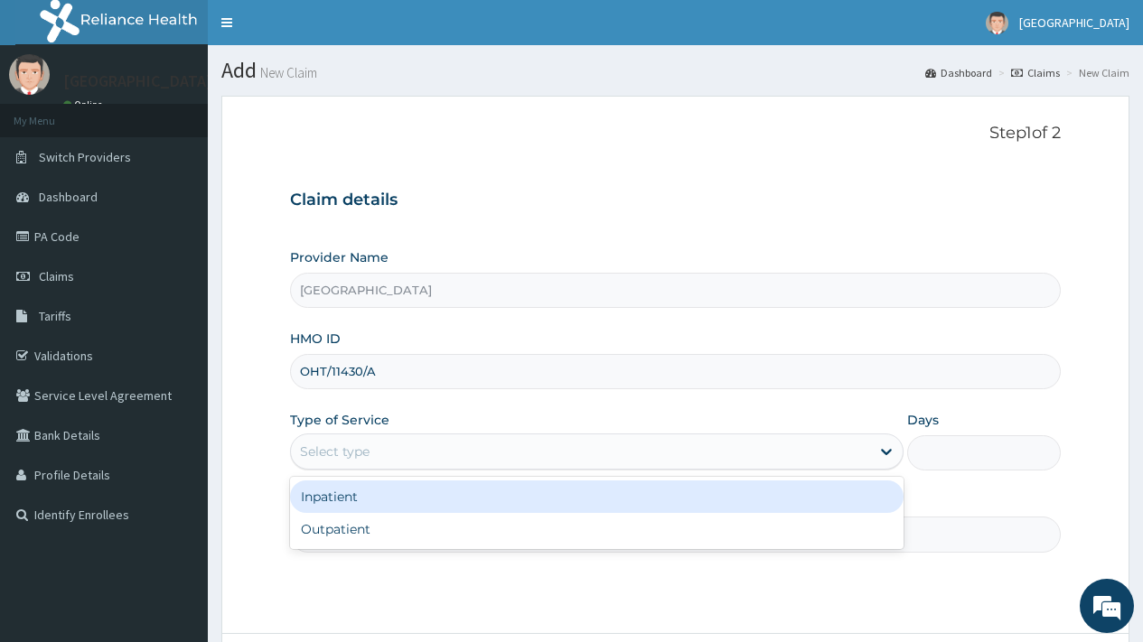
click at [374, 445] on div "Select type" at bounding box center [580, 451] width 579 height 29
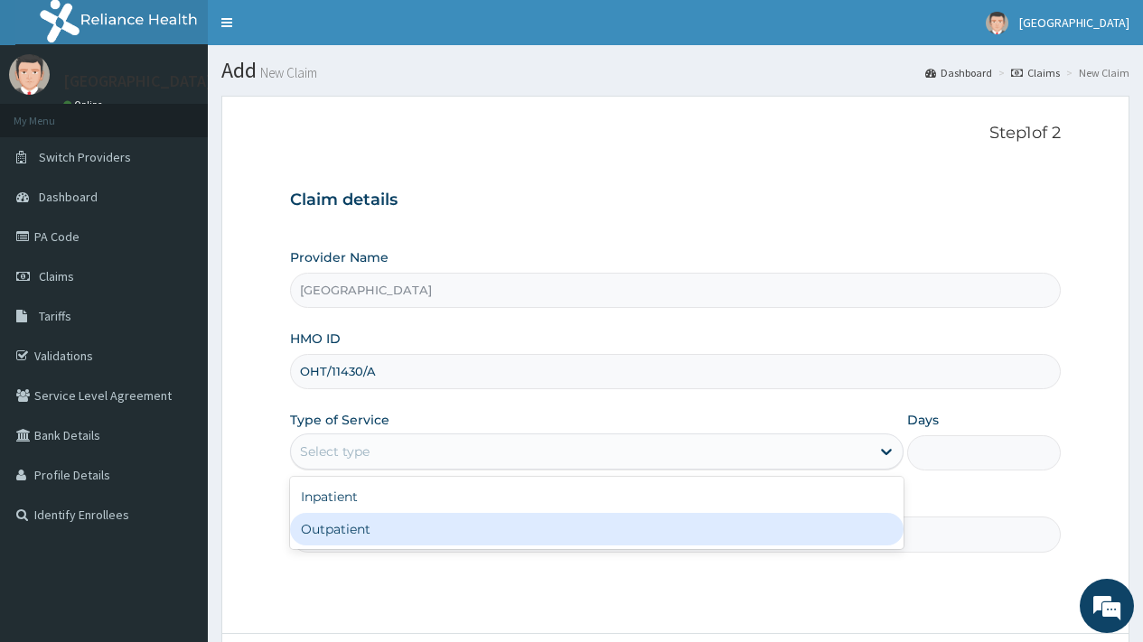
click at [364, 540] on div "Outpatient" at bounding box center [597, 529] width 614 height 33
type input "1"
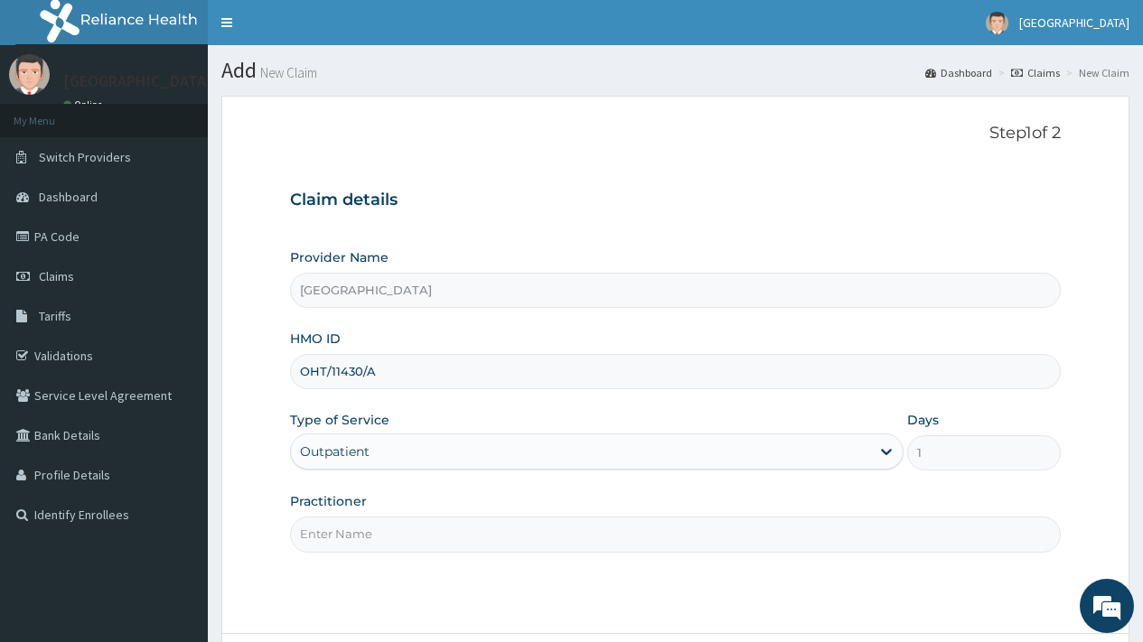
click at [418, 541] on input "Practitioner" at bounding box center [675, 534] width 771 height 35
type input "DR [PERSON_NAME]"
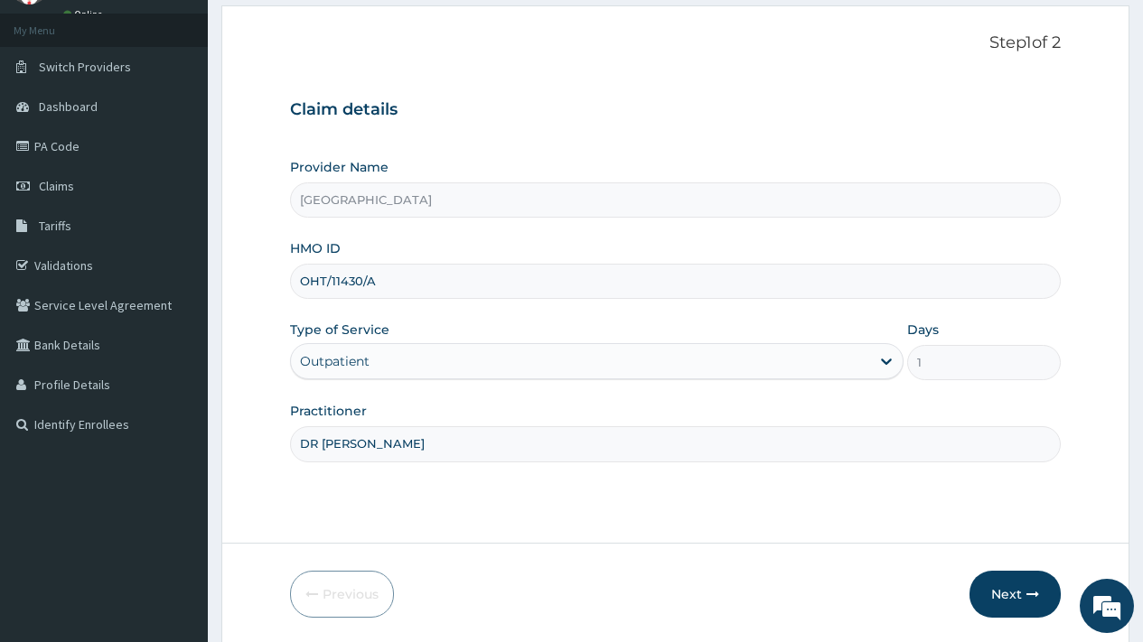
scroll to position [154, 0]
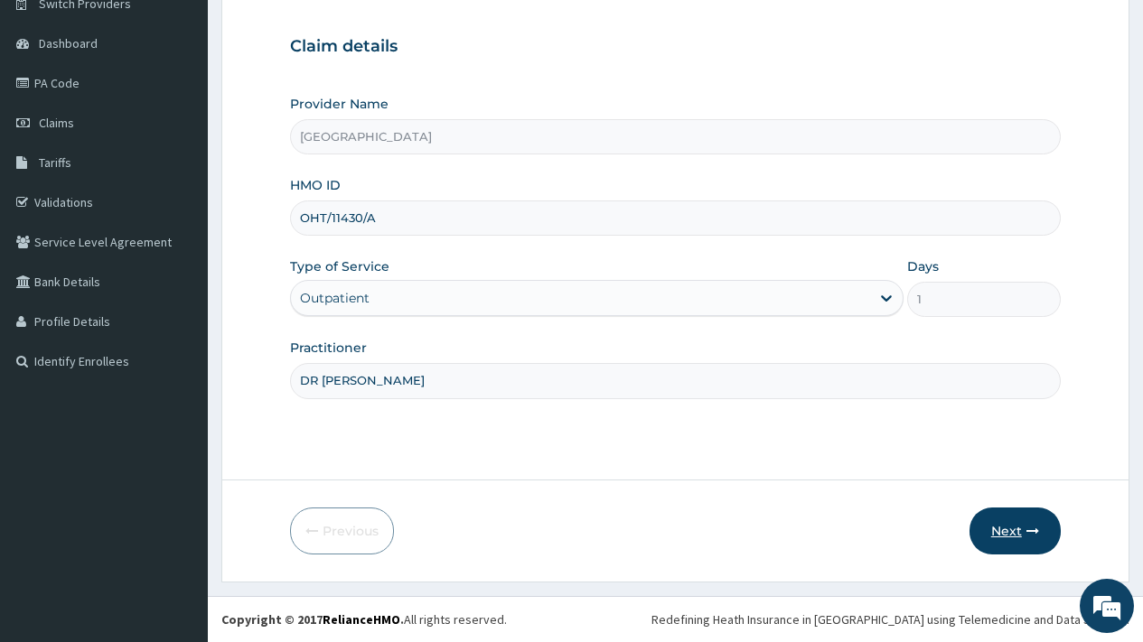
click at [1017, 534] on button "Next" at bounding box center [1015, 531] width 91 height 47
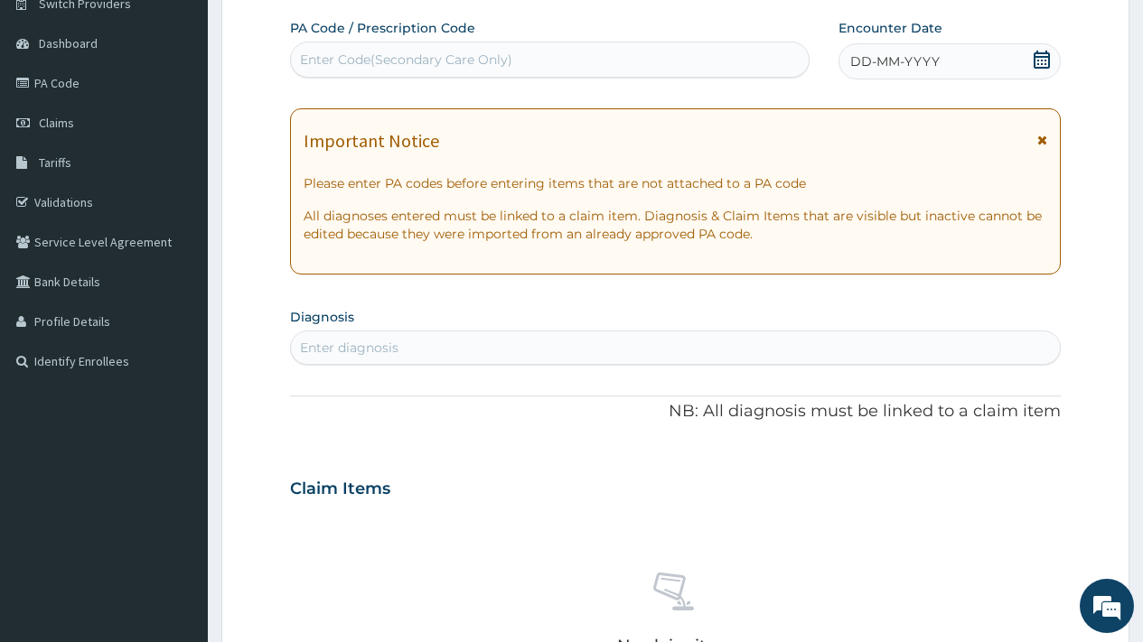
click at [1033, 61] on icon at bounding box center [1042, 60] width 18 height 18
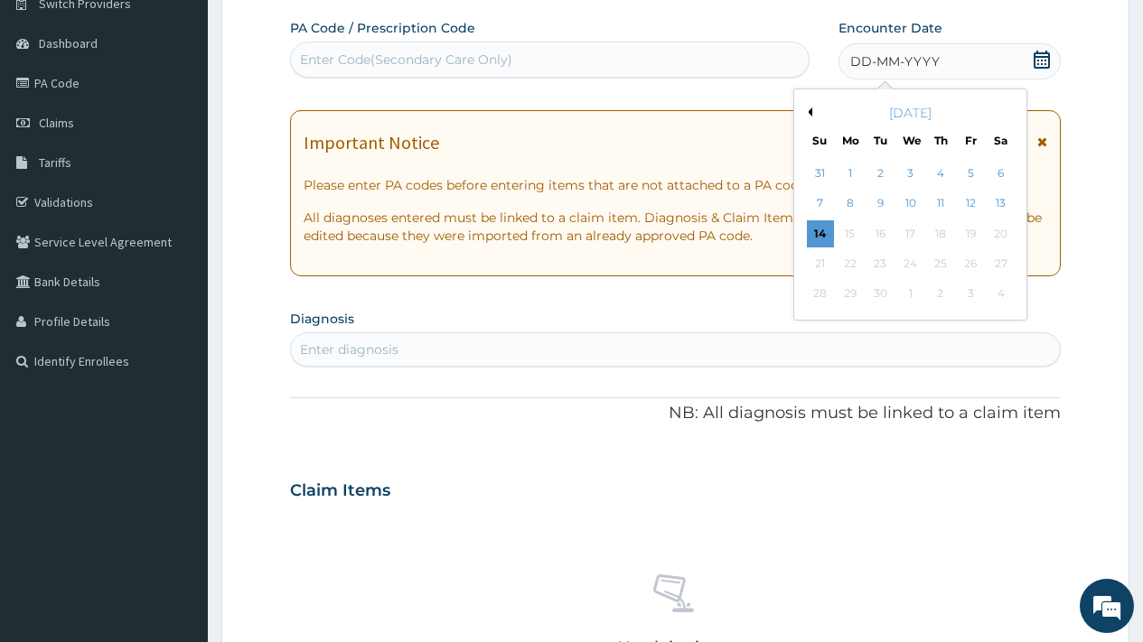
click at [1033, 61] on icon at bounding box center [1042, 60] width 18 height 18
click at [811, 117] on div "[DATE]" at bounding box center [911, 113] width 218 height 18
click at [811, 109] on button "Previous Month" at bounding box center [807, 112] width 9 height 9
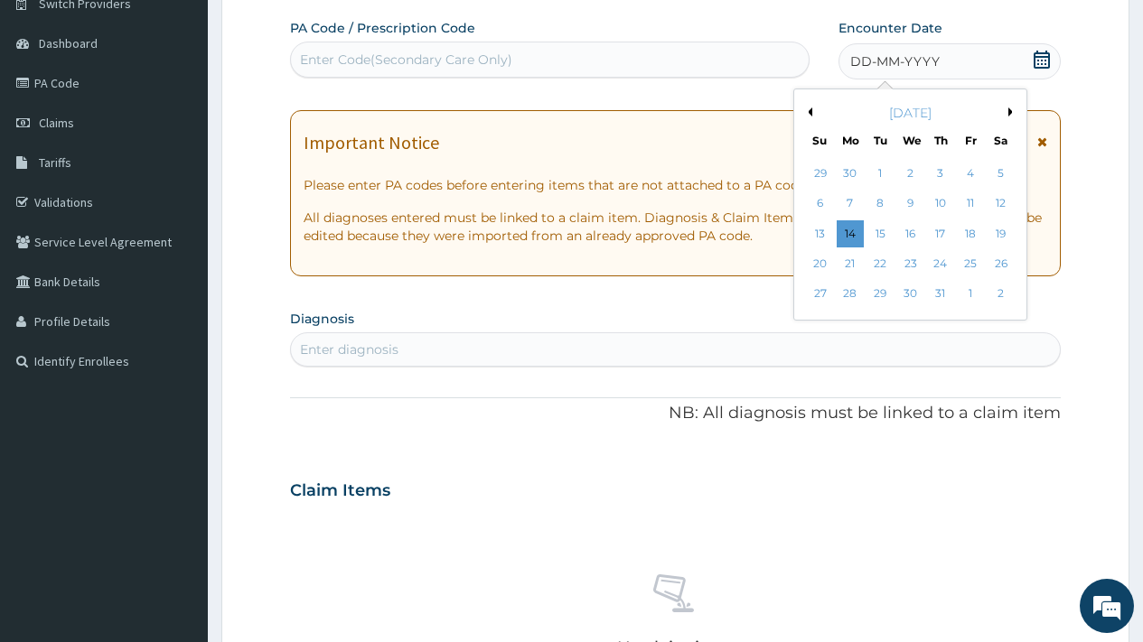
click at [811, 109] on button "Previous Month" at bounding box center [807, 112] width 9 height 9
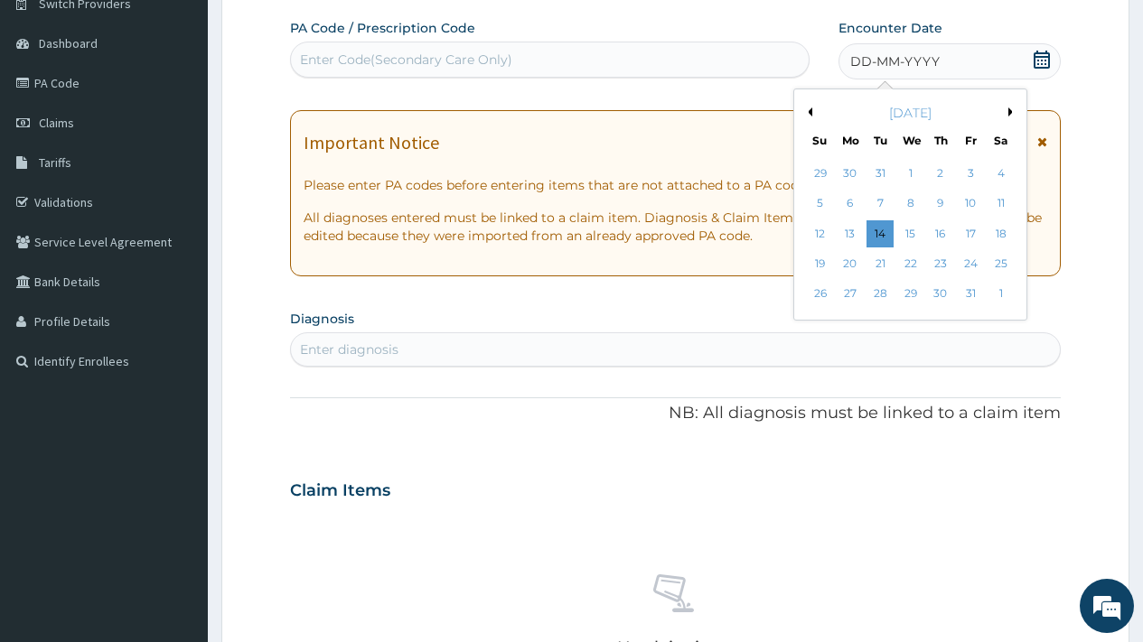
click at [811, 109] on button "Previous Month" at bounding box center [807, 112] width 9 height 9
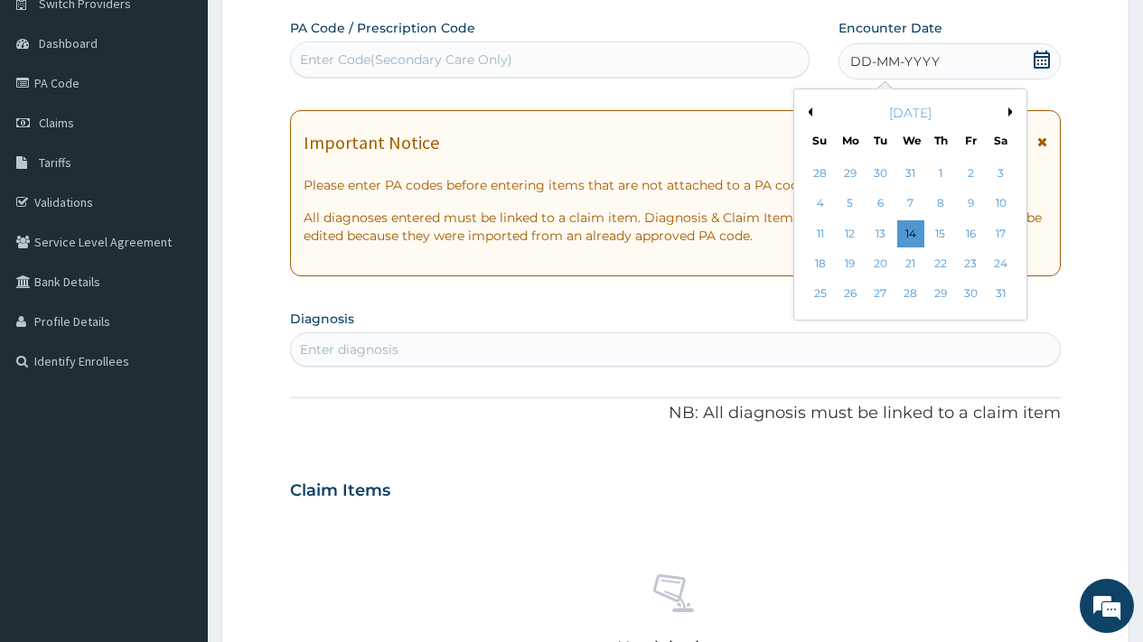
click at [1009, 112] on button "Next Month" at bounding box center [1012, 112] width 9 height 9
click at [846, 236] on div "16" at bounding box center [850, 233] width 27 height 27
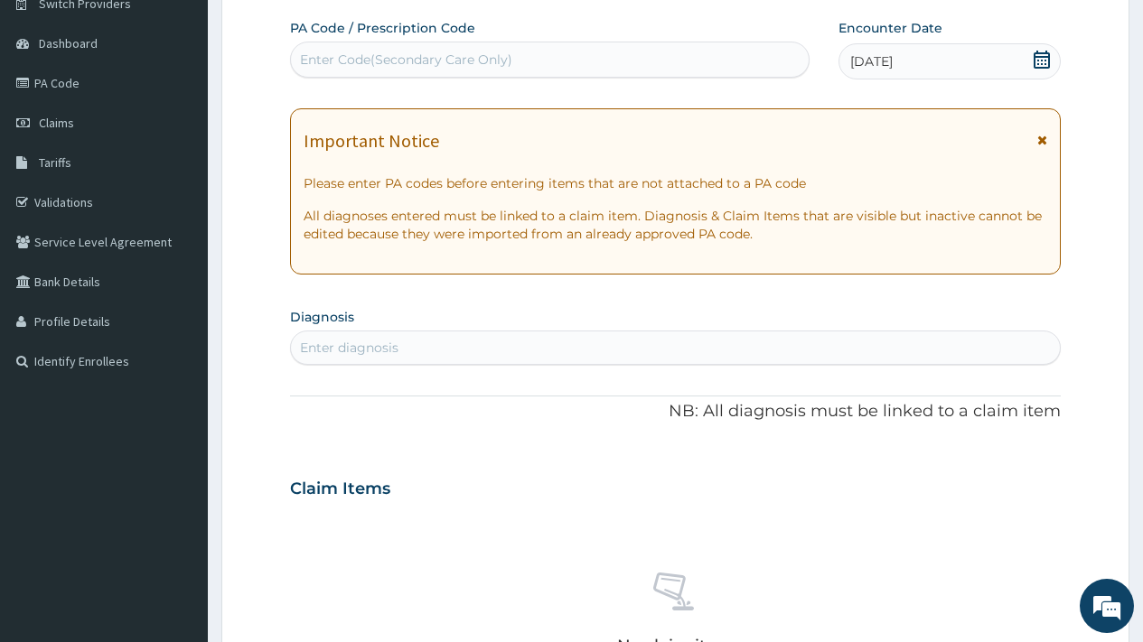
click at [404, 346] on div "Enter diagnosis" at bounding box center [675, 347] width 769 height 29
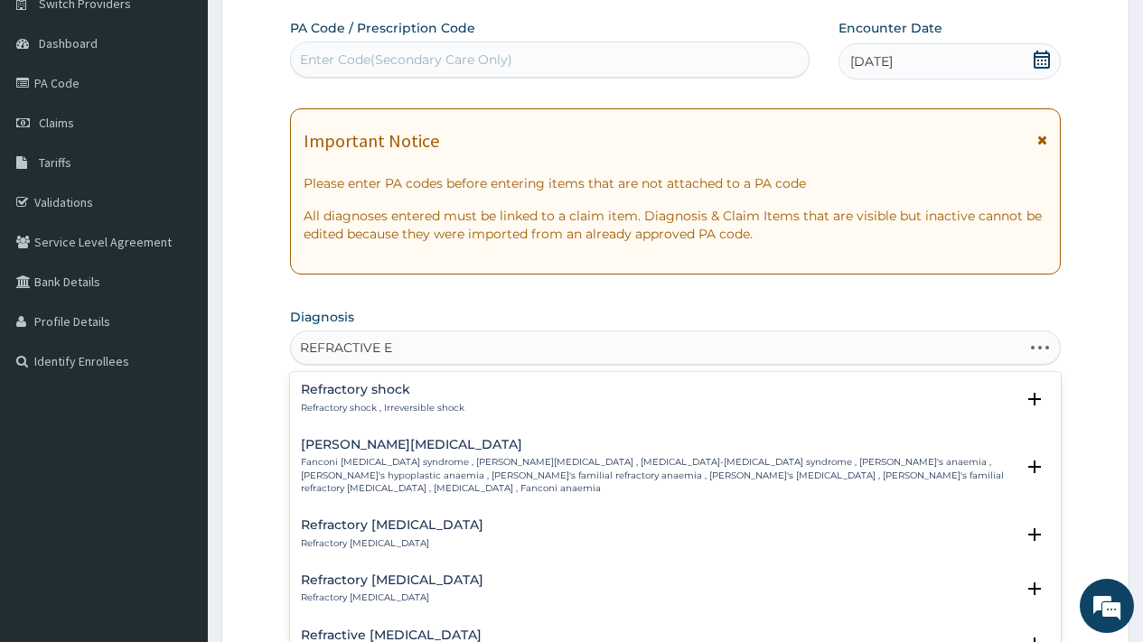
type input "REFRACTIVE ER"
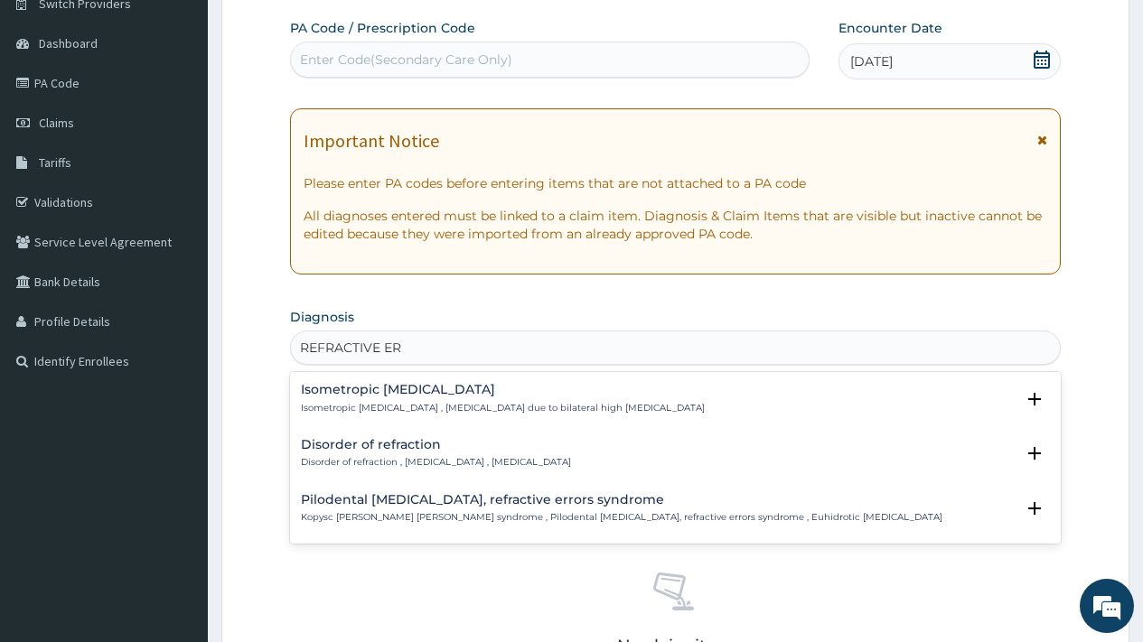
click at [391, 455] on div "Disorder of refraction Disorder of refraction , [MEDICAL_DATA] , [MEDICAL_DATA]" at bounding box center [436, 454] width 270 height 32
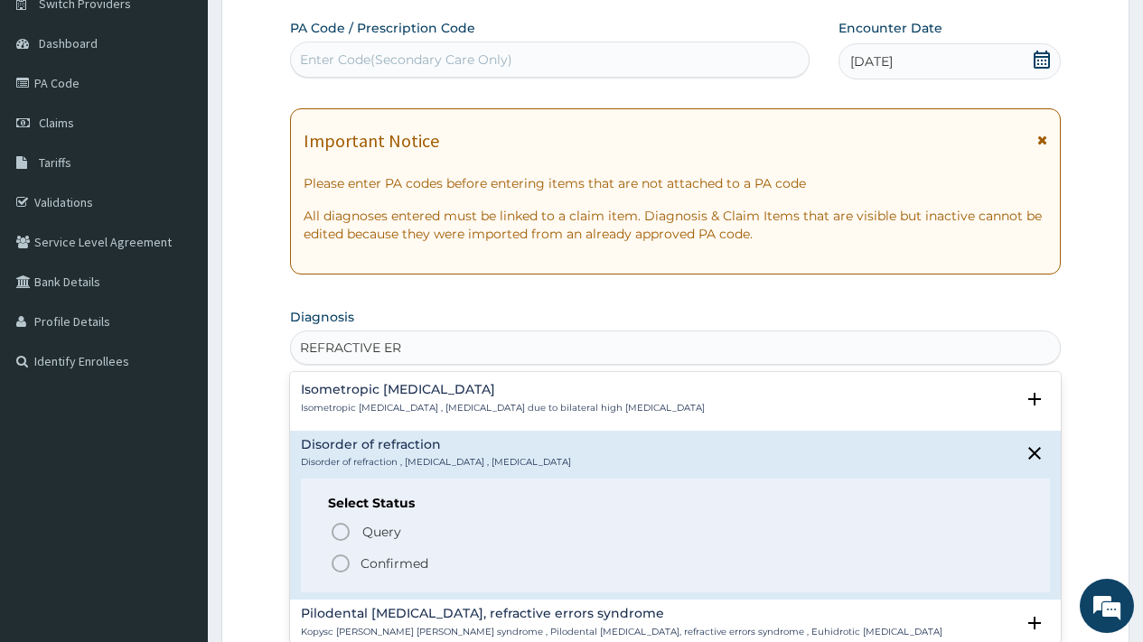
click at [381, 571] on p "Confirmed" at bounding box center [395, 564] width 68 height 18
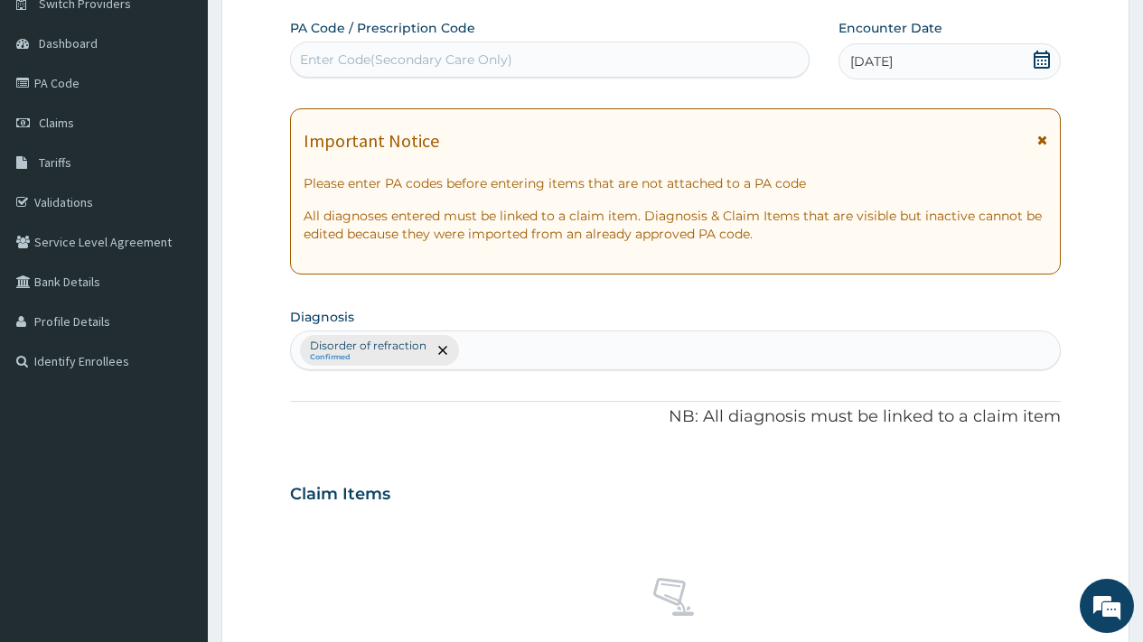
scroll to position [661, 0]
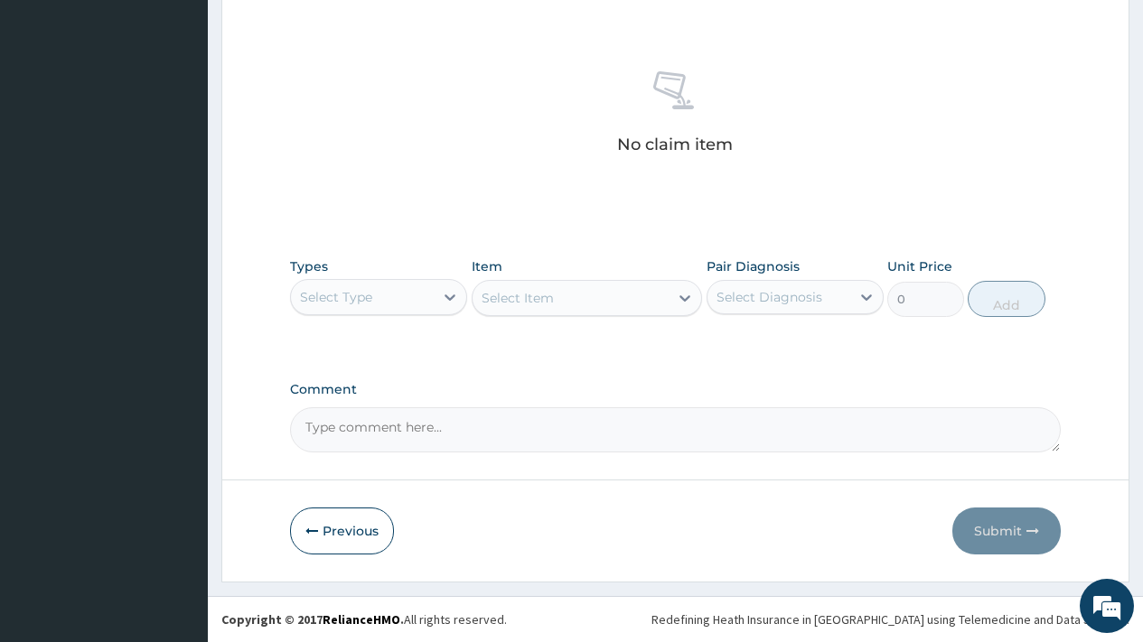
click at [410, 302] on div "Select Type" at bounding box center [362, 297] width 143 height 29
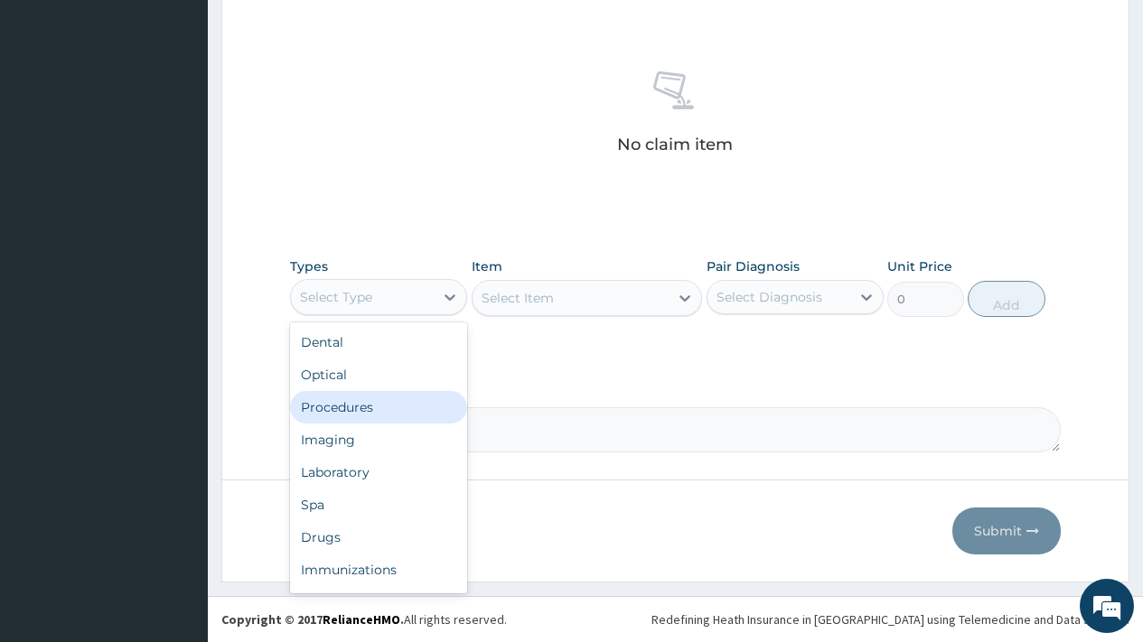
scroll to position [61, 0]
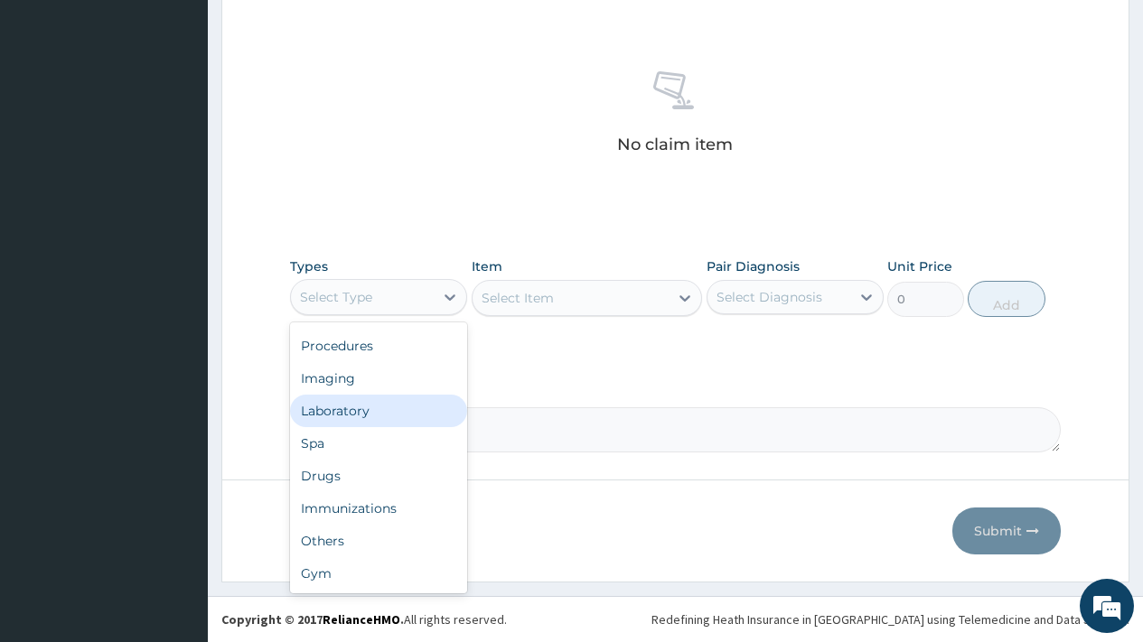
click at [355, 414] on div "Laboratory" at bounding box center [378, 411] width 177 height 33
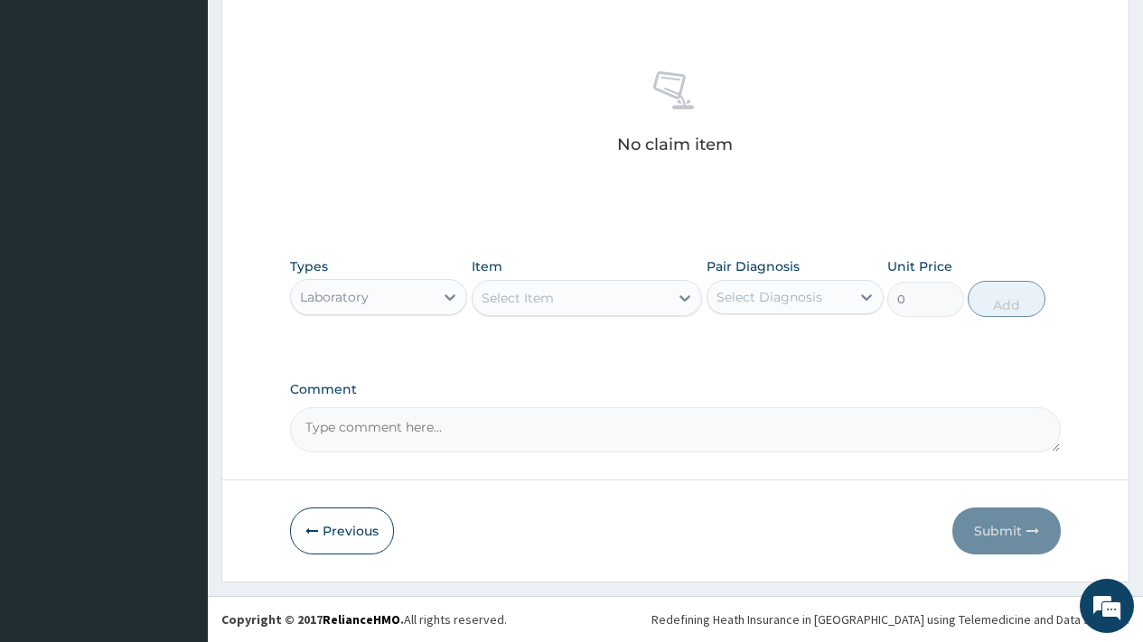
click at [620, 306] on div "Select Item" at bounding box center [571, 298] width 197 height 29
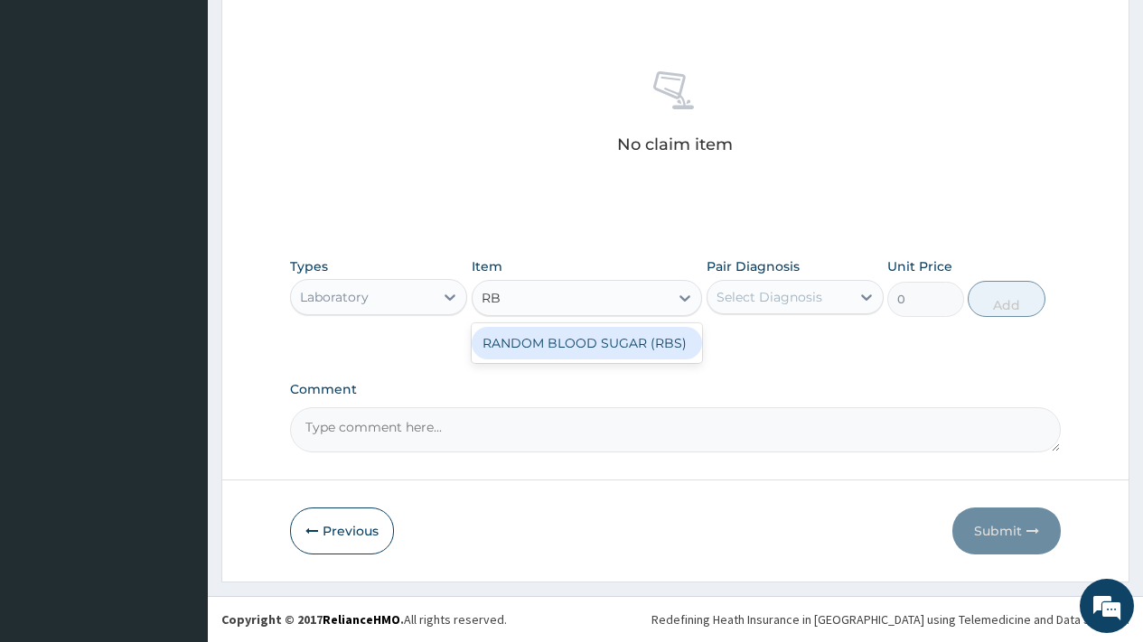
type input "RBS"
click at [621, 346] on div "RANDOM BLOOD SUGAR (RBS)" at bounding box center [587, 343] width 231 height 33
type input "700"
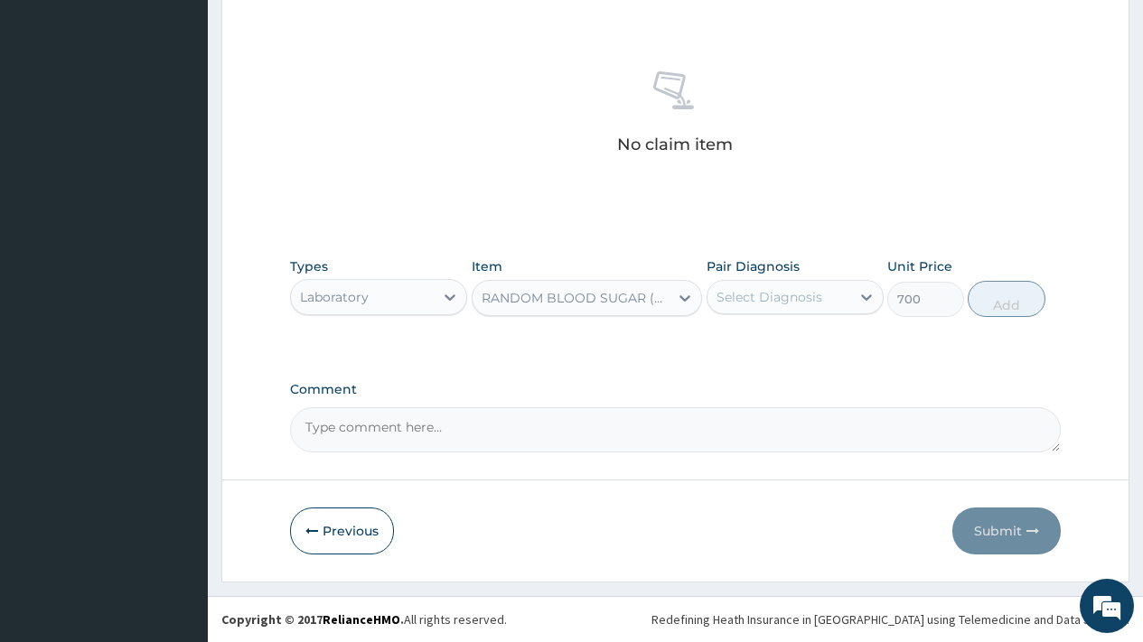
click at [786, 305] on div "Select Diagnosis" at bounding box center [770, 297] width 106 height 18
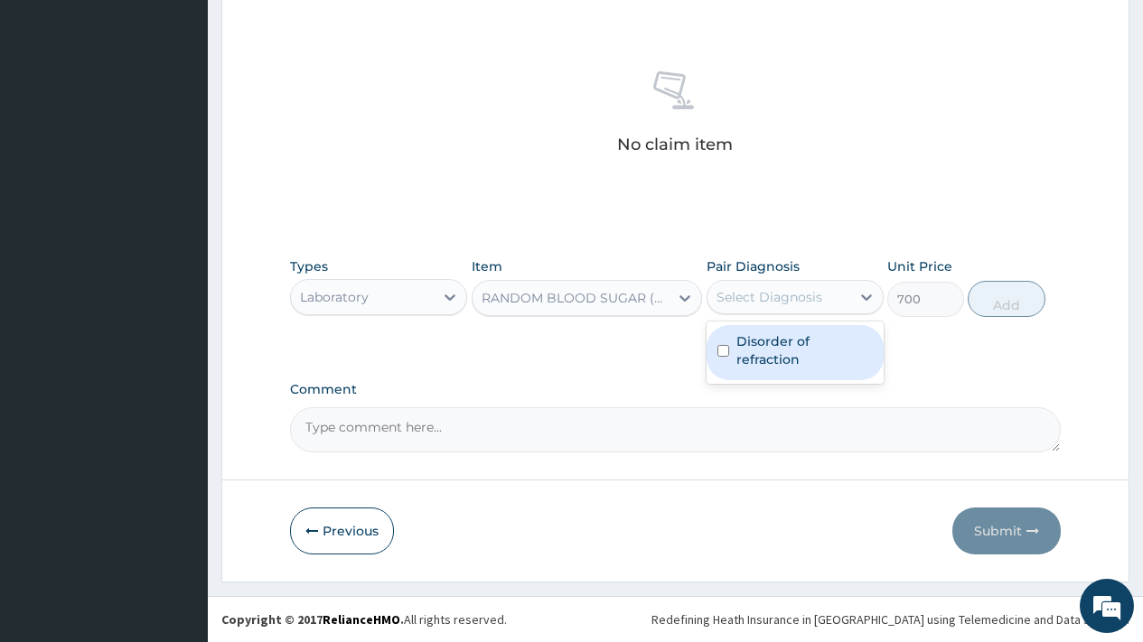
click at [784, 345] on label "Disorder of refraction" at bounding box center [804, 351] width 136 height 36
checkbox input "true"
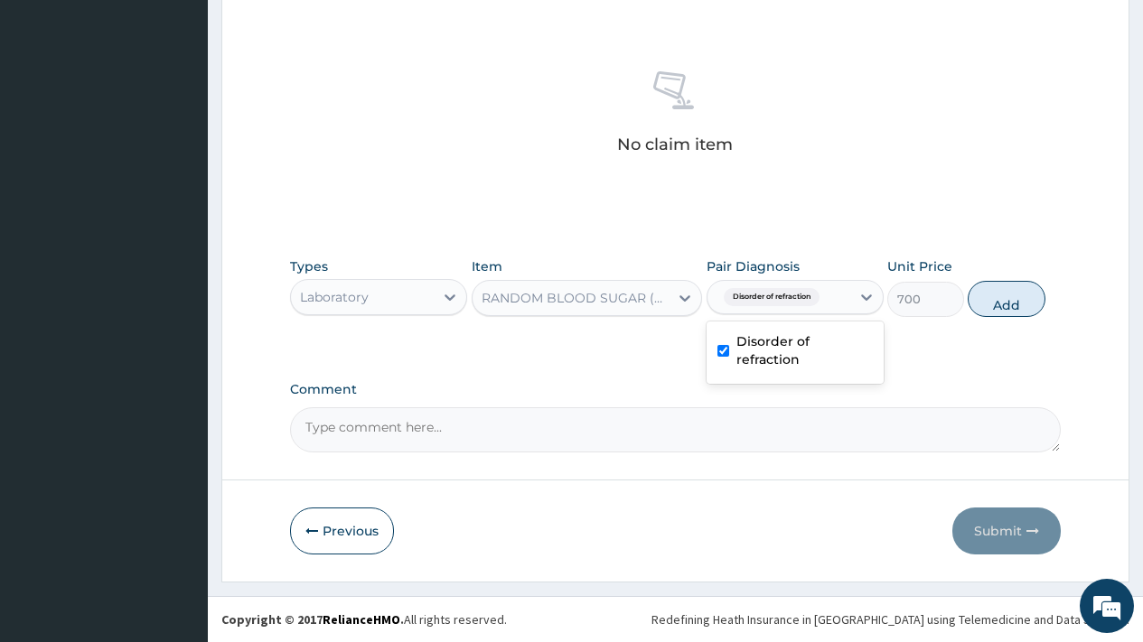
scroll to position [89, 0]
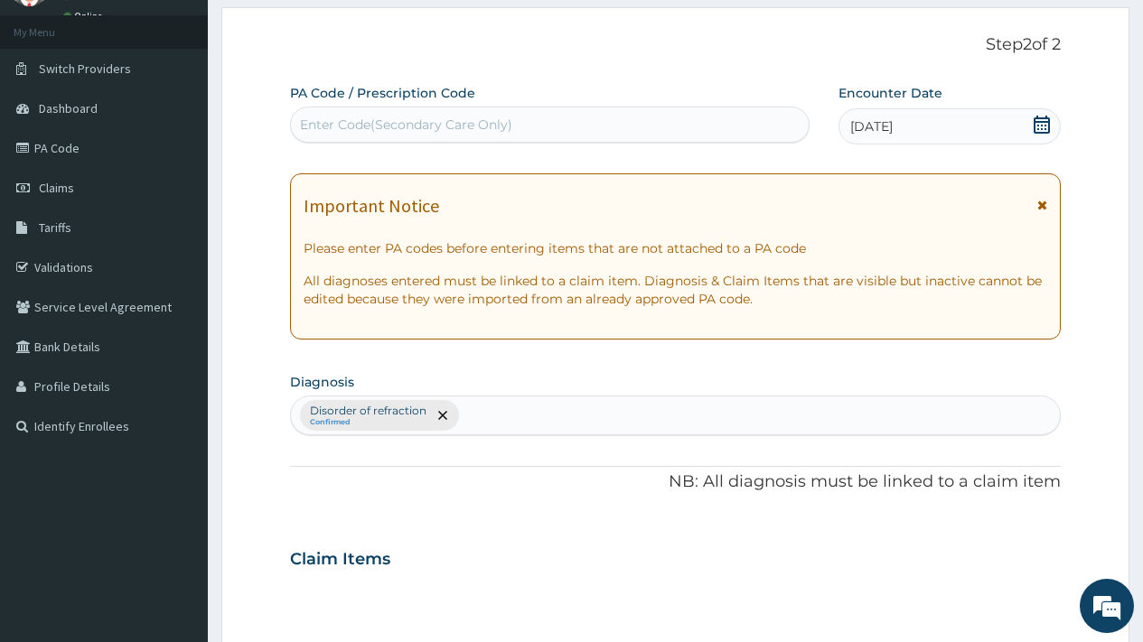
click at [484, 425] on div "Disorder of refraction Confirmed" at bounding box center [675, 416] width 769 height 38
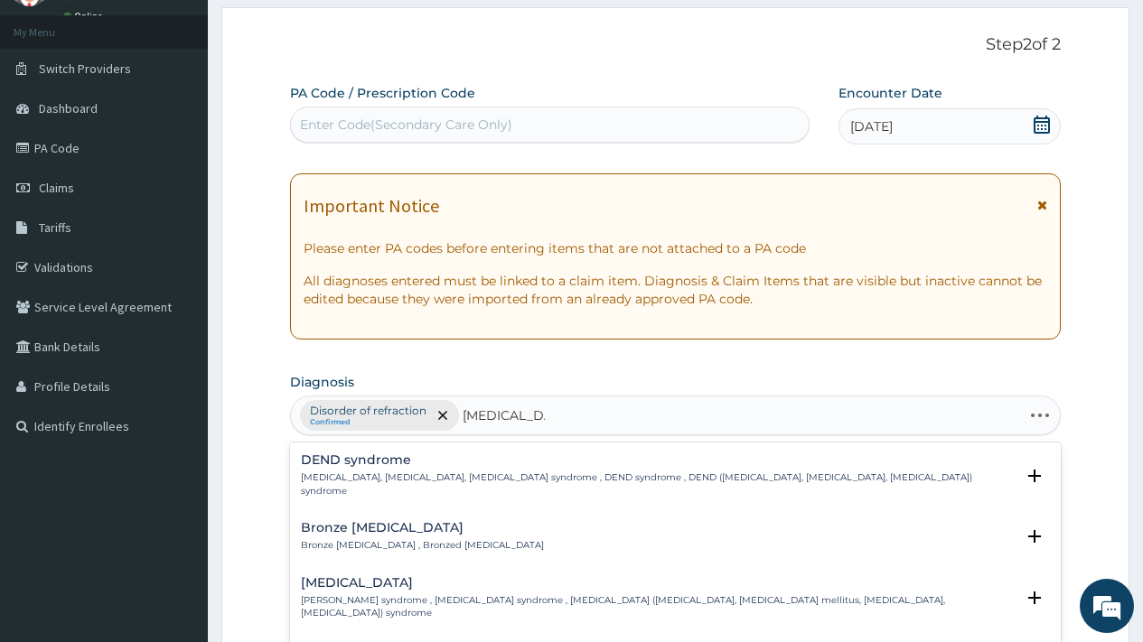
type input "[MEDICAL_DATA] ME"
click at [400, 539] on p "[MEDICAL_DATA] mellitus , DM - [MEDICAL_DATA] mellitus" at bounding box center [437, 545] width 273 height 13
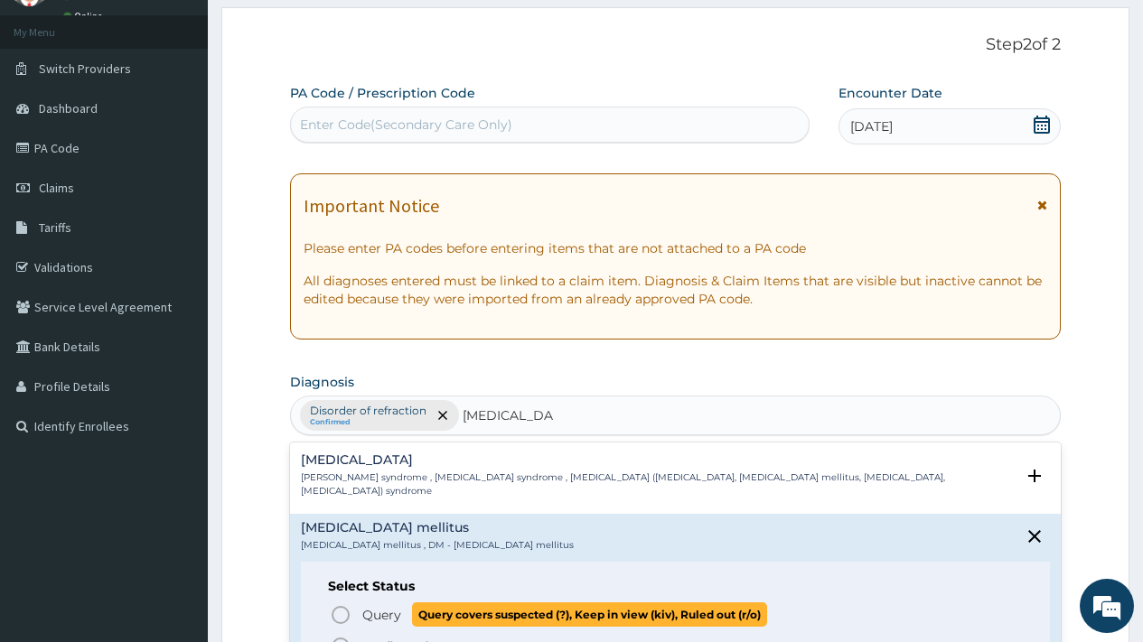
click at [380, 611] on span "Query" at bounding box center [381, 615] width 39 height 18
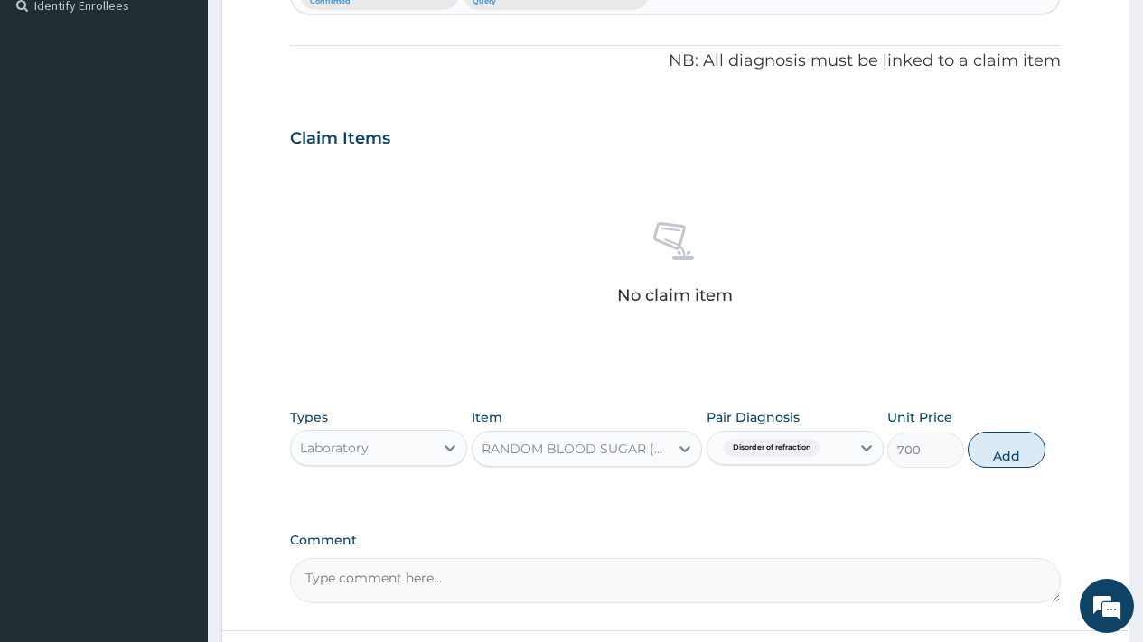
scroll to position [519, 0]
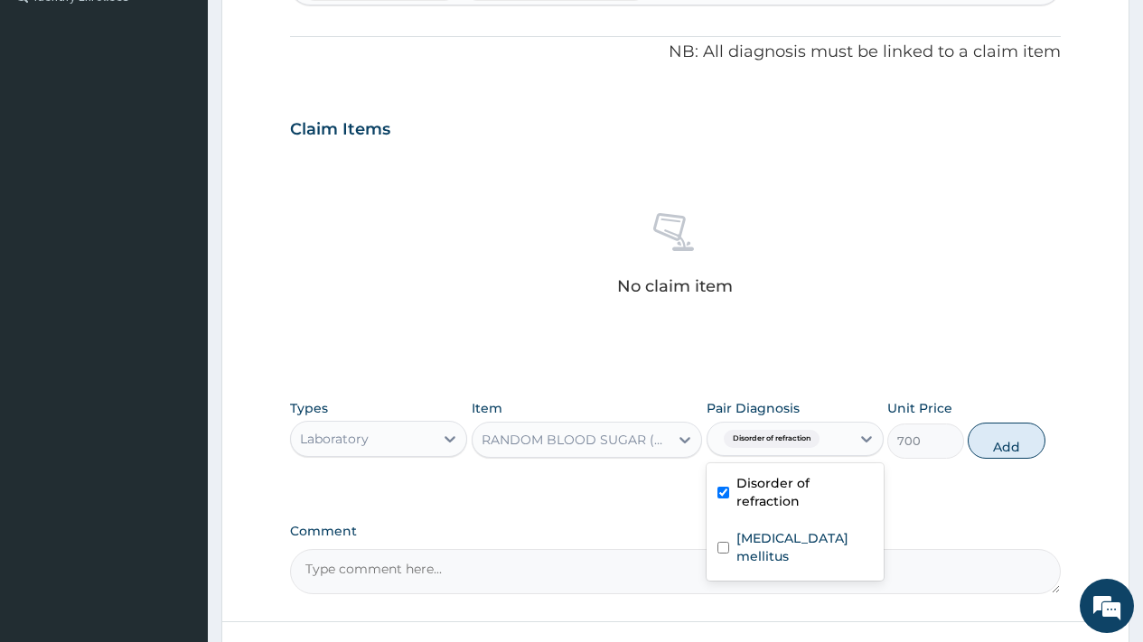
click at [797, 438] on span "Disorder of refraction" at bounding box center [772, 439] width 96 height 18
click at [767, 530] on label "[MEDICAL_DATA] mellitus" at bounding box center [804, 548] width 136 height 36
checkbox input "true"
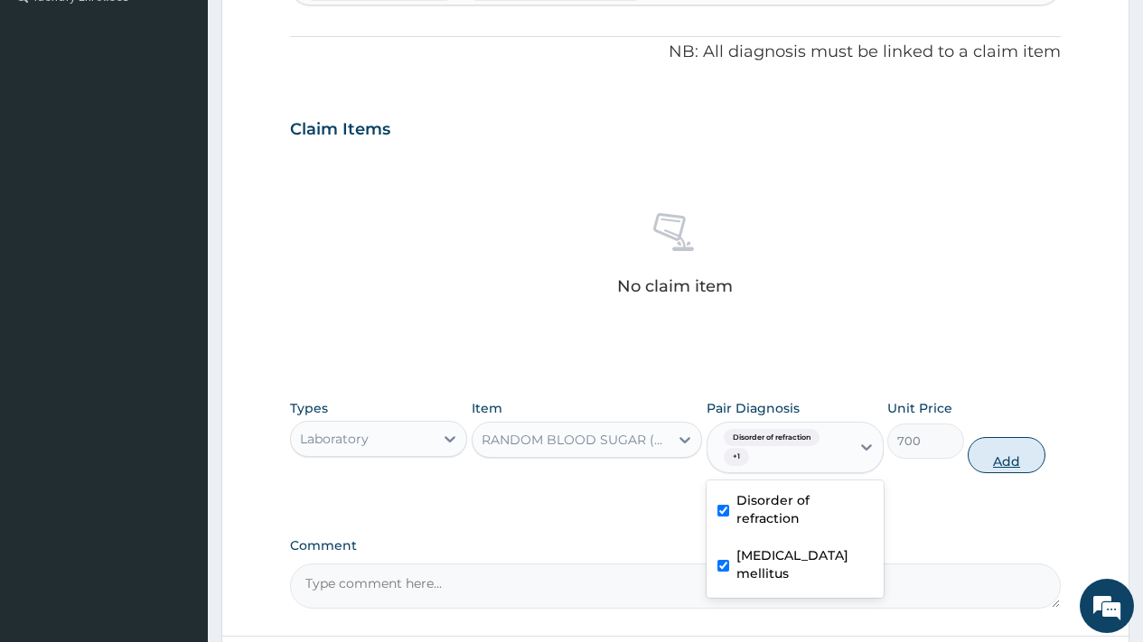
click at [1011, 464] on button "Add" at bounding box center [1006, 455] width 77 height 36
type input "0"
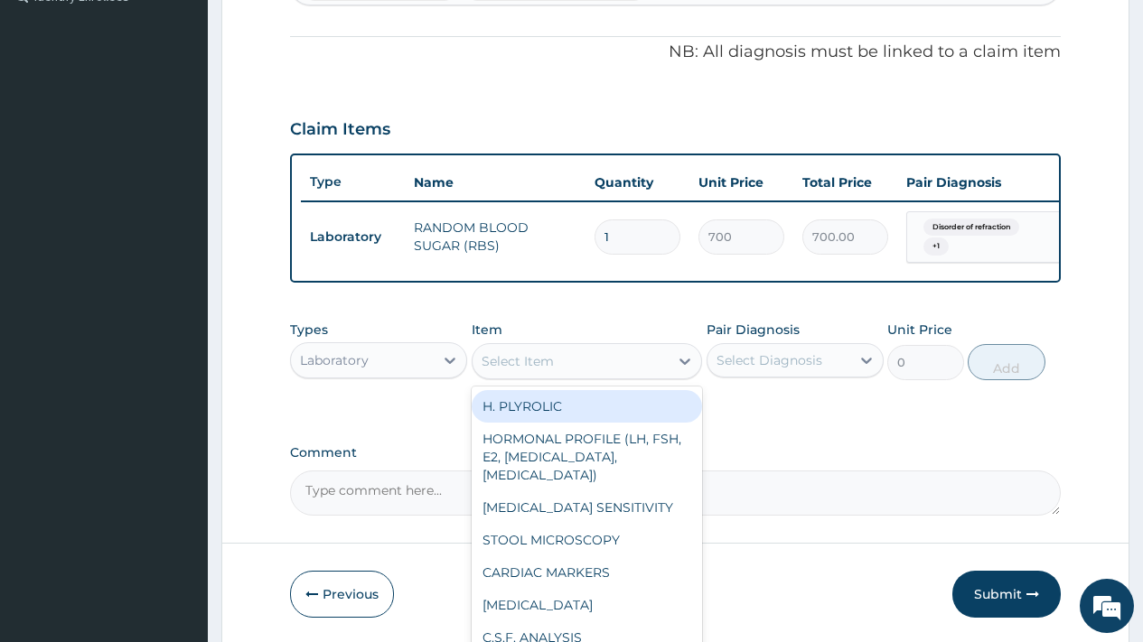
click at [561, 370] on div "Select Item" at bounding box center [571, 361] width 197 height 29
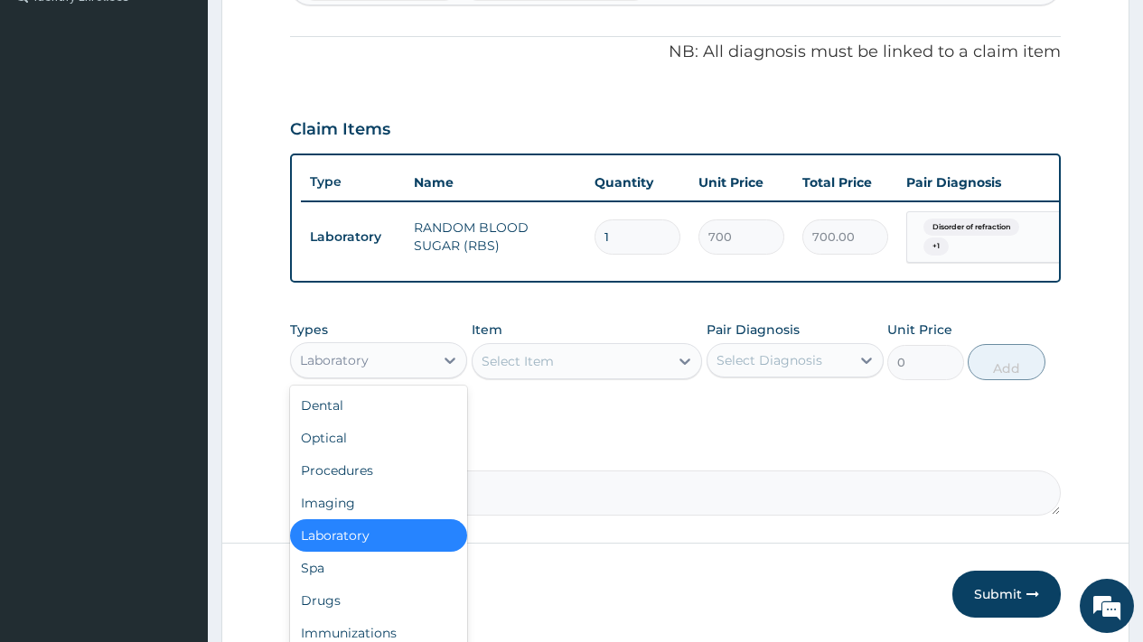
click at [406, 375] on div "Laboratory" at bounding box center [362, 360] width 143 height 29
click at [377, 455] on div "Optical" at bounding box center [378, 438] width 177 height 33
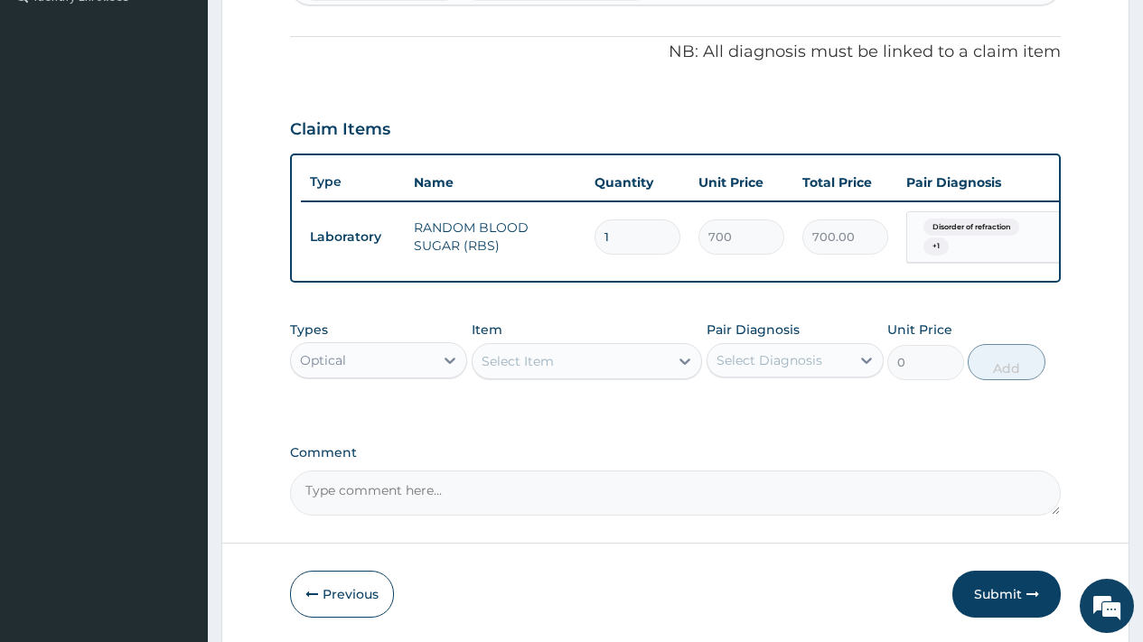
click at [651, 442] on div "PA Code / Prescription Code Enter Code(Secondary Care Only) Encounter Date [DAT…" at bounding box center [675, 85] width 771 height 862
click at [652, 375] on div "Select Item" at bounding box center [571, 361] width 197 height 29
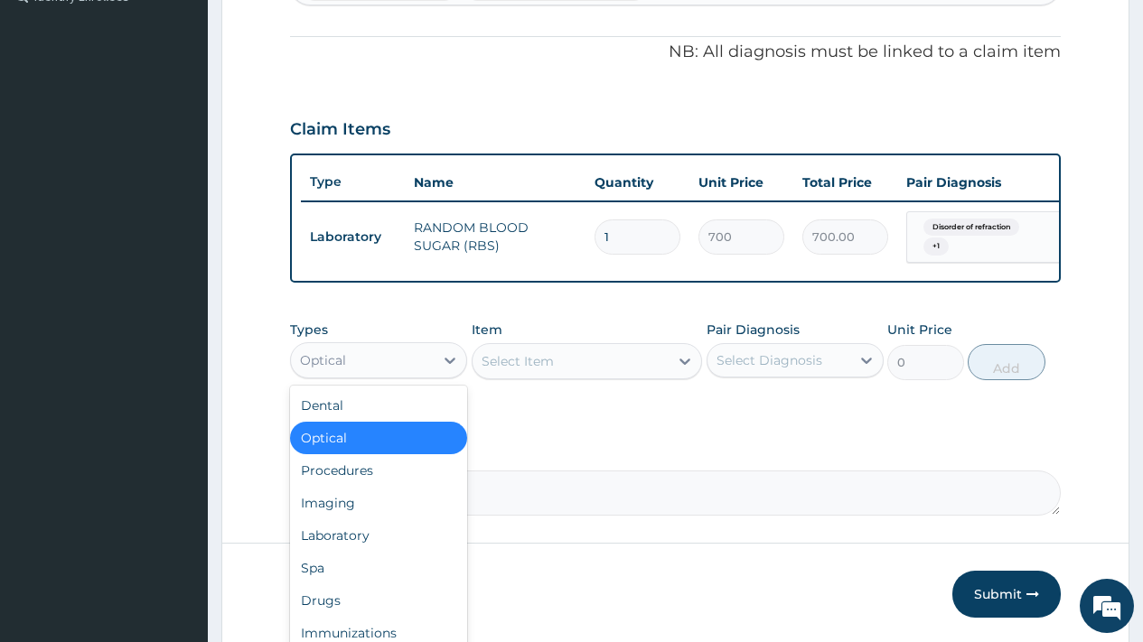
click at [324, 364] on div "Optical" at bounding box center [362, 360] width 143 height 29
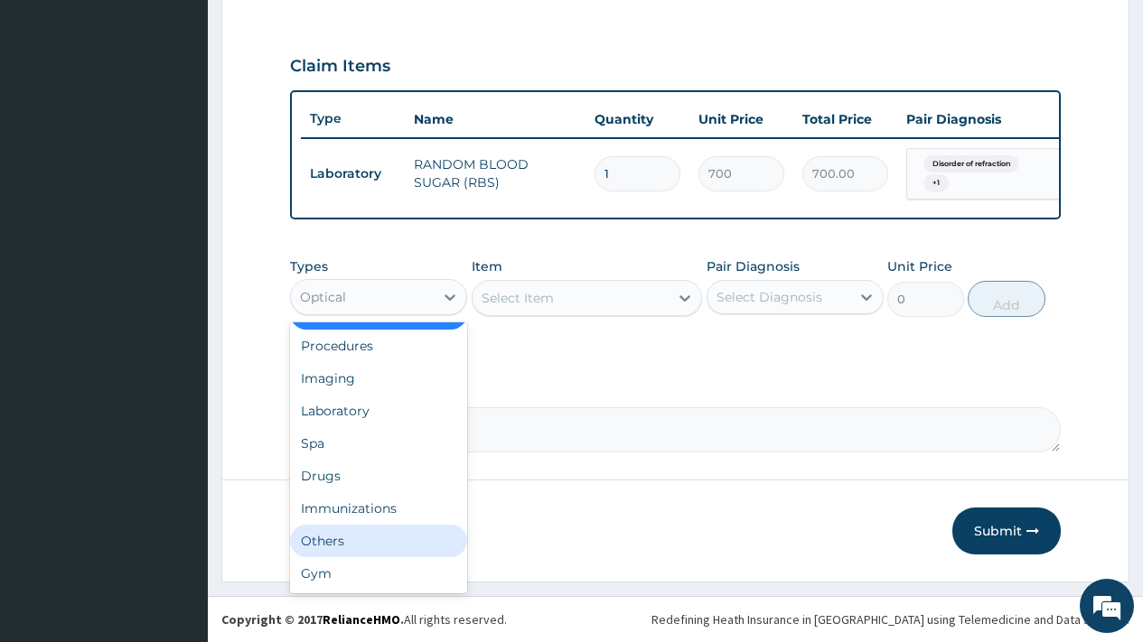
scroll to position [61, 0]
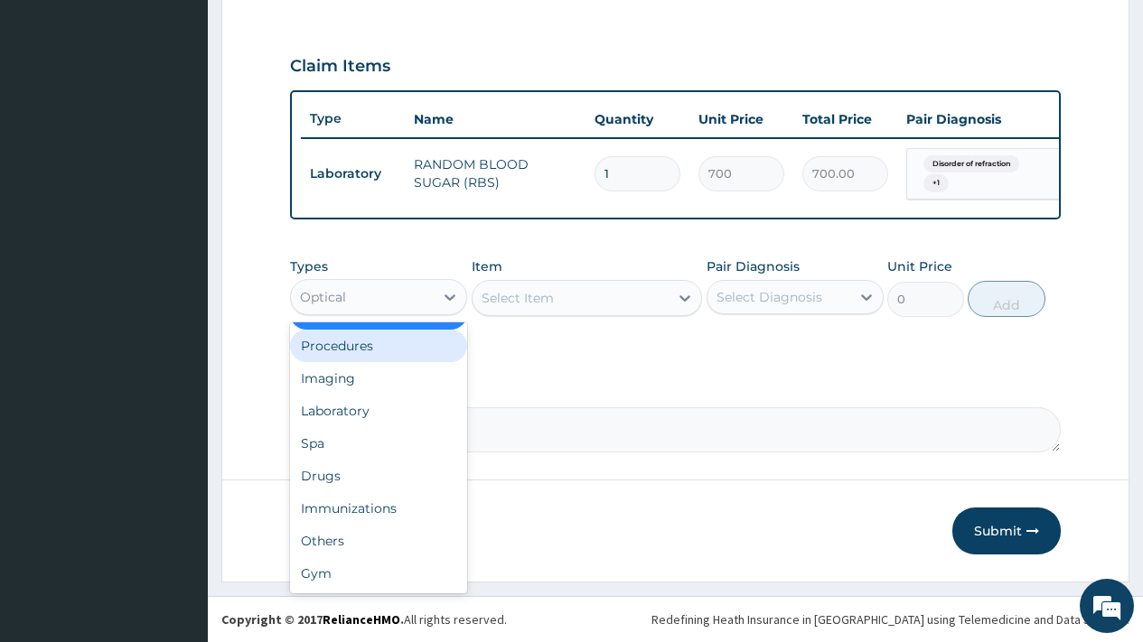
click at [395, 343] on div "Procedures" at bounding box center [378, 346] width 177 height 33
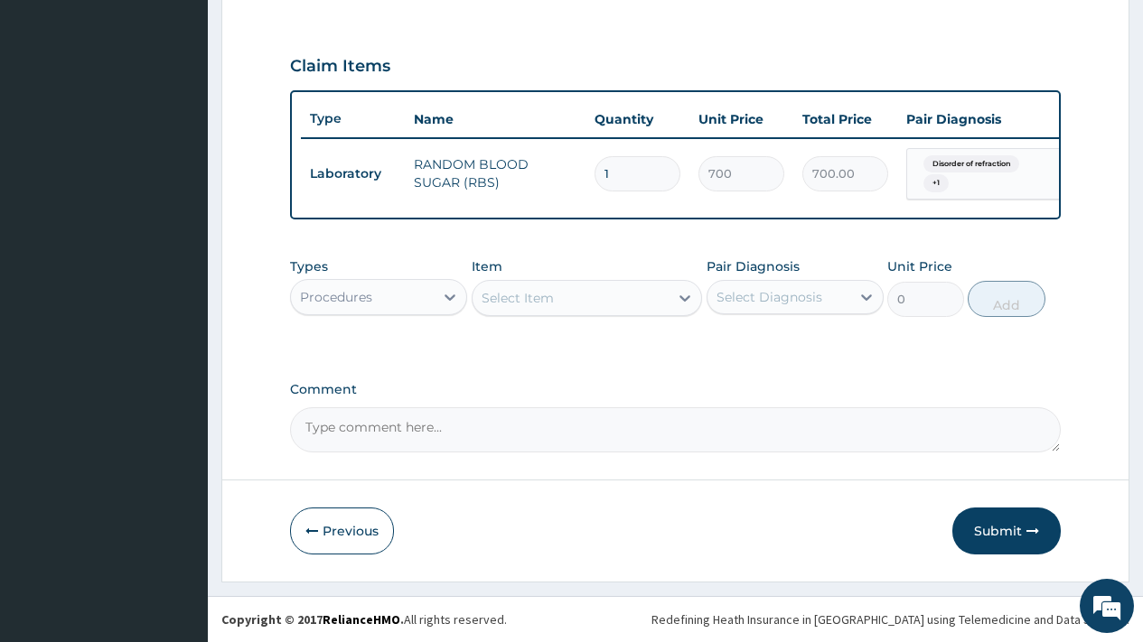
click at [594, 309] on div "Select Item" at bounding box center [571, 298] width 197 height 29
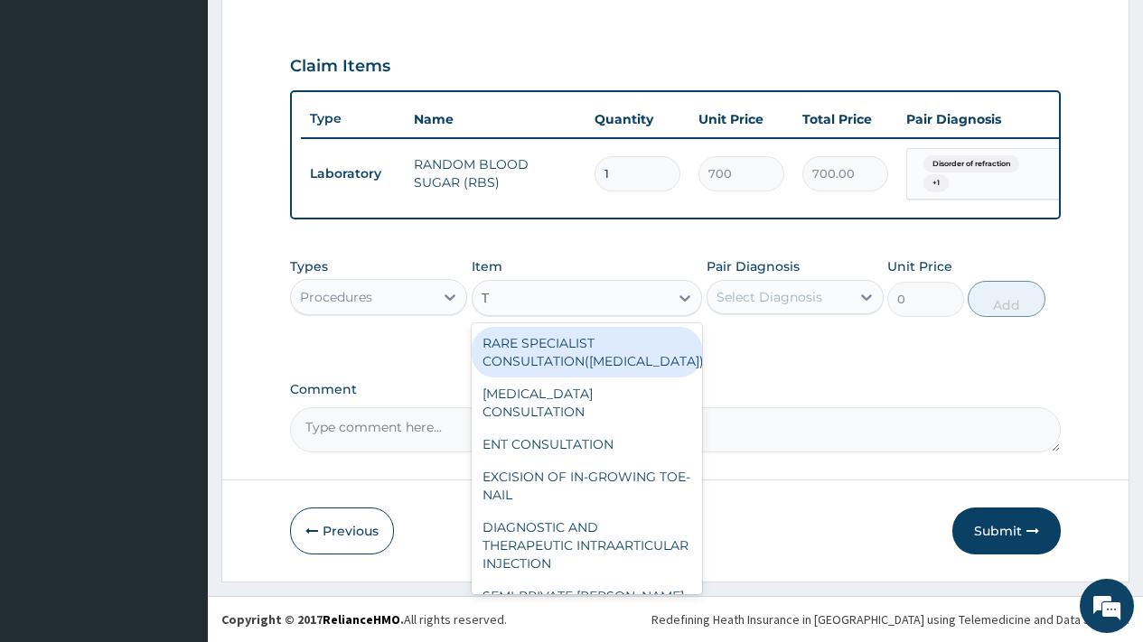
type input "TO"
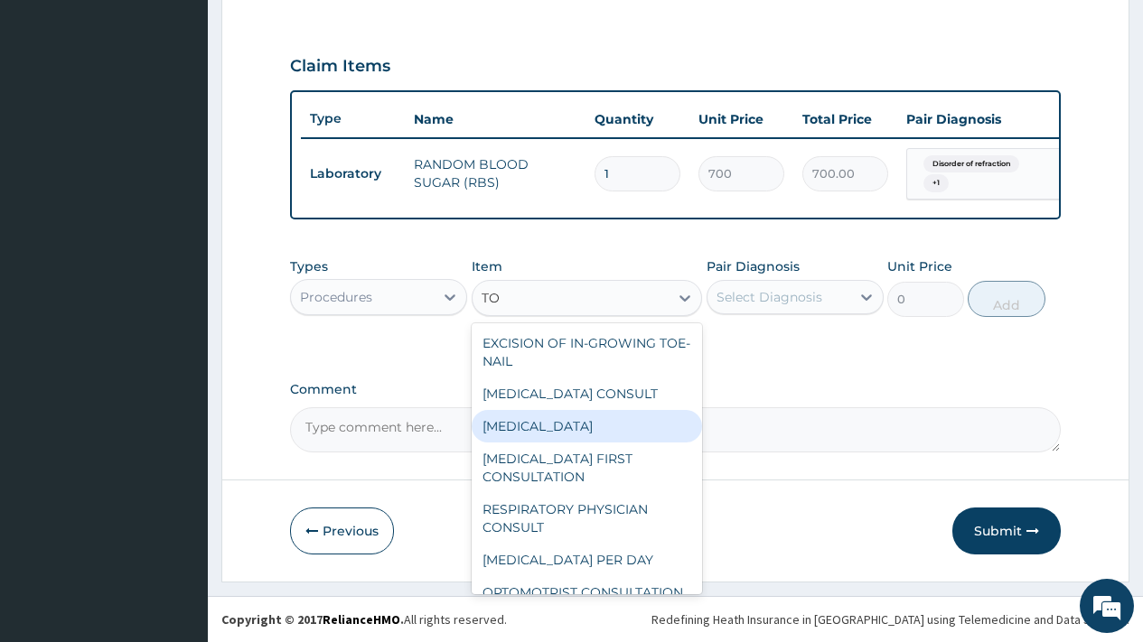
click at [588, 420] on div "[MEDICAL_DATA]" at bounding box center [587, 426] width 231 height 33
type input "2000"
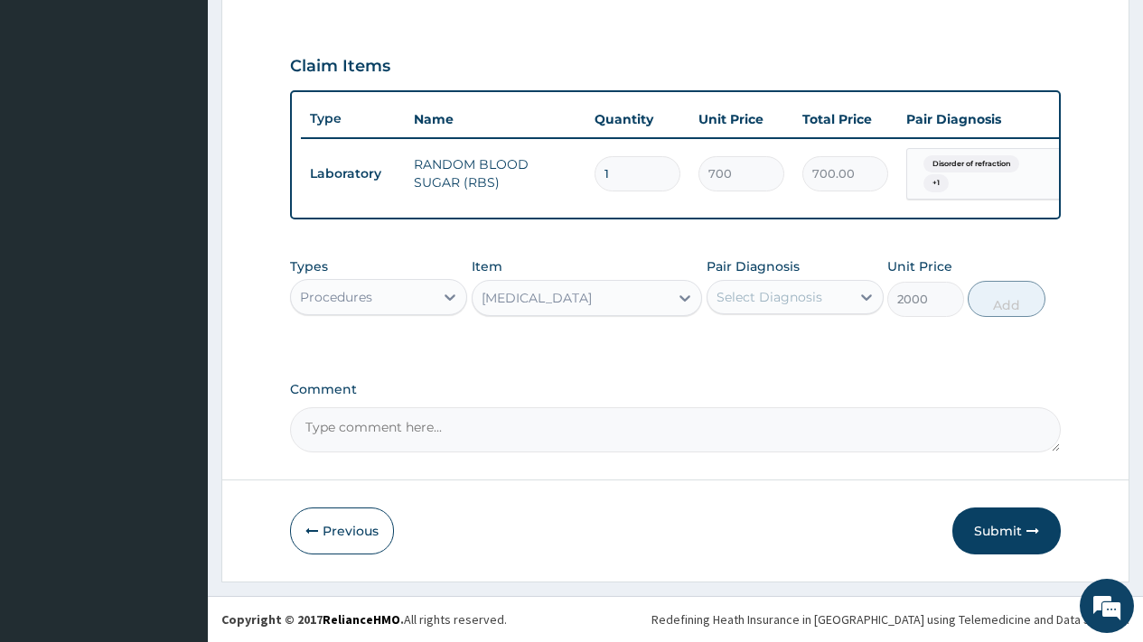
click at [784, 306] on div "Select Diagnosis" at bounding box center [770, 297] width 106 height 18
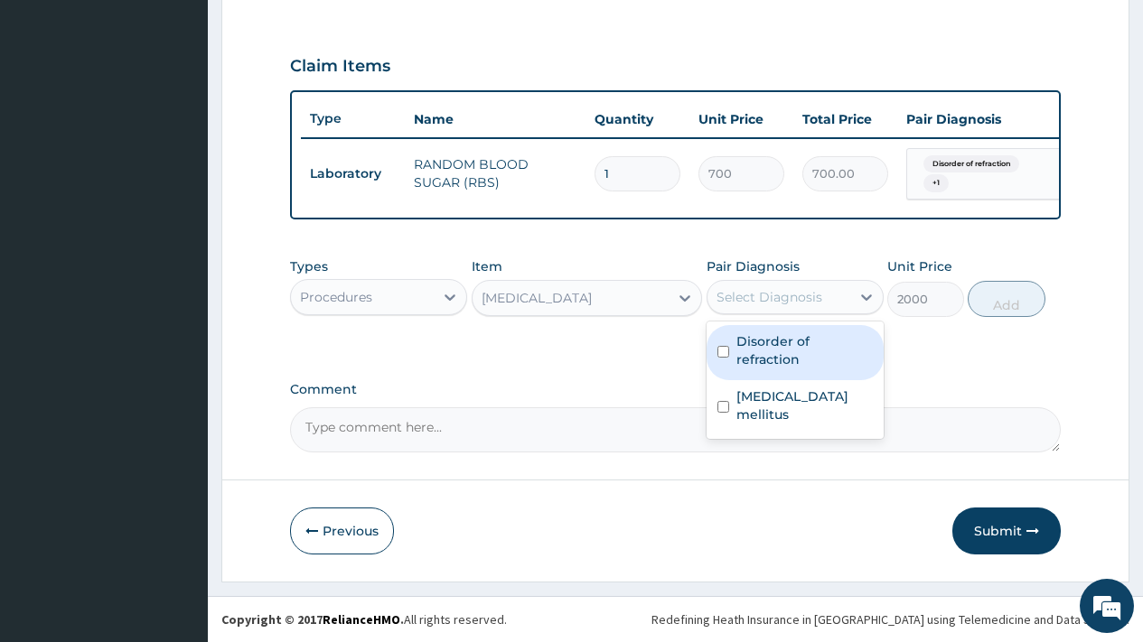
click at [804, 342] on label "Disorder of refraction" at bounding box center [804, 351] width 136 height 36
checkbox input "true"
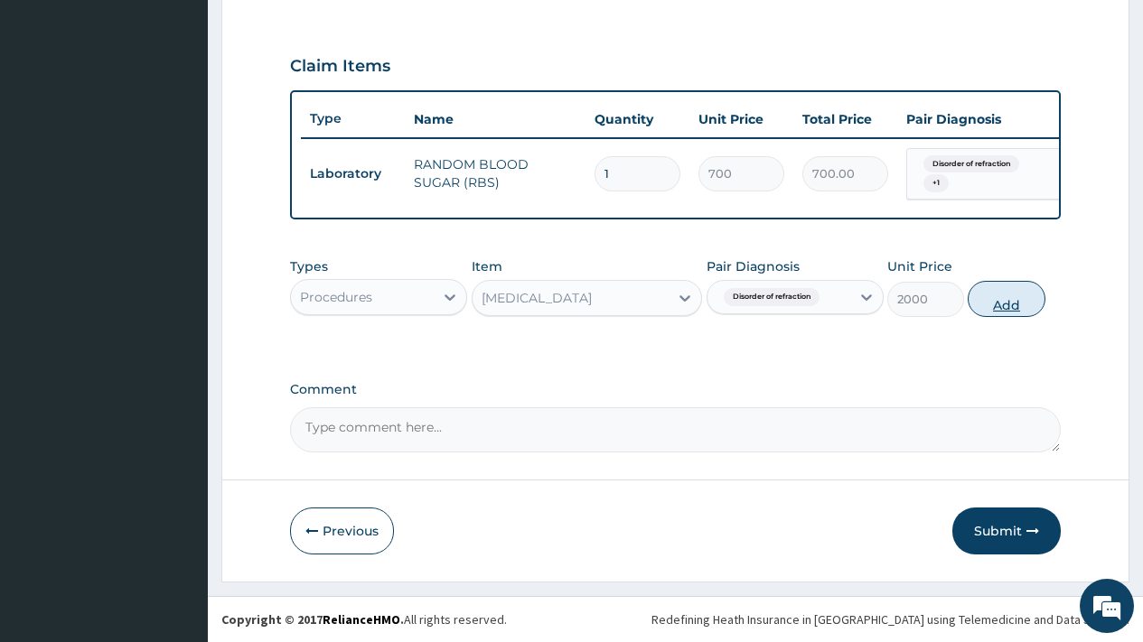
click at [995, 298] on button "Add" at bounding box center [1006, 299] width 77 height 36
type input "0"
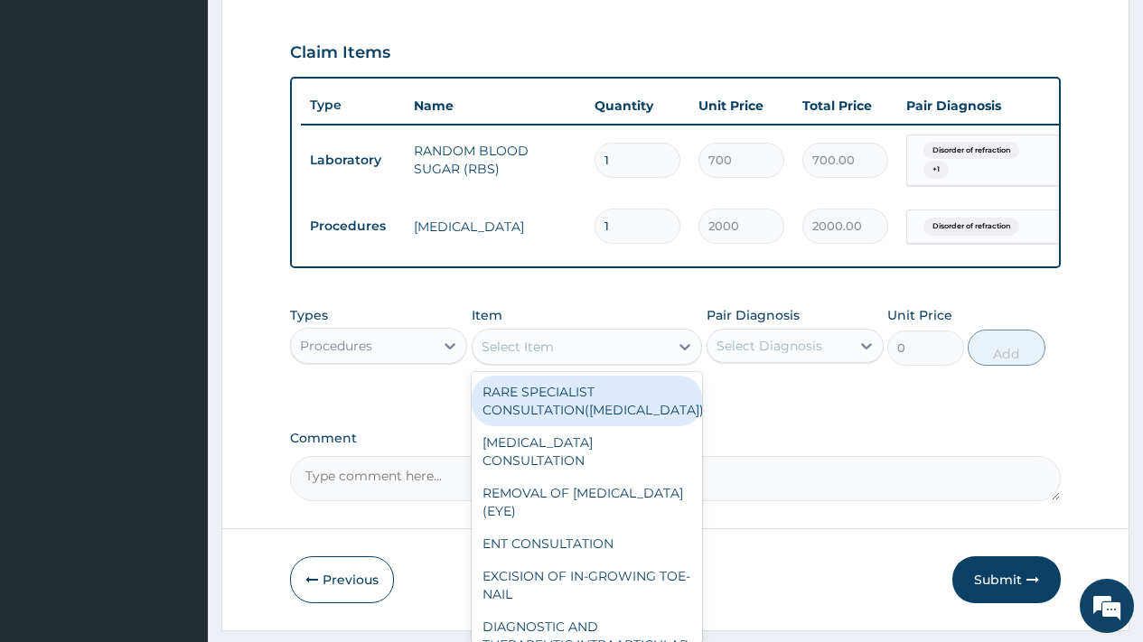
click at [548, 356] on div "Select Item" at bounding box center [518, 347] width 72 height 18
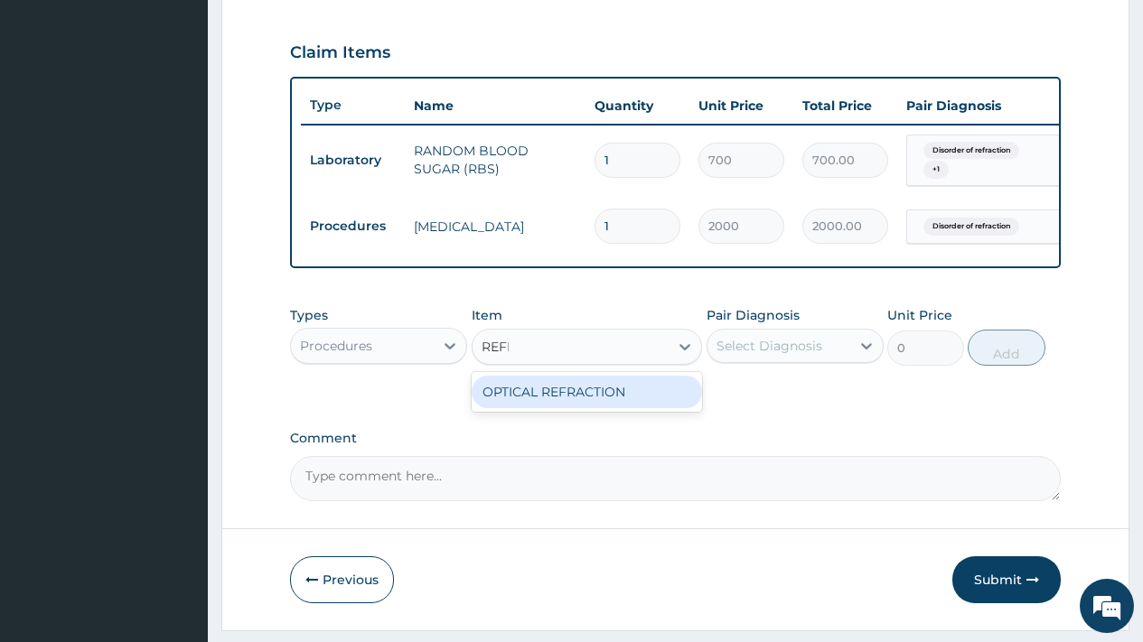
type input "REFRA"
click at [579, 408] on div "OPTICAL REFRACTION" at bounding box center [587, 392] width 231 height 33
type input "2000"
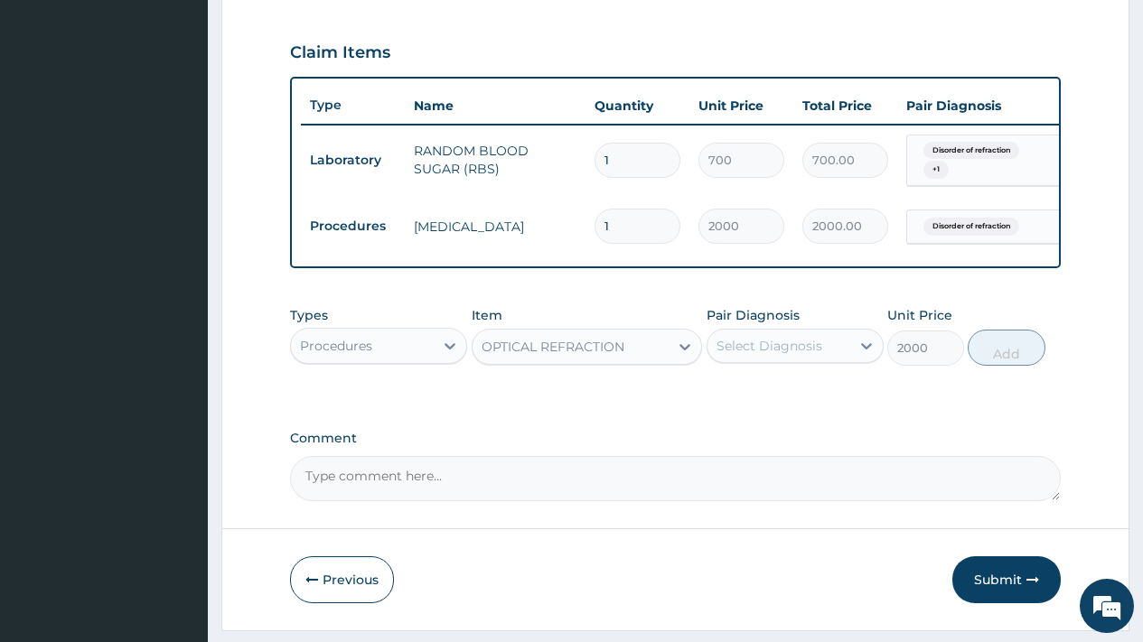
click at [741, 355] on div "Select Diagnosis" at bounding box center [770, 346] width 106 height 18
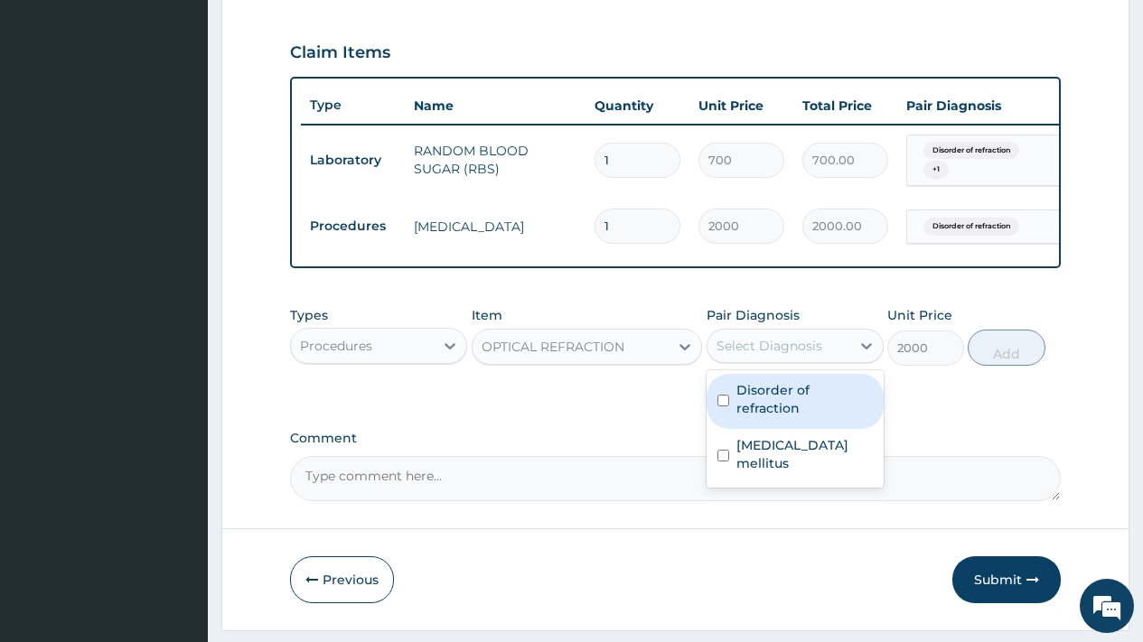
click at [768, 402] on label "Disorder of refraction" at bounding box center [804, 399] width 136 height 36
checkbox input "true"
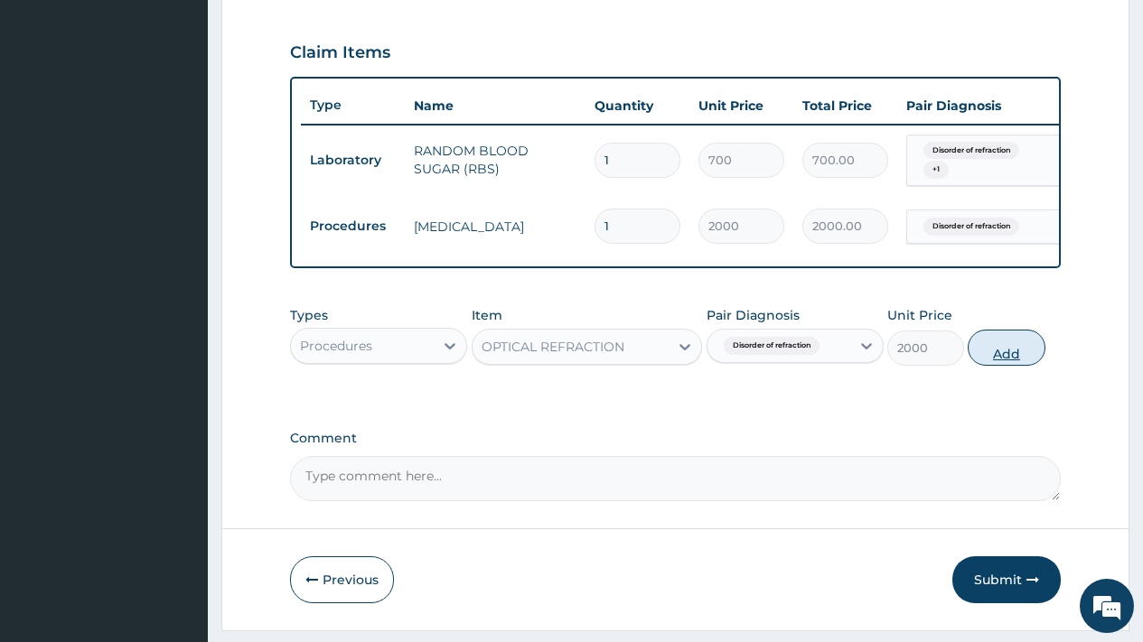
click at [999, 366] on button "Add" at bounding box center [1006, 348] width 77 height 36
type input "0"
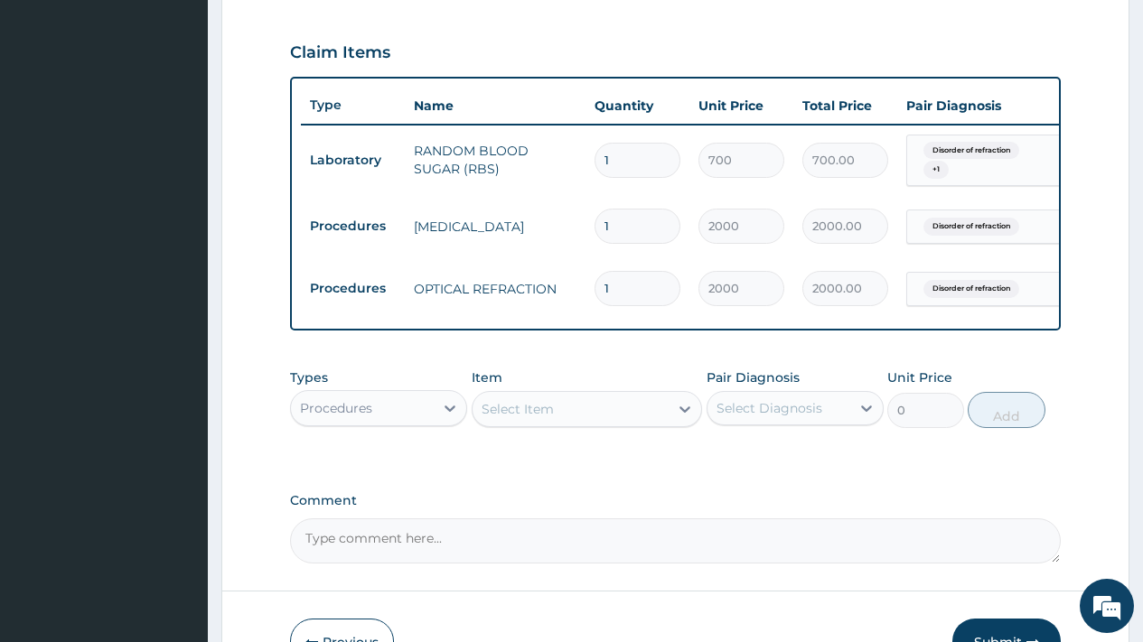
click at [519, 418] on div "Select Item" at bounding box center [518, 409] width 72 height 18
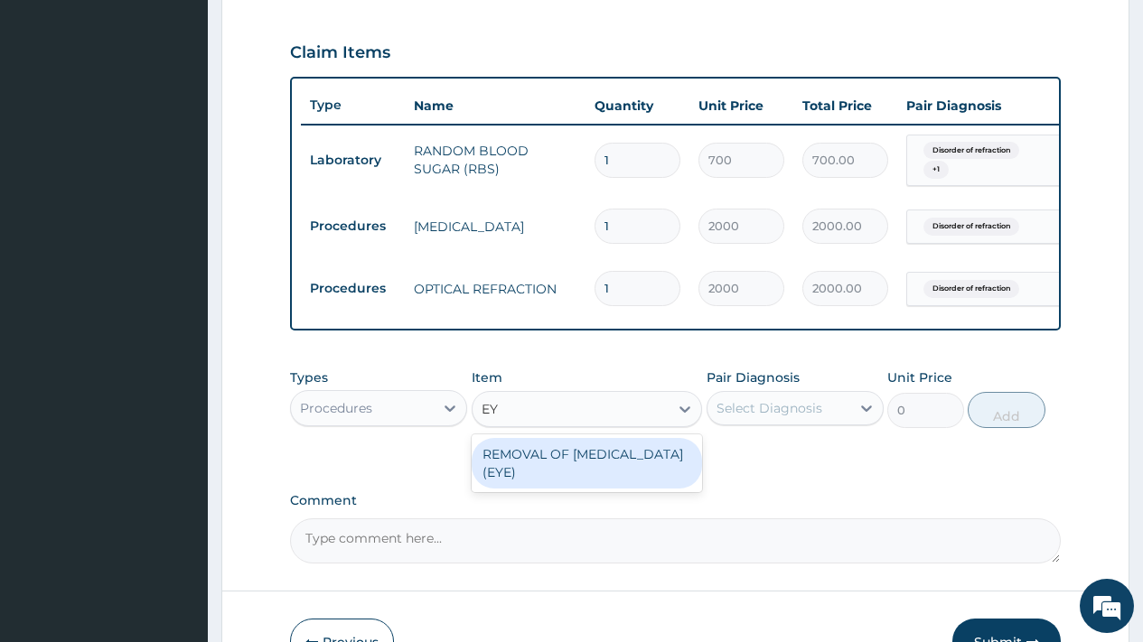
type input "EY"
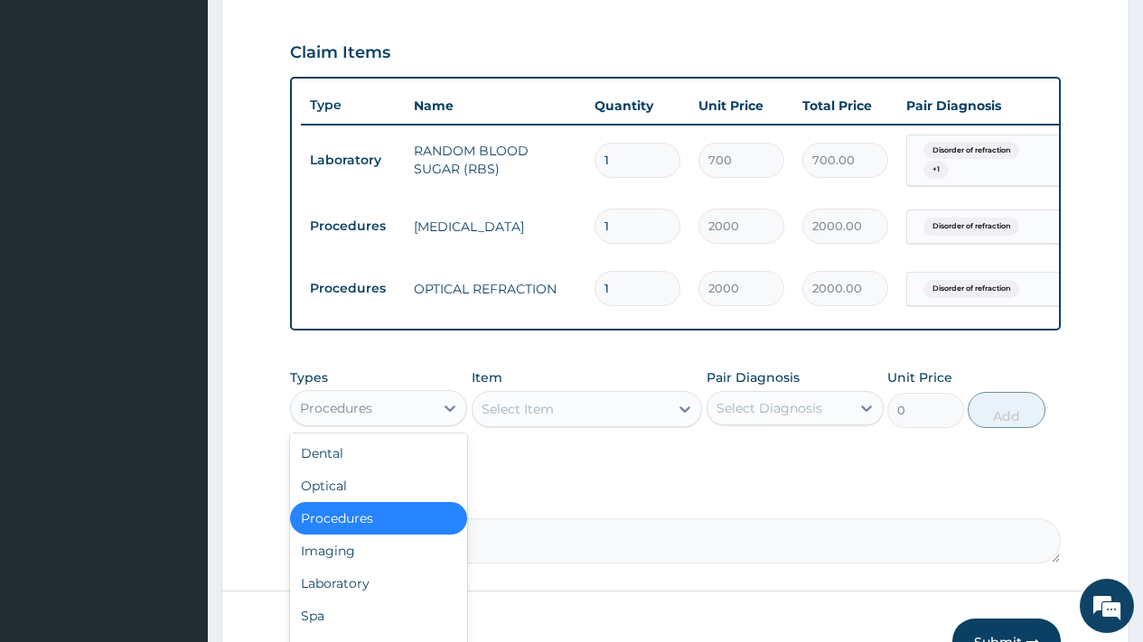
click at [332, 417] on div "Procedures" at bounding box center [336, 408] width 72 height 18
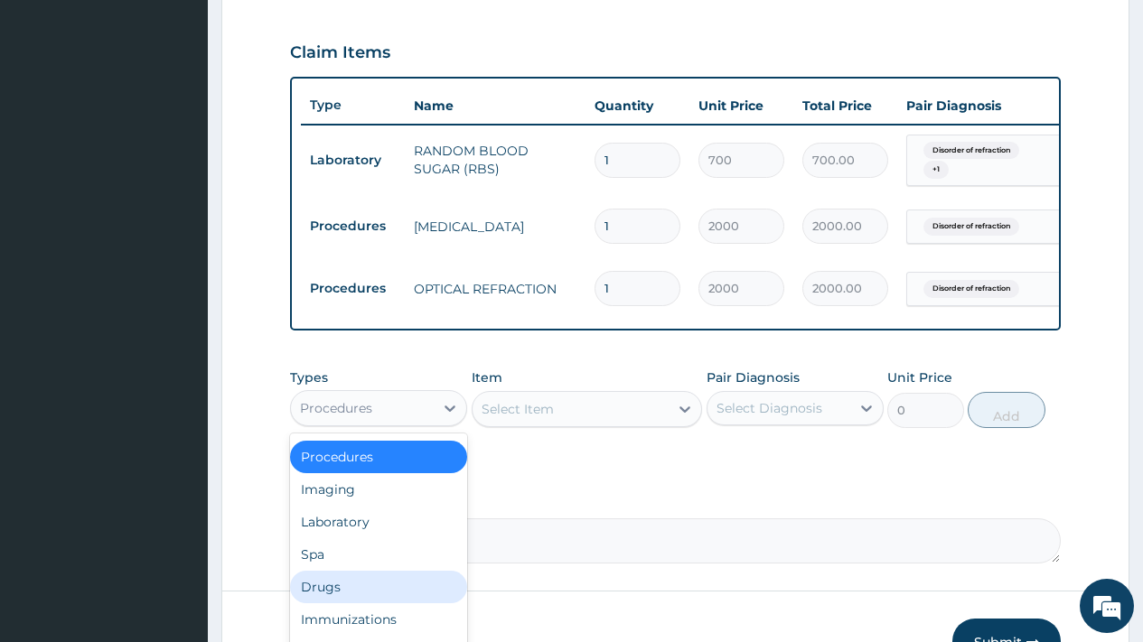
click at [375, 598] on div "Drugs" at bounding box center [378, 587] width 177 height 33
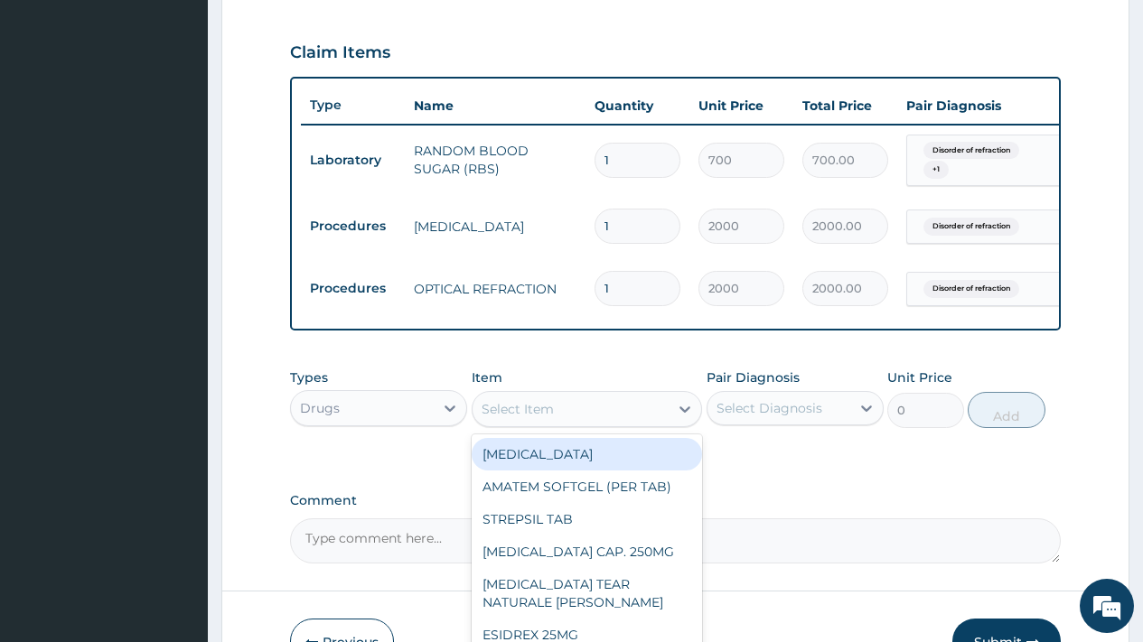
click at [607, 419] on div "Select Item" at bounding box center [571, 409] width 197 height 29
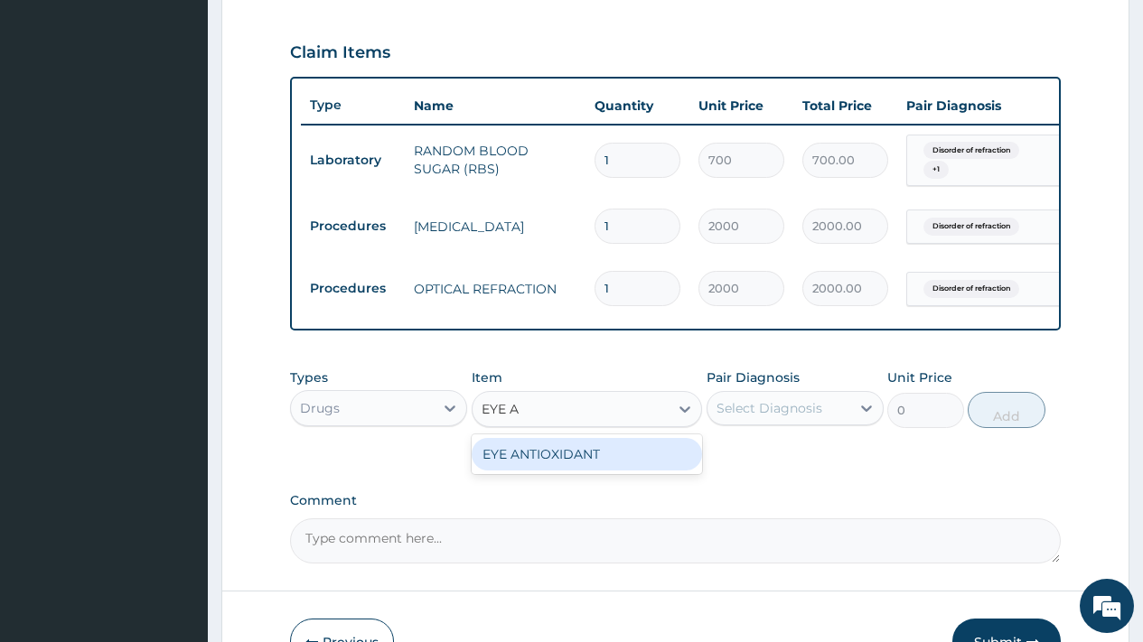
type input "EYE AN"
click at [602, 461] on div "EYE ANTIOXIDANT" at bounding box center [587, 454] width 231 height 33
type input "77.5"
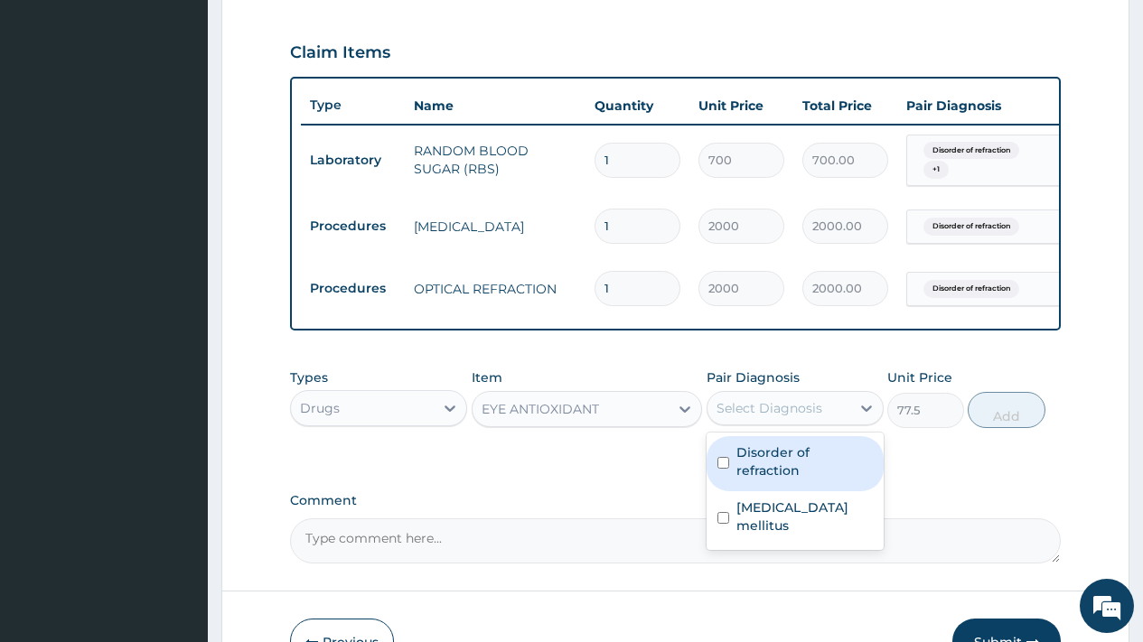
click at [772, 416] on div "Select Diagnosis" at bounding box center [770, 408] width 106 height 18
click at [767, 466] on label "Disorder of refraction" at bounding box center [804, 462] width 136 height 36
checkbox input "true"
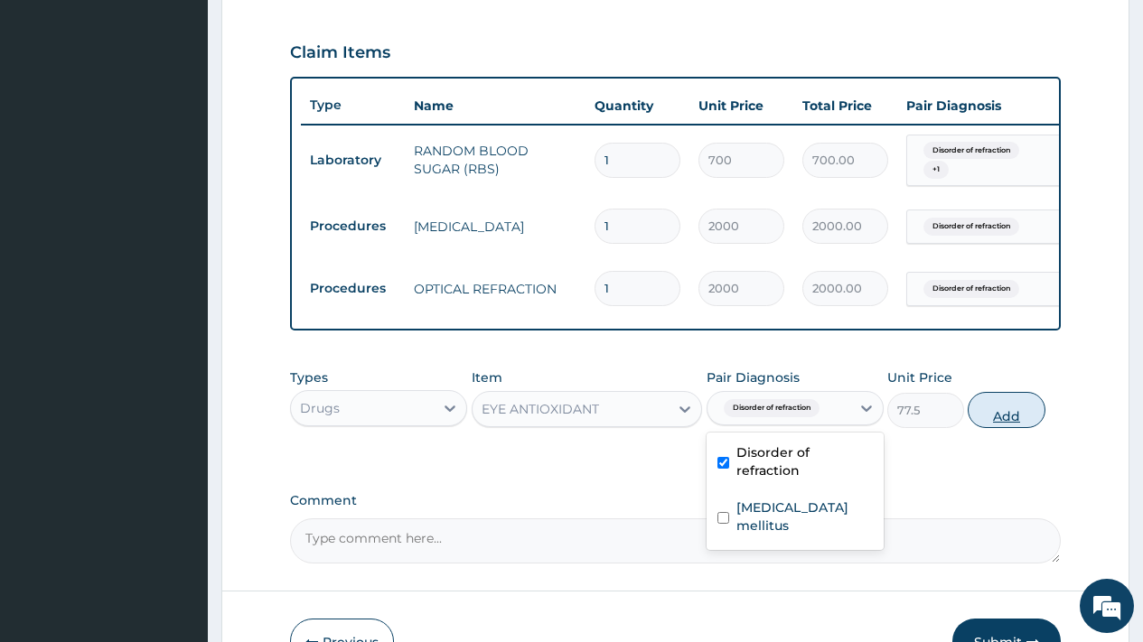
click at [1008, 428] on button "Add" at bounding box center [1006, 410] width 77 height 36
type input "0"
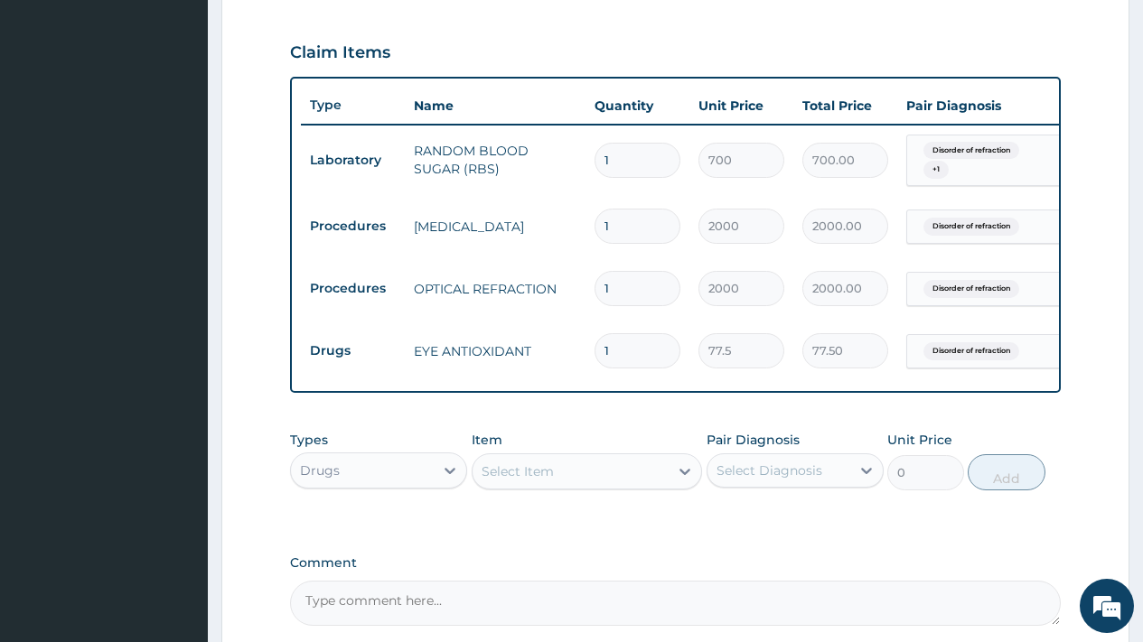
click at [570, 480] on div "Select Item" at bounding box center [571, 471] width 197 height 29
drag, startPoint x: 629, startPoint y: 342, endPoint x: 575, endPoint y: 348, distance: 54.6
click at [575, 348] on tr "Drugs EYE ANTIOXIDANT 1 77.5 77.50 Disorder of refraction Delete" at bounding box center [744, 351] width 886 height 62
type input "3"
type input "232.50"
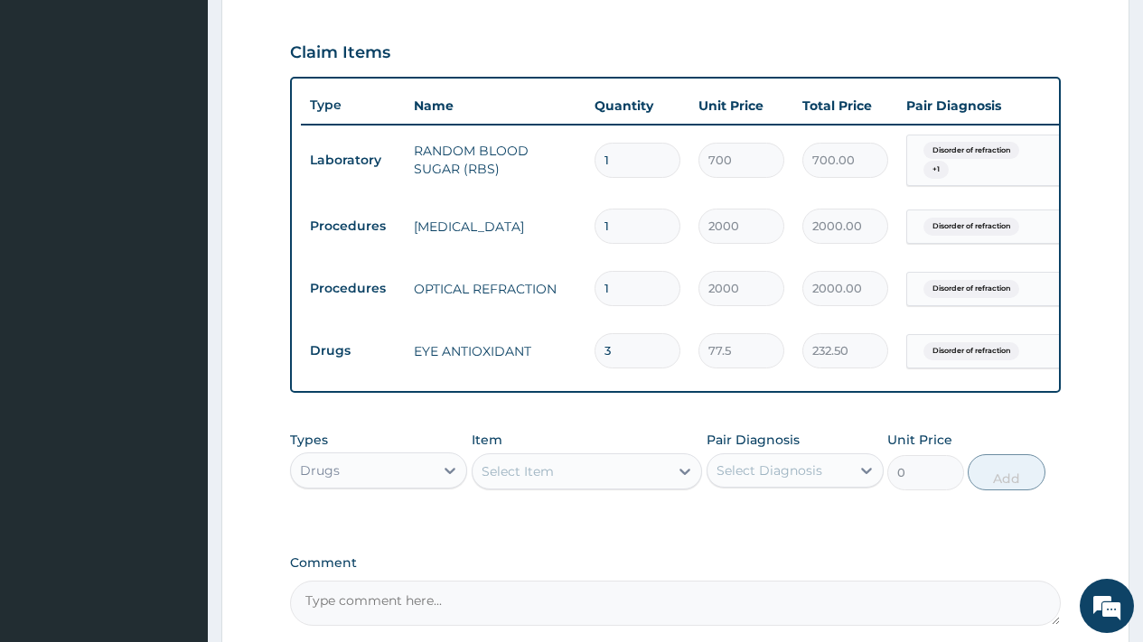
type input "30"
type input "2325.00"
type input "30"
